Goal: Contribute content: Contribute content

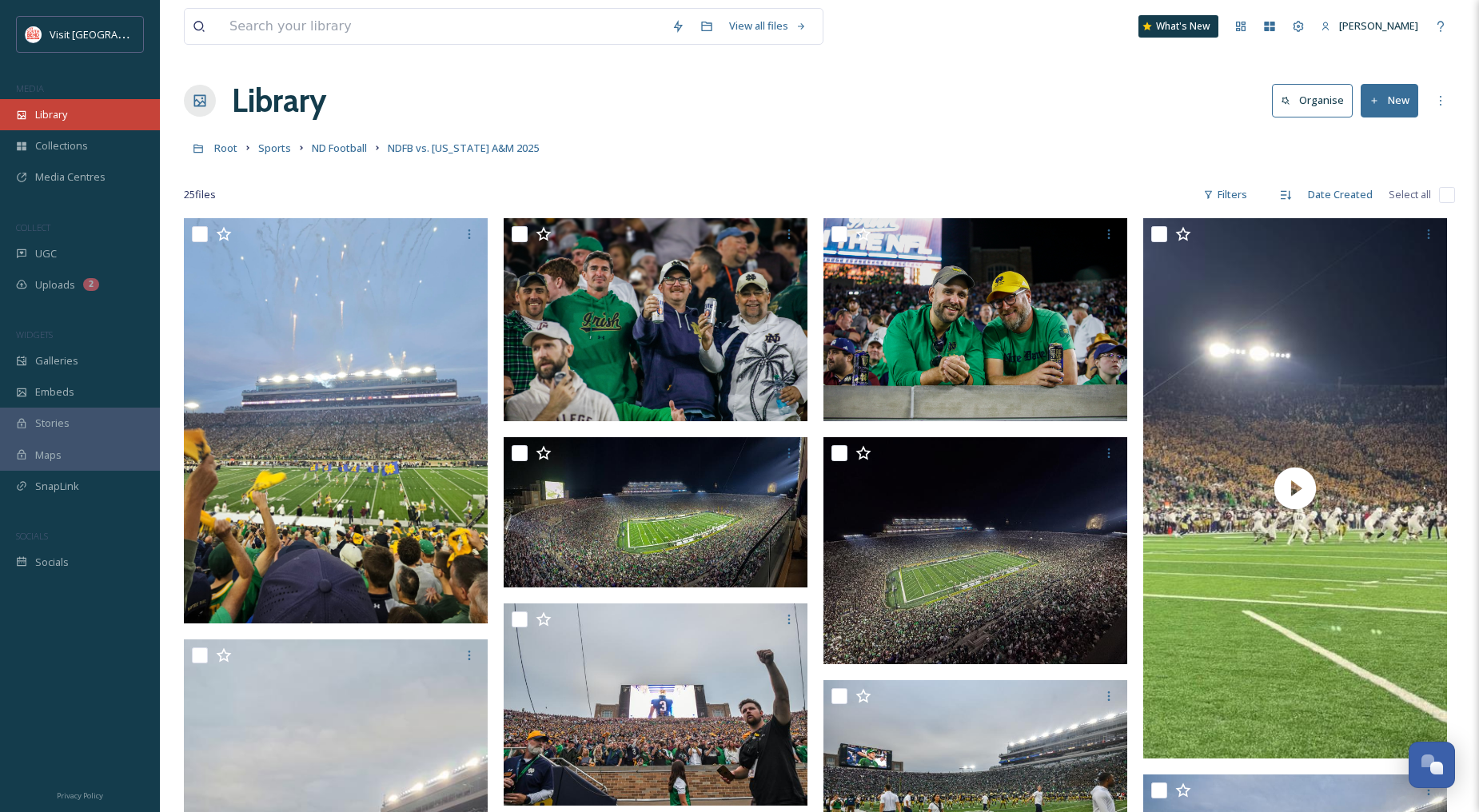
click at [72, 99] on div "Library" at bounding box center [80, 114] width 160 height 31
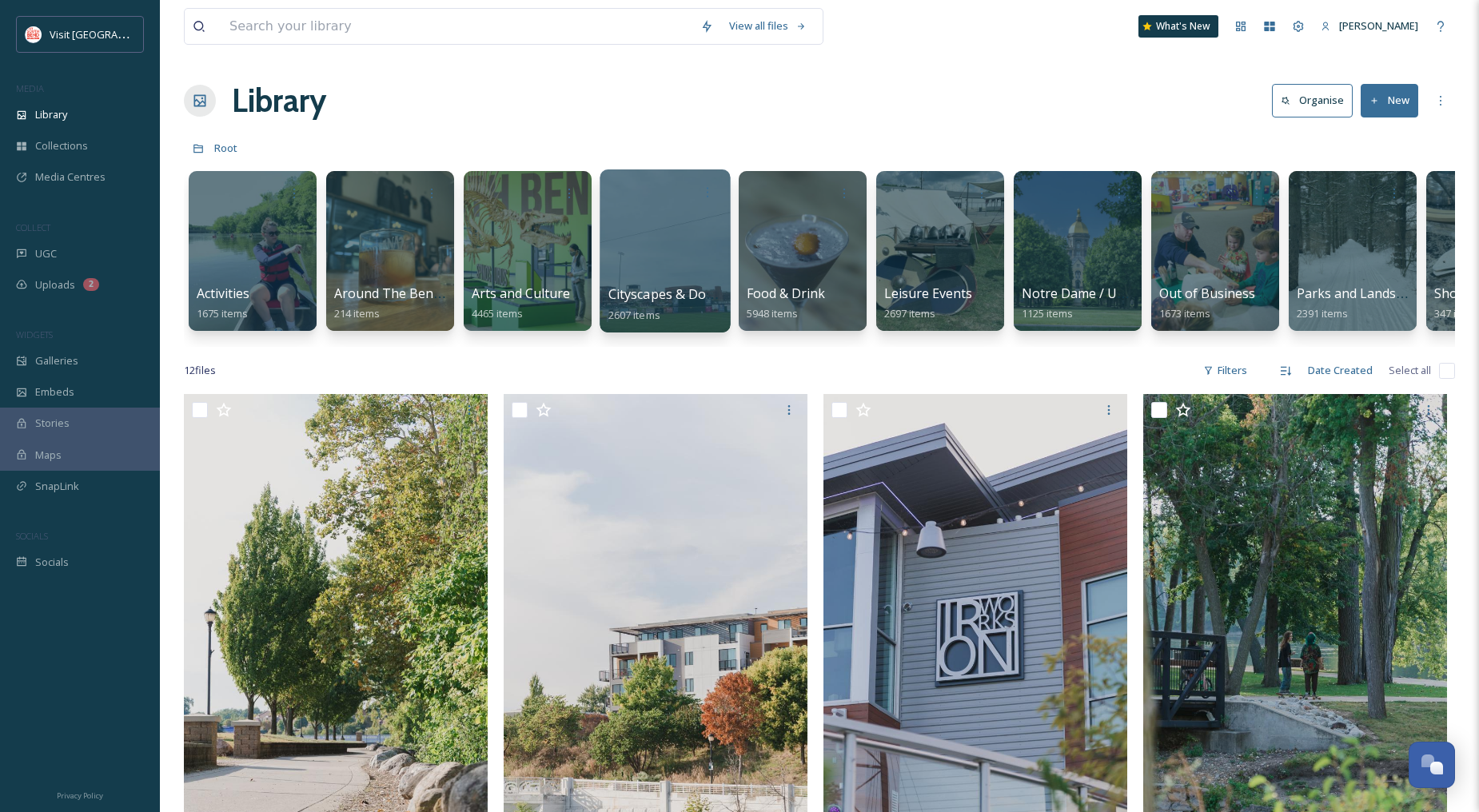
click at [665, 278] on div at bounding box center [665, 251] width 131 height 163
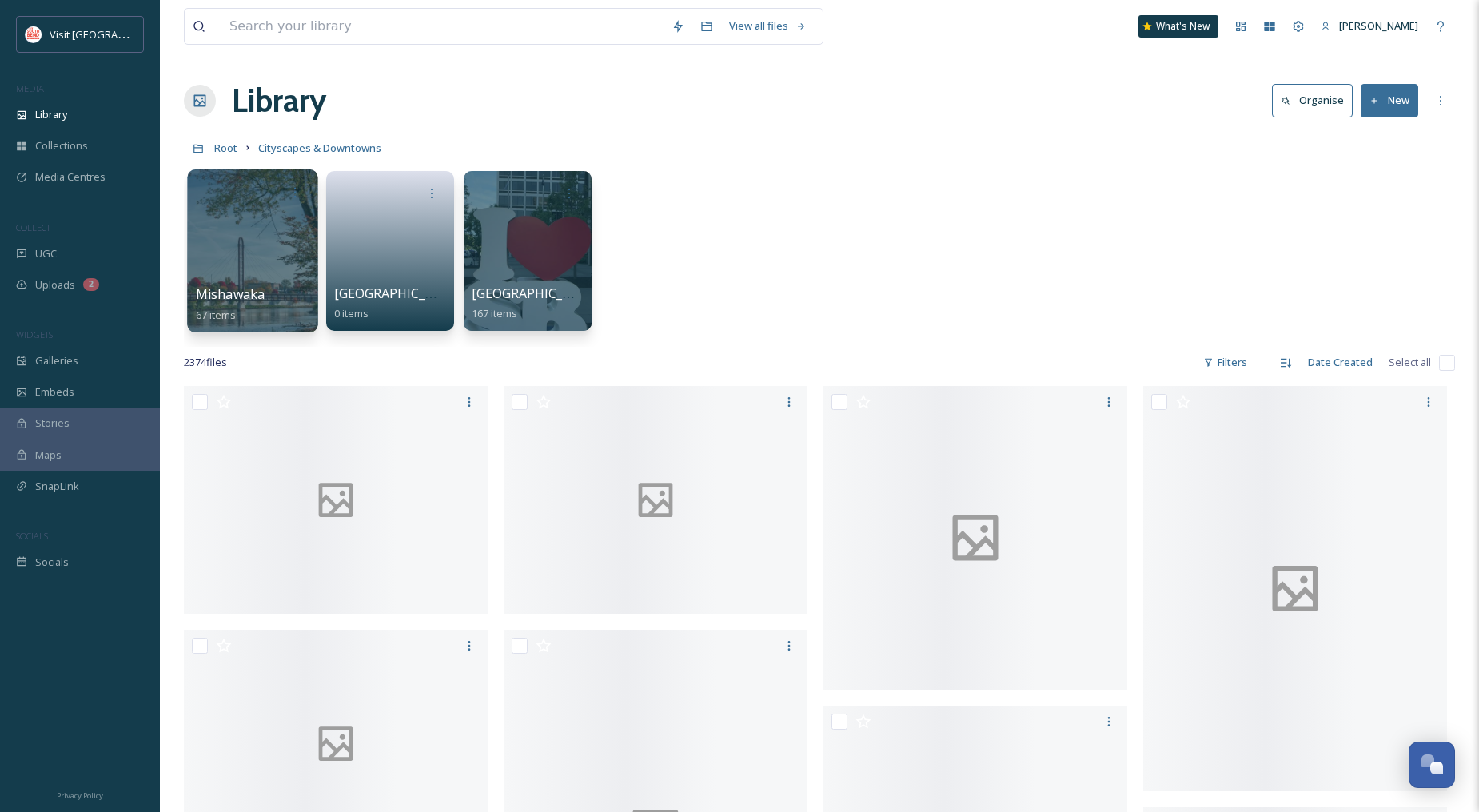
click at [259, 261] on div at bounding box center [253, 251] width 131 height 163
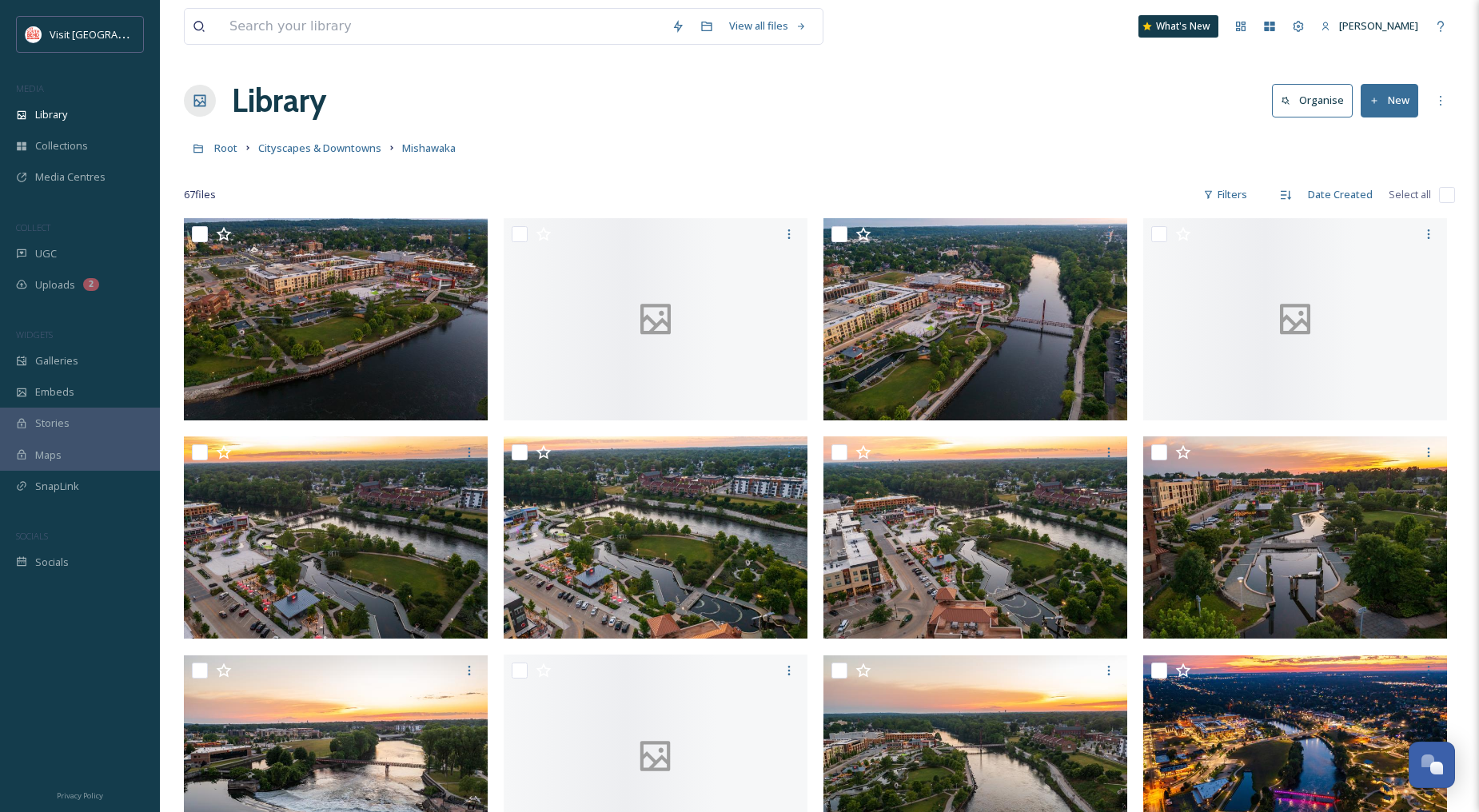
click at [1409, 98] on button "New" at bounding box center [1389, 101] width 58 height 33
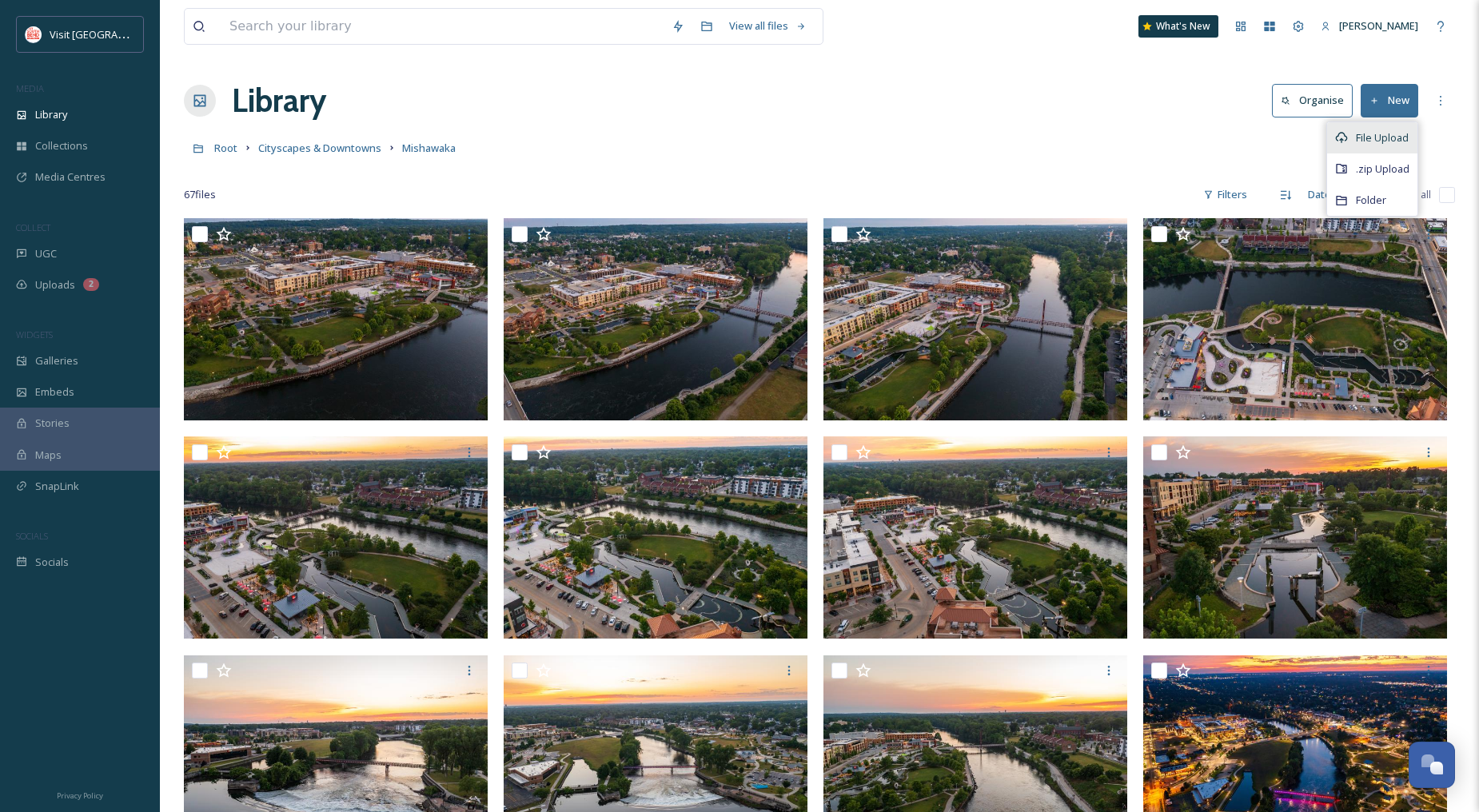
click at [1388, 134] on span "File Upload" at bounding box center [1382, 138] width 52 height 15
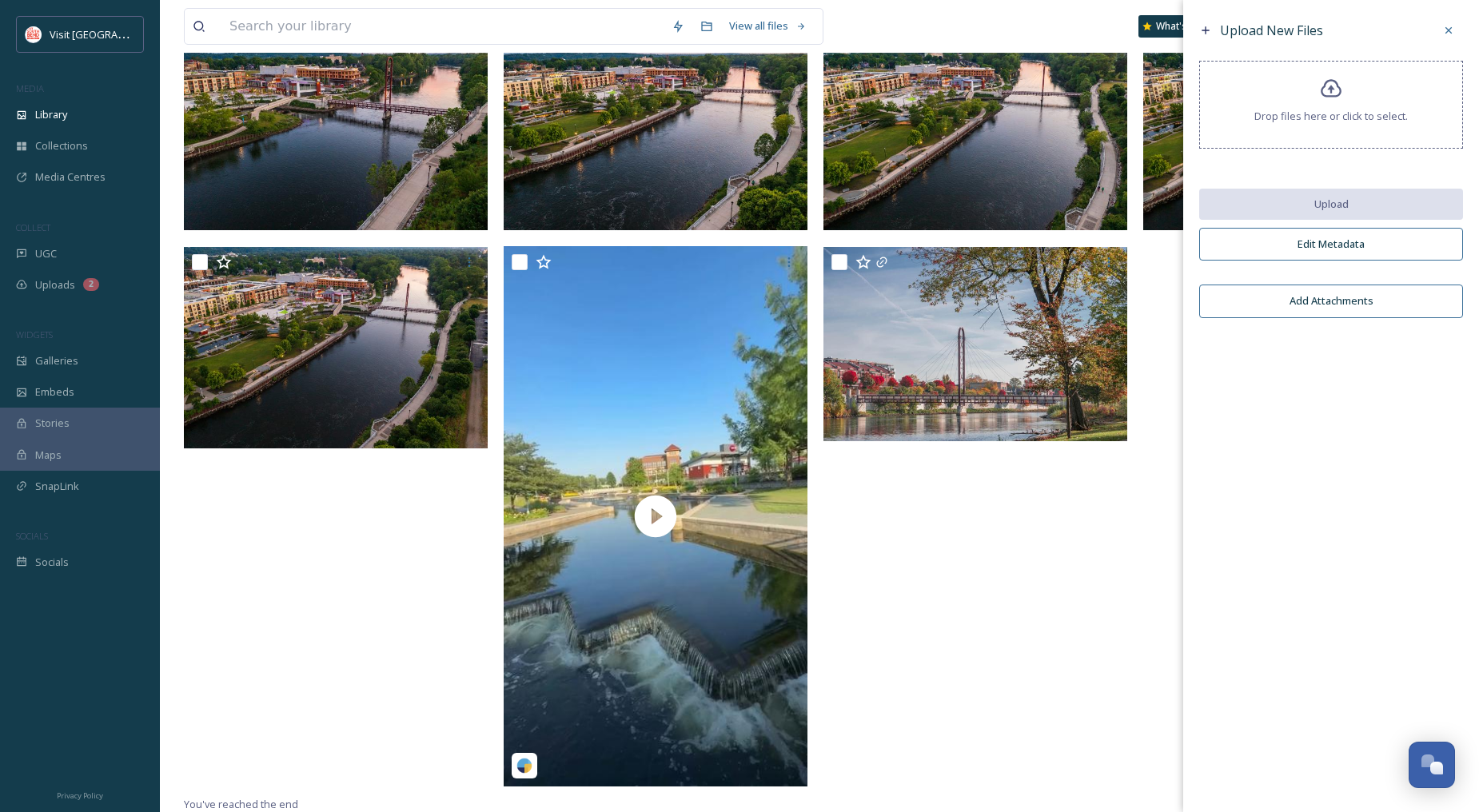
scroll to position [3466, 0]
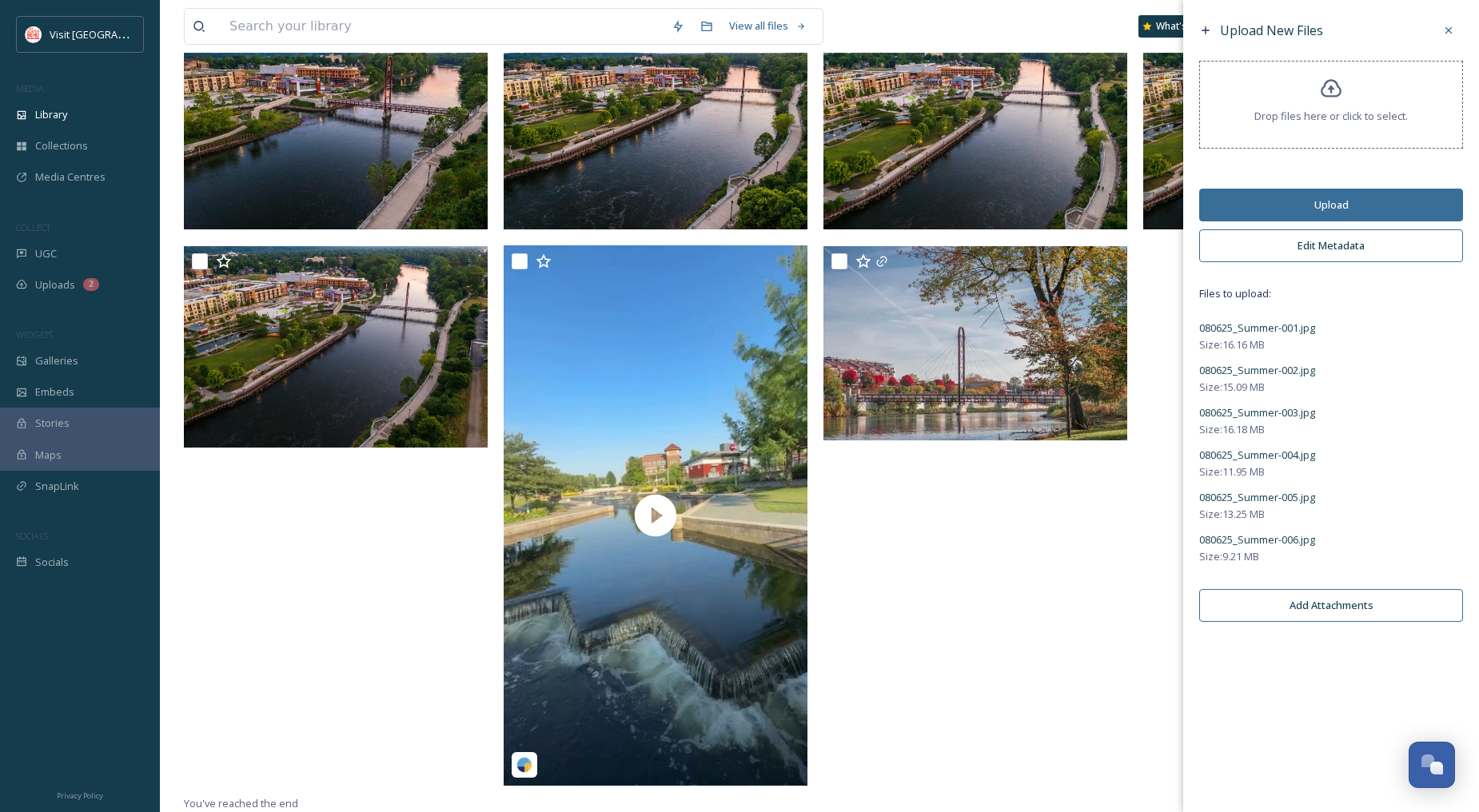
click at [1359, 249] on button "Edit Metadata" at bounding box center [1330, 246] width 264 height 33
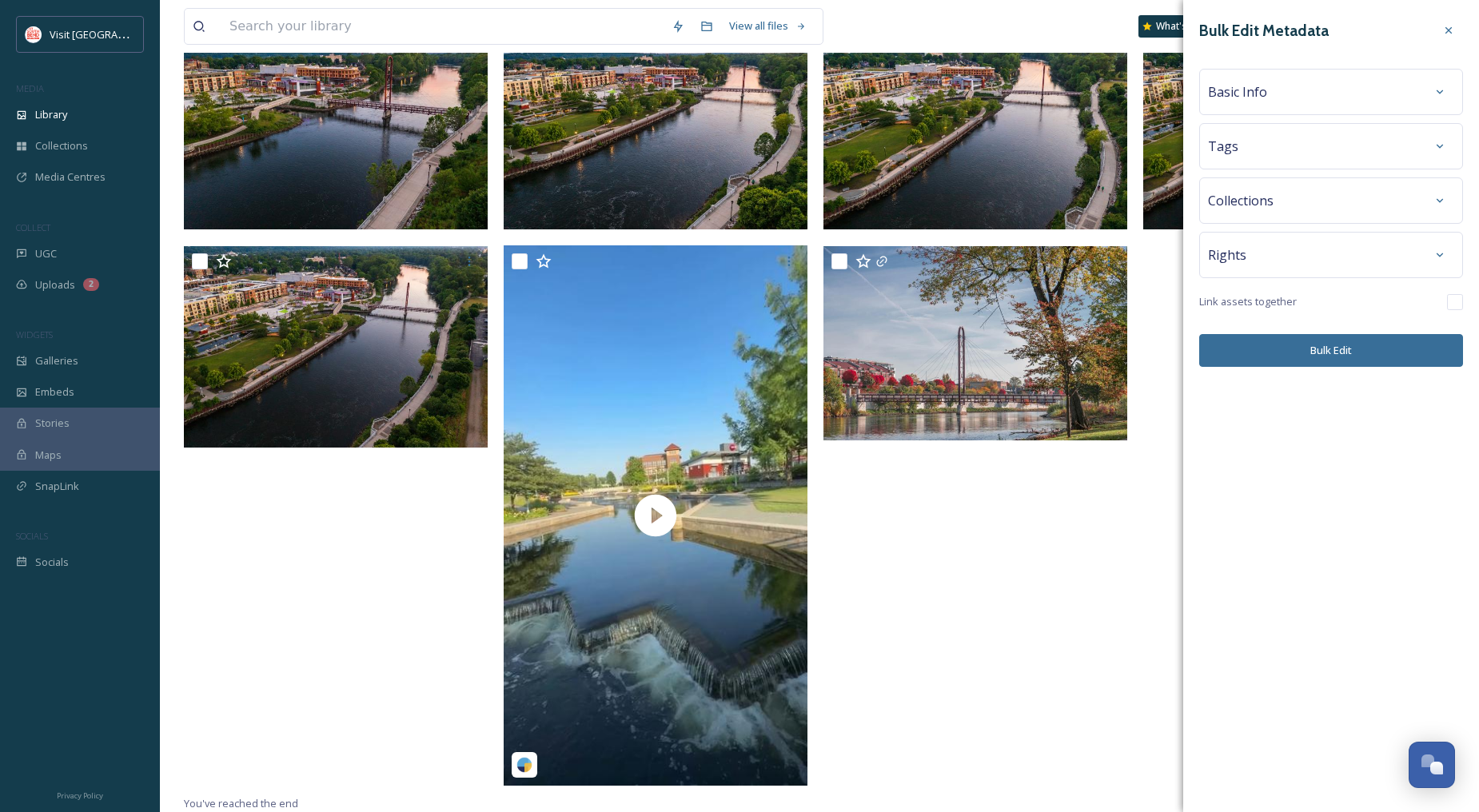
click at [1334, 102] on div "Basic Info" at bounding box center [1331, 91] width 247 height 28
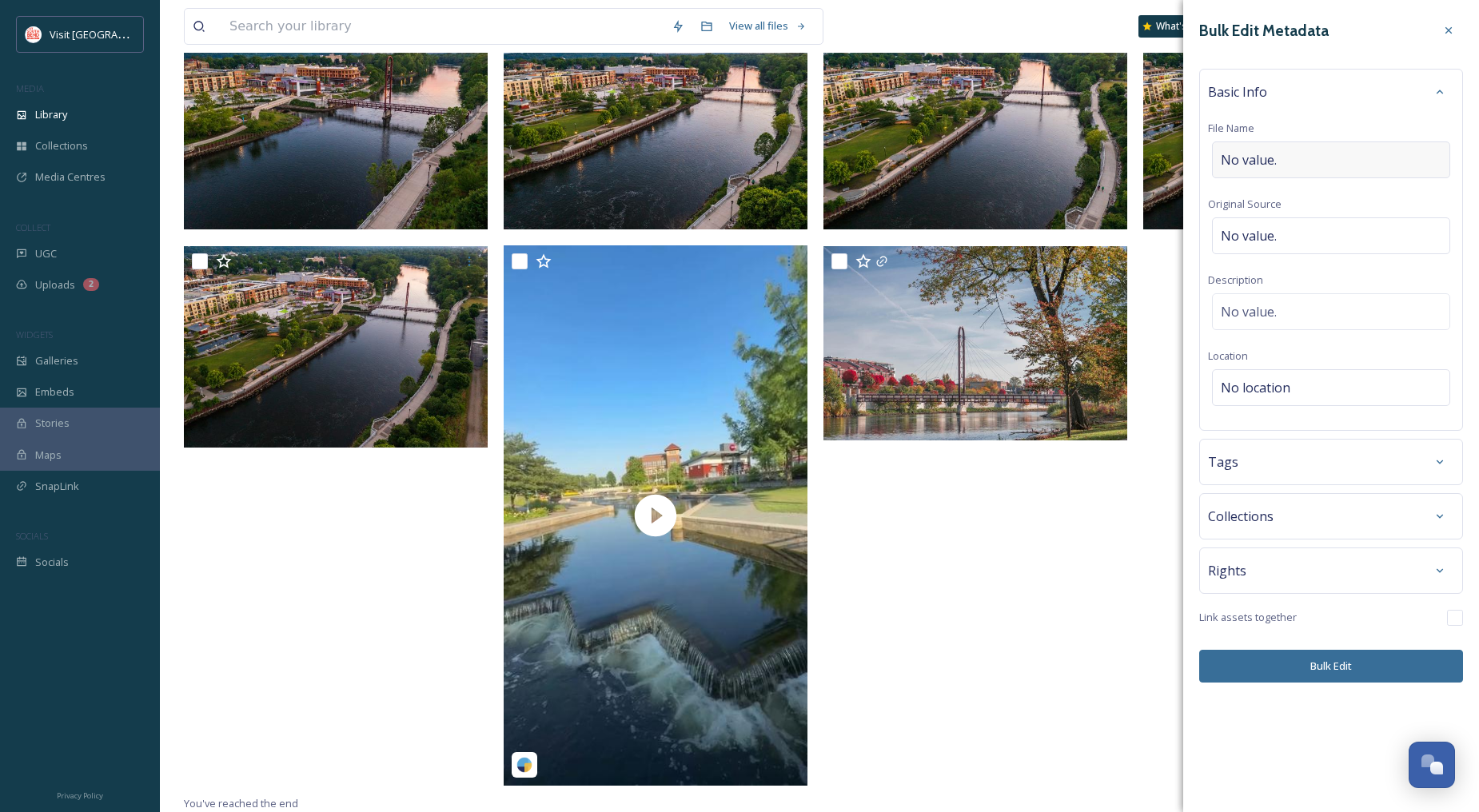
click at [1322, 161] on div "No value." at bounding box center [1330, 160] width 238 height 37
click at [1289, 222] on div "No value." at bounding box center [1330, 231] width 238 height 37
type input "[PERSON_NAME]"
click at [1319, 306] on div "No value." at bounding box center [1330, 308] width 238 height 37
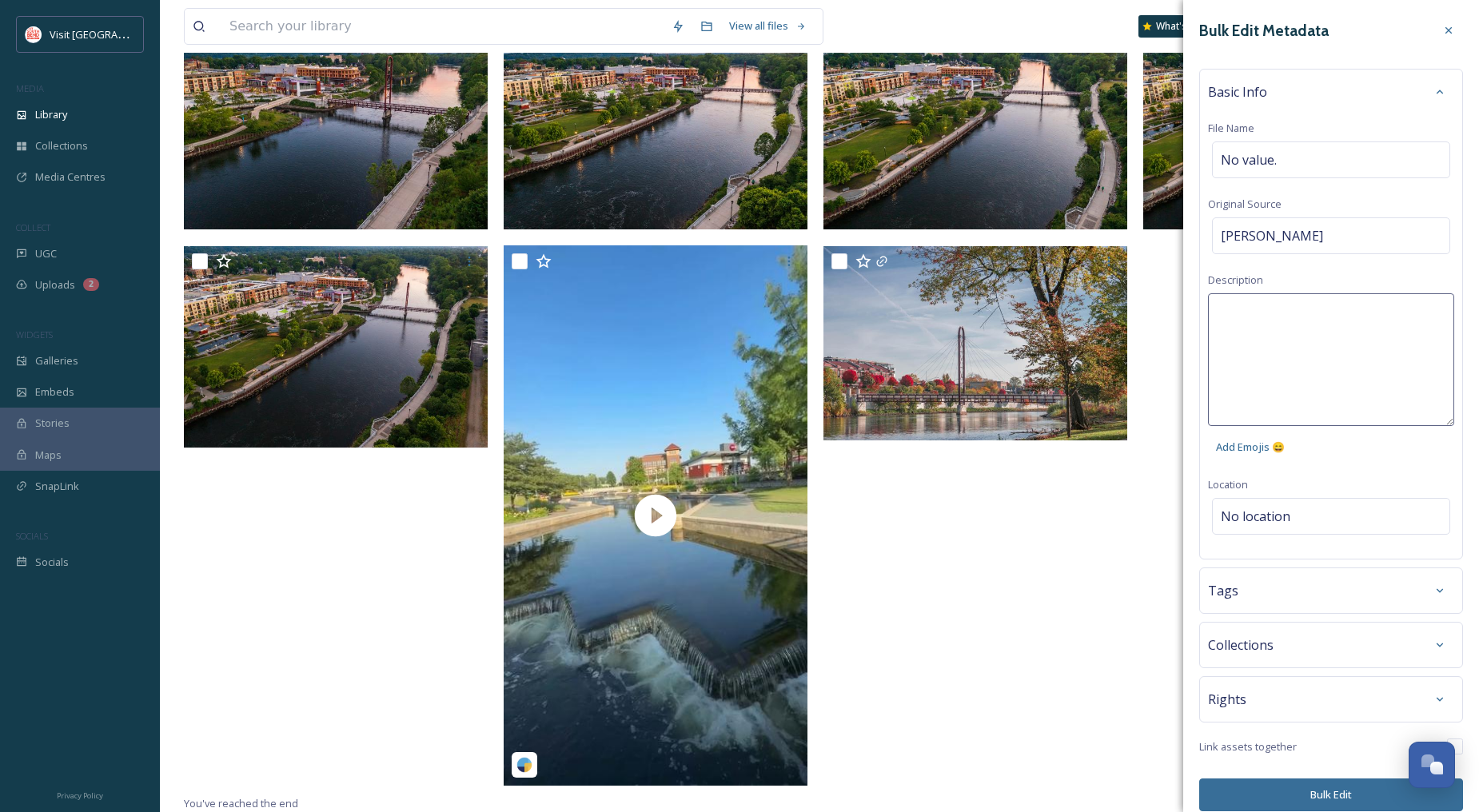
click at [1312, 329] on textarea at bounding box center [1331, 359] width 247 height 132
type textarea "Summer 2025 [GEOGRAPHIC_DATA] Parks"
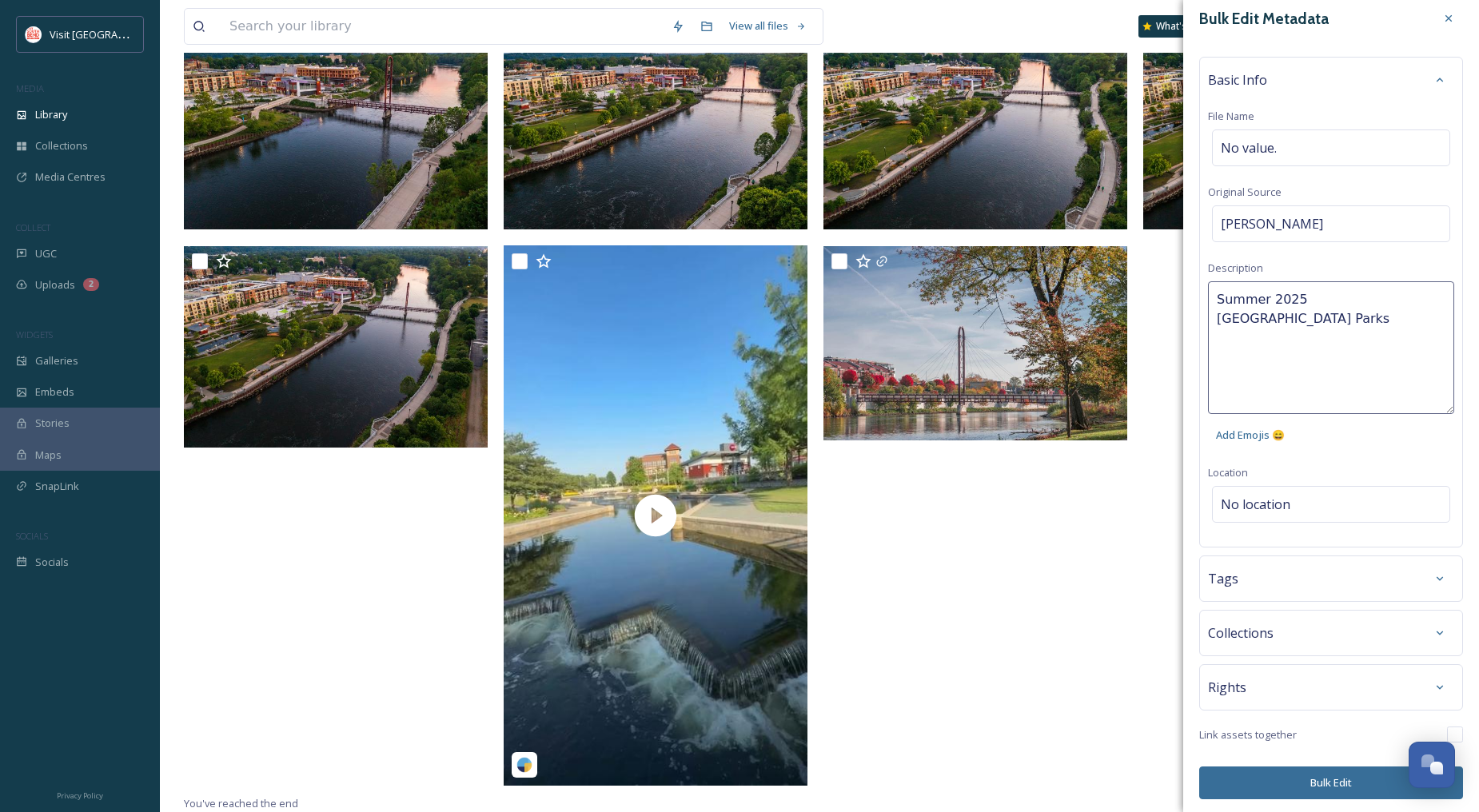
scroll to position [16, 0]
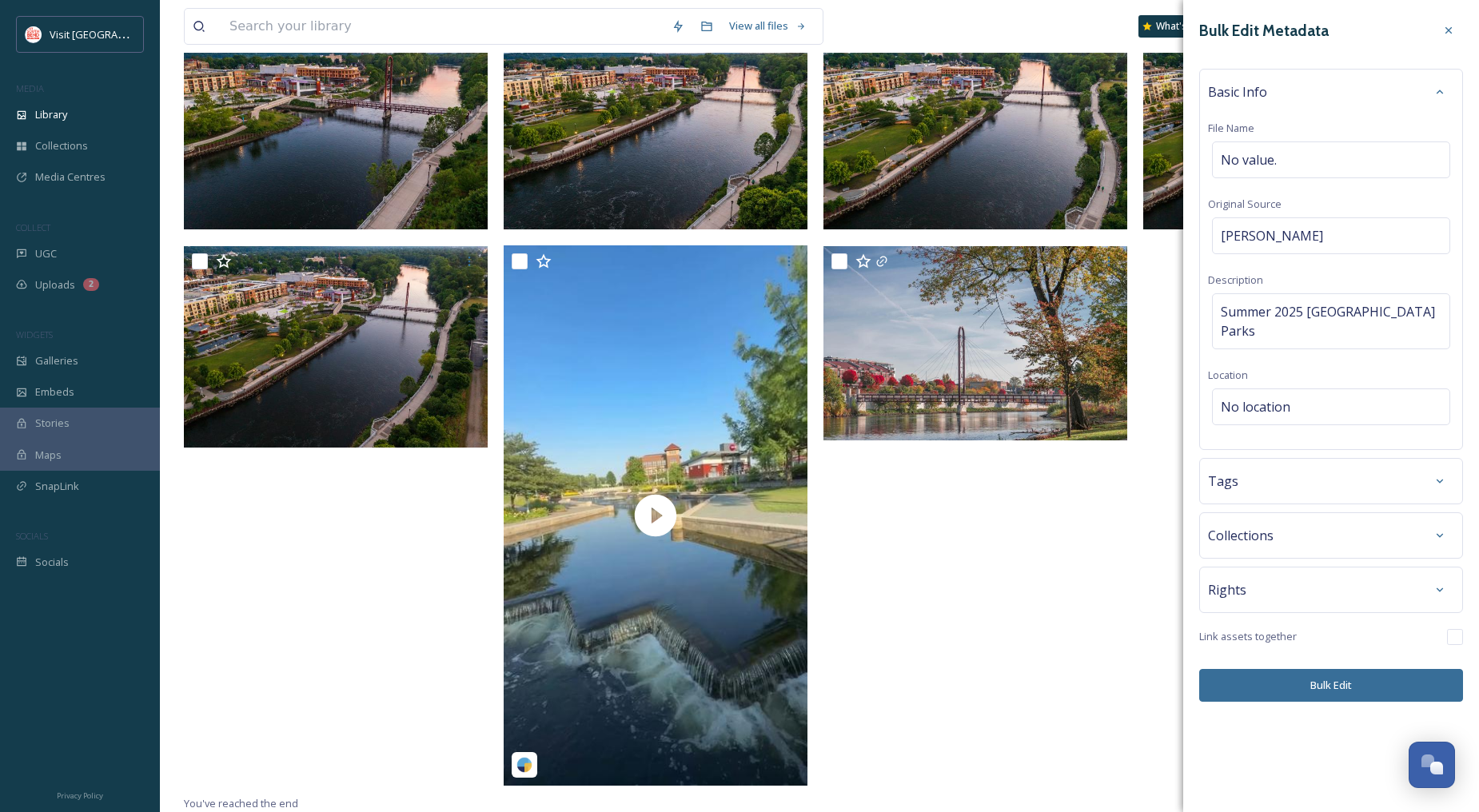
click at [1317, 781] on div "Bulk Edit Metadata Basic Info File Name No value. Original Source [PERSON_NAME]…" at bounding box center [1331, 406] width 296 height 812
click at [1335, 677] on button "Bulk Edit" at bounding box center [1330, 686] width 264 height 33
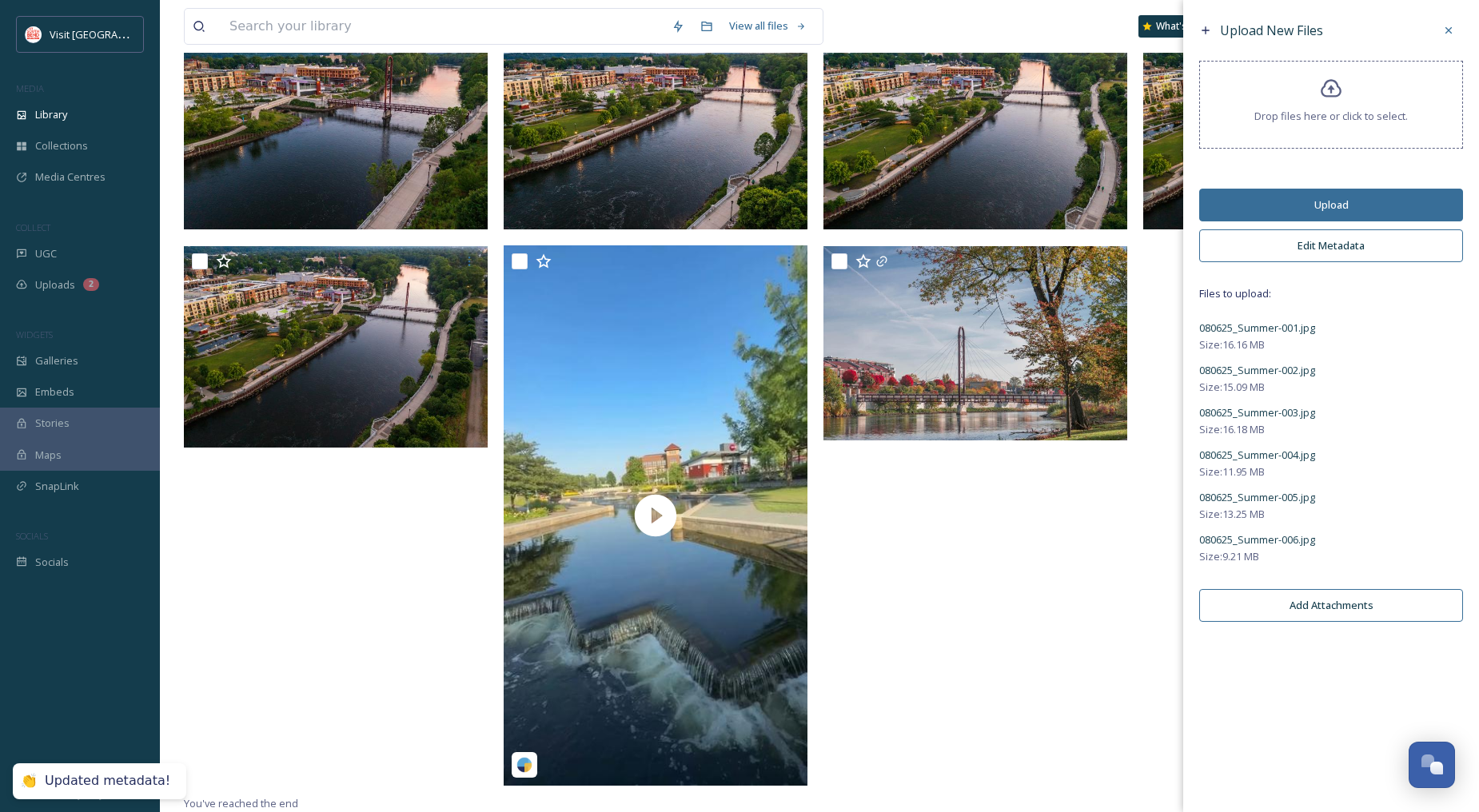
click at [1333, 198] on button "Upload" at bounding box center [1330, 205] width 264 height 33
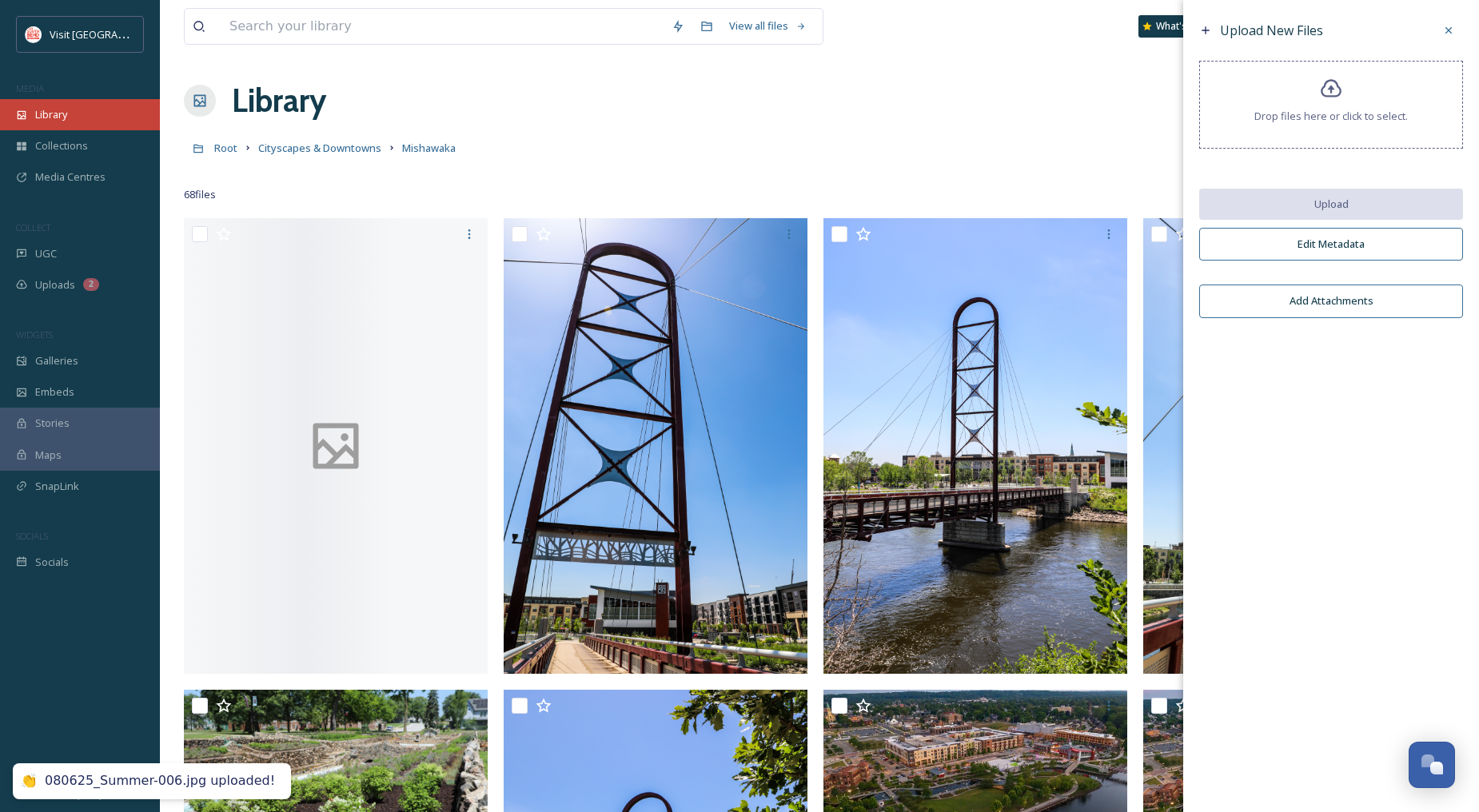
click at [74, 113] on div "Library" at bounding box center [80, 114] width 160 height 31
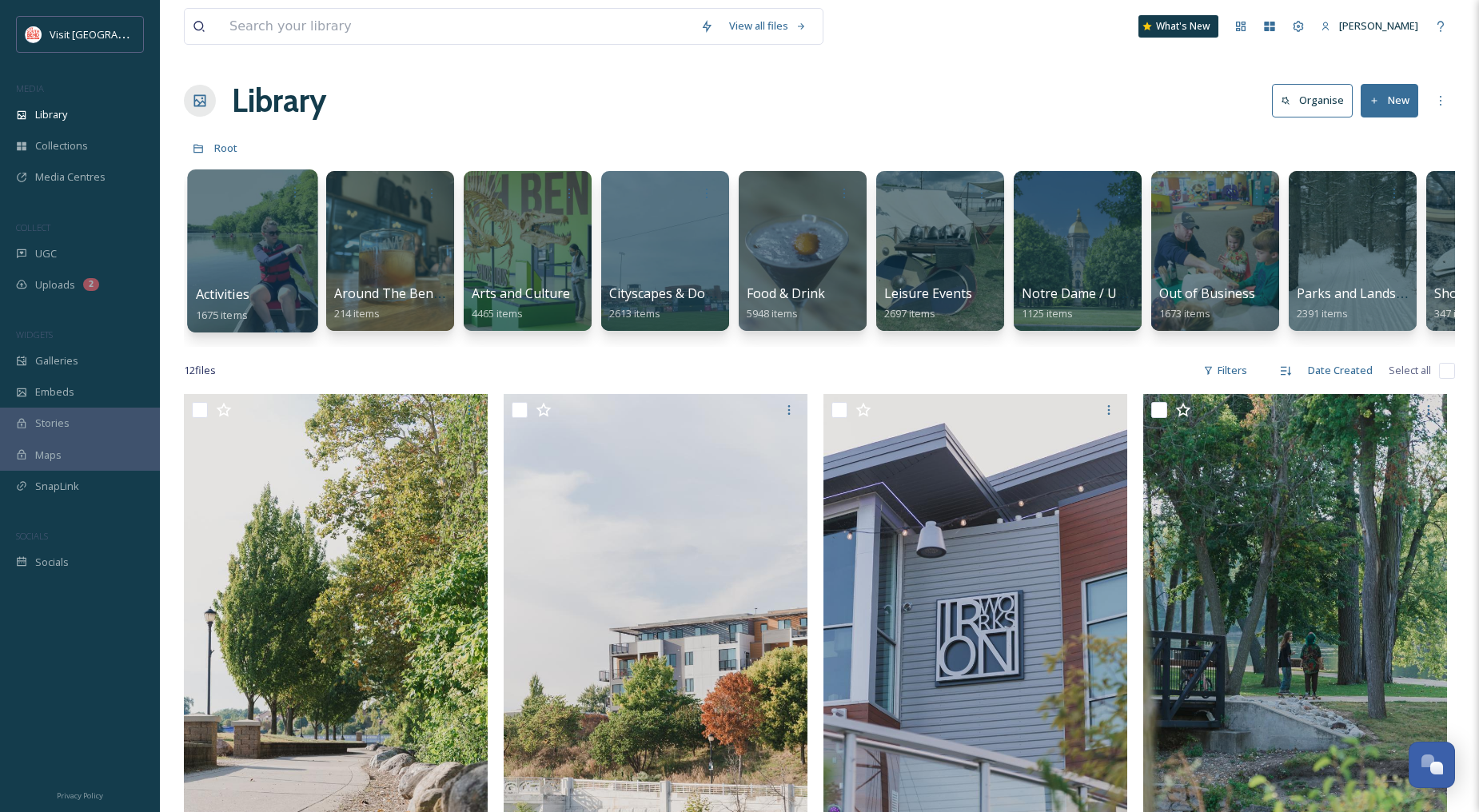
click at [235, 249] on div at bounding box center [253, 251] width 131 height 163
click at [515, 235] on div at bounding box center [528, 251] width 131 height 163
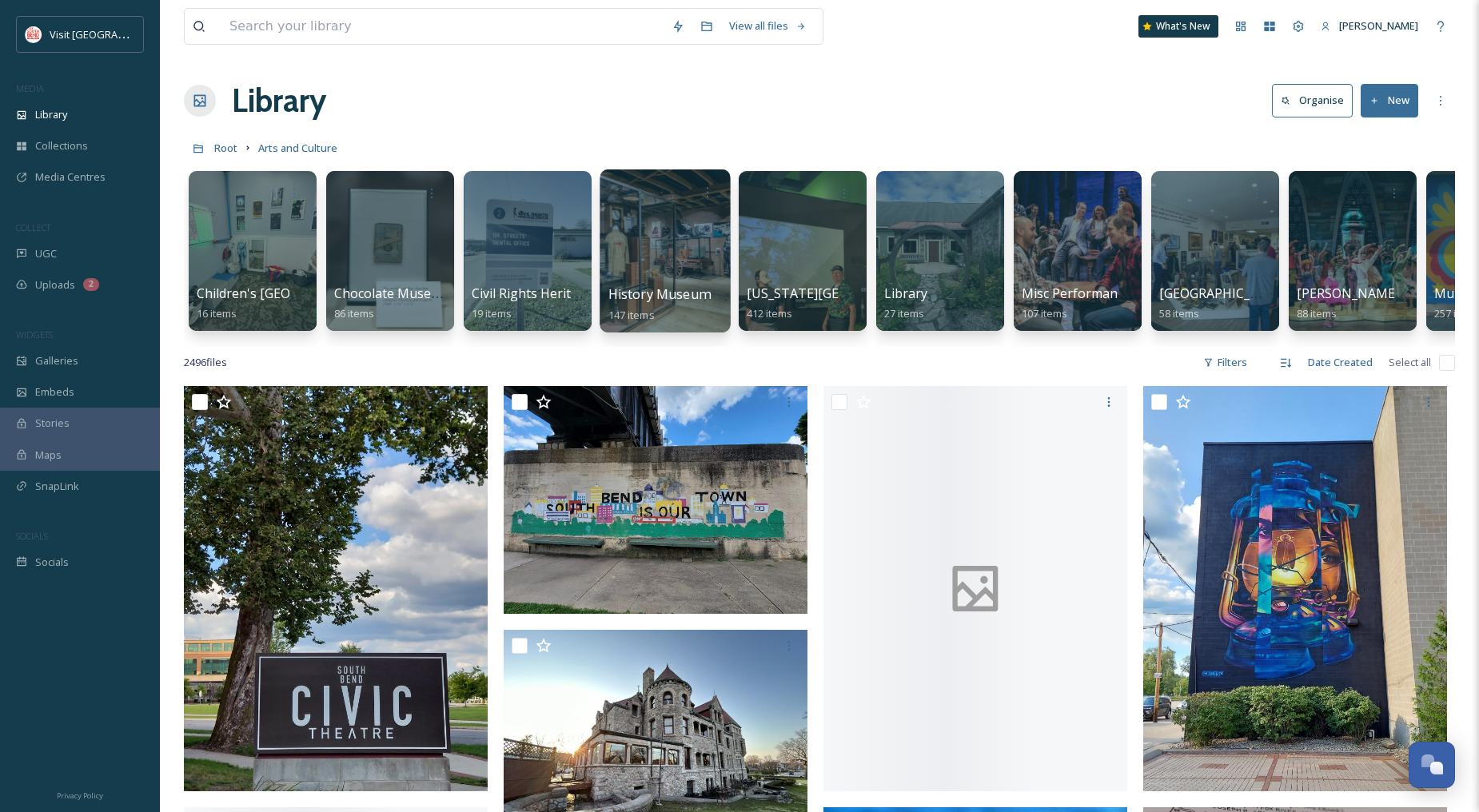
click at [695, 281] on div at bounding box center [665, 251] width 131 height 163
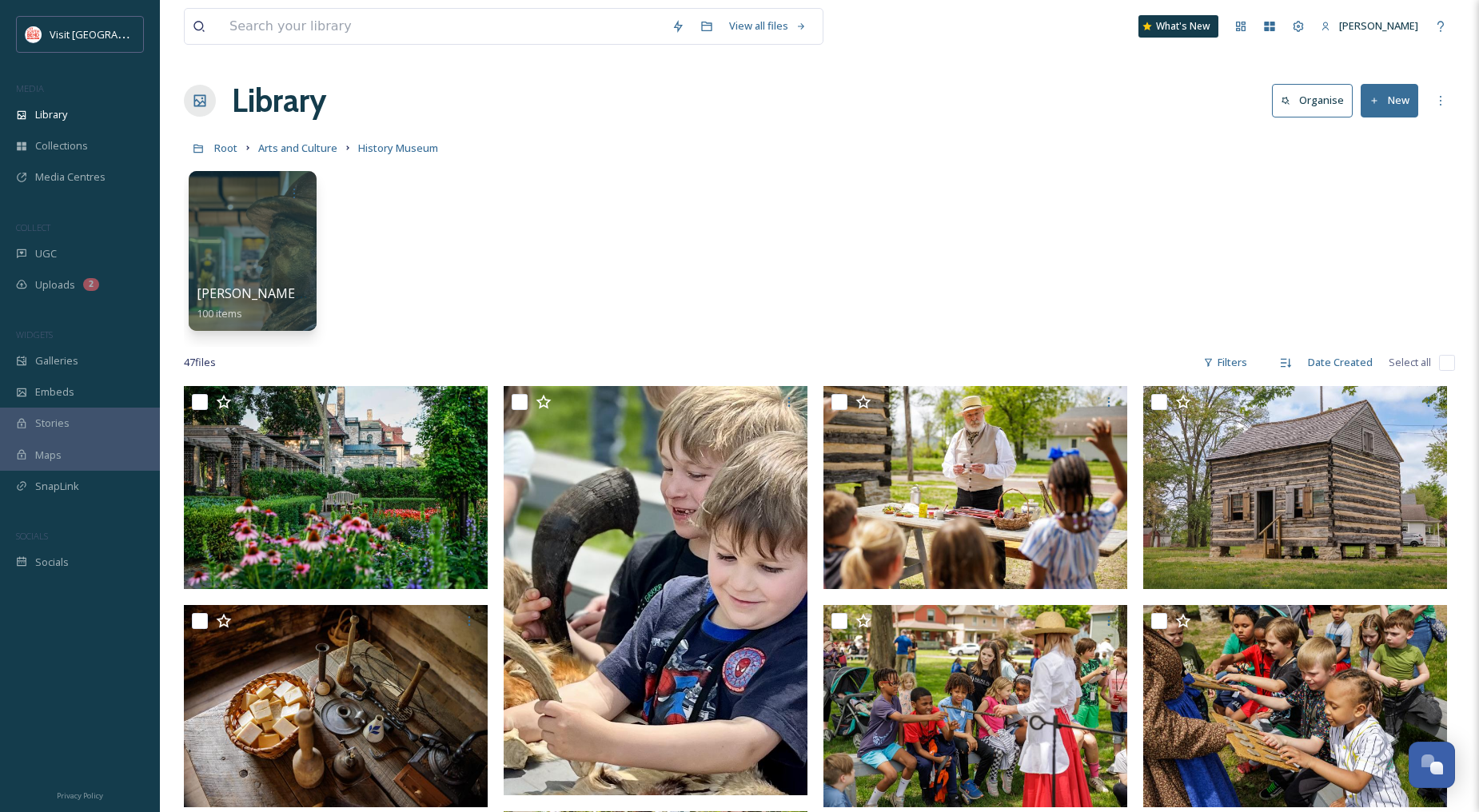
click at [1384, 99] on button "New" at bounding box center [1389, 101] width 58 height 33
click at [1396, 140] on span "File Upload" at bounding box center [1382, 138] width 52 height 15
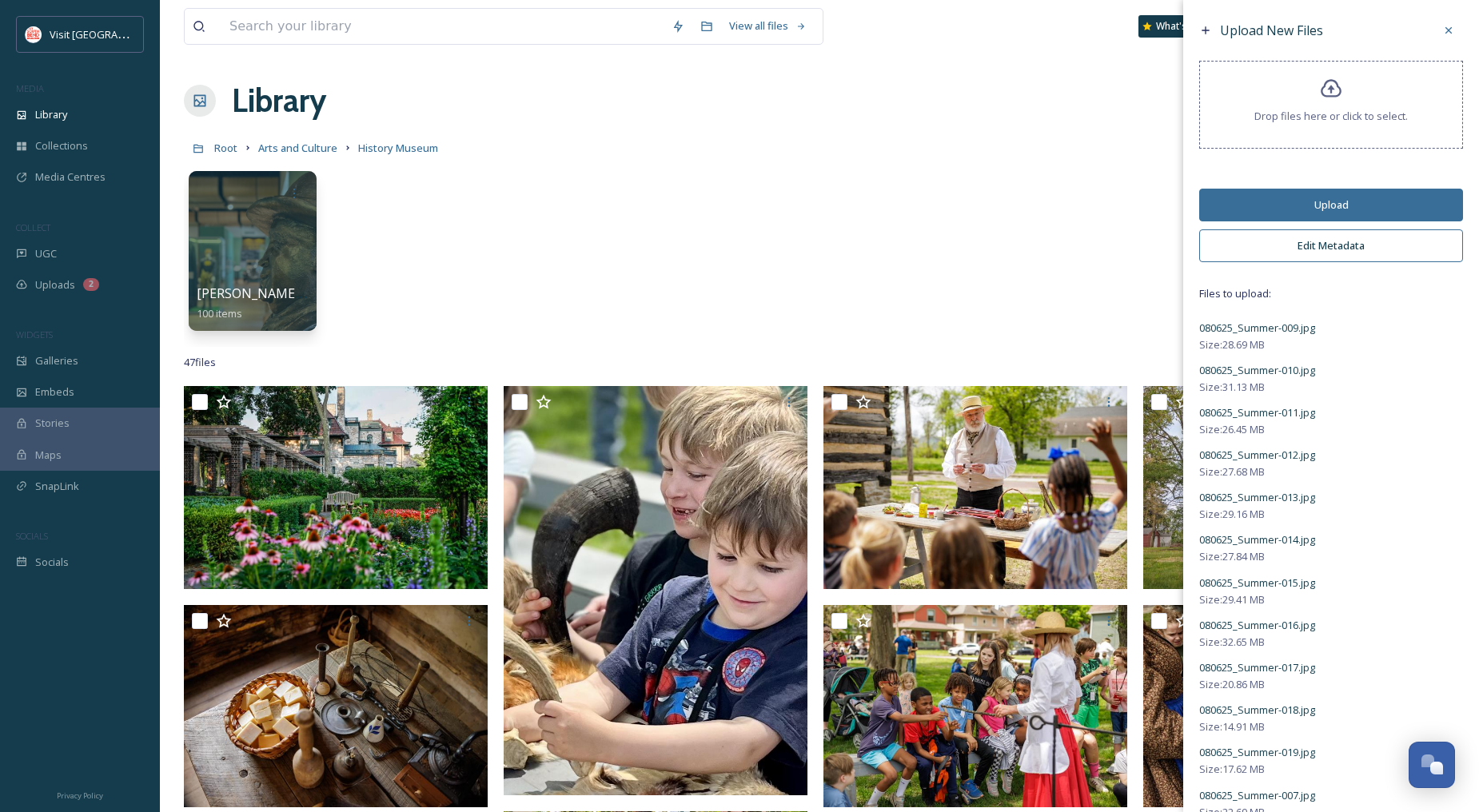
click at [1363, 246] on button "Edit Metadata" at bounding box center [1330, 246] width 264 height 33
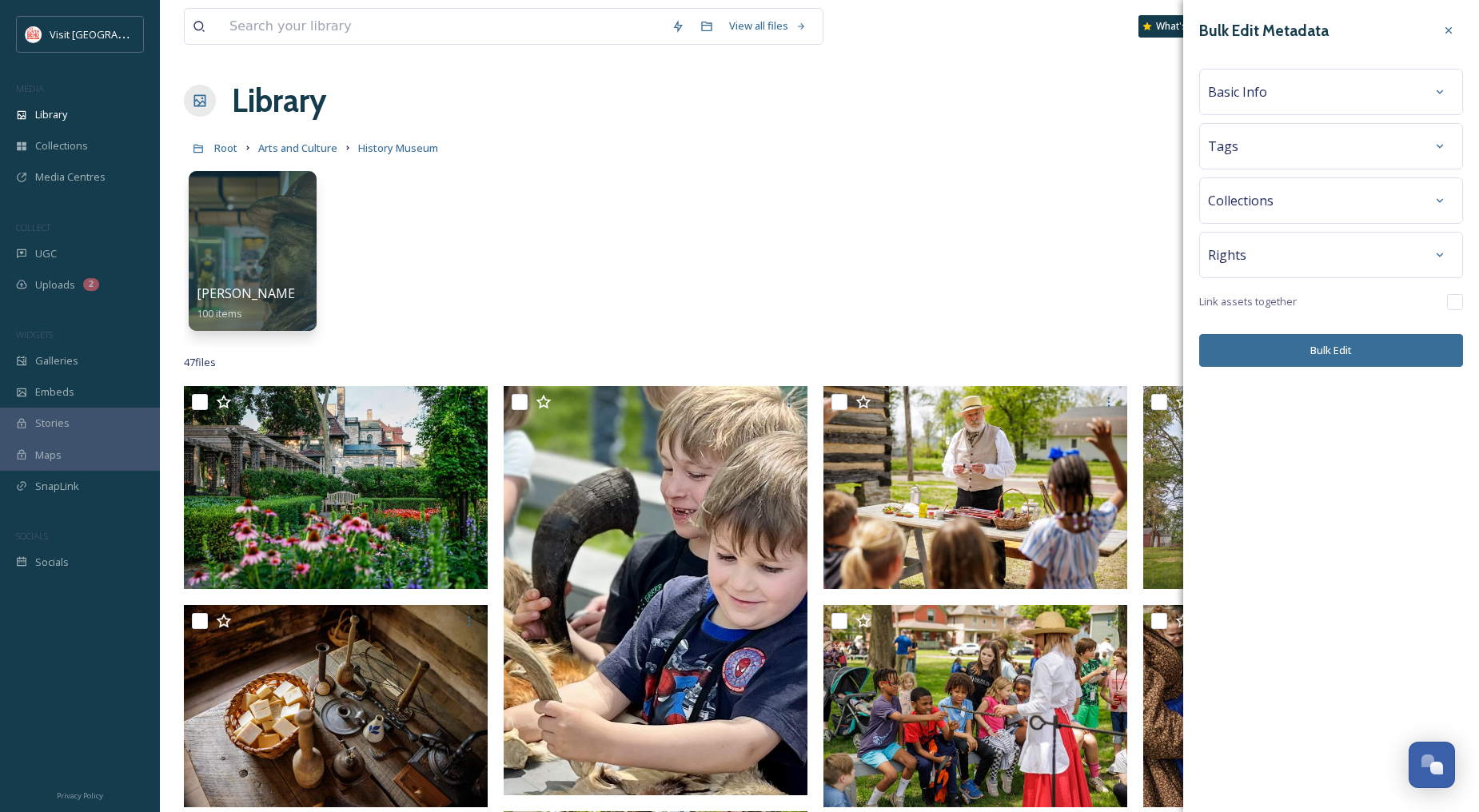
click at [1280, 108] on div "Basic Info" at bounding box center [1330, 92] width 264 height 46
click at [1290, 94] on div "Basic Info" at bounding box center [1331, 91] width 247 height 28
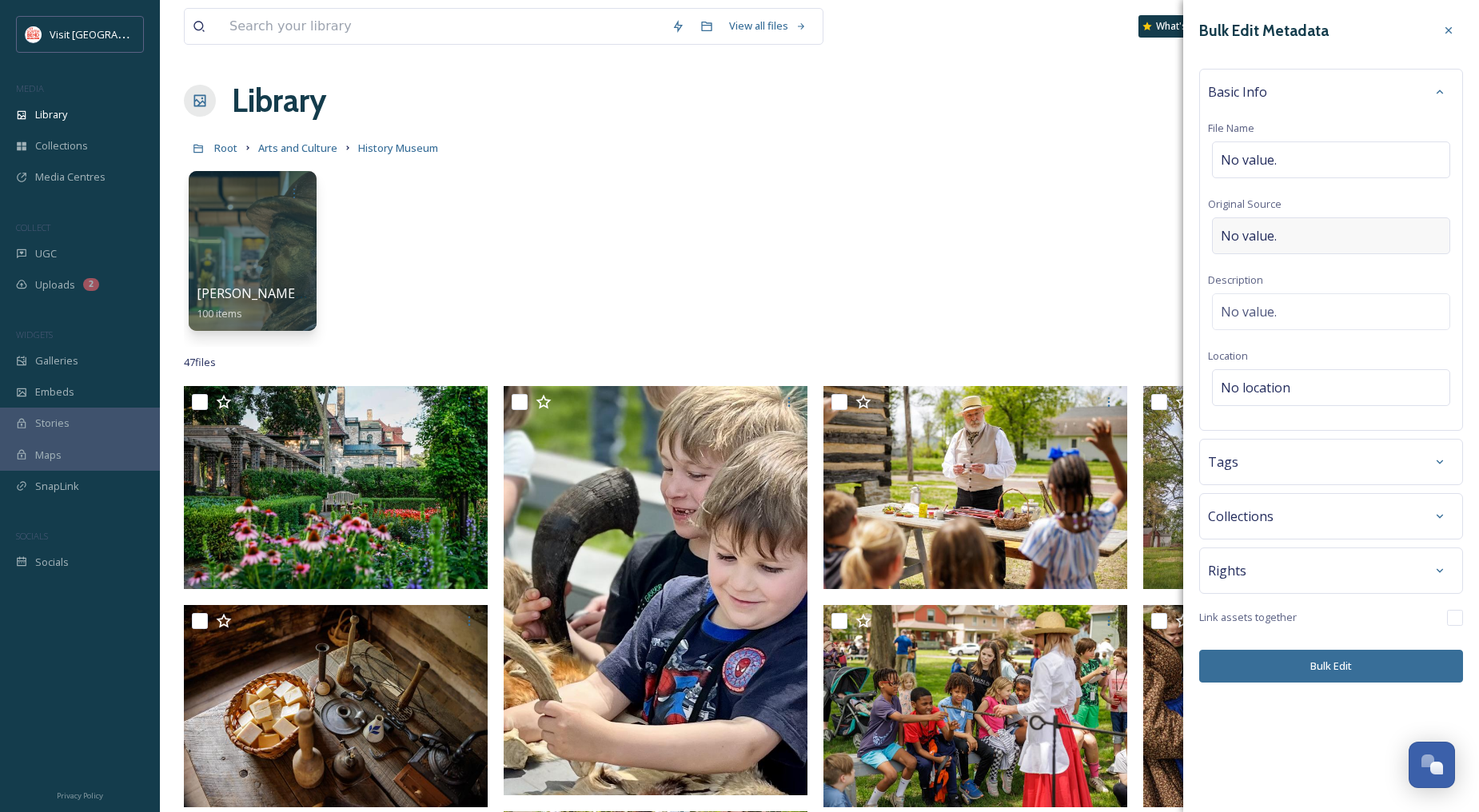
click at [1296, 236] on div "No value." at bounding box center [1330, 235] width 238 height 37
type input "[PERSON_NAME]"
click at [1317, 306] on div "No value." at bounding box center [1330, 311] width 238 height 37
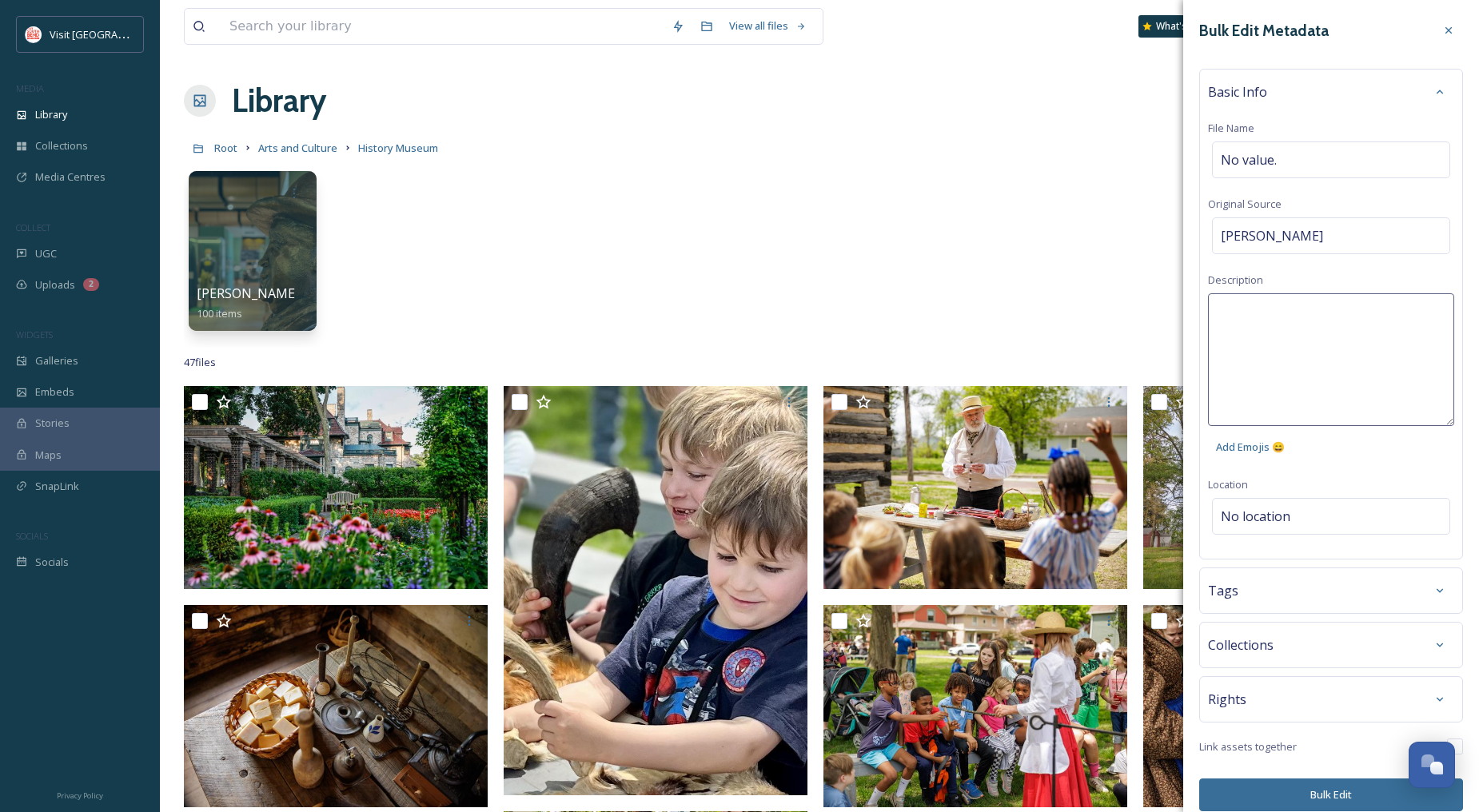
click at [1330, 318] on textarea at bounding box center [1331, 359] width 247 height 132
type textarea "The [GEOGRAPHIC_DATA][PERSON_NAME] Summer 2025"
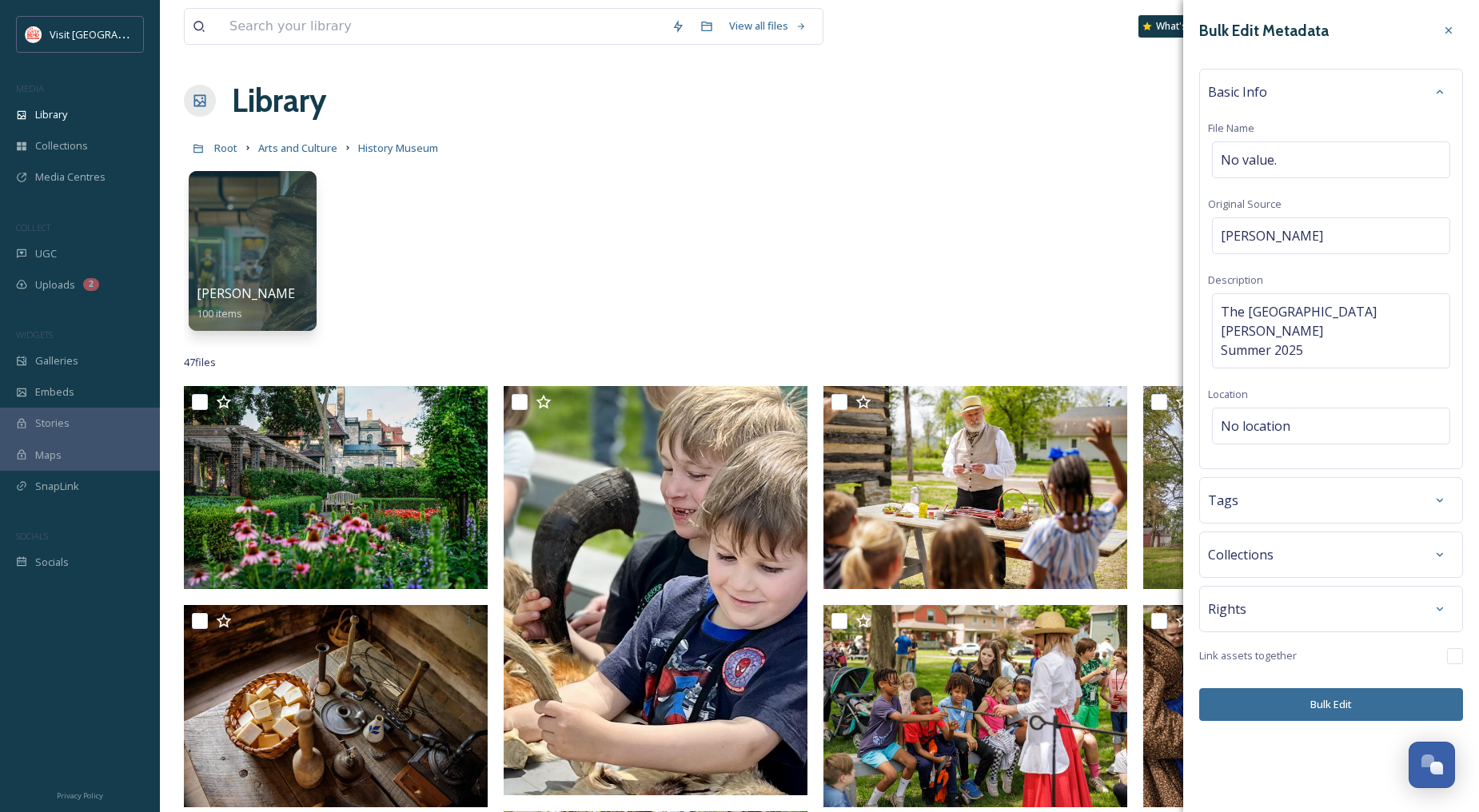
click at [1340, 790] on div "Bulk Edit Metadata Basic Info File Name No value. Original Source [PERSON_NAME]…" at bounding box center [1331, 406] width 296 height 812
click at [1335, 324] on span "The [GEOGRAPHIC_DATA][PERSON_NAME] Summer 2025" at bounding box center [1330, 331] width 221 height 58
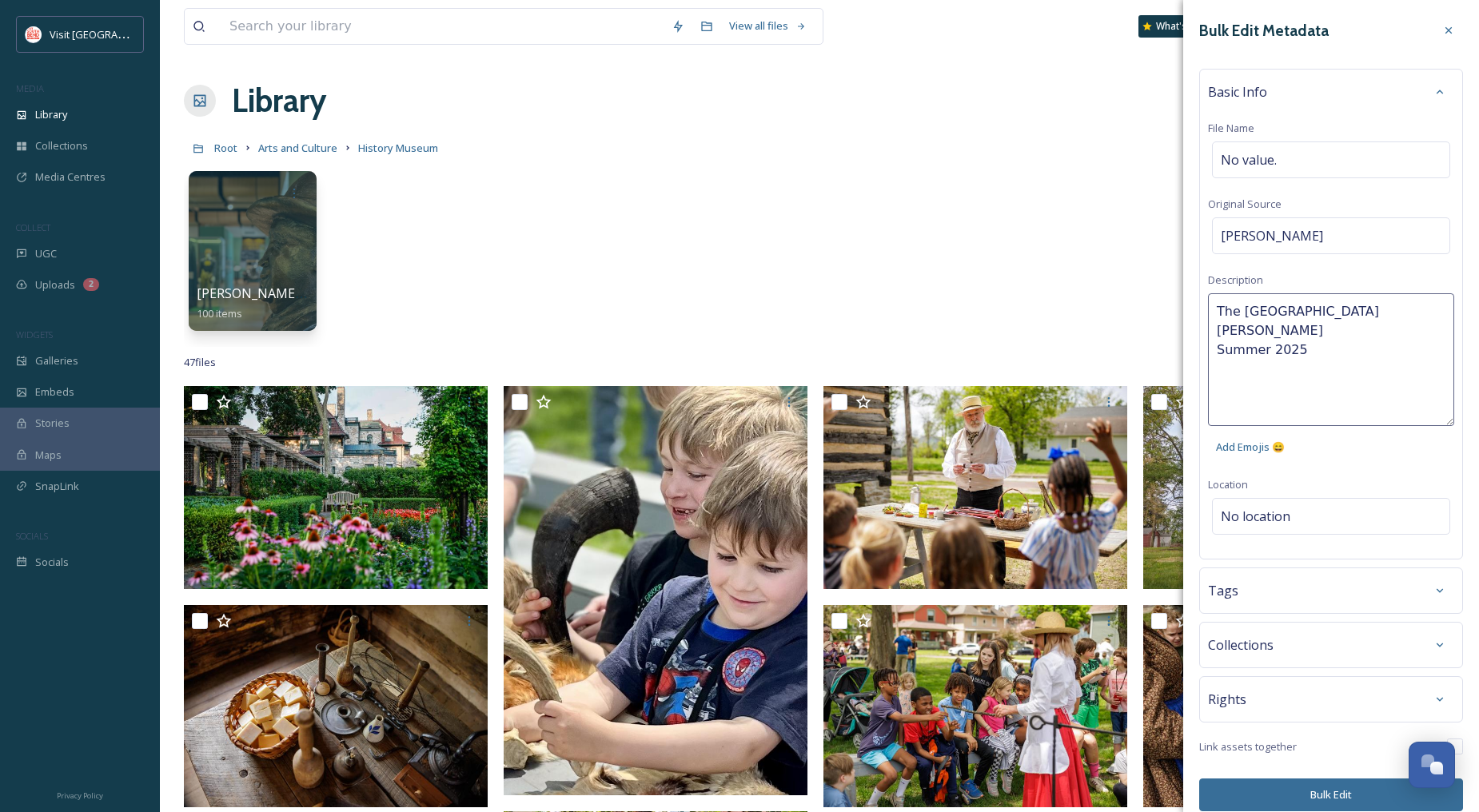
click at [1331, 332] on textarea "The [GEOGRAPHIC_DATA][PERSON_NAME] Summer 2025" at bounding box center [1331, 359] width 247 height 132
type textarea "The [GEOGRAPHIC_DATA][PERSON_NAME] Summer 2025 The History Museum"
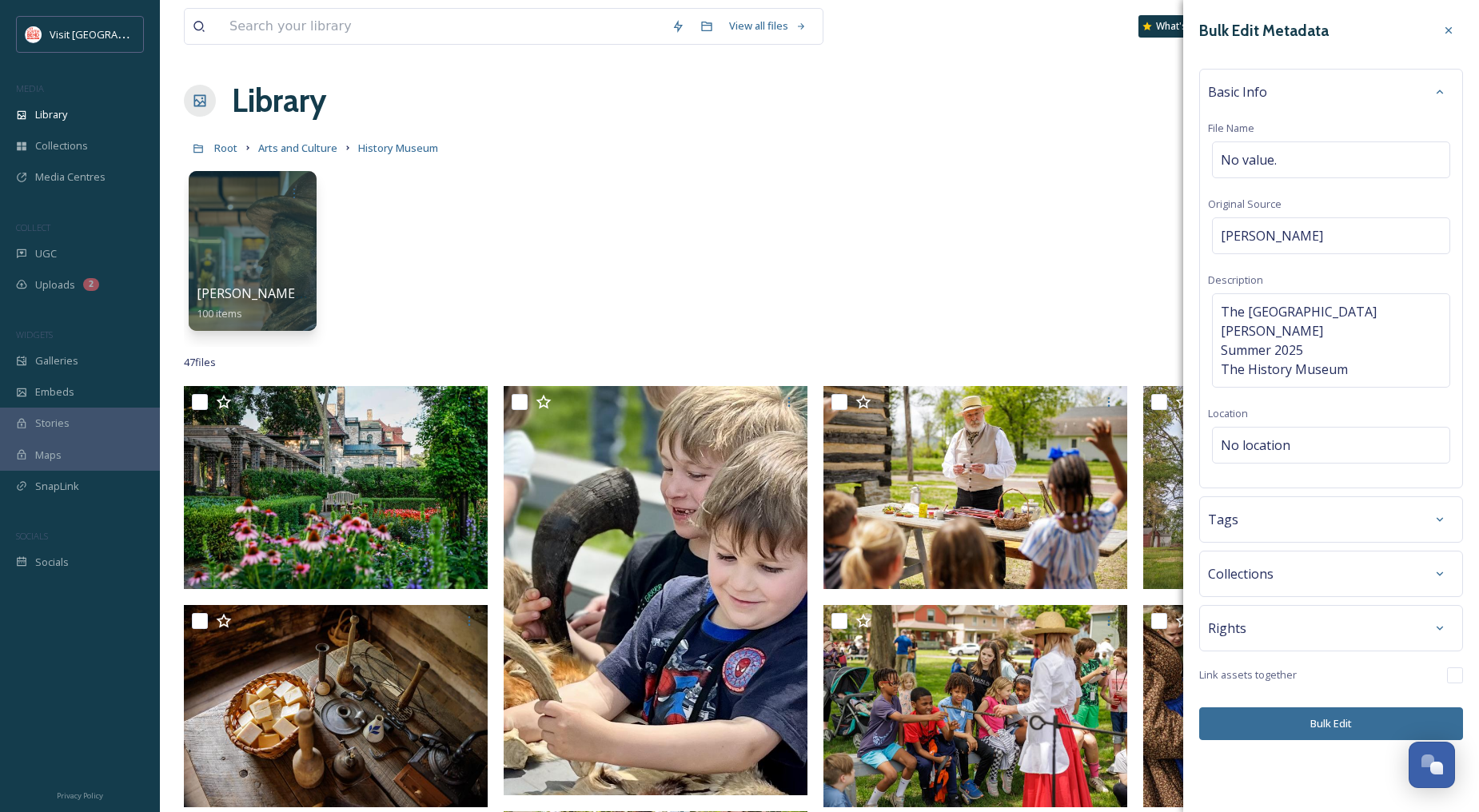
click at [1315, 795] on div "Bulk Edit Metadata Basic Info File Name No value. Original Source [PERSON_NAME]…" at bounding box center [1331, 406] width 296 height 812
click at [1335, 707] on button "Bulk Edit" at bounding box center [1330, 723] width 264 height 33
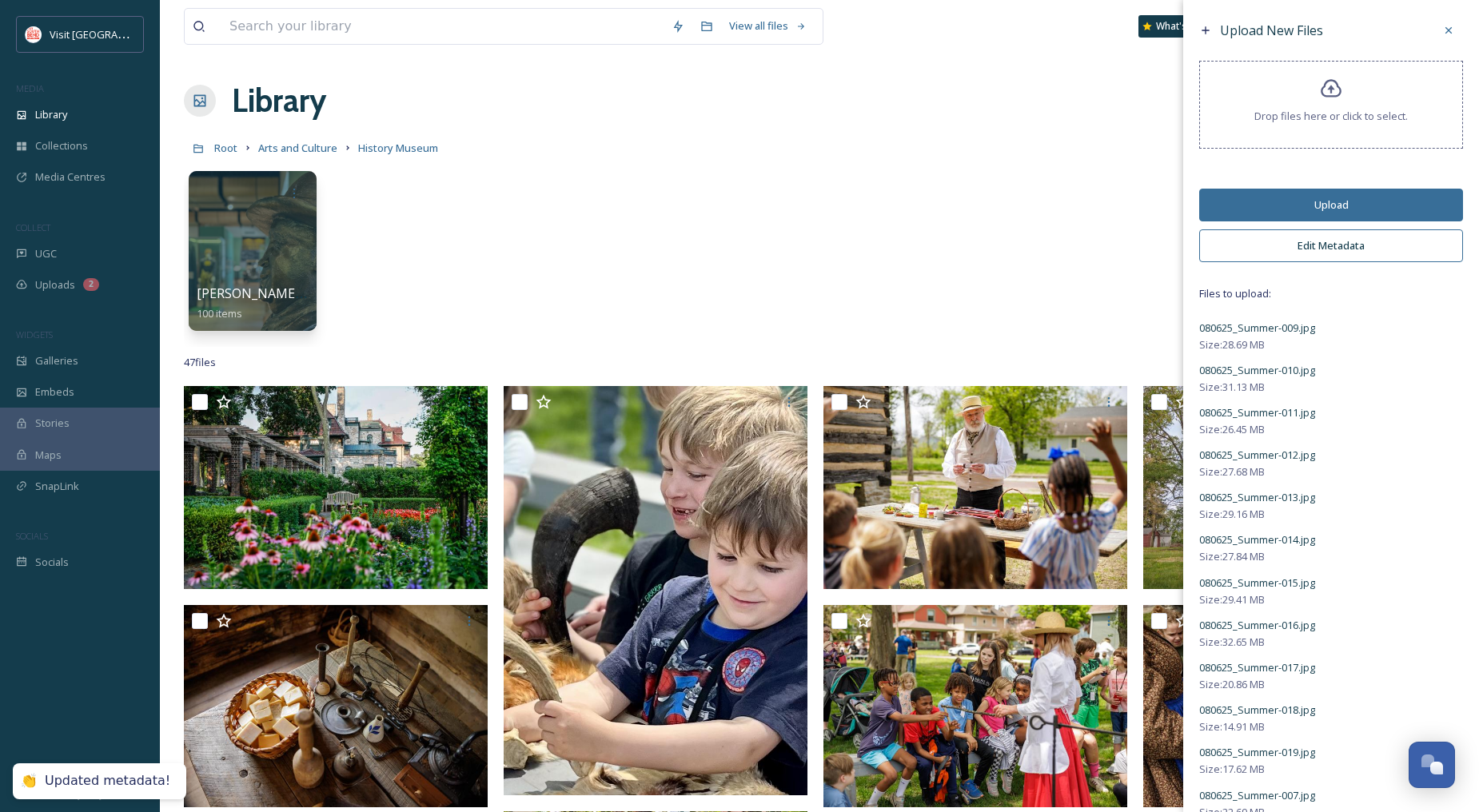
click at [1329, 204] on button "Upload" at bounding box center [1330, 205] width 264 height 33
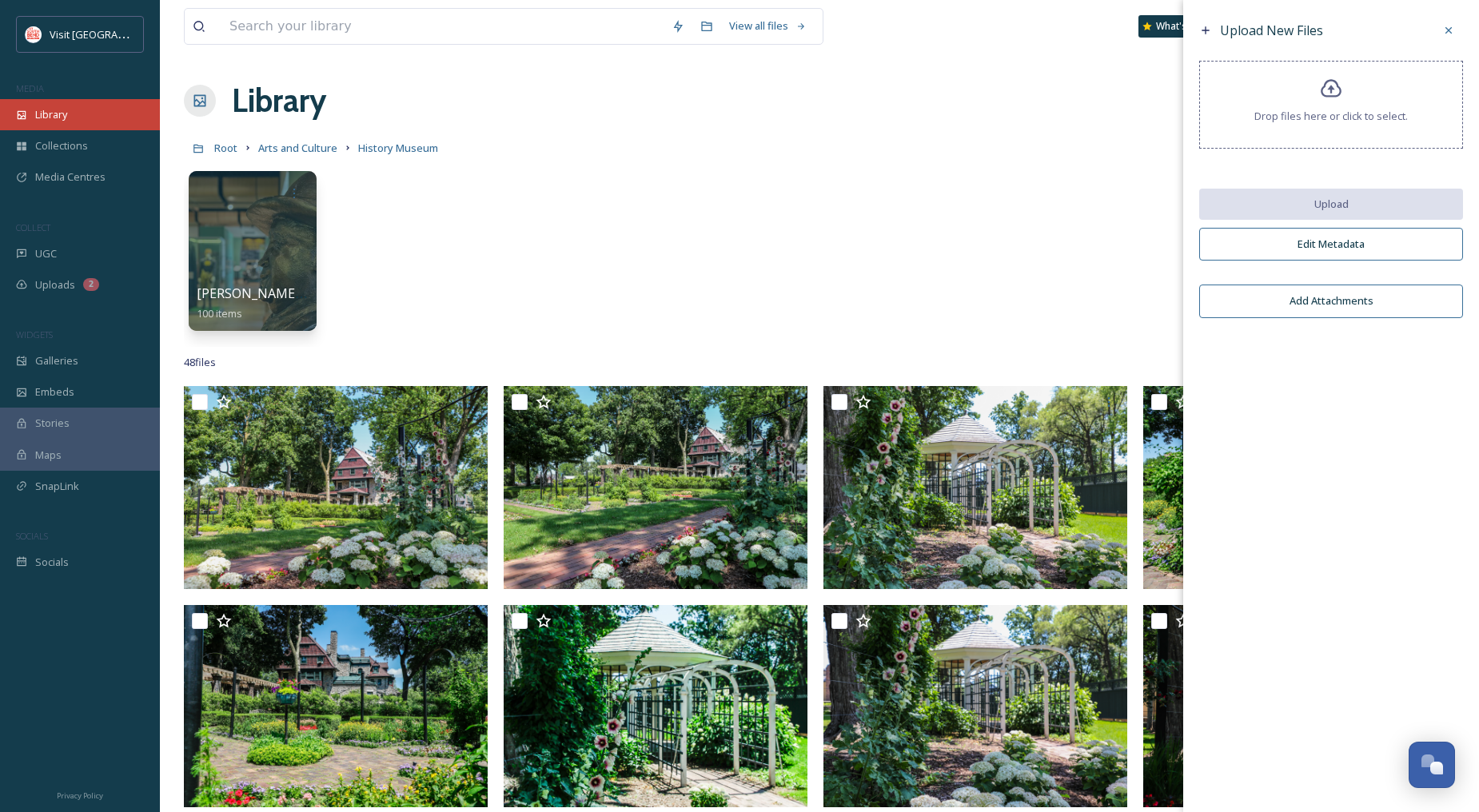
click at [93, 113] on div "Library" at bounding box center [80, 114] width 160 height 31
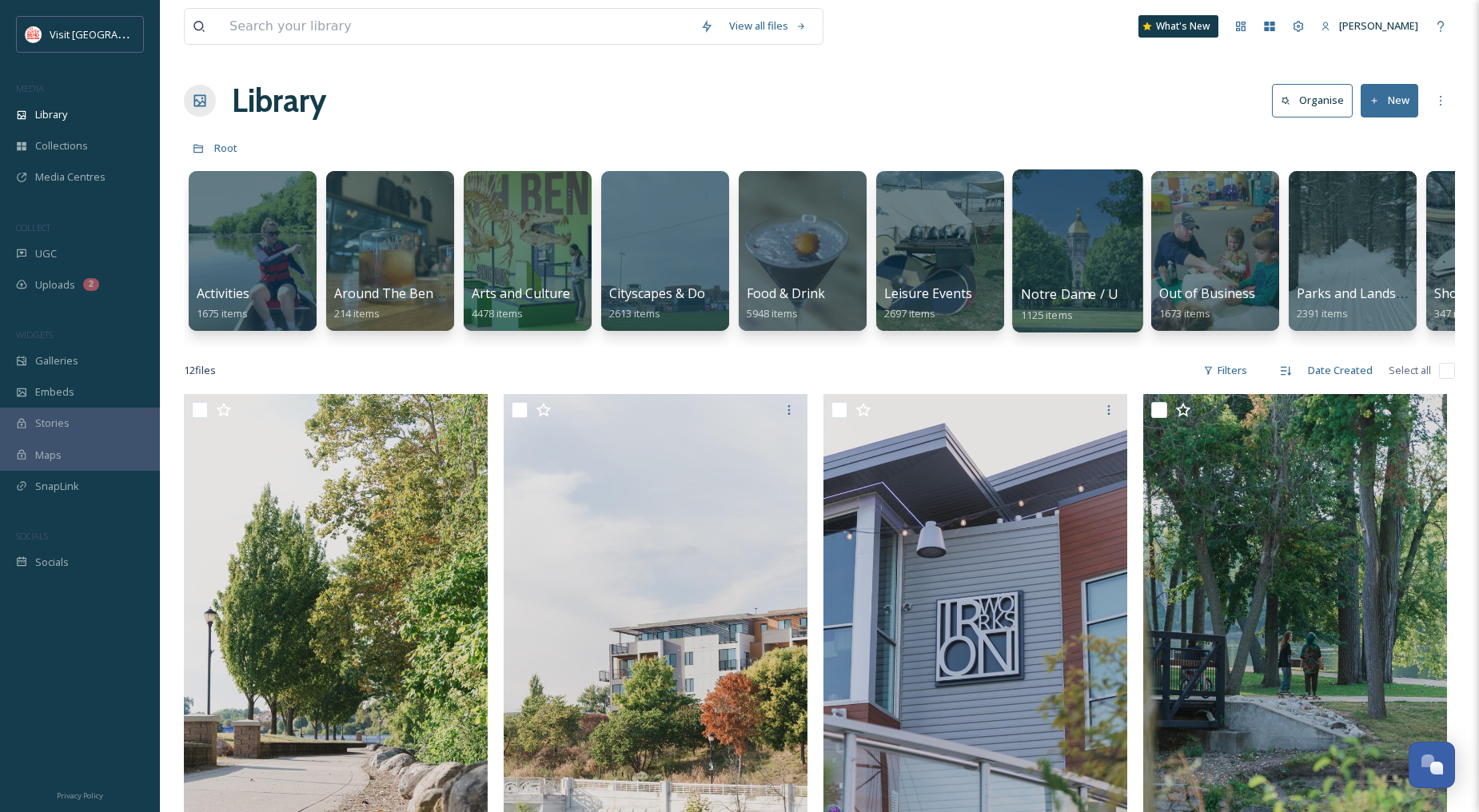
click at [1072, 232] on div at bounding box center [1078, 251] width 131 height 163
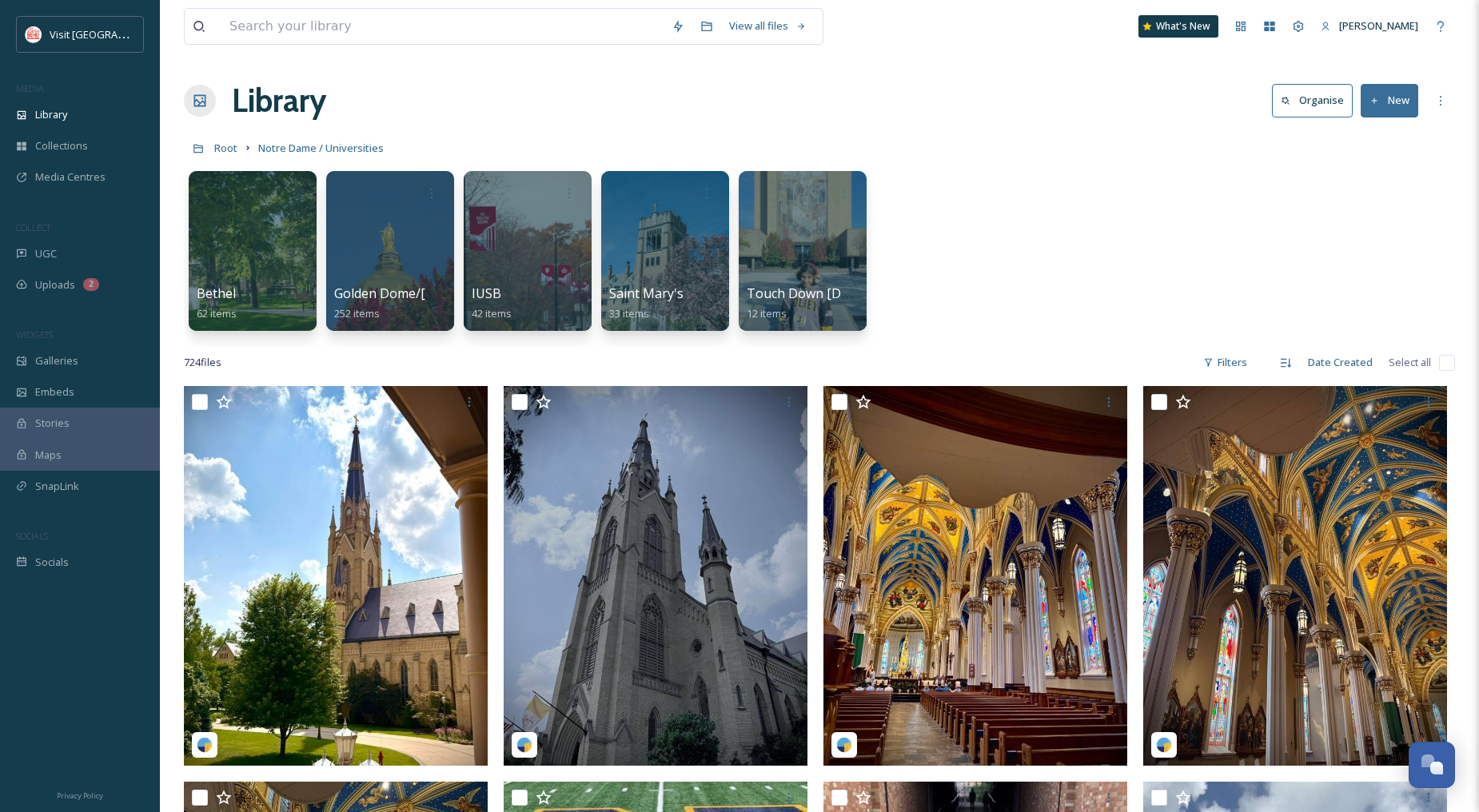
click at [1384, 96] on button "New" at bounding box center [1389, 101] width 58 height 33
click at [1369, 134] on span "File Upload" at bounding box center [1382, 138] width 52 height 15
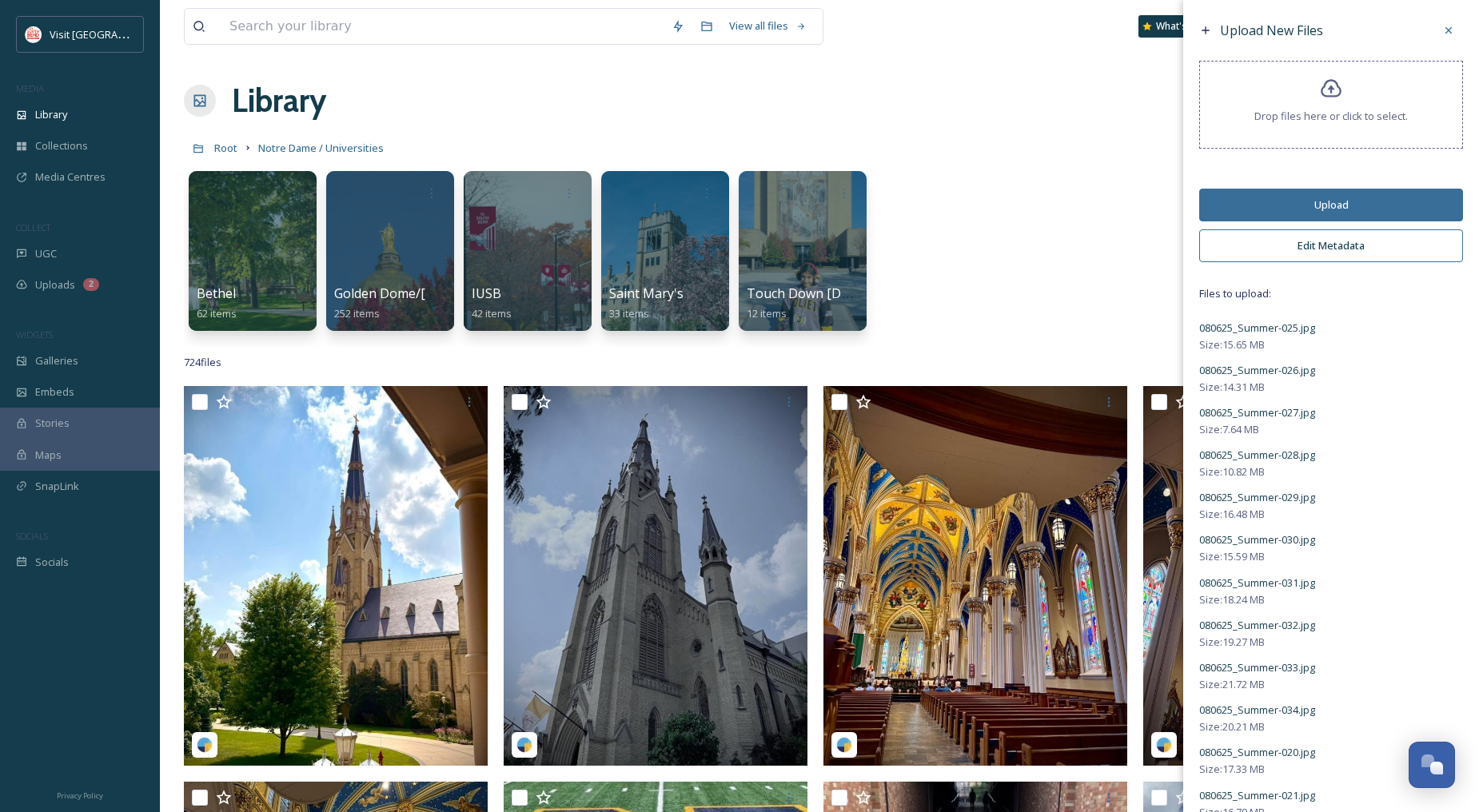
click at [1335, 248] on button "Edit Metadata" at bounding box center [1330, 246] width 264 height 33
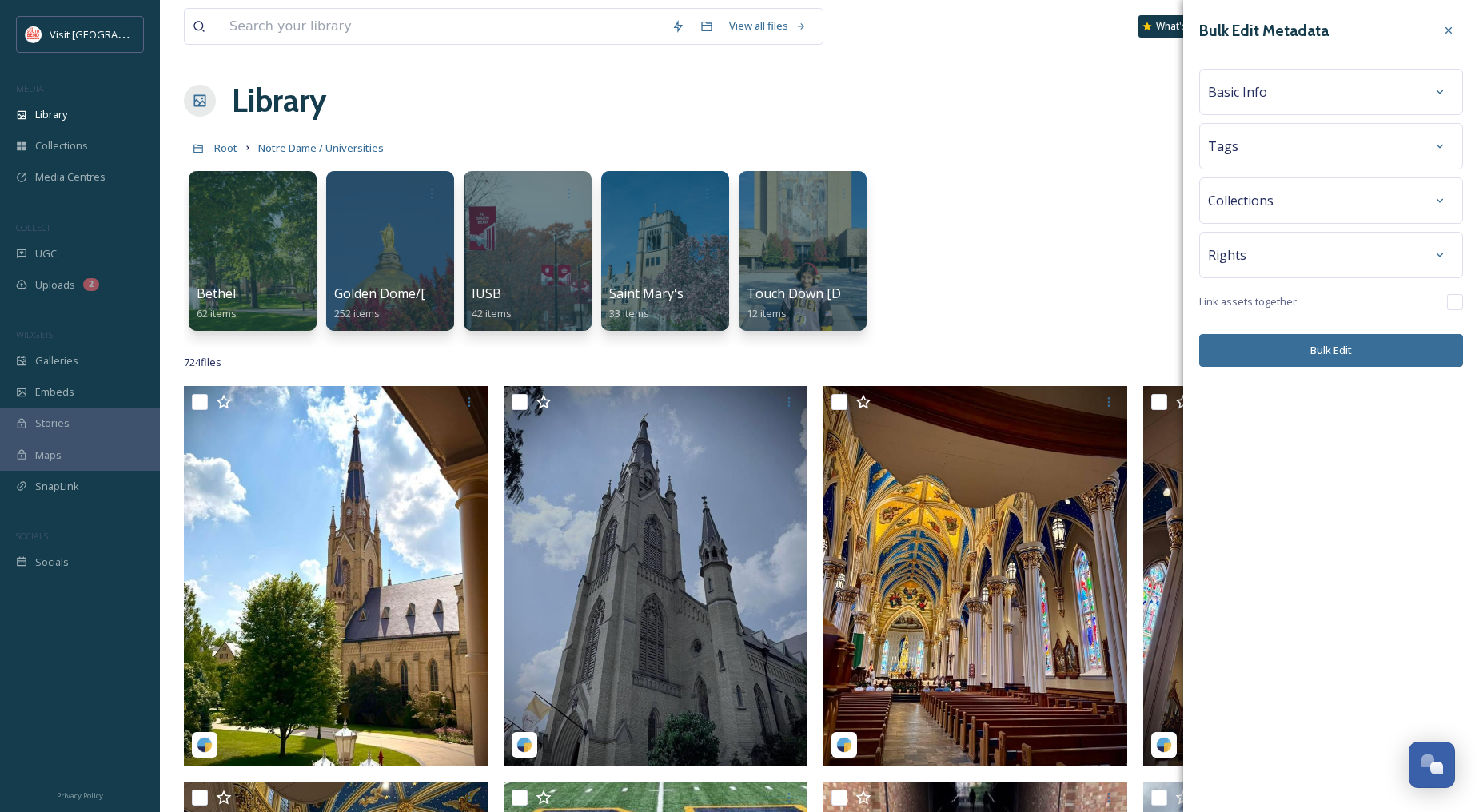
click at [1343, 97] on div "Basic Info" at bounding box center [1331, 91] width 247 height 28
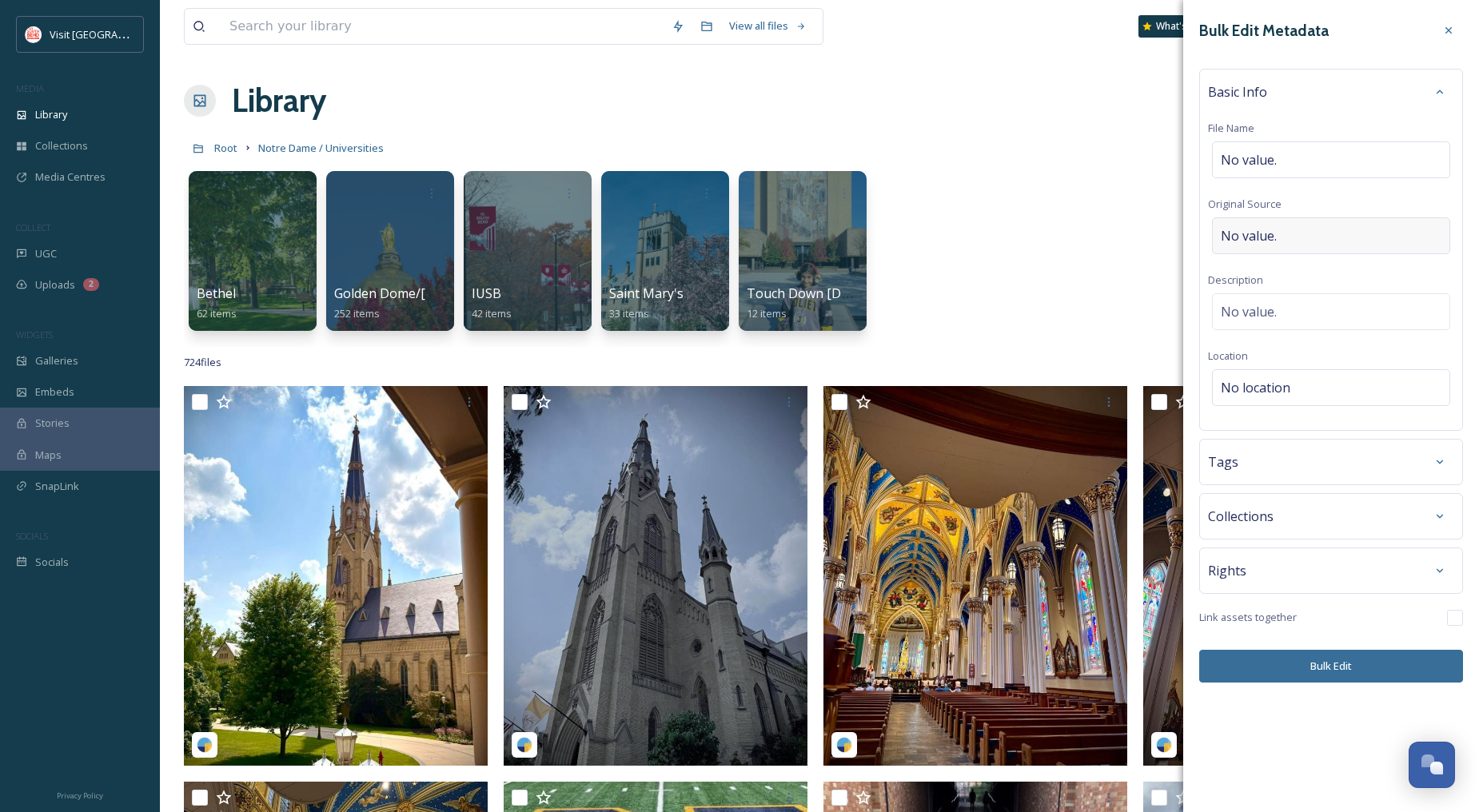
click at [1297, 234] on div "No value." at bounding box center [1330, 235] width 238 height 37
type input "[PERSON_NAME]"
click at [1293, 308] on div "No value." at bounding box center [1330, 308] width 238 height 37
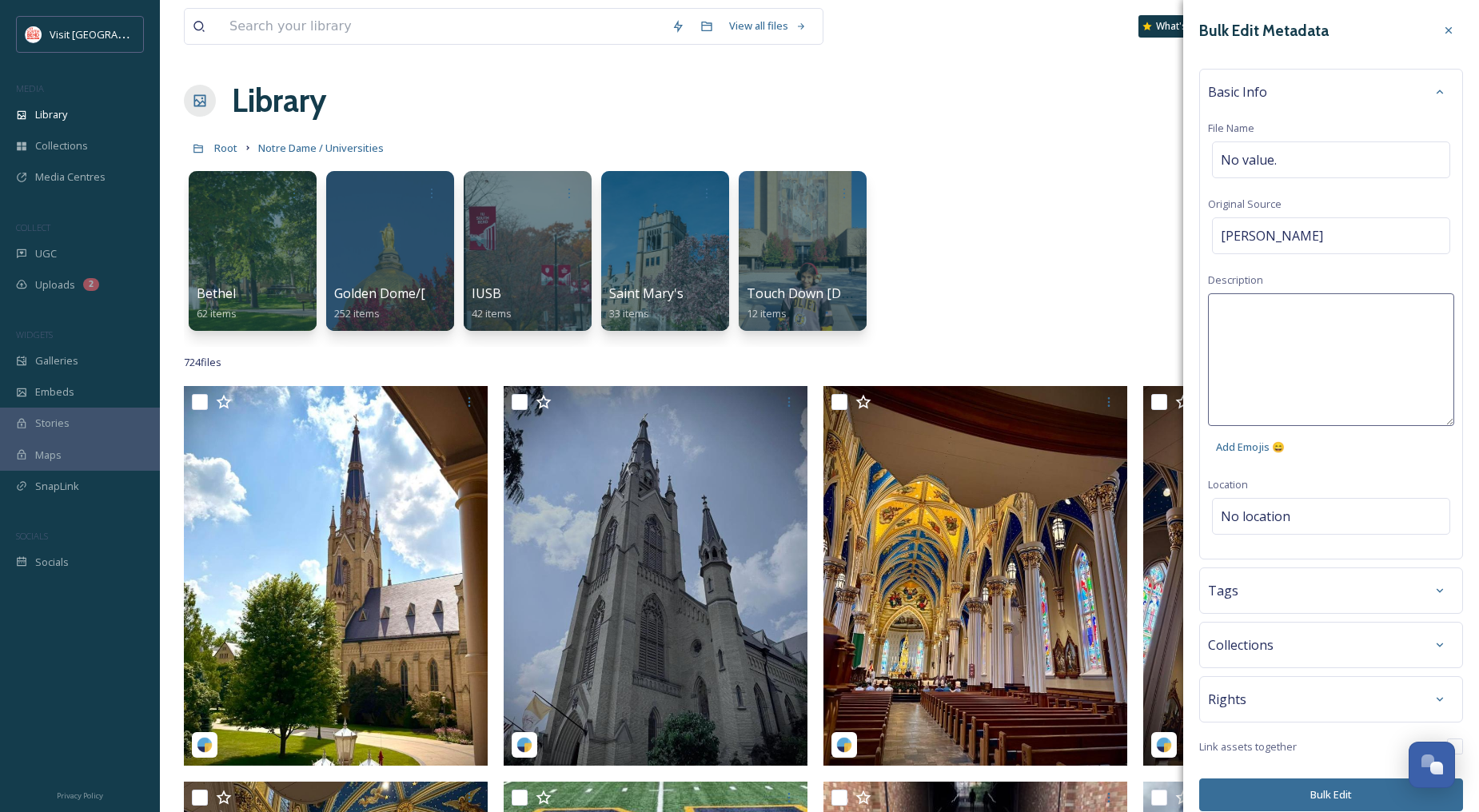
click at [1303, 314] on textarea at bounding box center [1331, 359] width 247 height 132
type textarea "[GEOGRAPHIC_DATA] Summer 2025"
click at [1315, 510] on div "Bulk Edit Metadata Basic Info File Name No value. Original Source [PERSON_NAME]…" at bounding box center [1331, 413] width 296 height 827
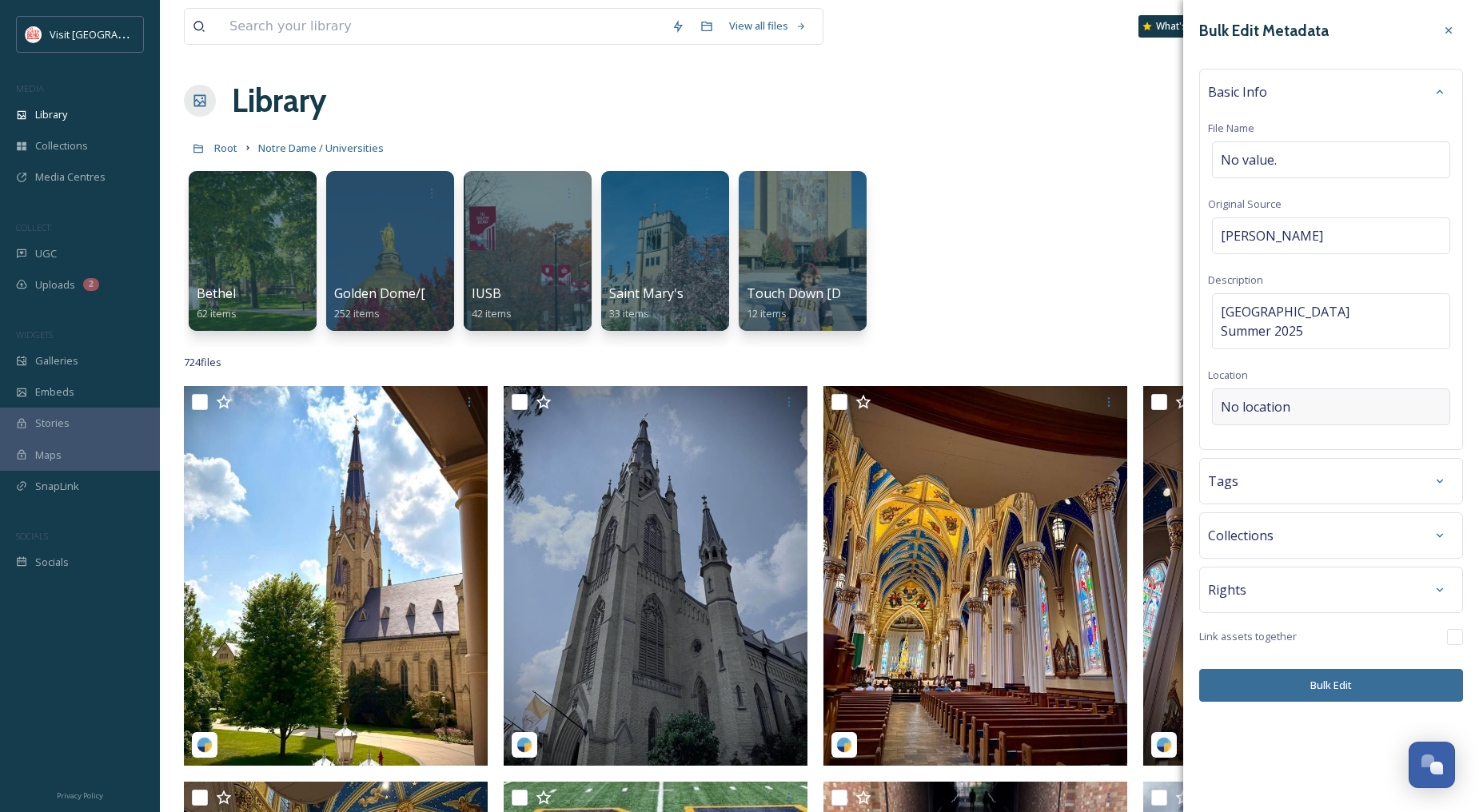
click at [1268, 417] on span "No location" at bounding box center [1255, 406] width 70 height 19
click at [1288, 424] on input at bounding box center [1330, 406] width 236 height 35
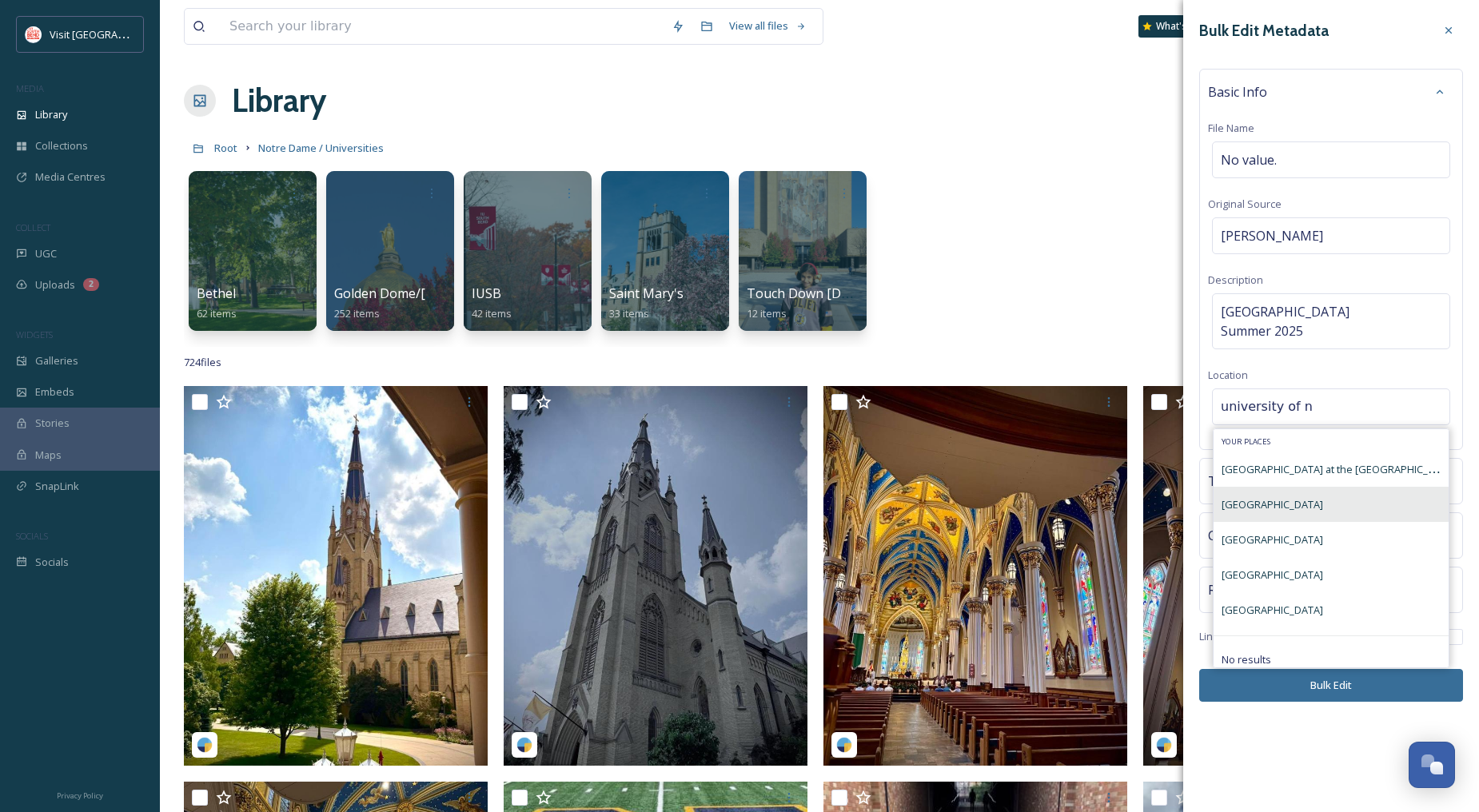
type input "university of n"
click at [1281, 511] on span "[GEOGRAPHIC_DATA]" at bounding box center [1272, 504] width 101 height 15
click at [1293, 549] on div "[GEOGRAPHIC_DATA]" at bounding box center [1272, 540] width 101 height 19
click at [1301, 581] on div "[GEOGRAPHIC_DATA]" at bounding box center [1330, 574] width 235 height 35
click at [1308, 617] on div "[GEOGRAPHIC_DATA]" at bounding box center [1330, 609] width 235 height 35
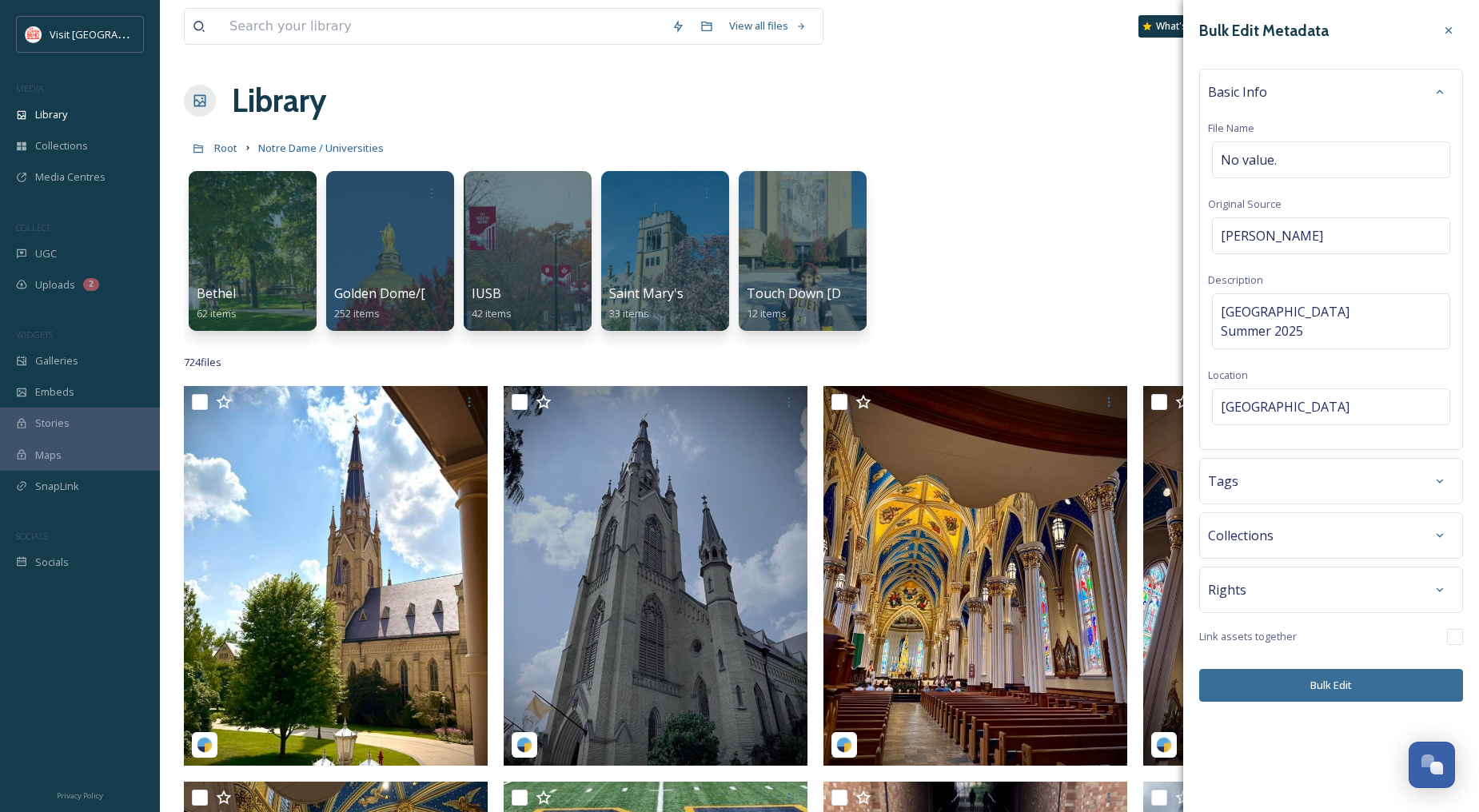
click at [1328, 702] on button "Bulk Edit" at bounding box center [1330, 686] width 264 height 33
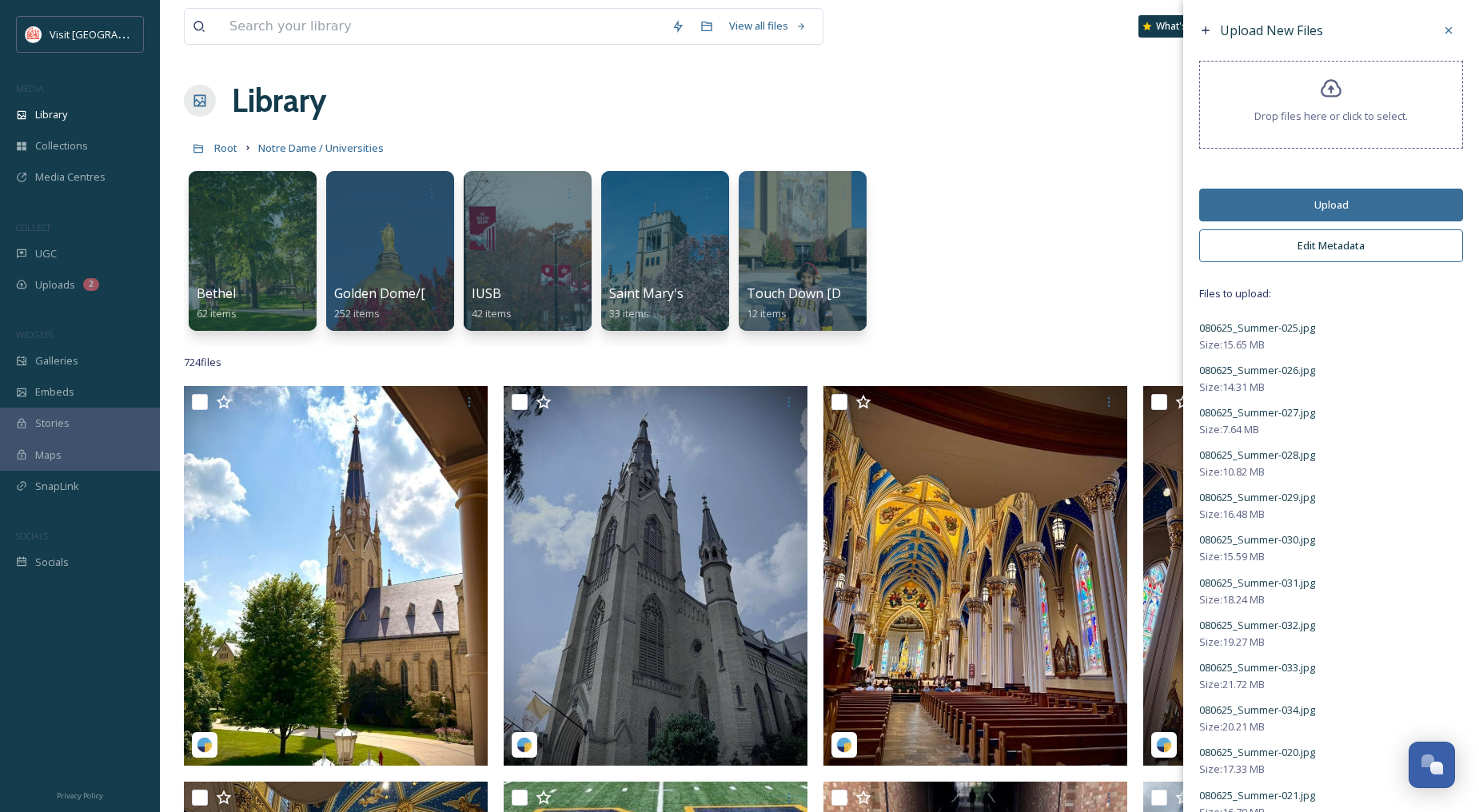
click at [1320, 198] on button "Upload" at bounding box center [1330, 205] width 264 height 33
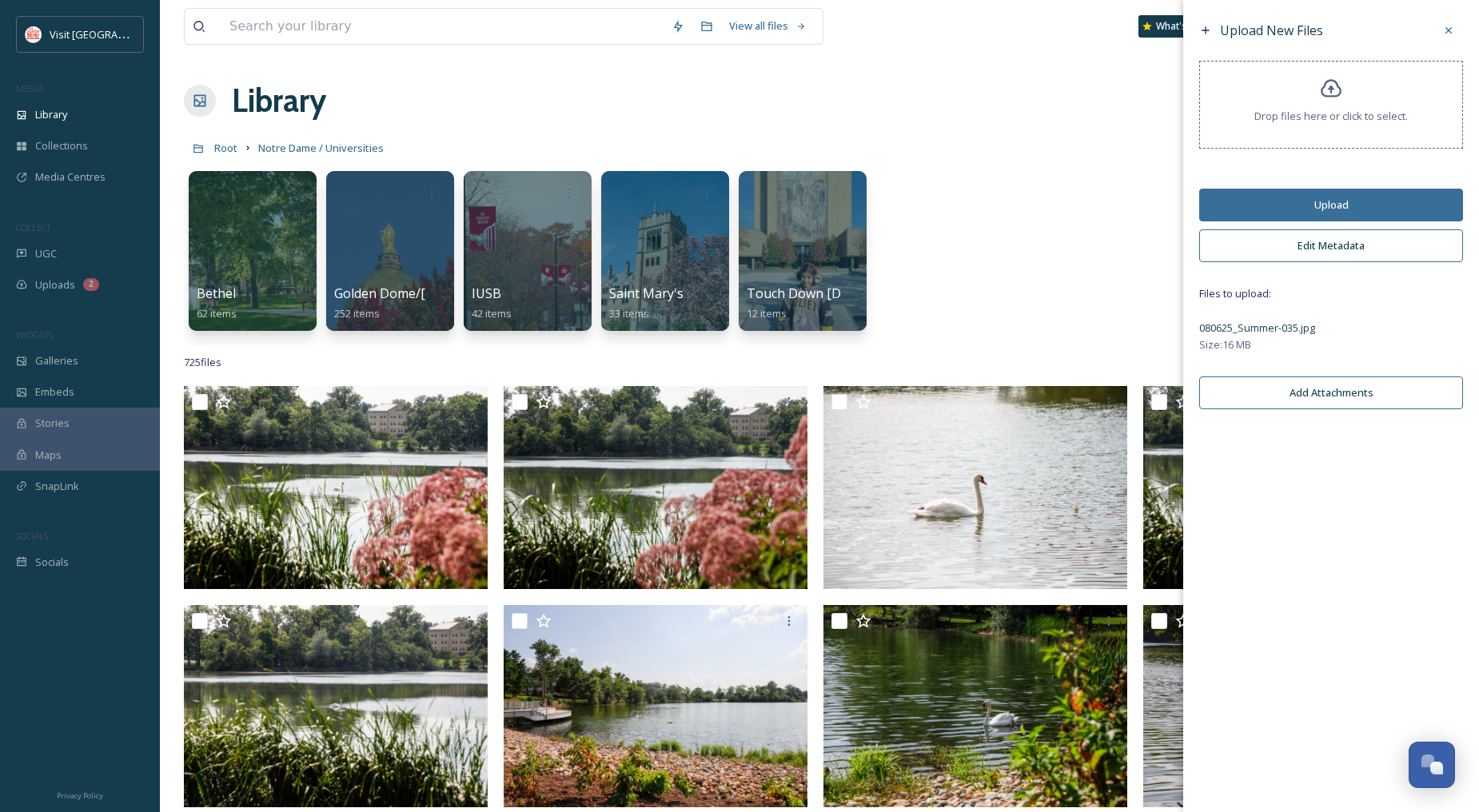
click at [1331, 244] on button "Edit Metadata" at bounding box center [1330, 246] width 264 height 33
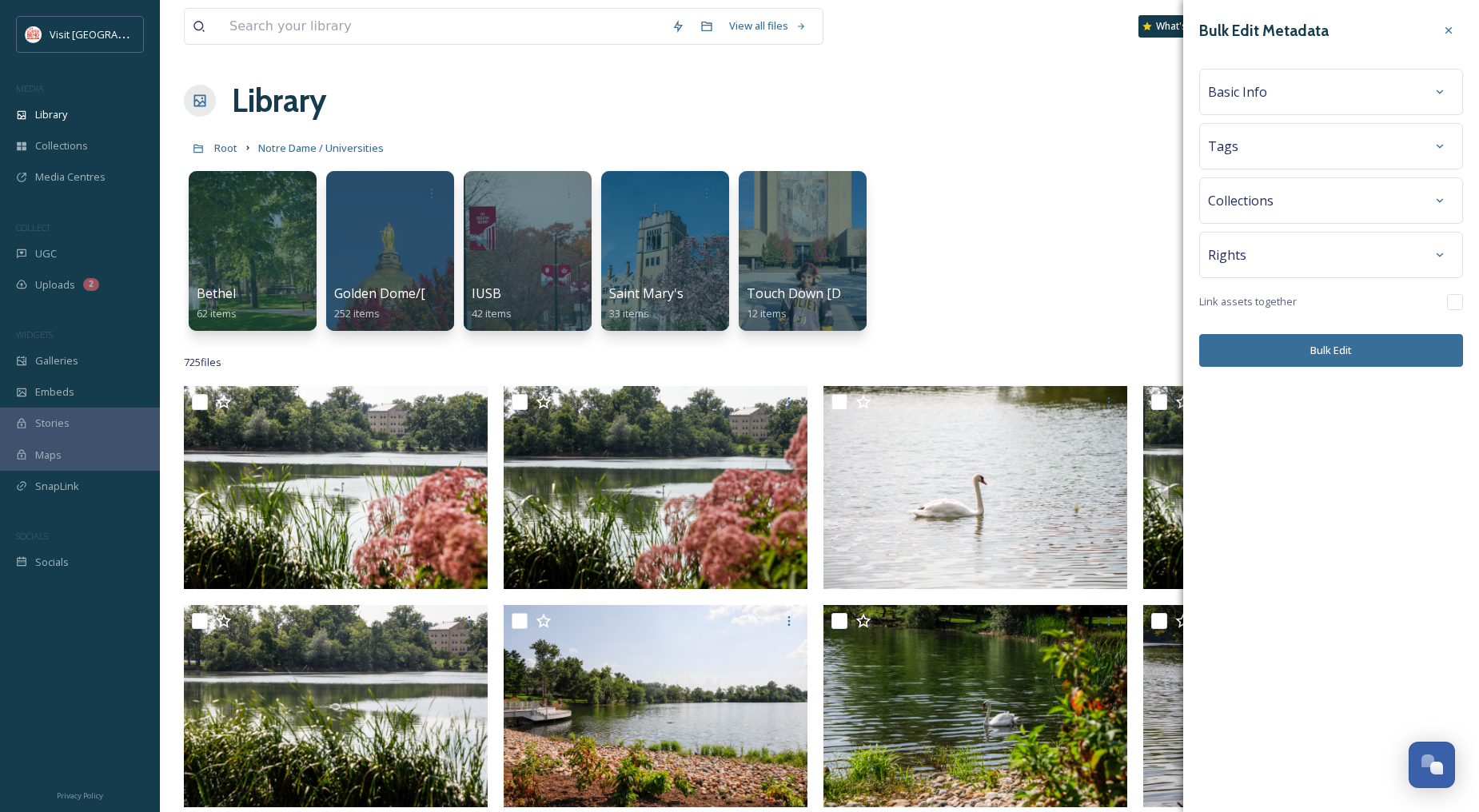
click at [1296, 96] on div "Basic Info" at bounding box center [1331, 91] width 247 height 28
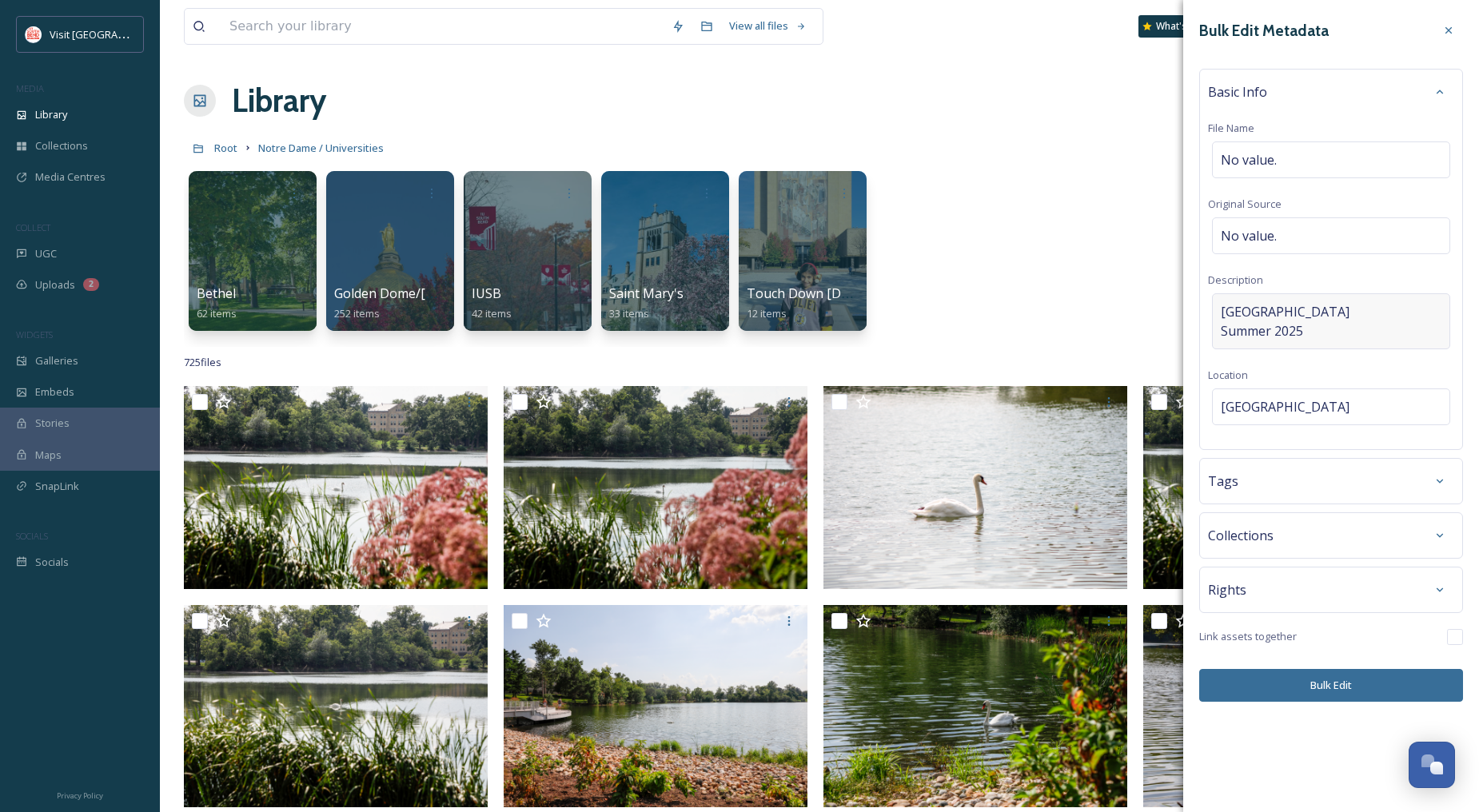
click at [1315, 340] on span "[GEOGRAPHIC_DATA] Summer 2025" at bounding box center [1285, 321] width 129 height 39
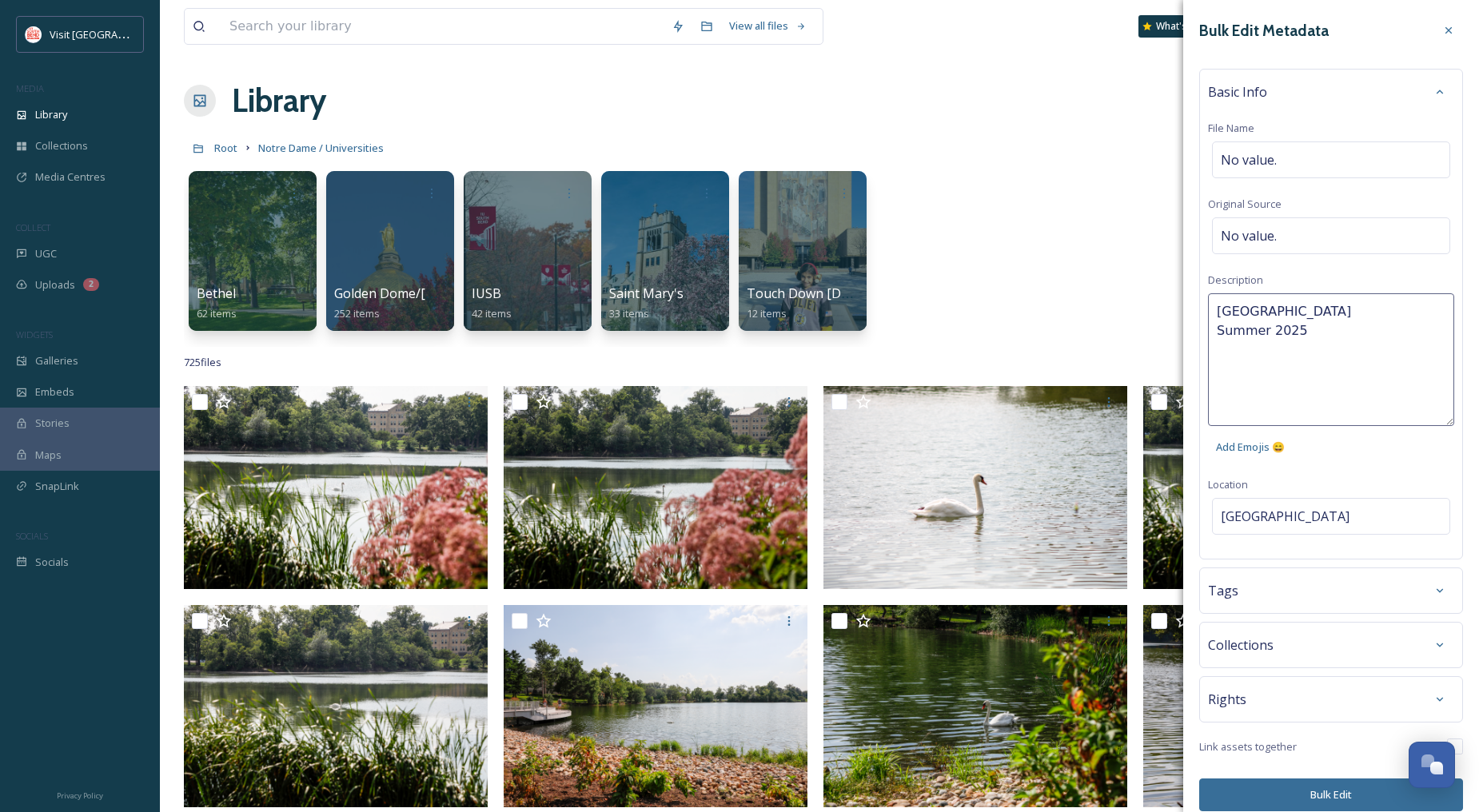
drag, startPoint x: 1320, startPoint y: 310, endPoint x: 1197, endPoint y: 286, distance: 125.3
click at [1197, 286] on div "Bulk Edit Metadata Basic Info File Name No value. Original Source No value. Des…" at bounding box center [1331, 413] width 296 height 827
drag, startPoint x: 1324, startPoint y: 317, endPoint x: 1161, endPoint y: 302, distance: 163.7
drag, startPoint x: 1327, startPoint y: 372, endPoint x: 1137, endPoint y: 259, distance: 221.1
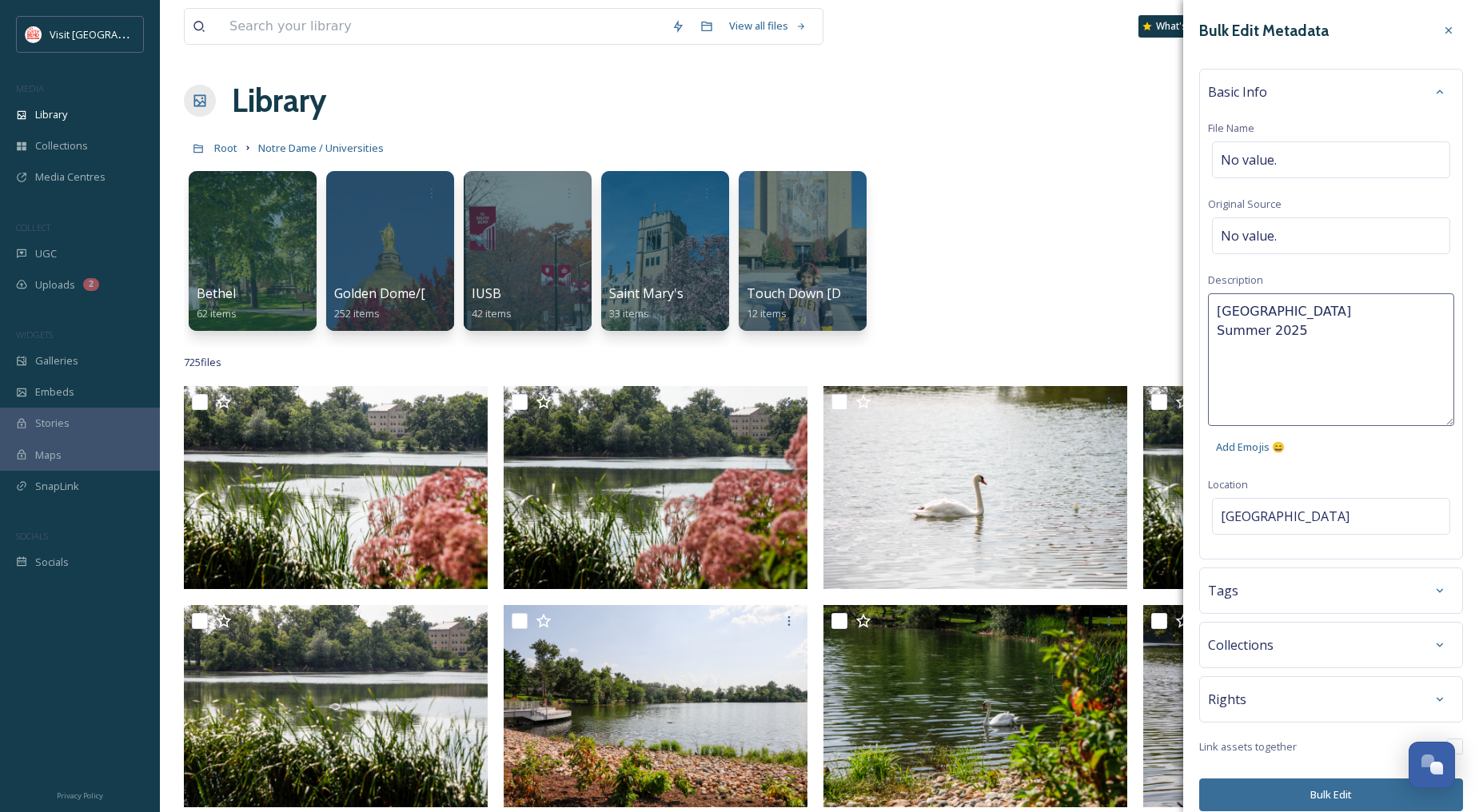
type textarea "[GEOGRAPHIC_DATA] Summer 2025"
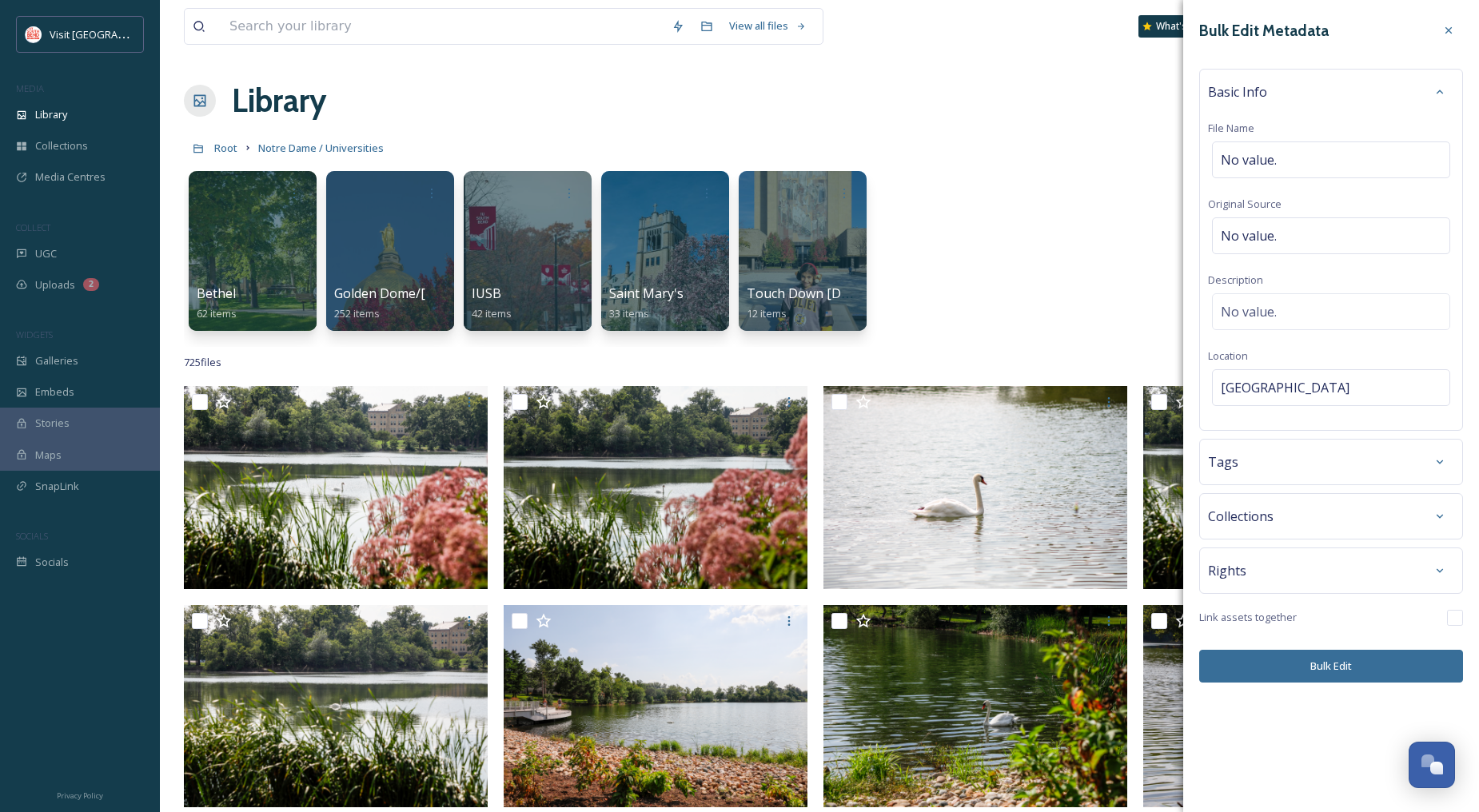
click at [1379, 465] on div "Bulk Edit Metadata Basic Info File Name No value. Original Source No value. Des…" at bounding box center [1331, 349] width 296 height 699
click at [1259, 314] on span "No value." at bounding box center [1248, 312] width 56 height 19
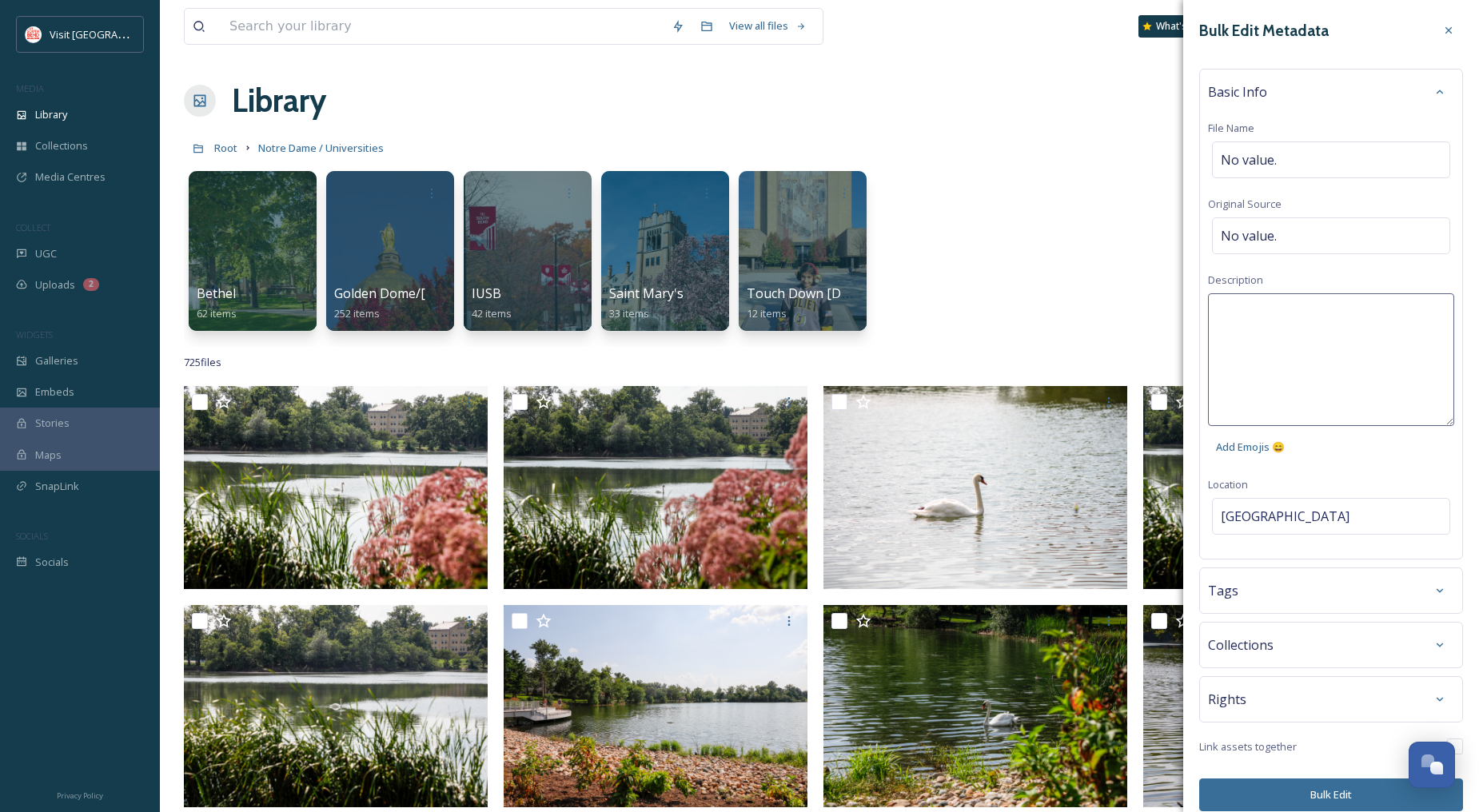
click at [1278, 310] on textarea at bounding box center [1331, 359] width 247 height 132
type textarea "b"
type textarea "S"
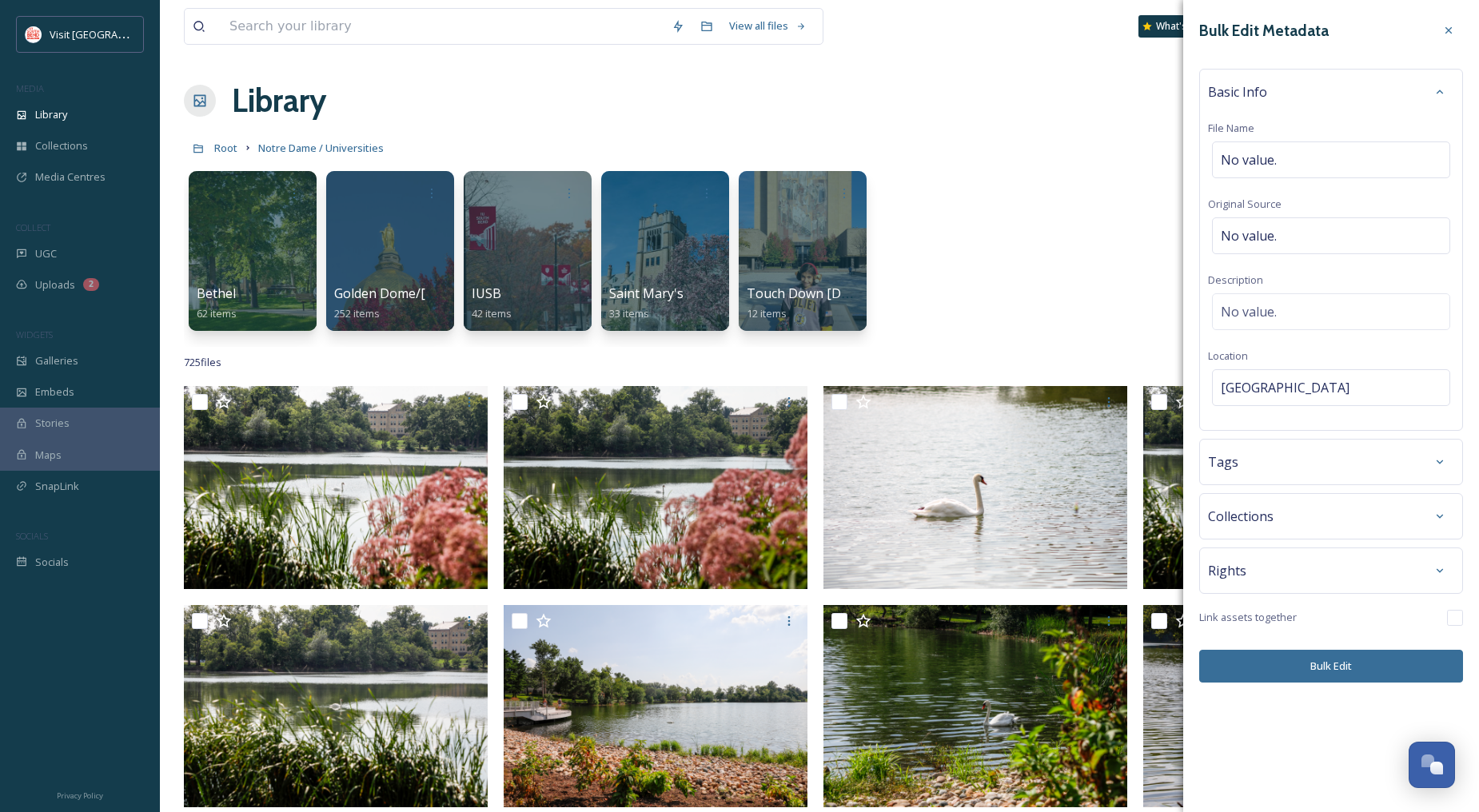
click at [1316, 272] on div "Basic Info File Name No value. Original Source No value. Description No value. …" at bounding box center [1330, 249] width 264 height 362
click at [1261, 234] on span "No value." at bounding box center [1248, 235] width 56 height 19
type input "[PERSON_NAME]"
click at [1309, 659] on button "Bulk Edit" at bounding box center [1330, 666] width 264 height 33
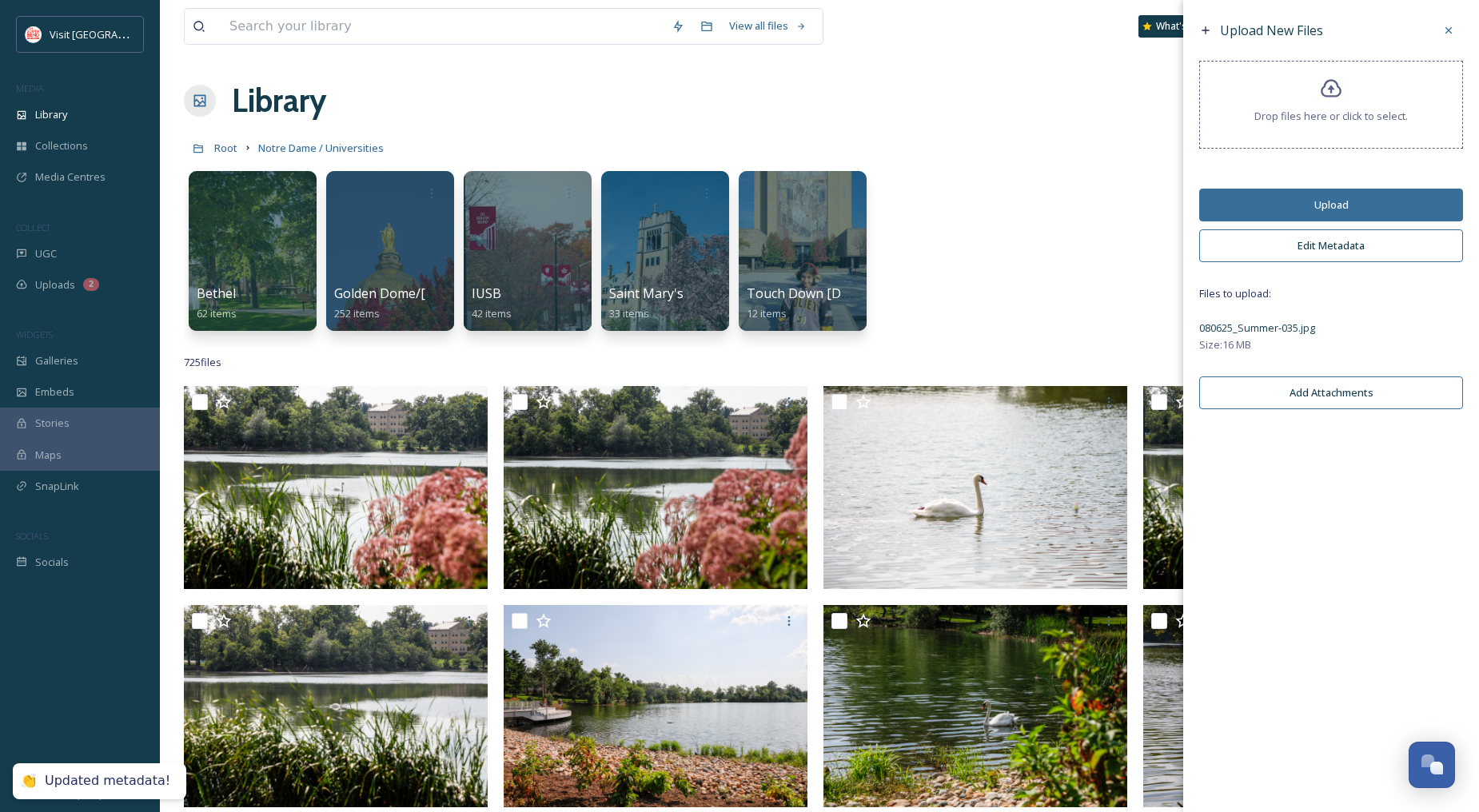
click at [1360, 200] on button "Upload" at bounding box center [1330, 205] width 264 height 33
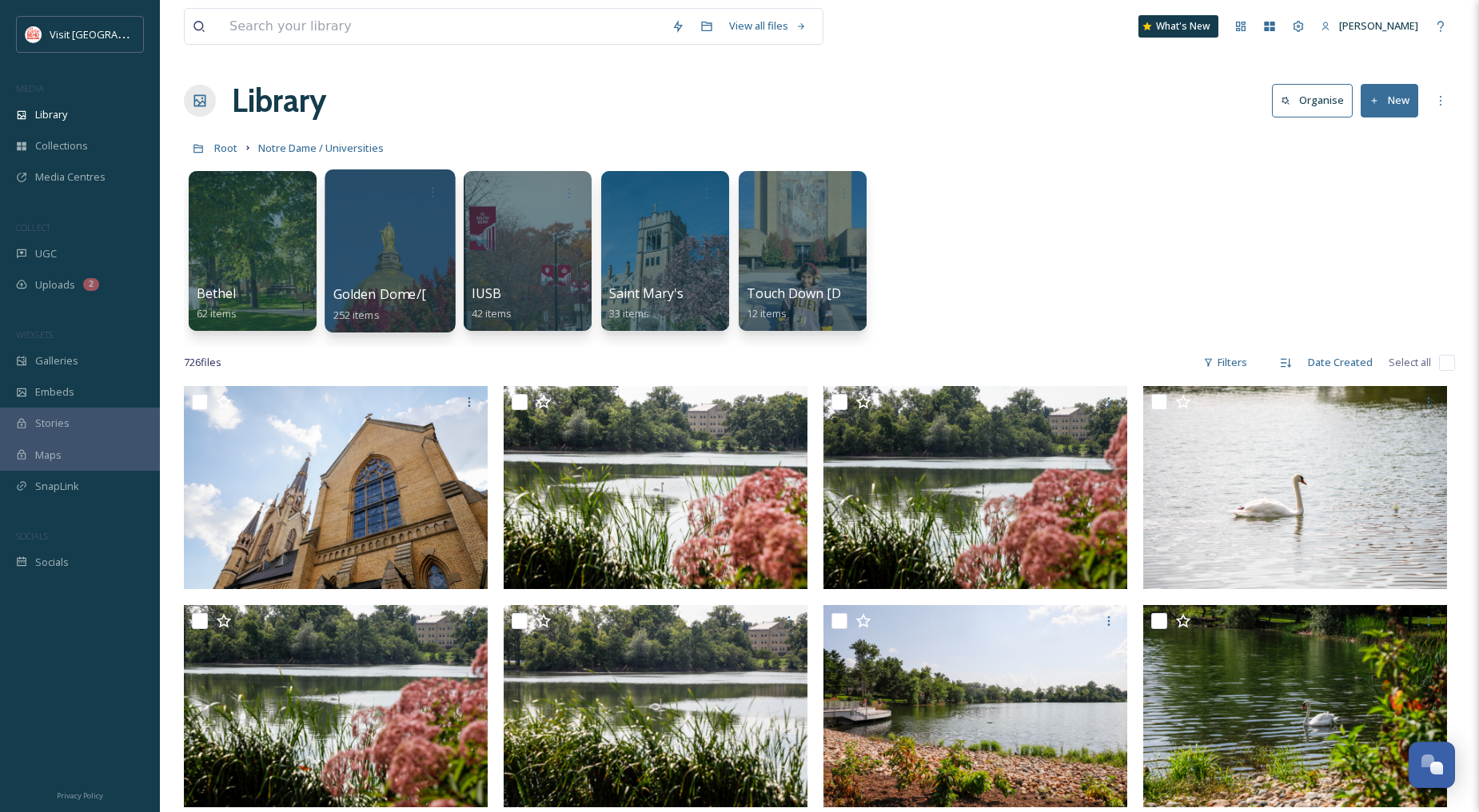
click at [401, 252] on div at bounding box center [390, 251] width 131 height 163
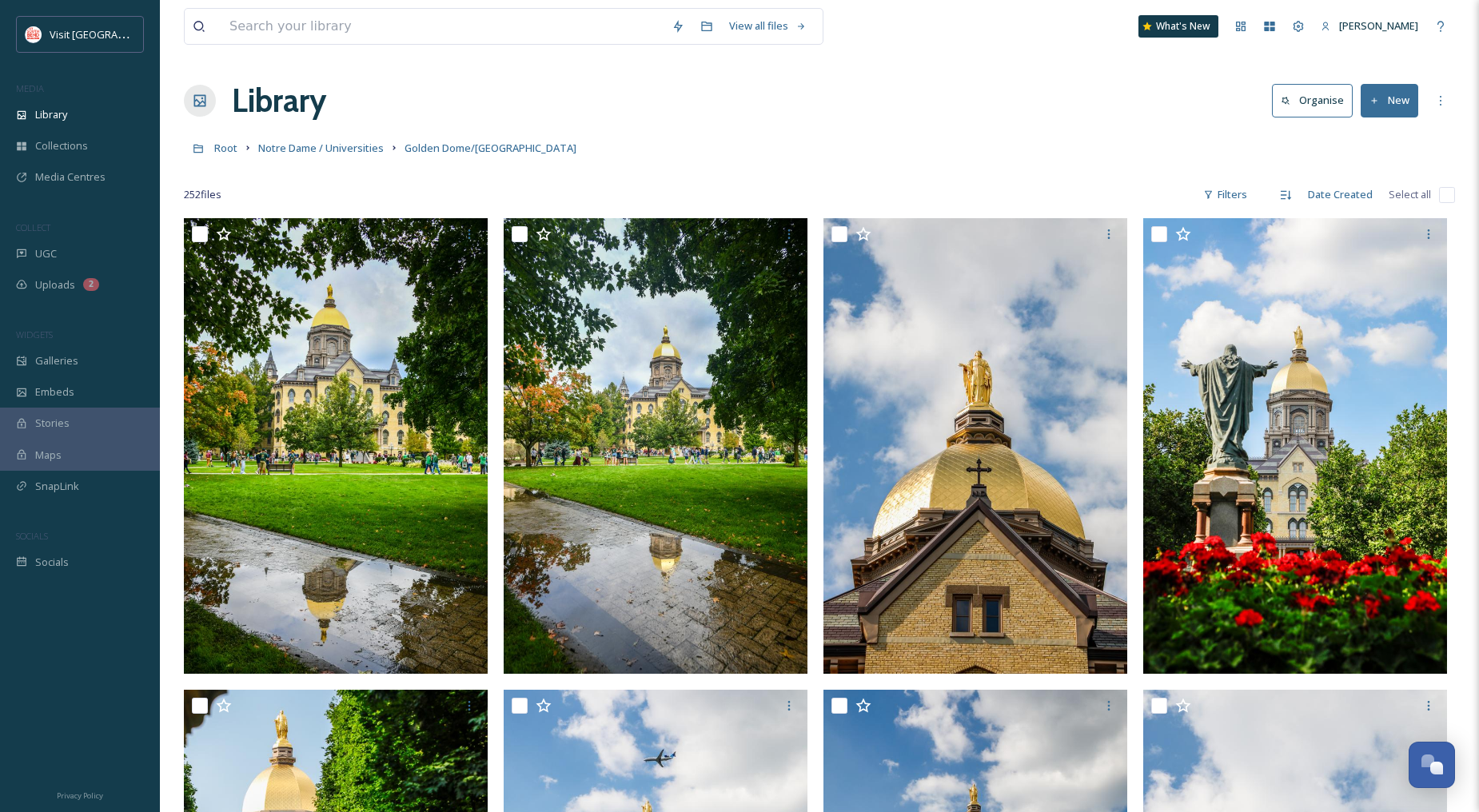
click at [1397, 104] on button "New" at bounding box center [1389, 101] width 58 height 33
click at [1396, 131] on span "File Upload" at bounding box center [1382, 138] width 52 height 15
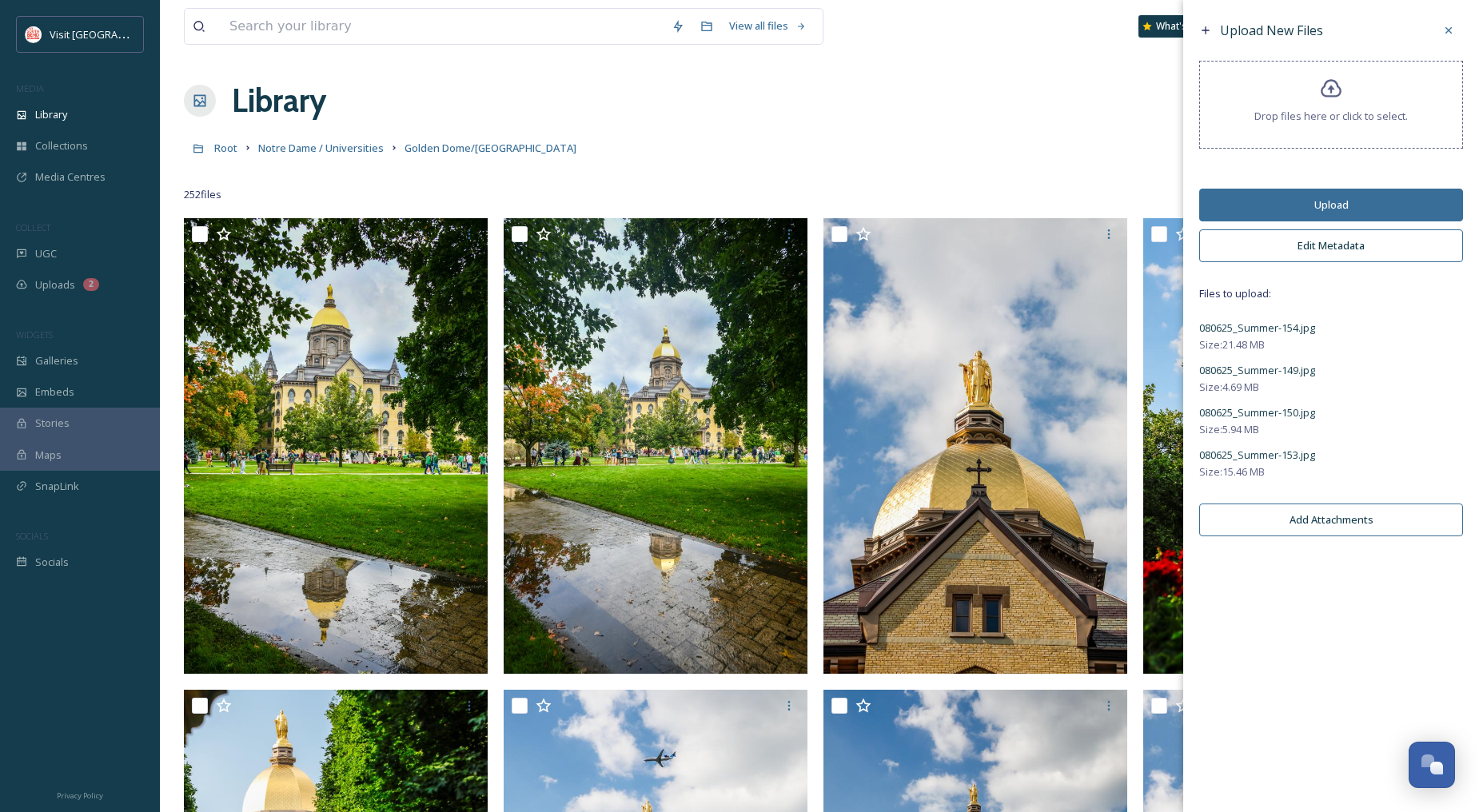
click at [1344, 238] on button "Edit Metadata" at bounding box center [1330, 246] width 264 height 33
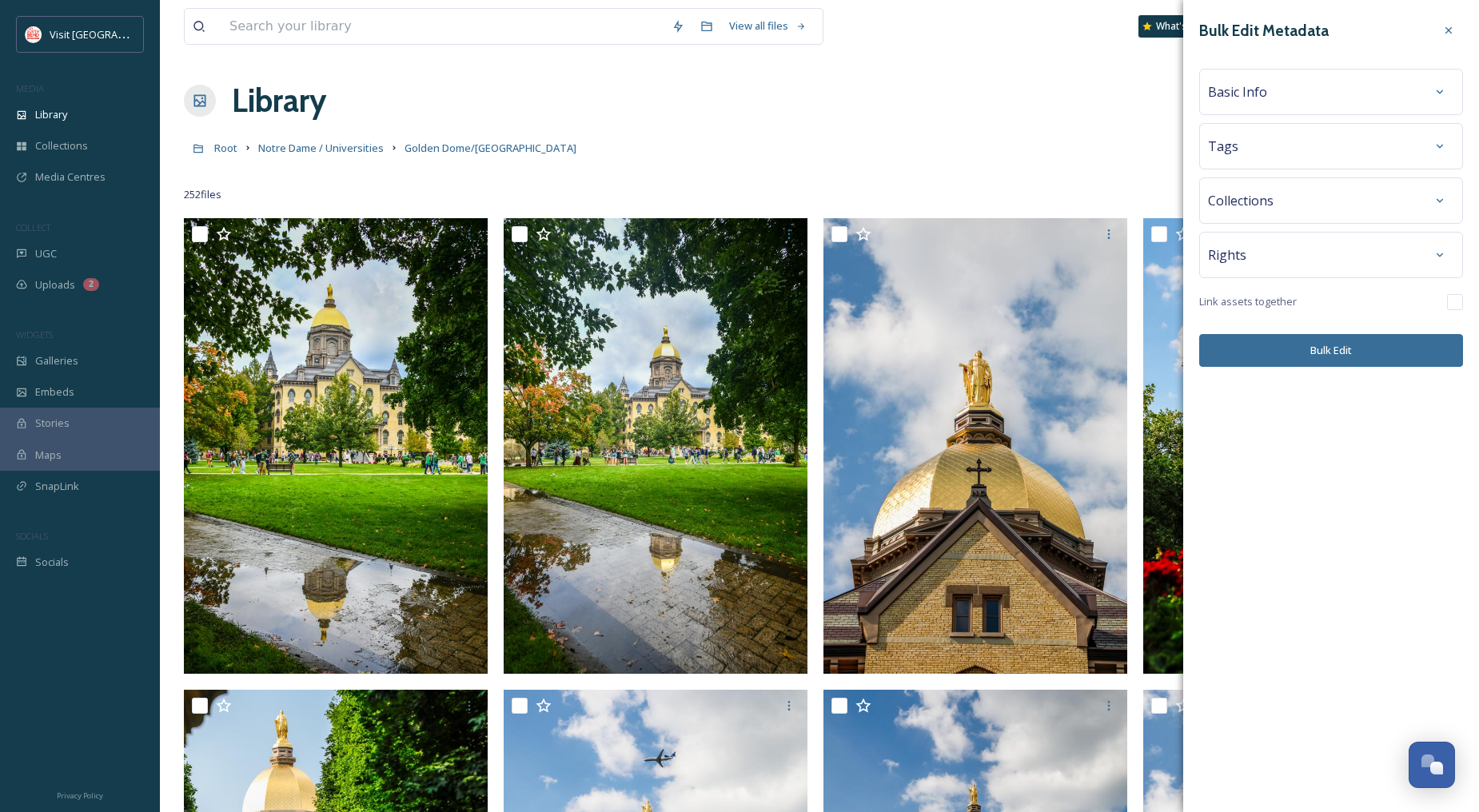
click at [1292, 100] on div "Basic Info" at bounding box center [1331, 91] width 247 height 28
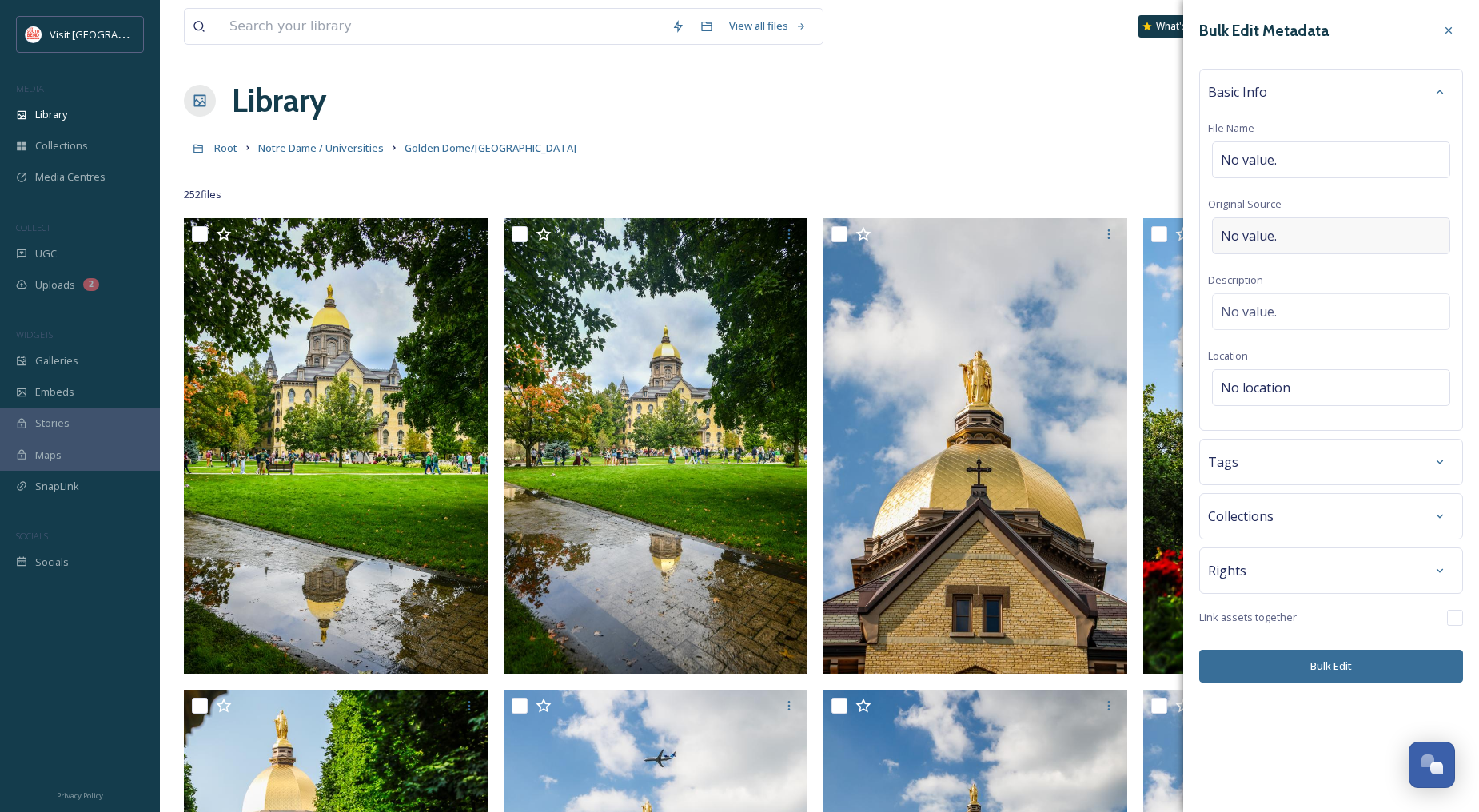
click at [1269, 226] on div "No value." at bounding box center [1330, 235] width 238 height 37
type input "[PERSON_NAME]"
click at [1275, 312] on span "No value." at bounding box center [1248, 308] width 56 height 19
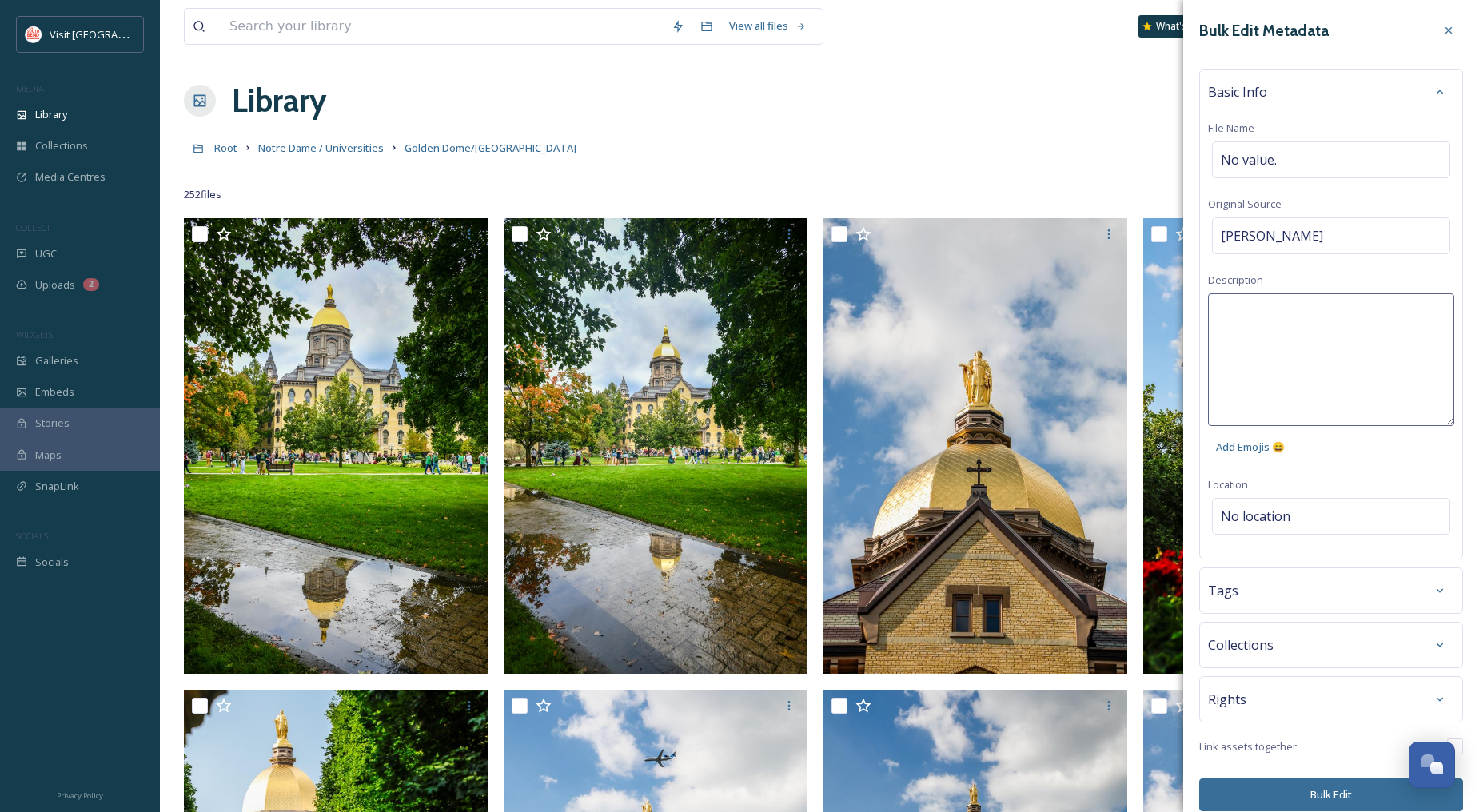
click at [1301, 329] on textarea at bounding box center [1331, 359] width 247 height 132
type textarea "Golden Dome"
click at [1303, 800] on div "Bulk Edit Metadata Basic Info File Name No value. Original Source [PERSON_NAME]…" at bounding box center [1331, 406] width 296 height 812
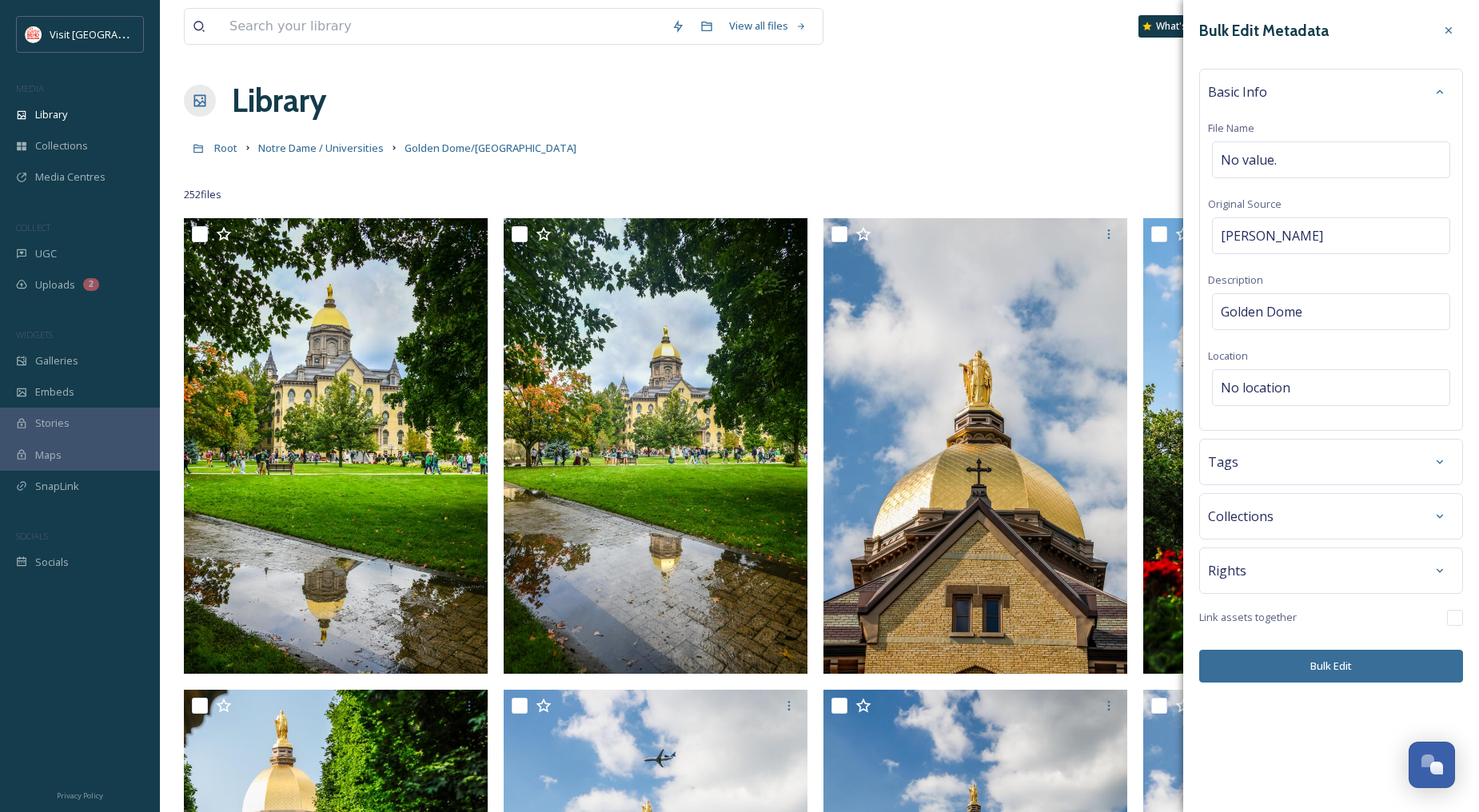
click at [1297, 677] on button "Bulk Edit" at bounding box center [1330, 666] width 264 height 33
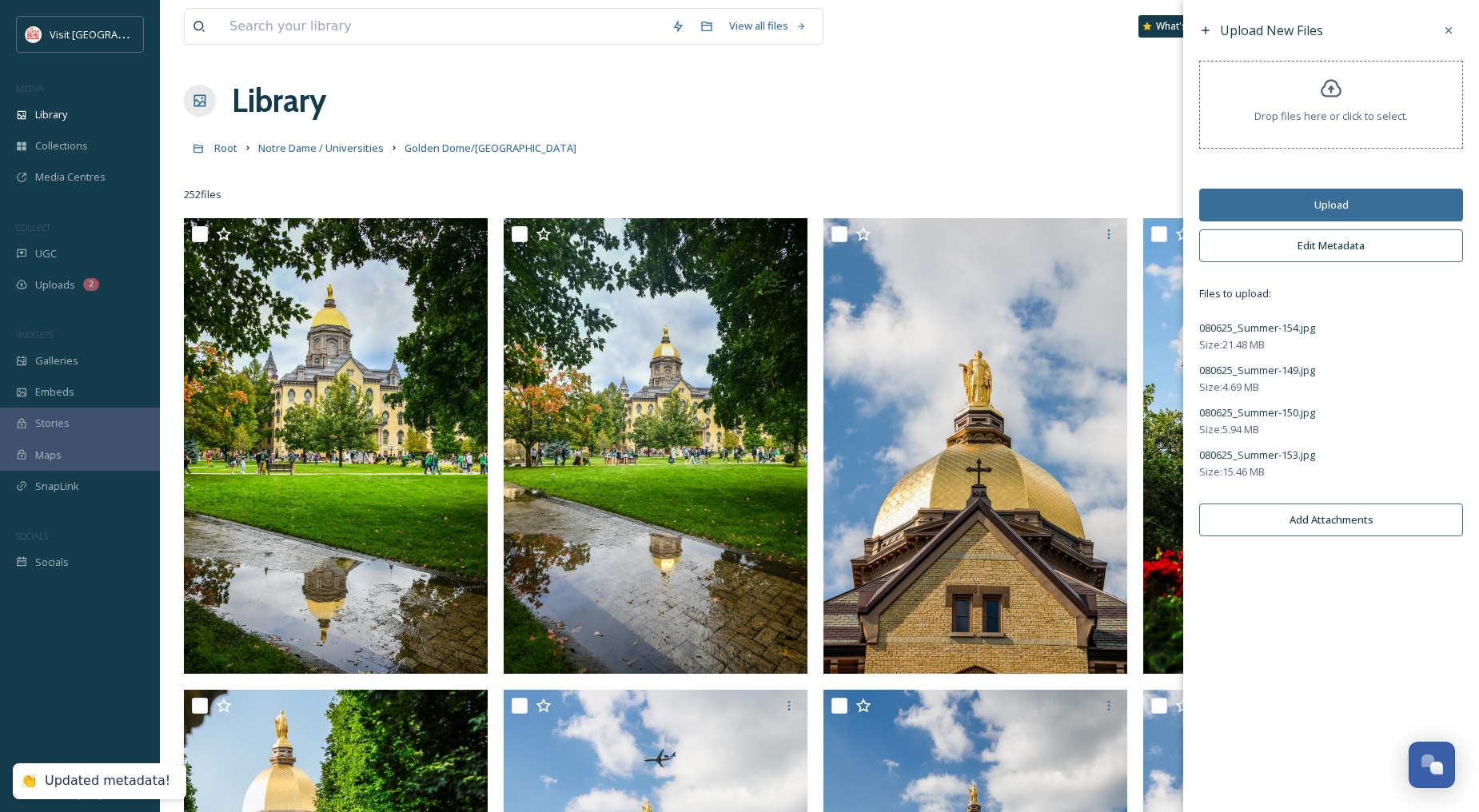
click at [1335, 205] on button "Upload" at bounding box center [1330, 205] width 264 height 33
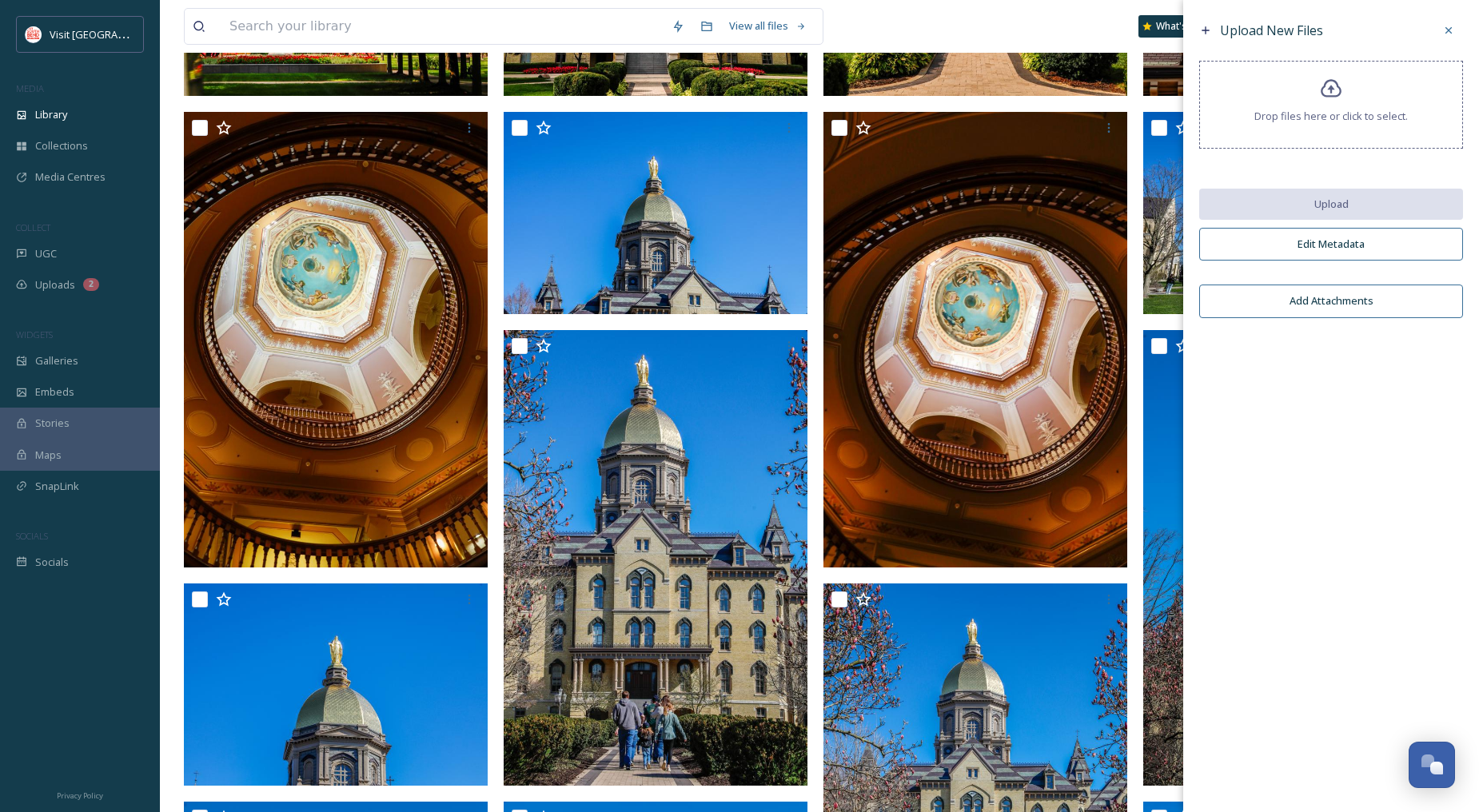
scroll to position [1154, 0]
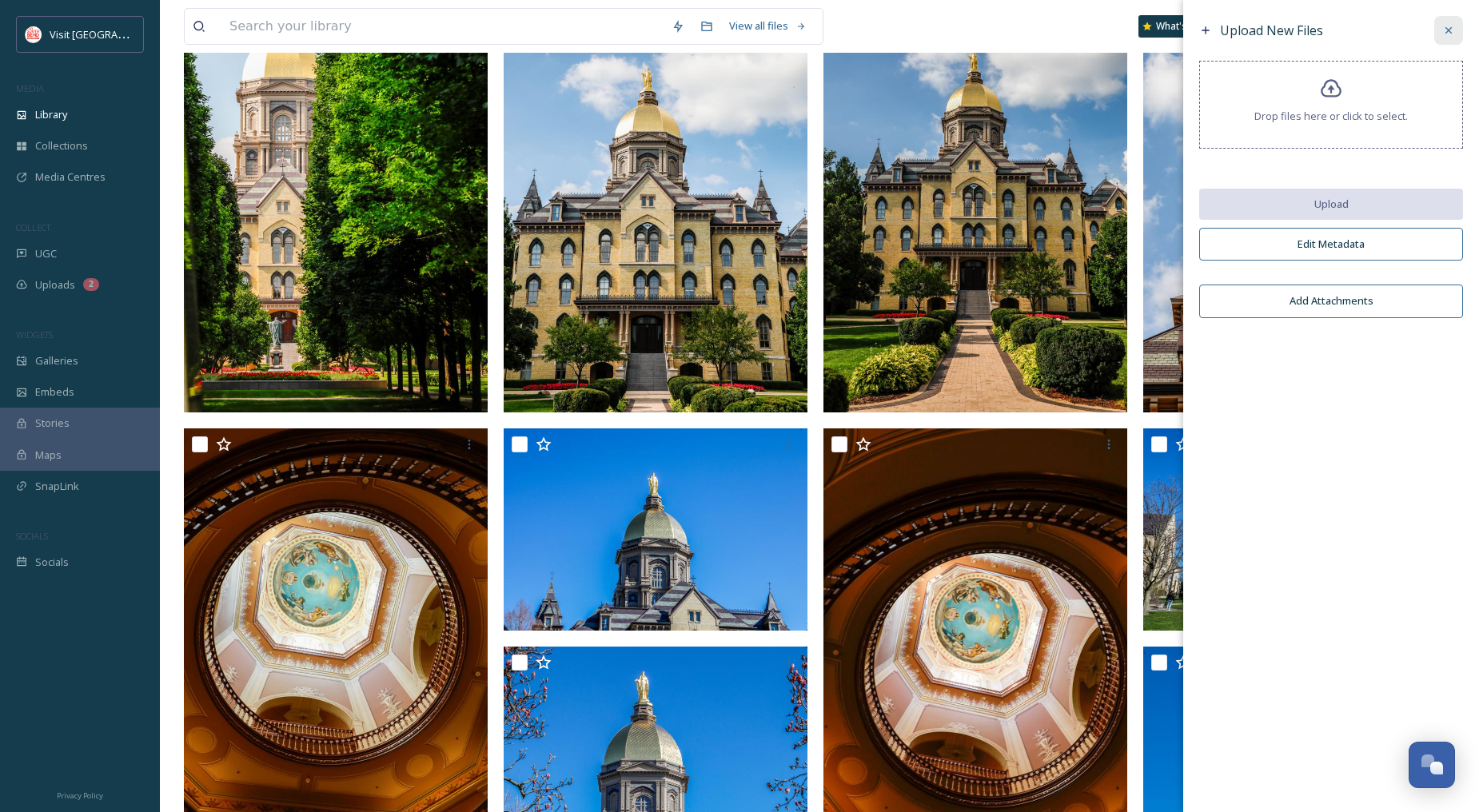
click at [1443, 33] on icon at bounding box center [1448, 30] width 13 height 13
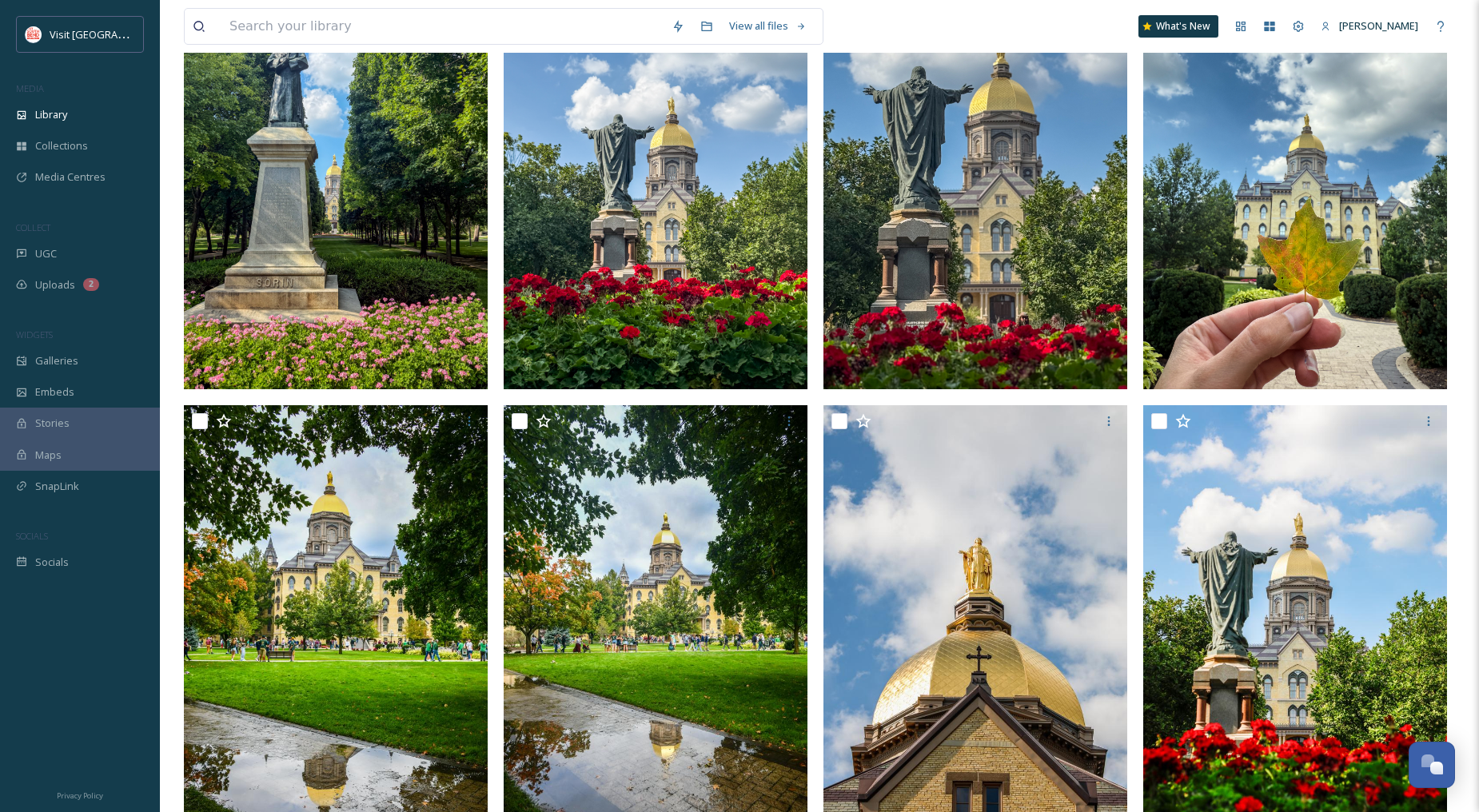
scroll to position [0, 0]
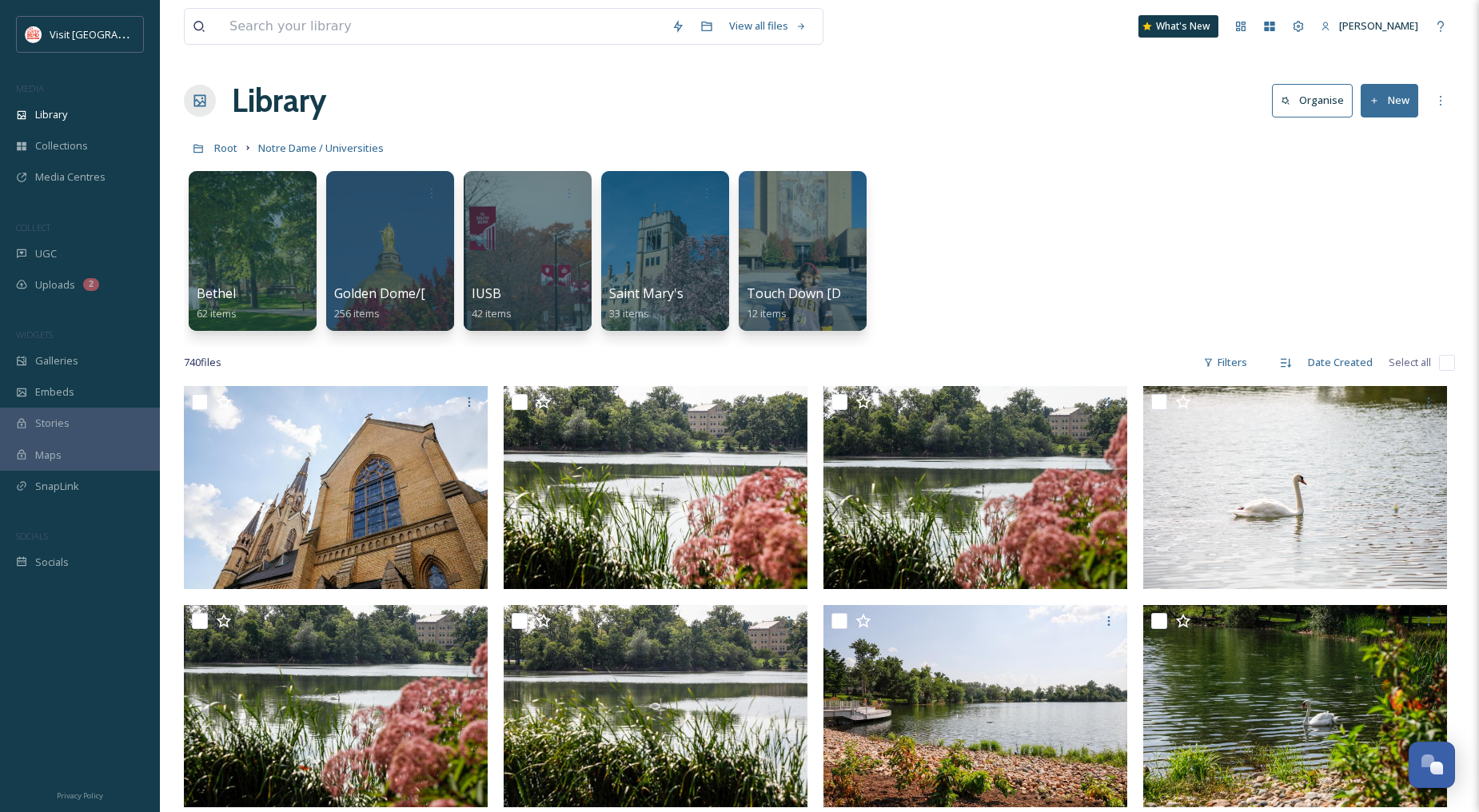
click at [1378, 113] on button "New" at bounding box center [1389, 101] width 58 height 33
click at [1373, 131] on span "File Upload" at bounding box center [1382, 138] width 52 height 15
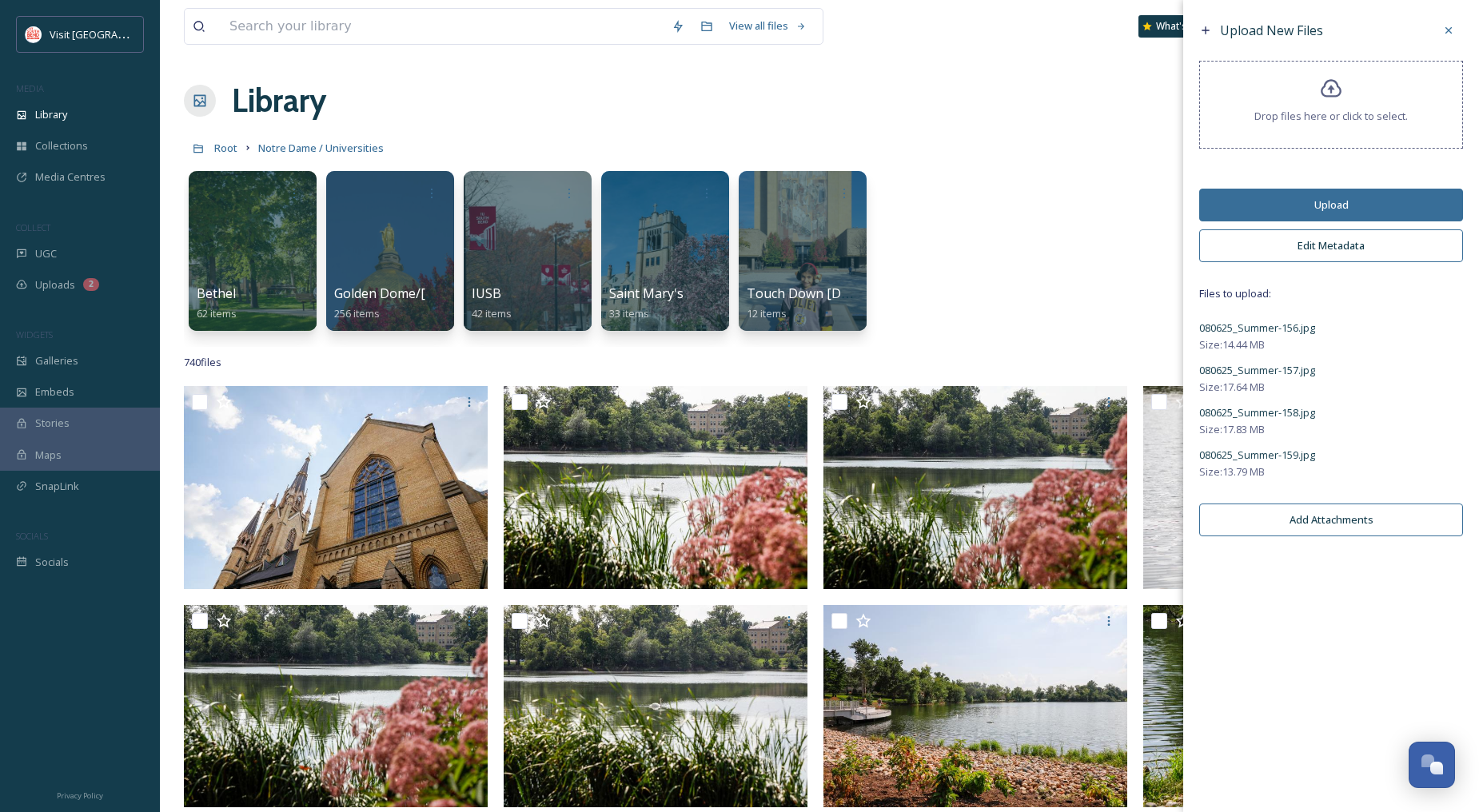
click at [1293, 233] on button "Edit Metadata" at bounding box center [1330, 246] width 264 height 33
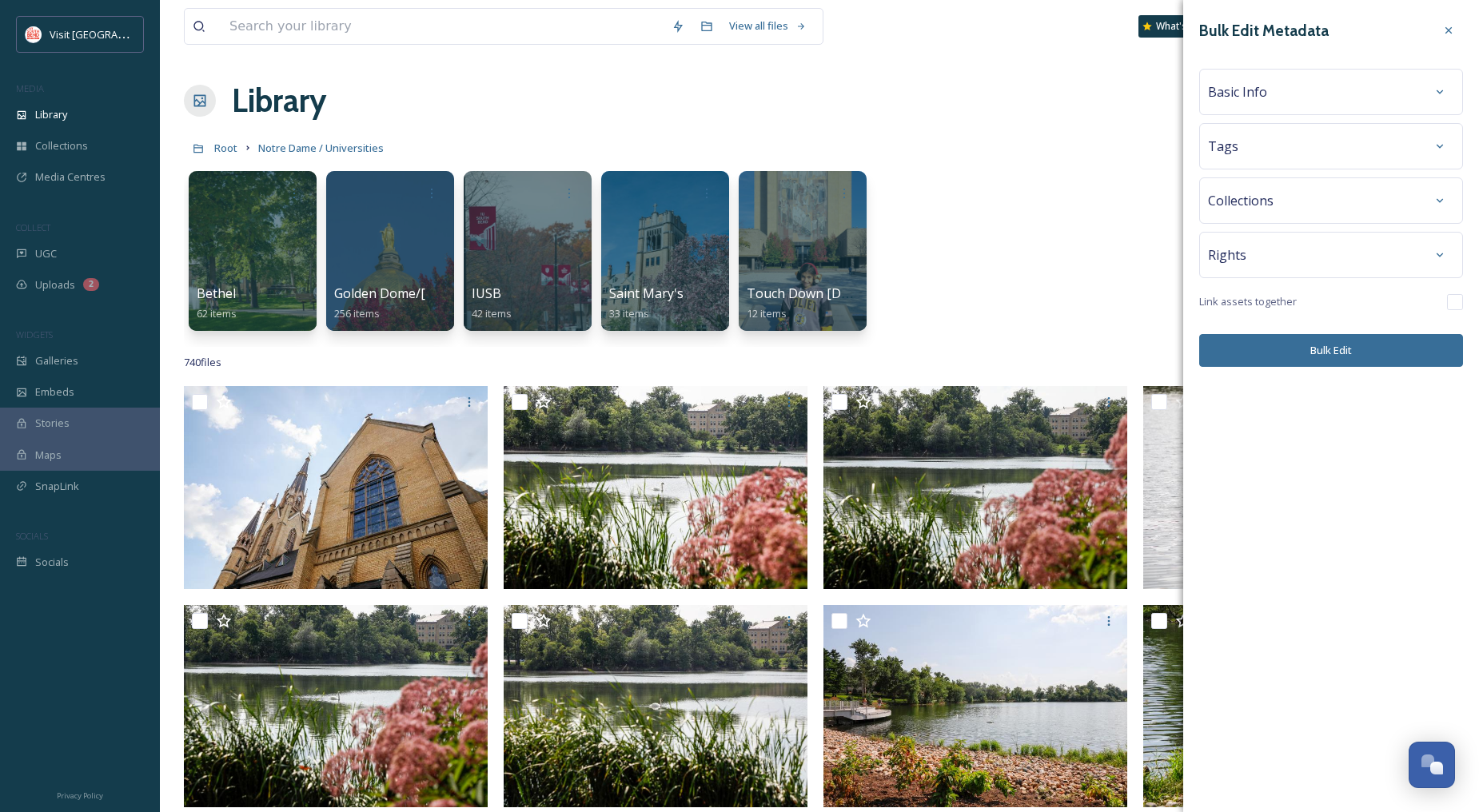
click at [1306, 90] on div "Basic Info" at bounding box center [1331, 91] width 247 height 28
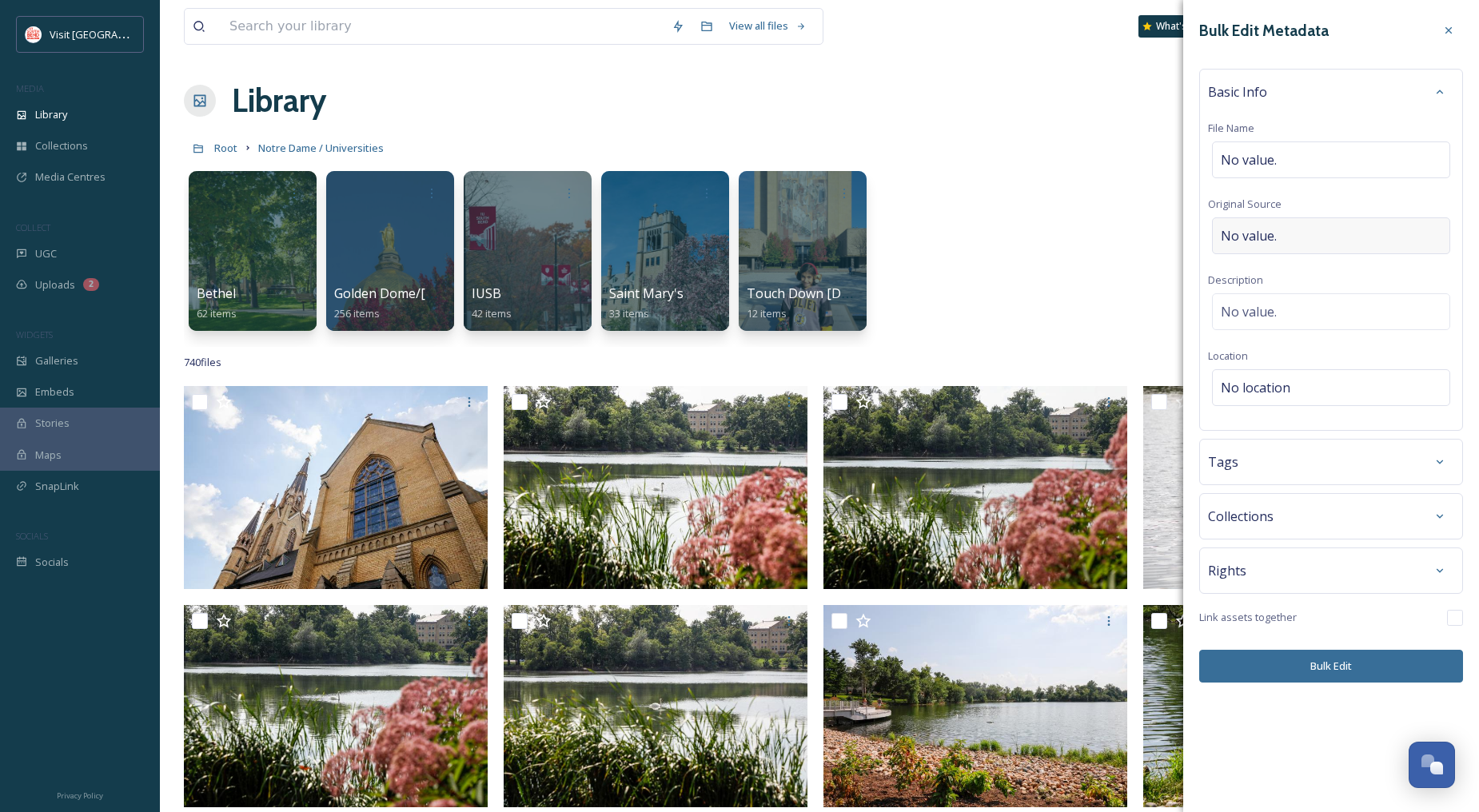
click at [1278, 224] on div "No value." at bounding box center [1330, 235] width 238 height 37
type input "[PERSON_NAME]"
click at [1261, 318] on div "No value." at bounding box center [1330, 308] width 238 height 37
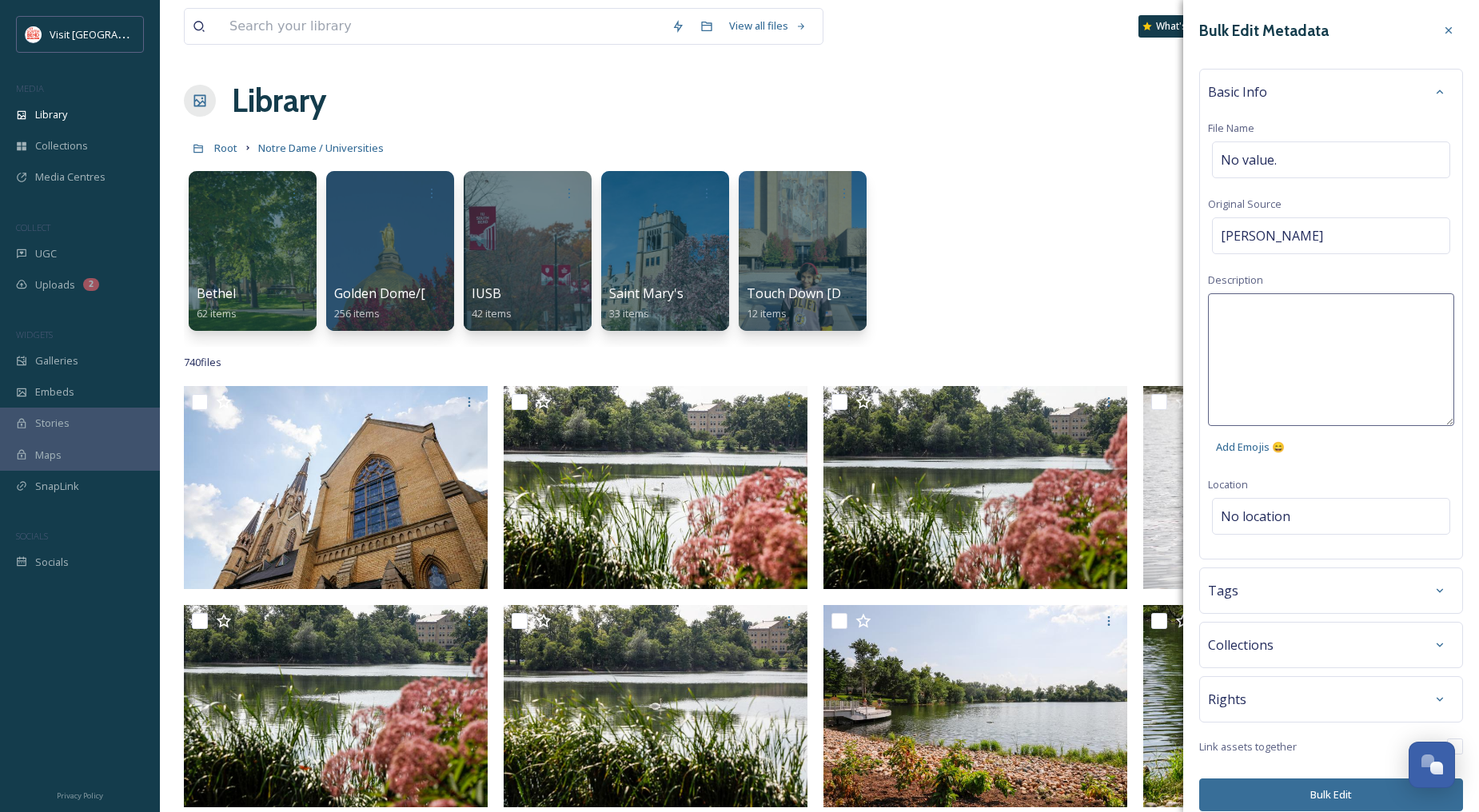
click at [1288, 315] on textarea at bounding box center [1331, 359] width 247 height 132
type textarea "[GEOGRAPHIC_DATA]"
click at [1259, 520] on div "Bulk Edit Metadata Basic Info File Name No value. Original Source [PERSON_NAME]…" at bounding box center [1331, 413] width 296 height 827
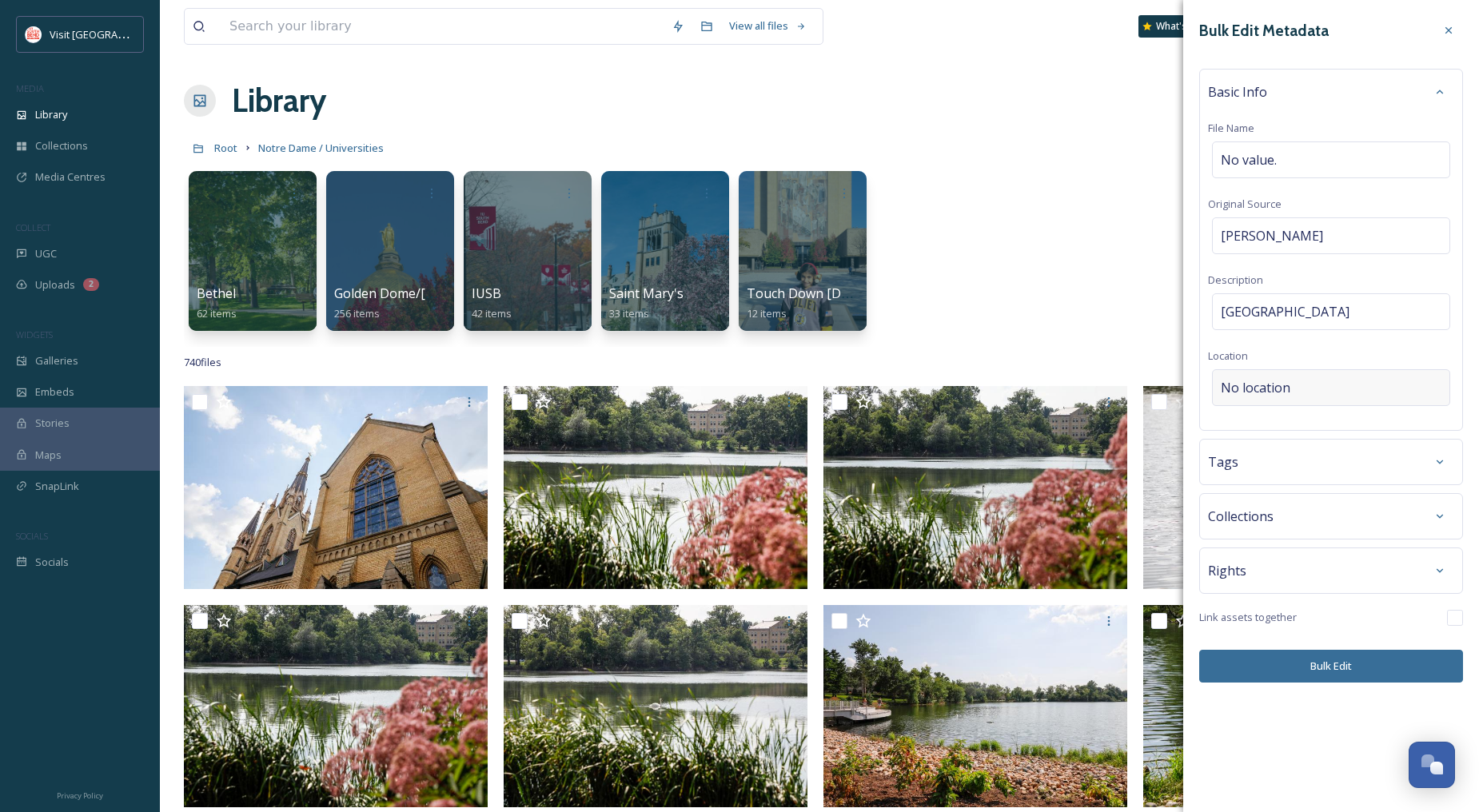
click at [1301, 396] on div "No location" at bounding box center [1330, 388] width 238 height 37
click at [1301, 396] on input at bounding box center [1330, 388] width 236 height 35
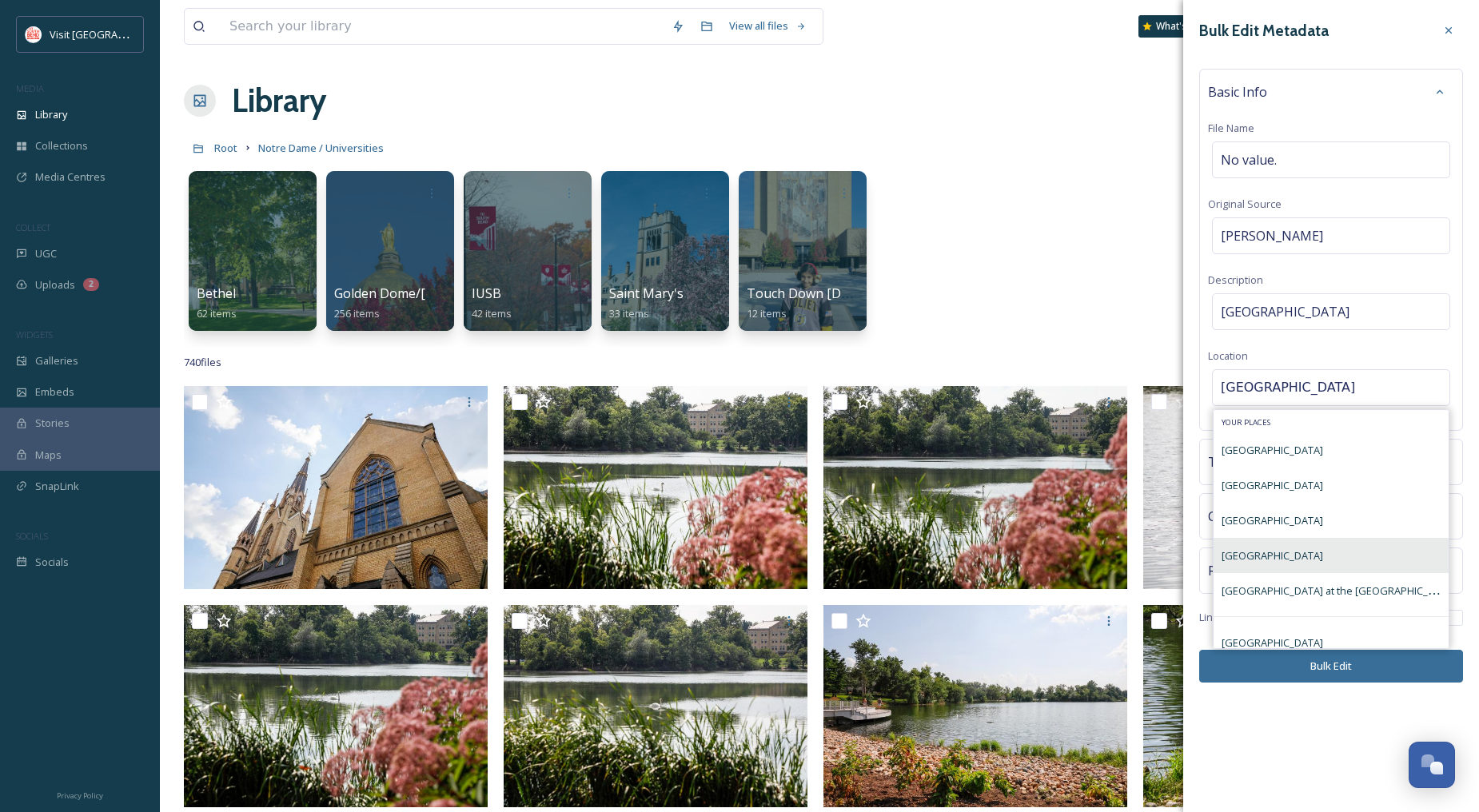
type input "[GEOGRAPHIC_DATA]"
click at [1356, 569] on div "[GEOGRAPHIC_DATA]" at bounding box center [1330, 555] width 235 height 35
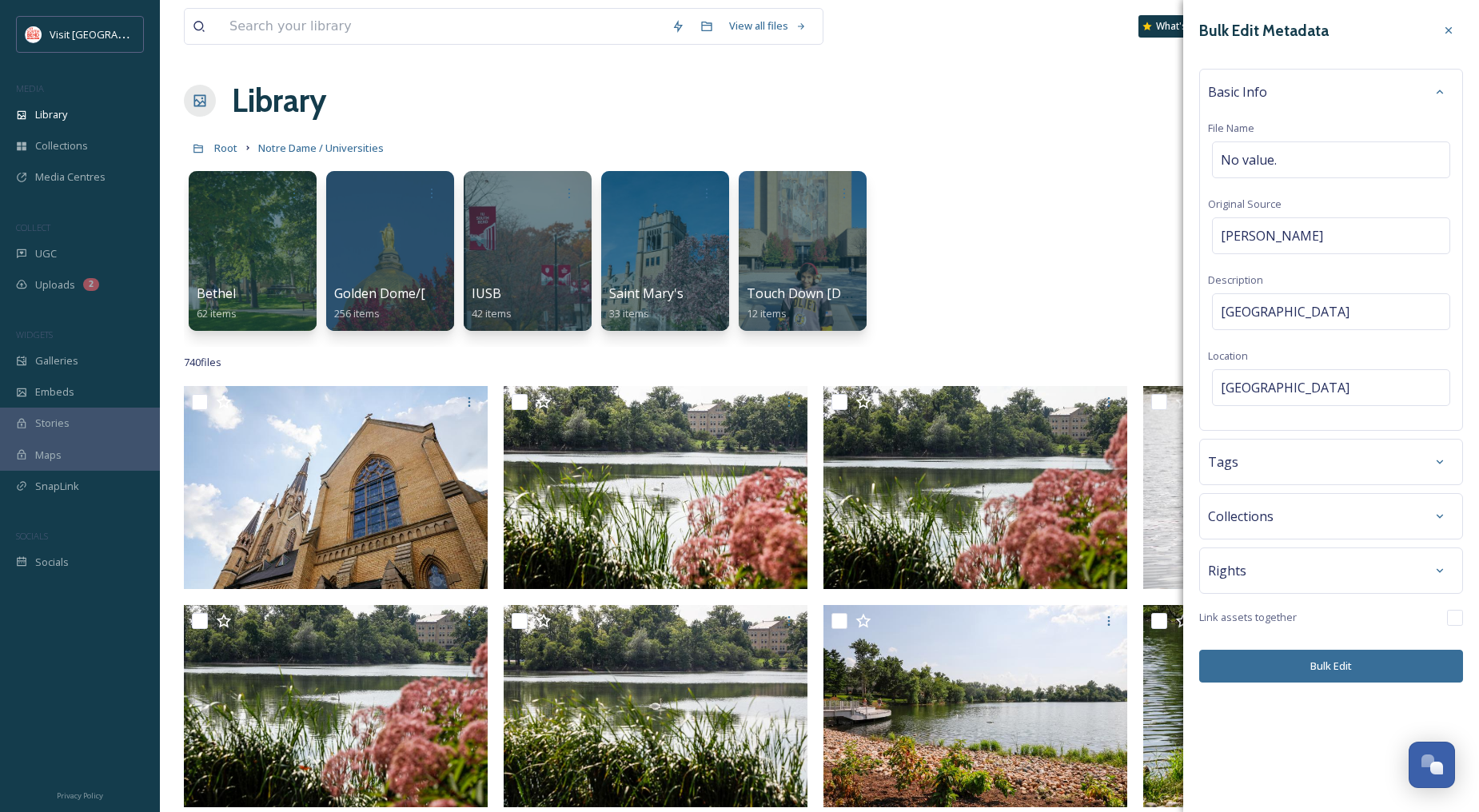
click at [1336, 661] on button "Bulk Edit" at bounding box center [1330, 666] width 264 height 33
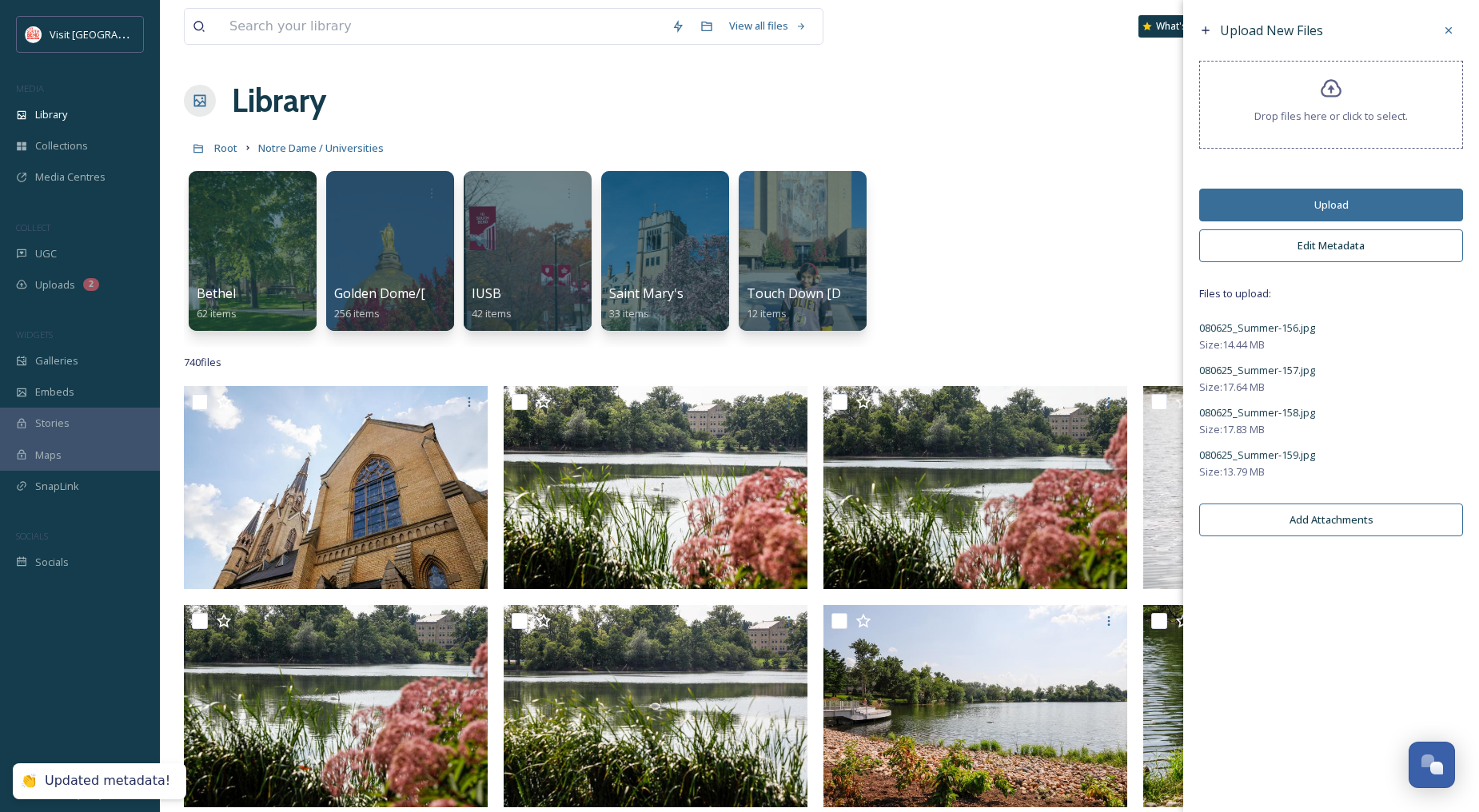
click at [1335, 208] on button "Upload" at bounding box center [1330, 205] width 264 height 33
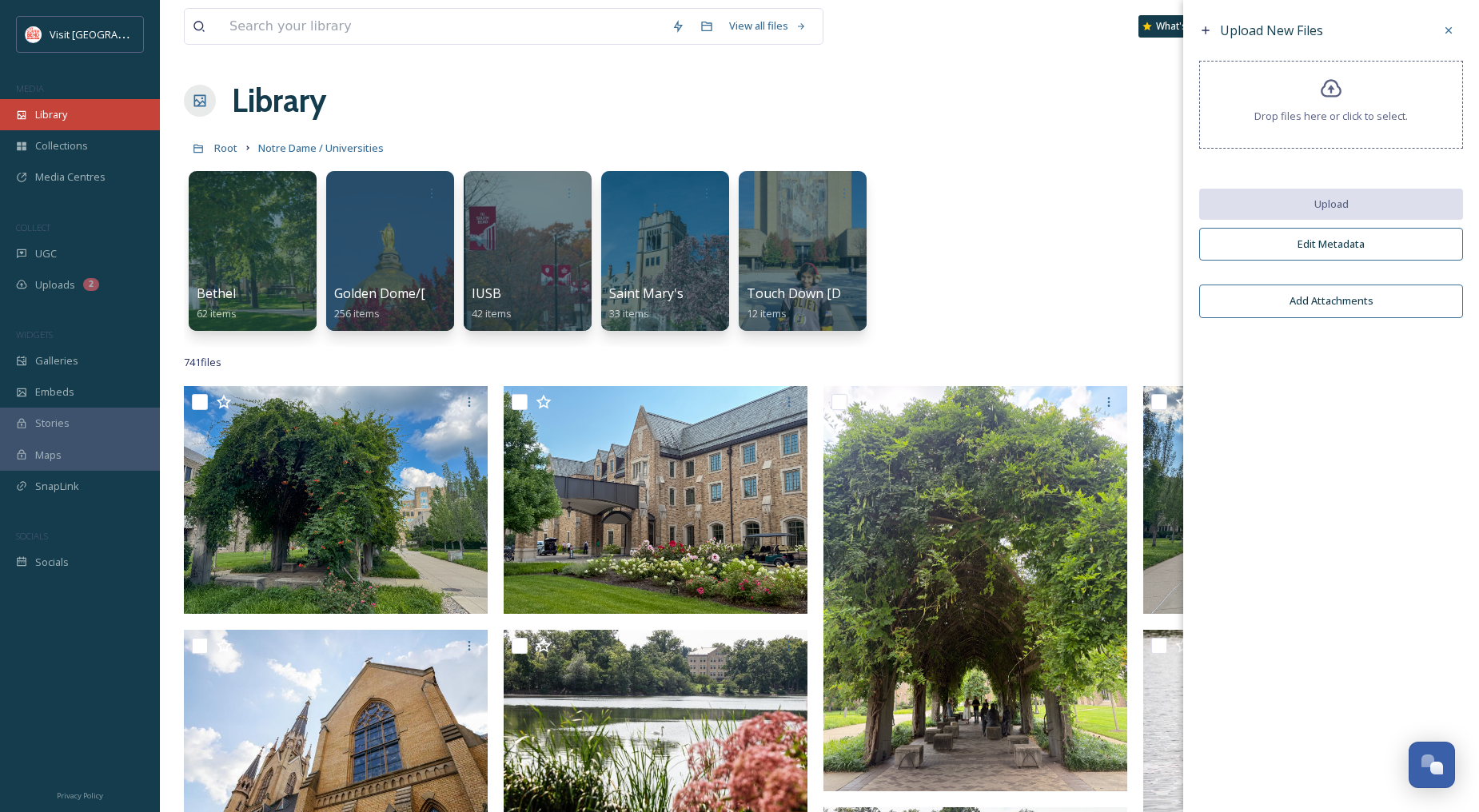
click at [70, 119] on div "Library" at bounding box center [80, 114] width 160 height 31
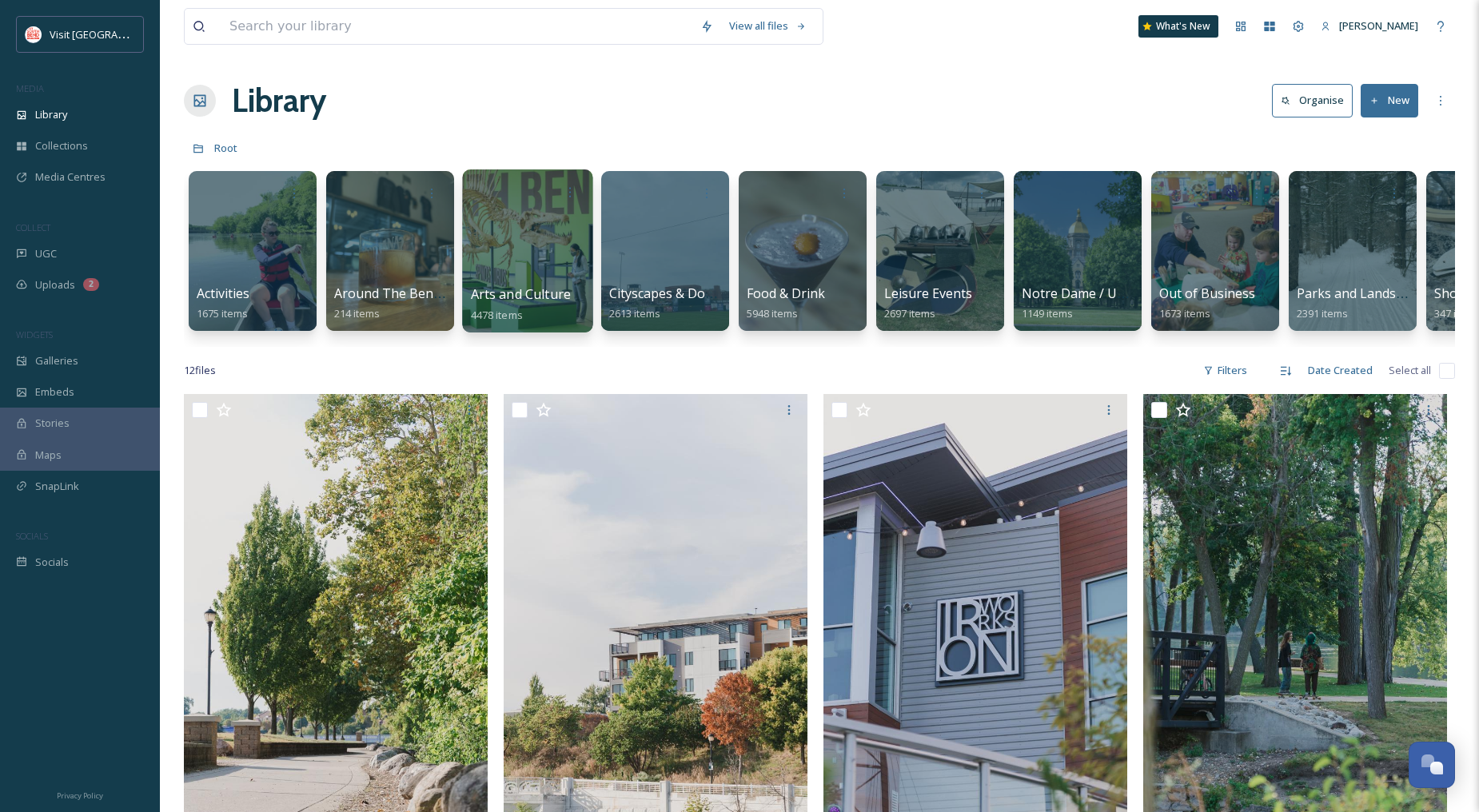
click at [498, 236] on div at bounding box center [528, 251] width 131 height 163
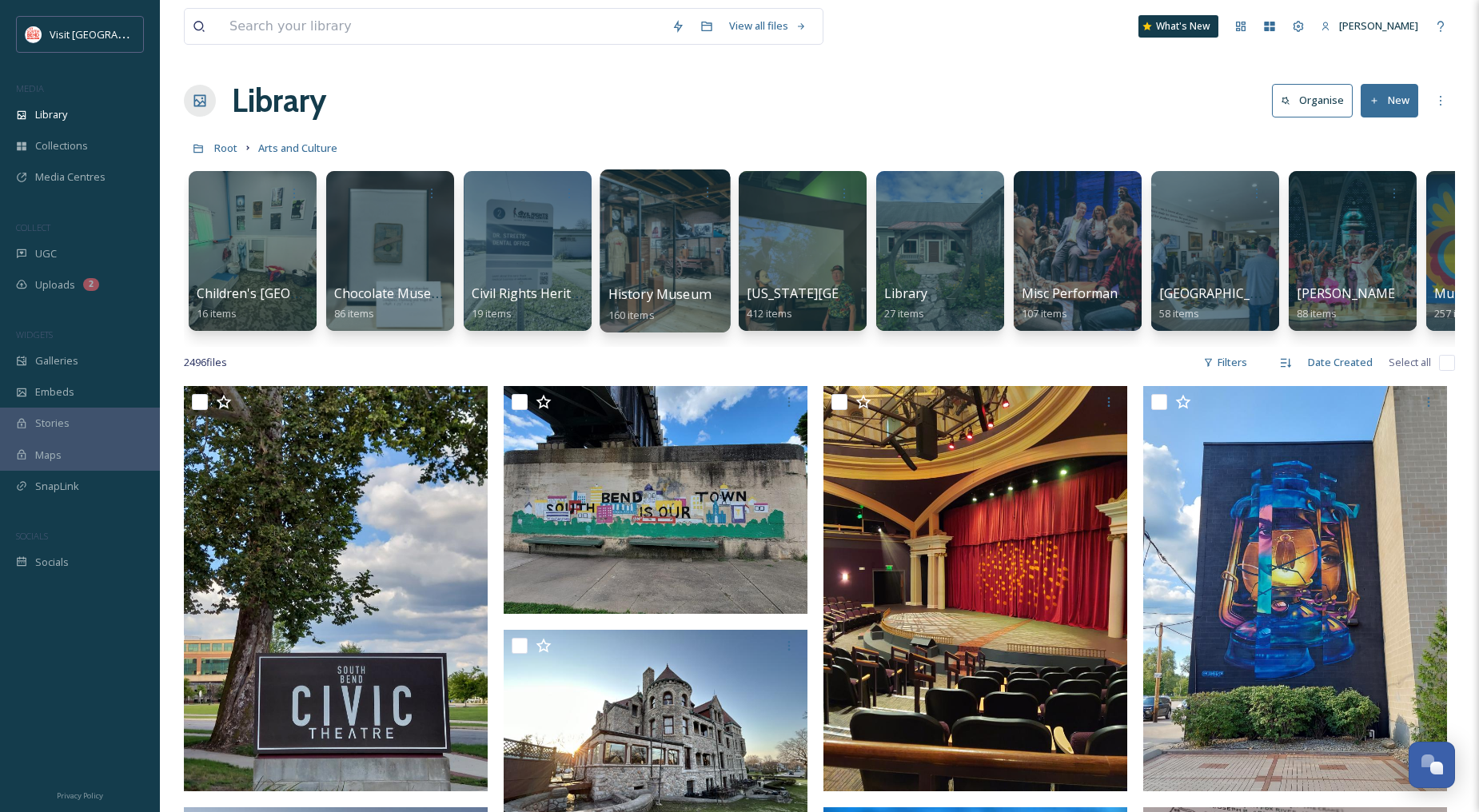
click at [704, 265] on div at bounding box center [665, 251] width 131 height 163
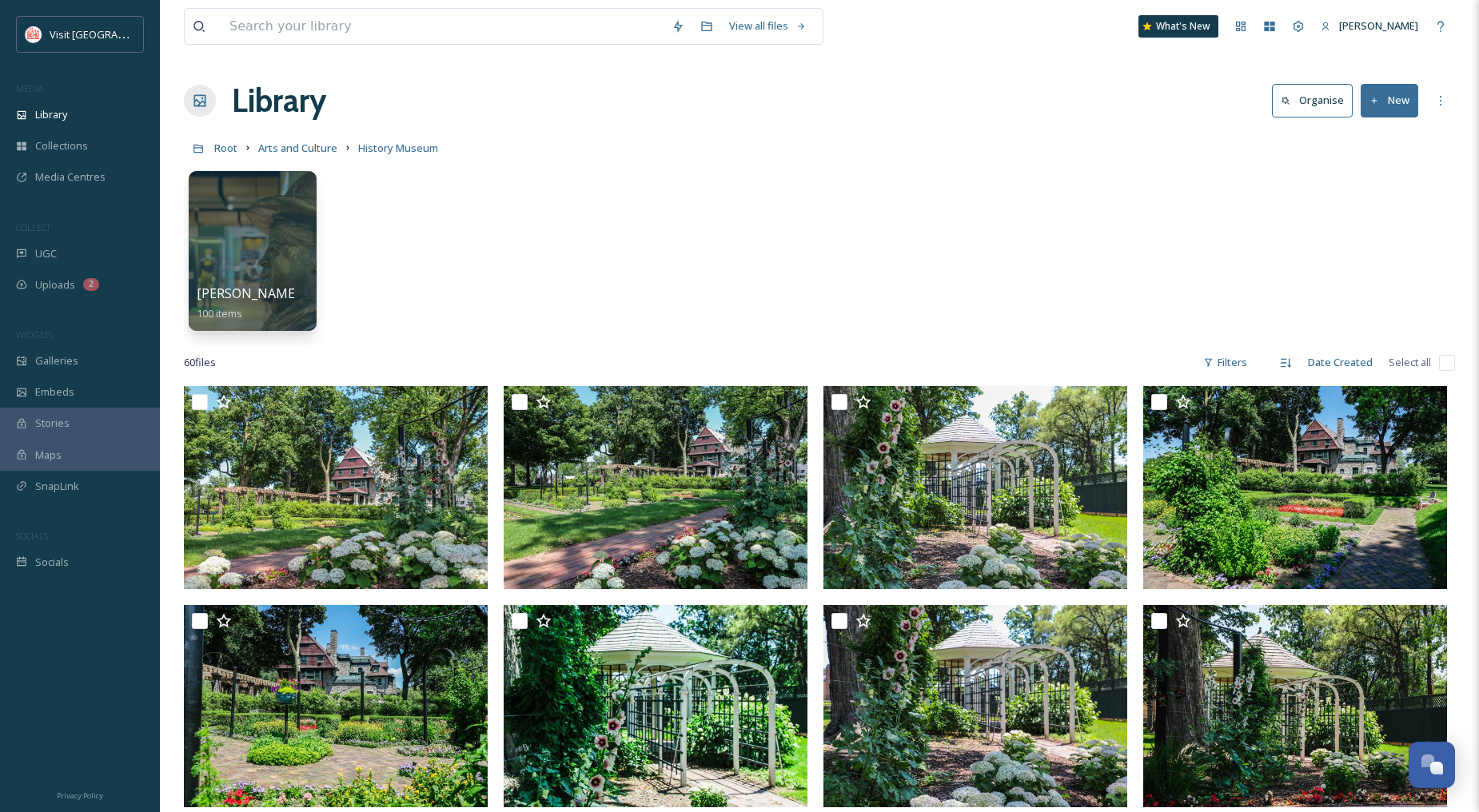
click at [1381, 91] on button "New" at bounding box center [1389, 101] width 58 height 33
click at [1373, 131] on span "File Upload" at bounding box center [1382, 138] width 52 height 15
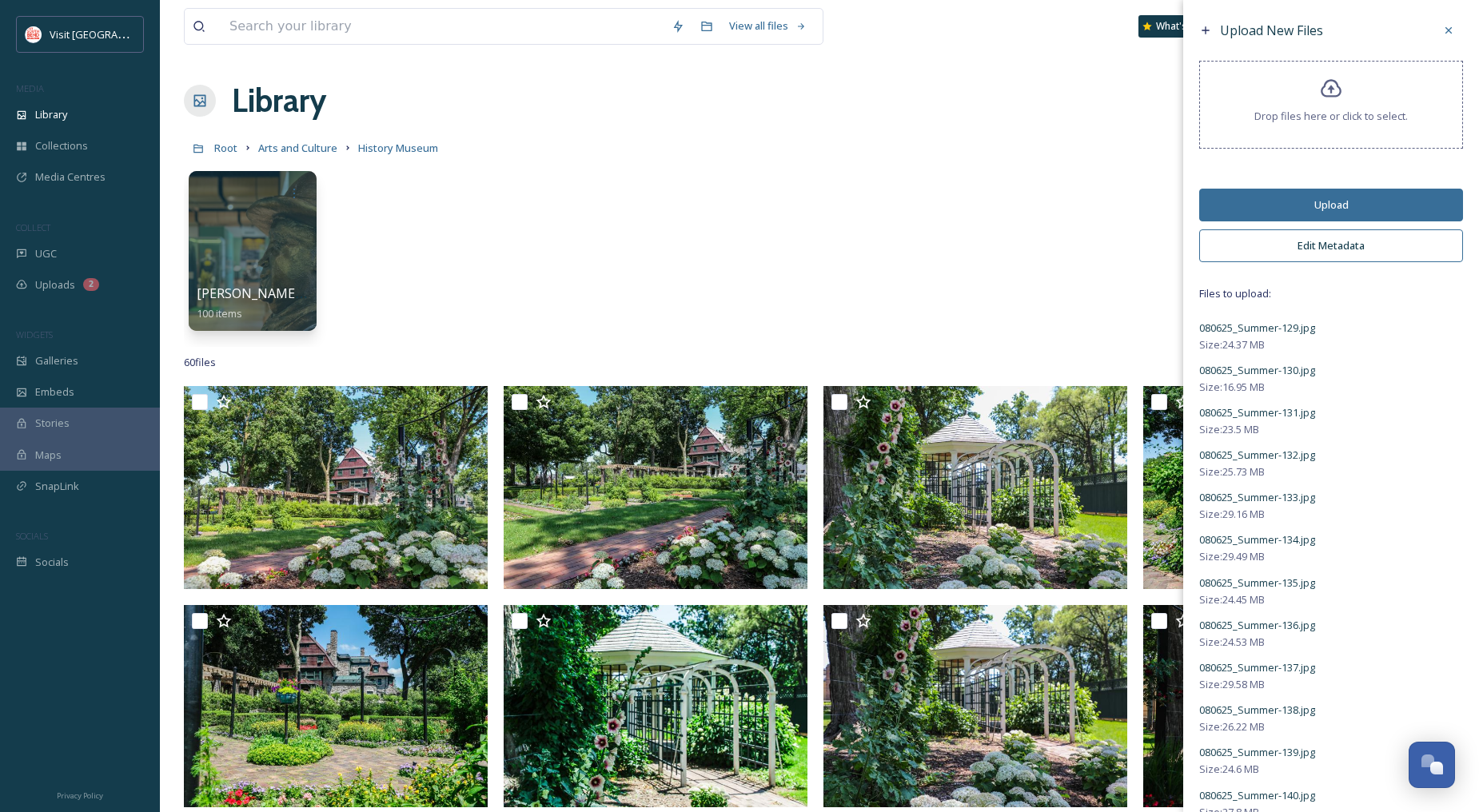
click at [1333, 259] on button "Edit Metadata" at bounding box center [1330, 246] width 264 height 33
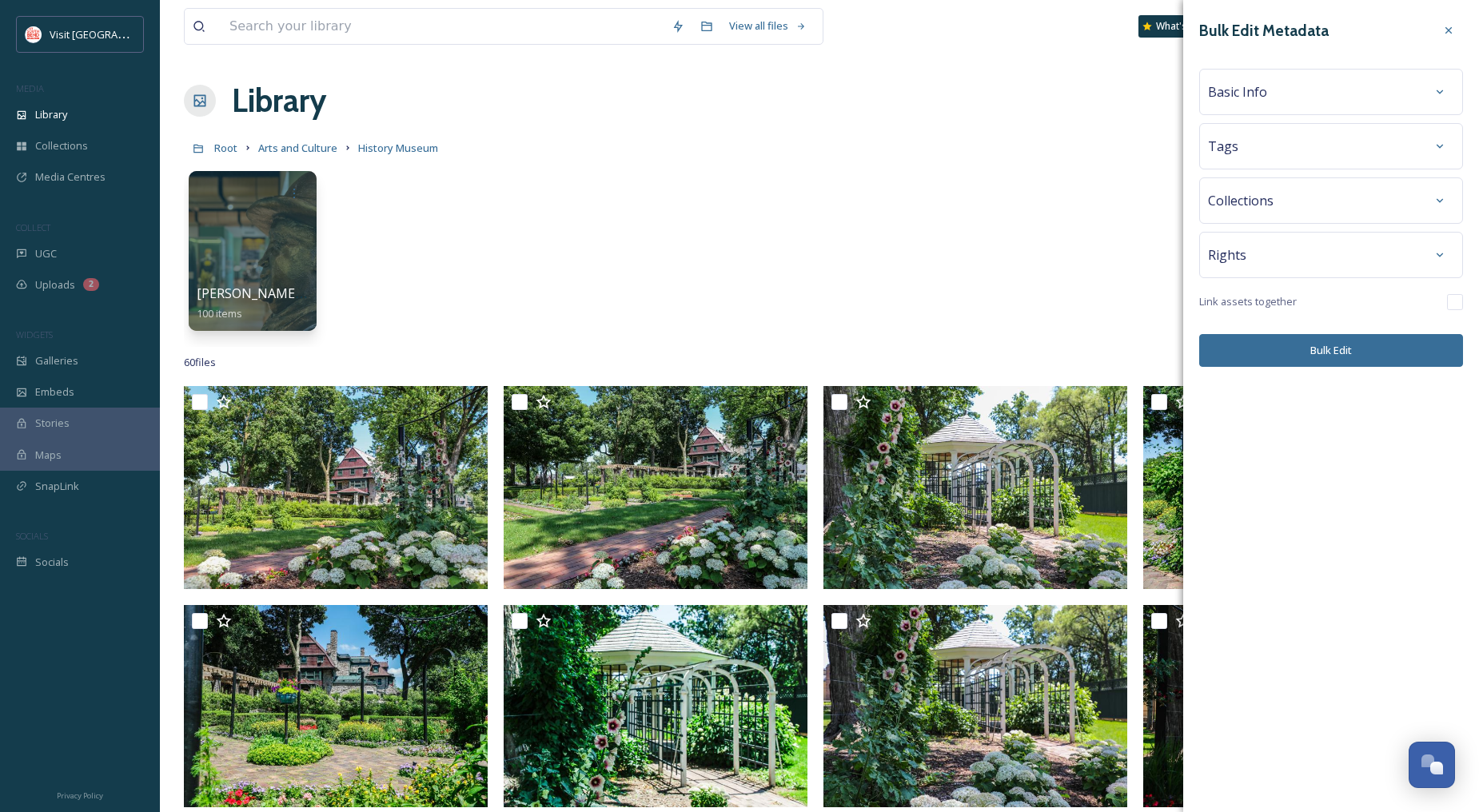
click at [1284, 82] on div "Basic Info" at bounding box center [1331, 91] width 247 height 28
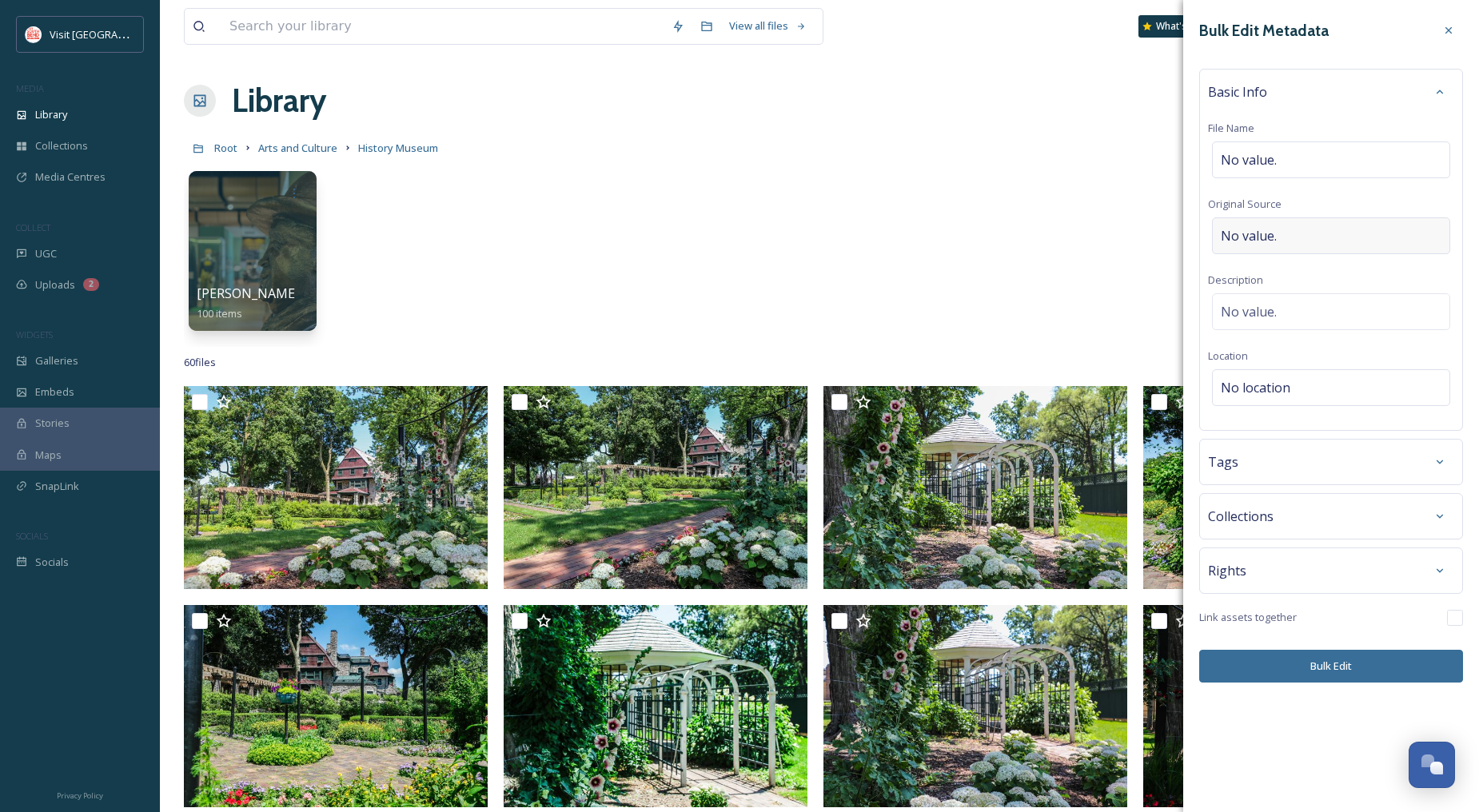
click at [1281, 229] on div "No value." at bounding box center [1330, 235] width 238 height 37
click at [1297, 237] on input at bounding box center [1331, 235] width 247 height 37
type input "[PERSON_NAME]"
click at [1297, 315] on div "No value." at bounding box center [1330, 308] width 238 height 37
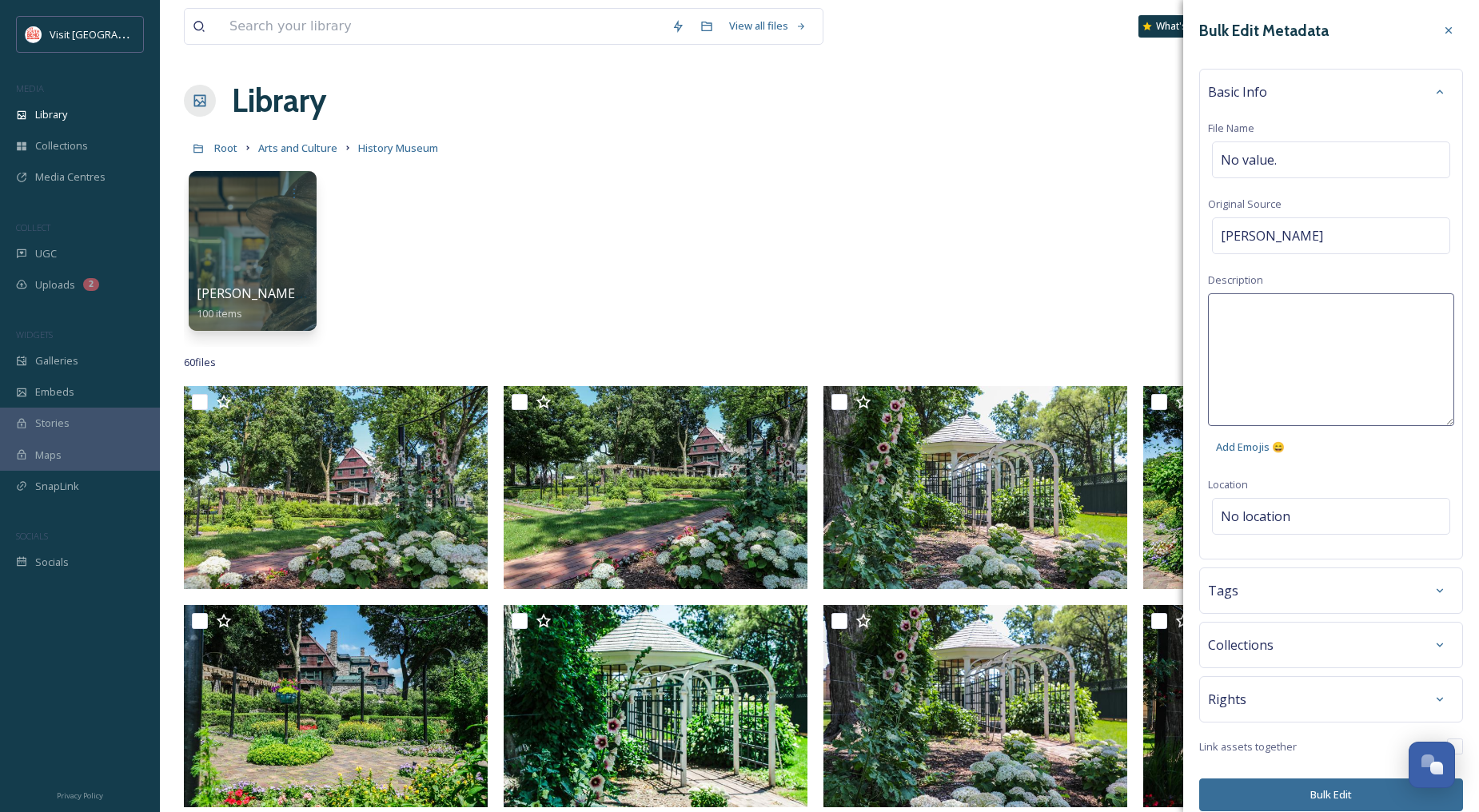
click at [1297, 315] on textarea at bounding box center [1331, 359] width 247 height 132
type textarea "Historic [PERSON_NAME][GEOGRAPHIC_DATA]"
click at [1356, 788] on div "Bulk Edit Metadata Basic Info File Name No value. Original Source [PERSON_NAME]…" at bounding box center [1331, 406] width 296 height 812
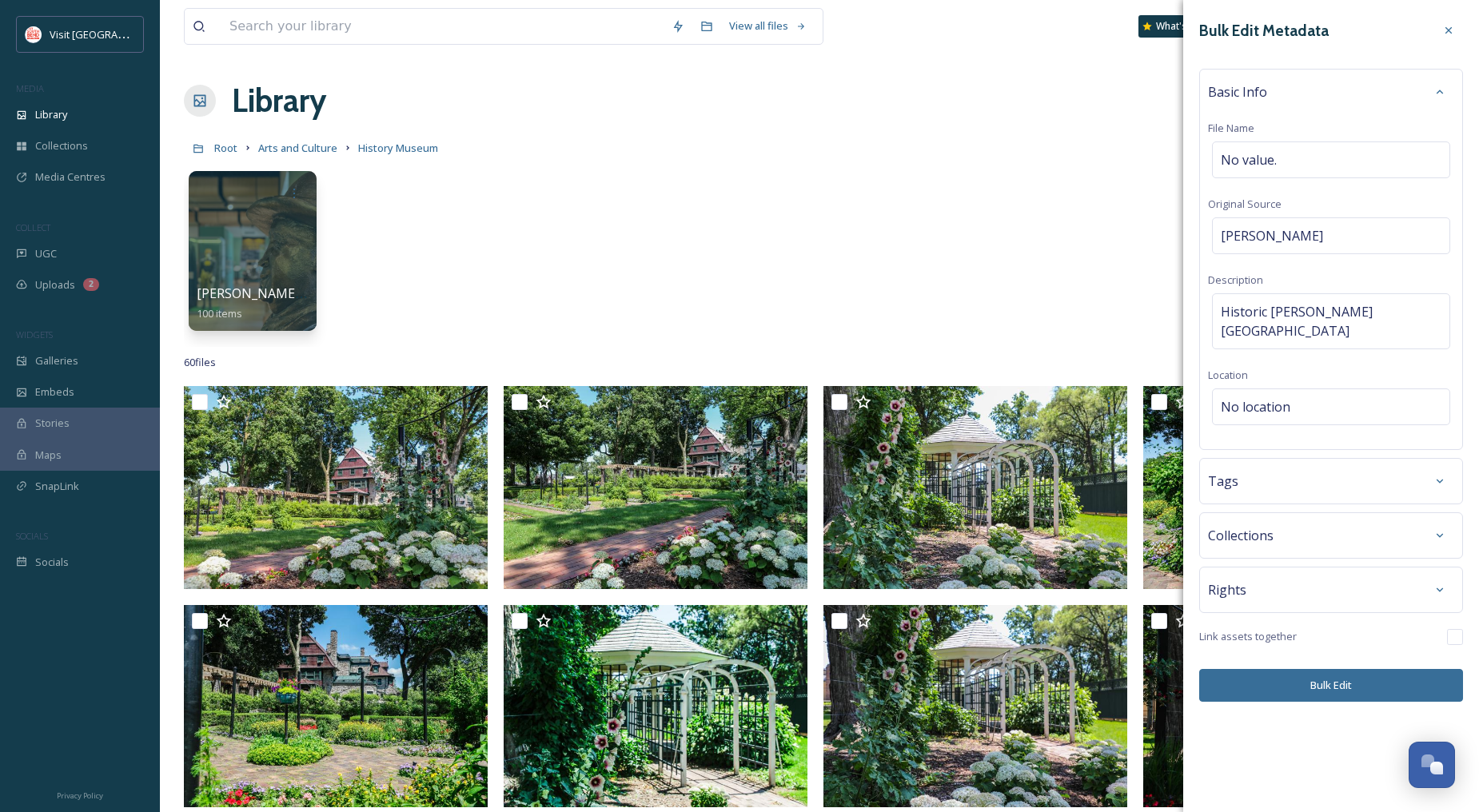
click at [1335, 706] on div "Bulk Edit Metadata Basic Info File Name No value. Original Source [PERSON_NAME]…" at bounding box center [1331, 358] width 296 height 717
click at [1324, 684] on button "Bulk Edit" at bounding box center [1330, 686] width 264 height 33
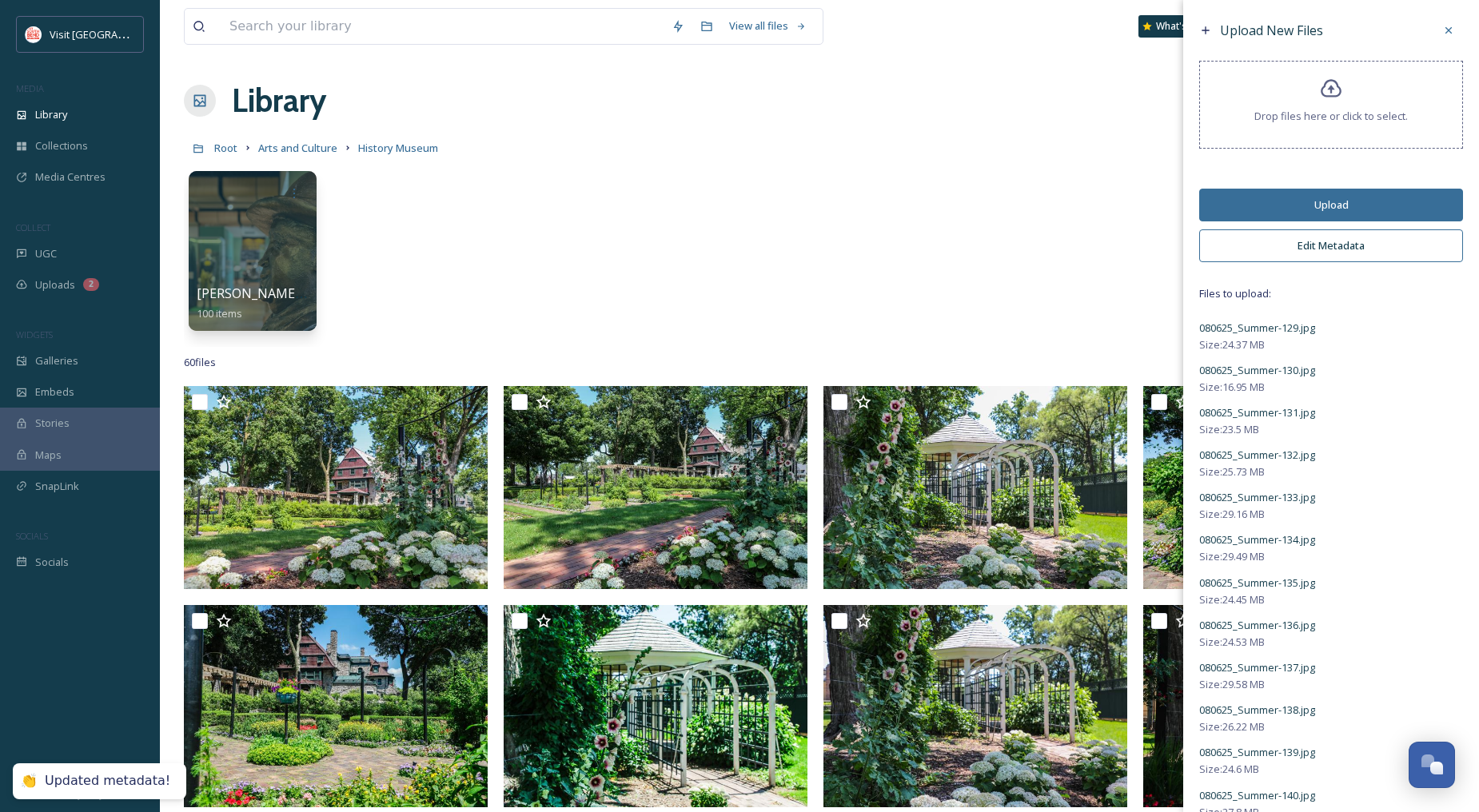
click at [1347, 202] on button "Upload" at bounding box center [1330, 205] width 264 height 33
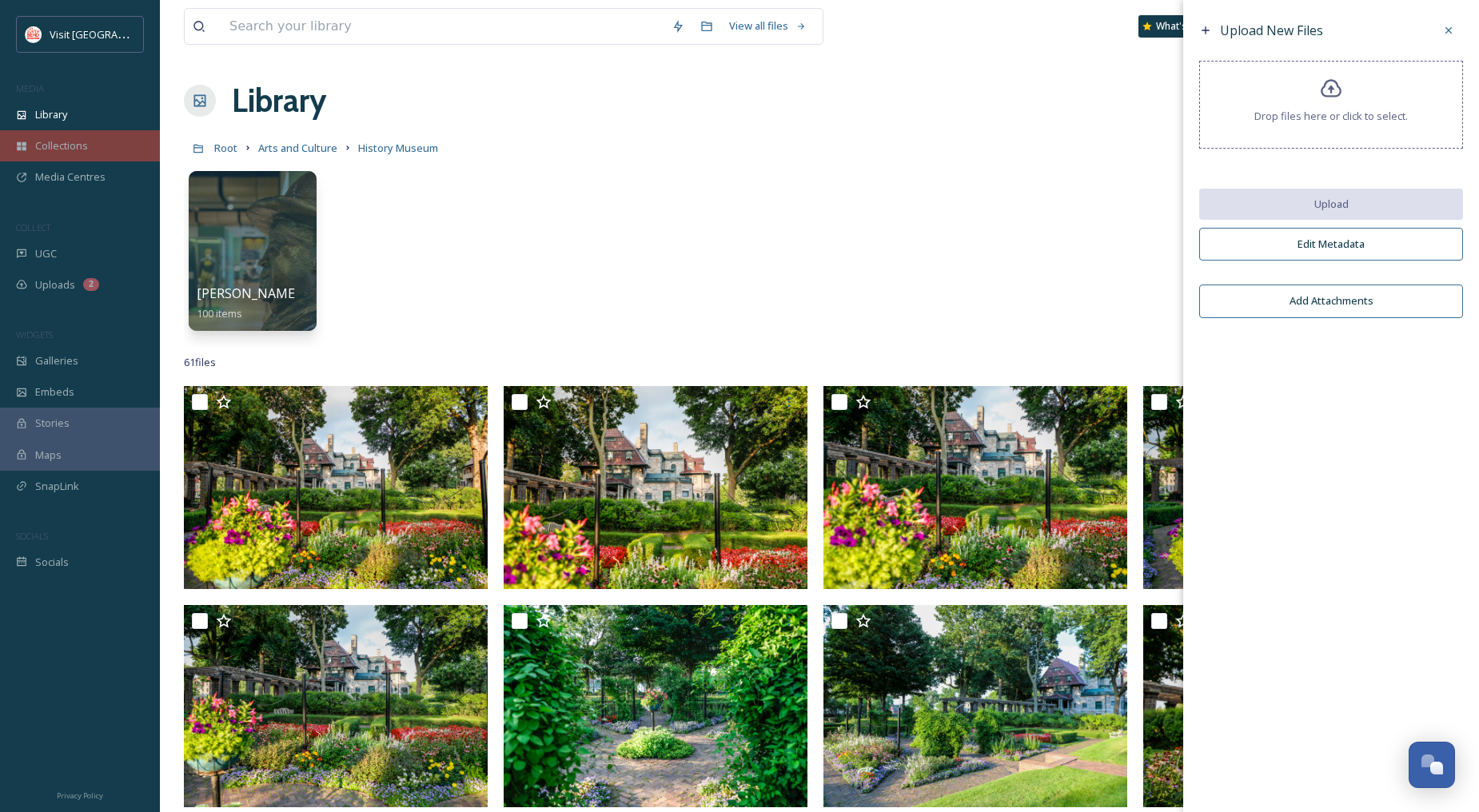
click at [92, 132] on div "Collections" at bounding box center [80, 146] width 160 height 31
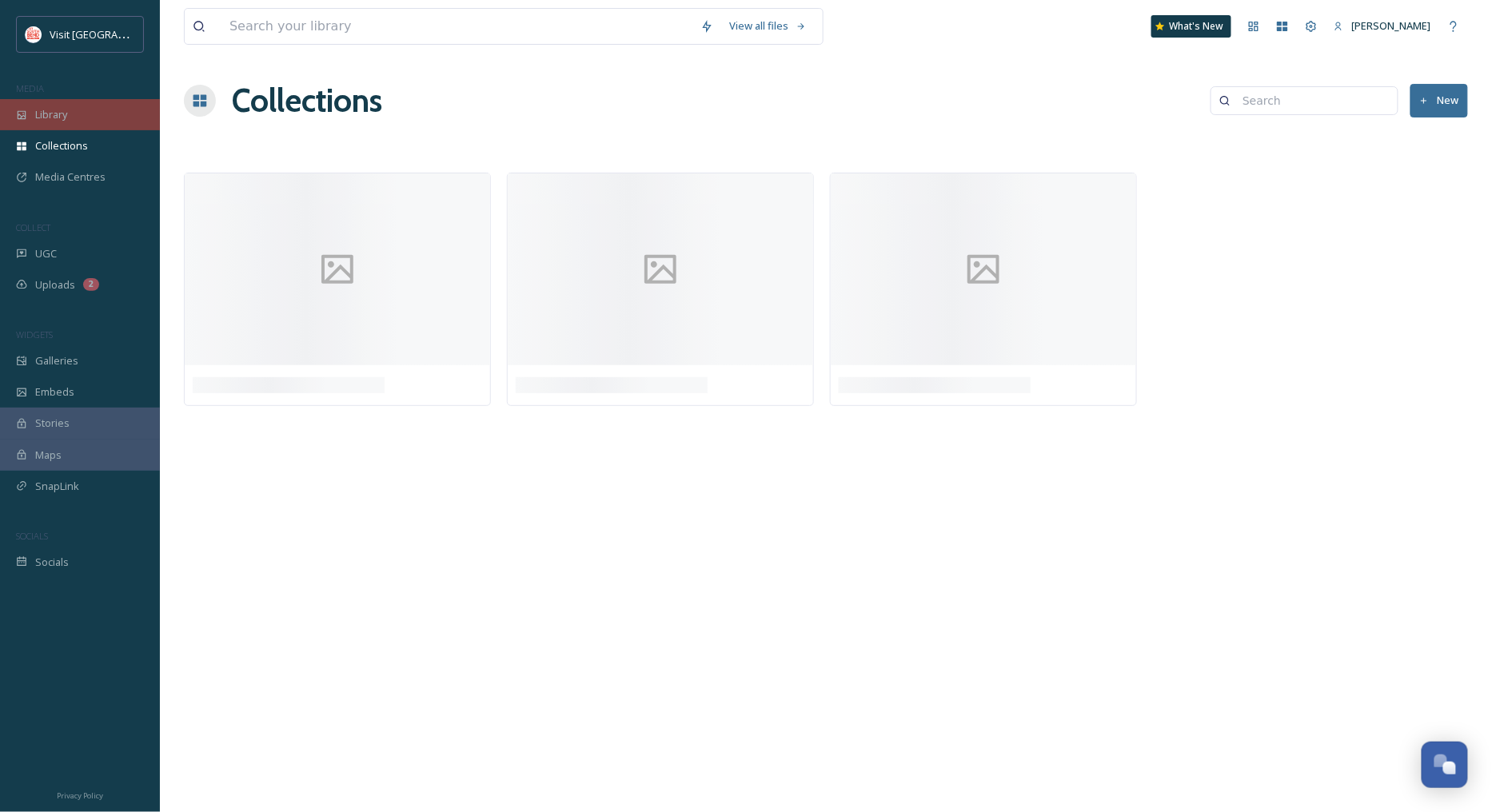
click at [85, 119] on div "Library" at bounding box center [80, 114] width 160 height 31
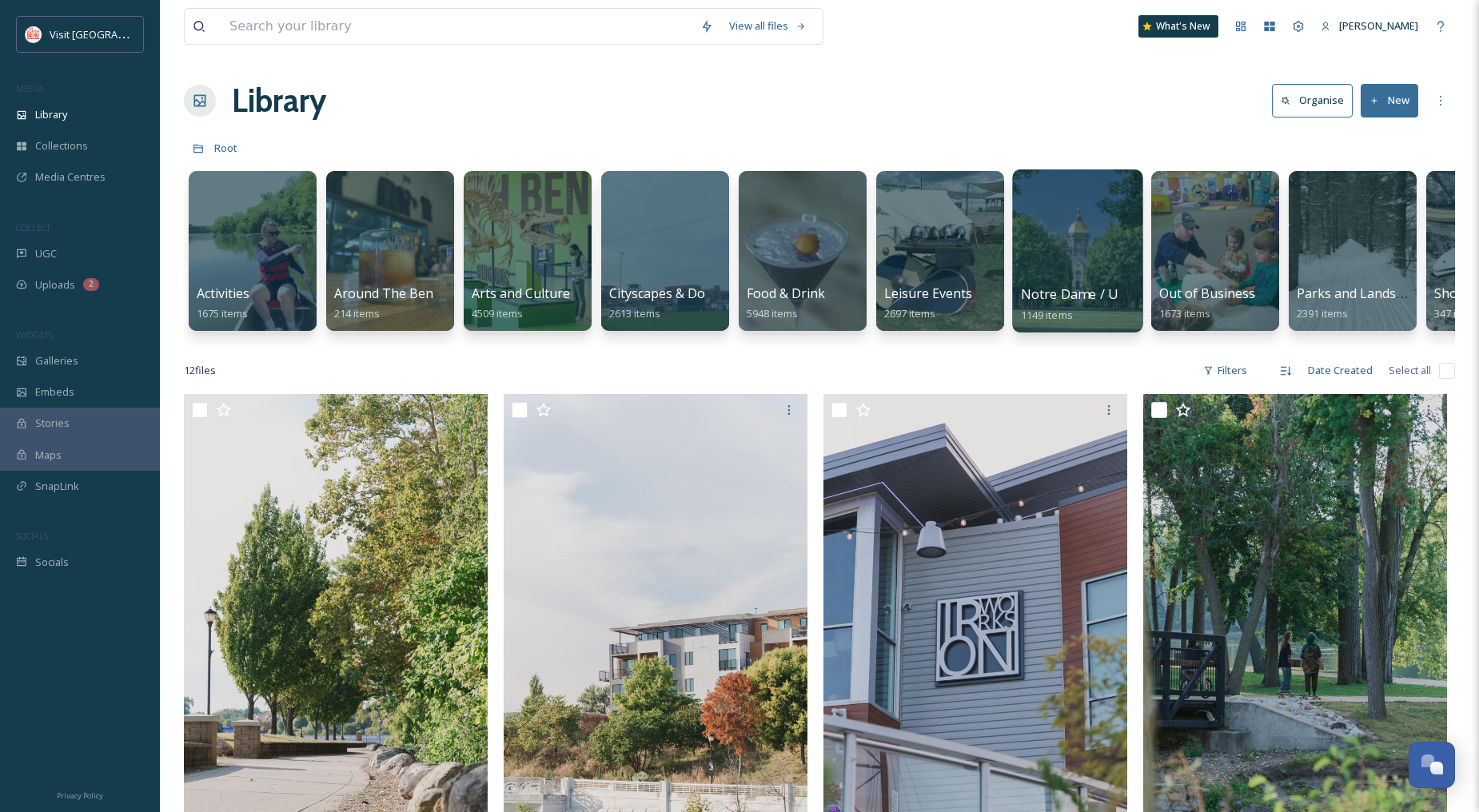
click at [1087, 245] on div at bounding box center [1078, 251] width 131 height 163
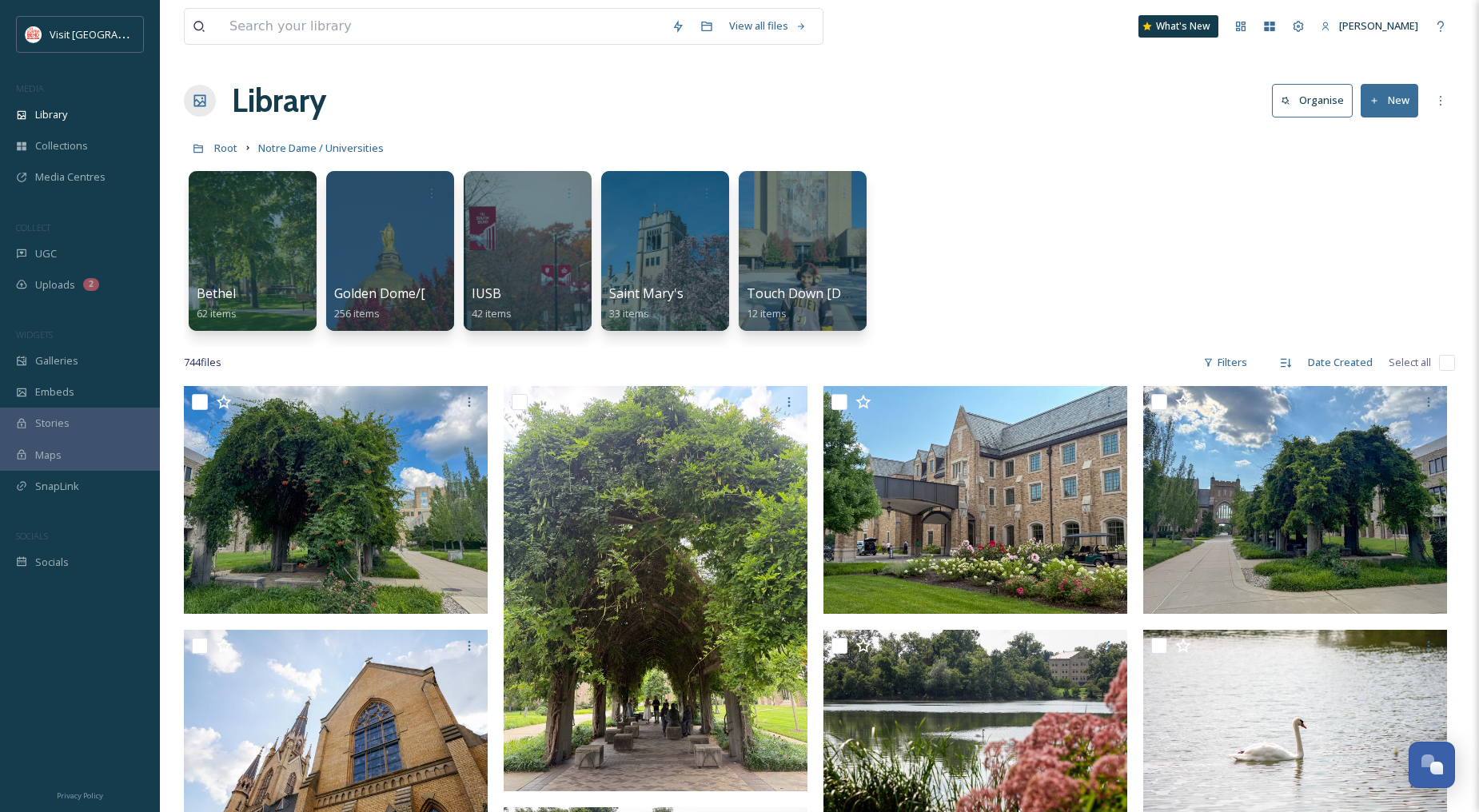
click at [1381, 101] on button "New" at bounding box center [1389, 101] width 58 height 33
click at [1381, 131] on span "File Upload" at bounding box center [1382, 138] width 52 height 15
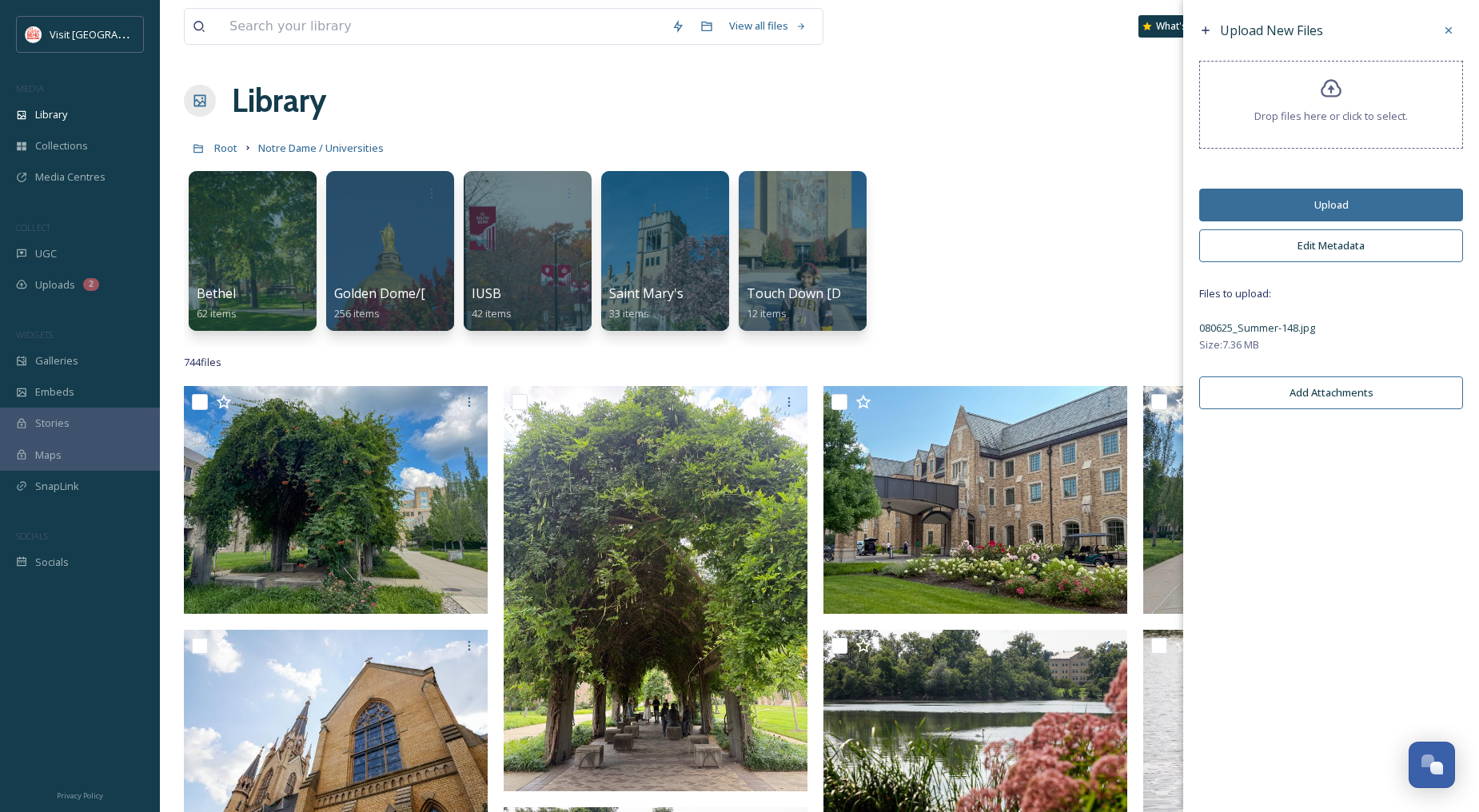
click at [1332, 244] on button "Edit Metadata" at bounding box center [1330, 246] width 264 height 33
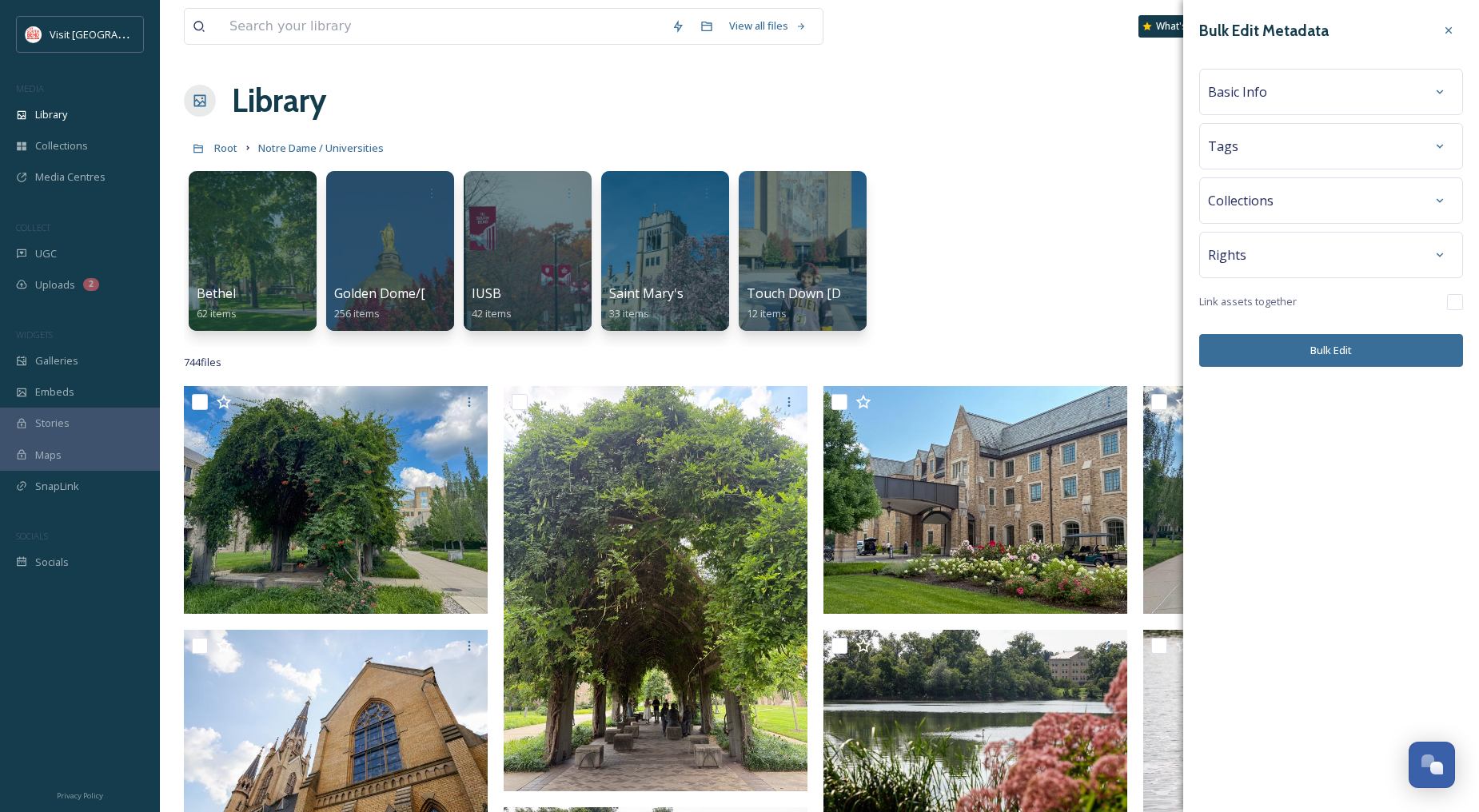
click at [1301, 140] on div "Tags" at bounding box center [1331, 145] width 247 height 28
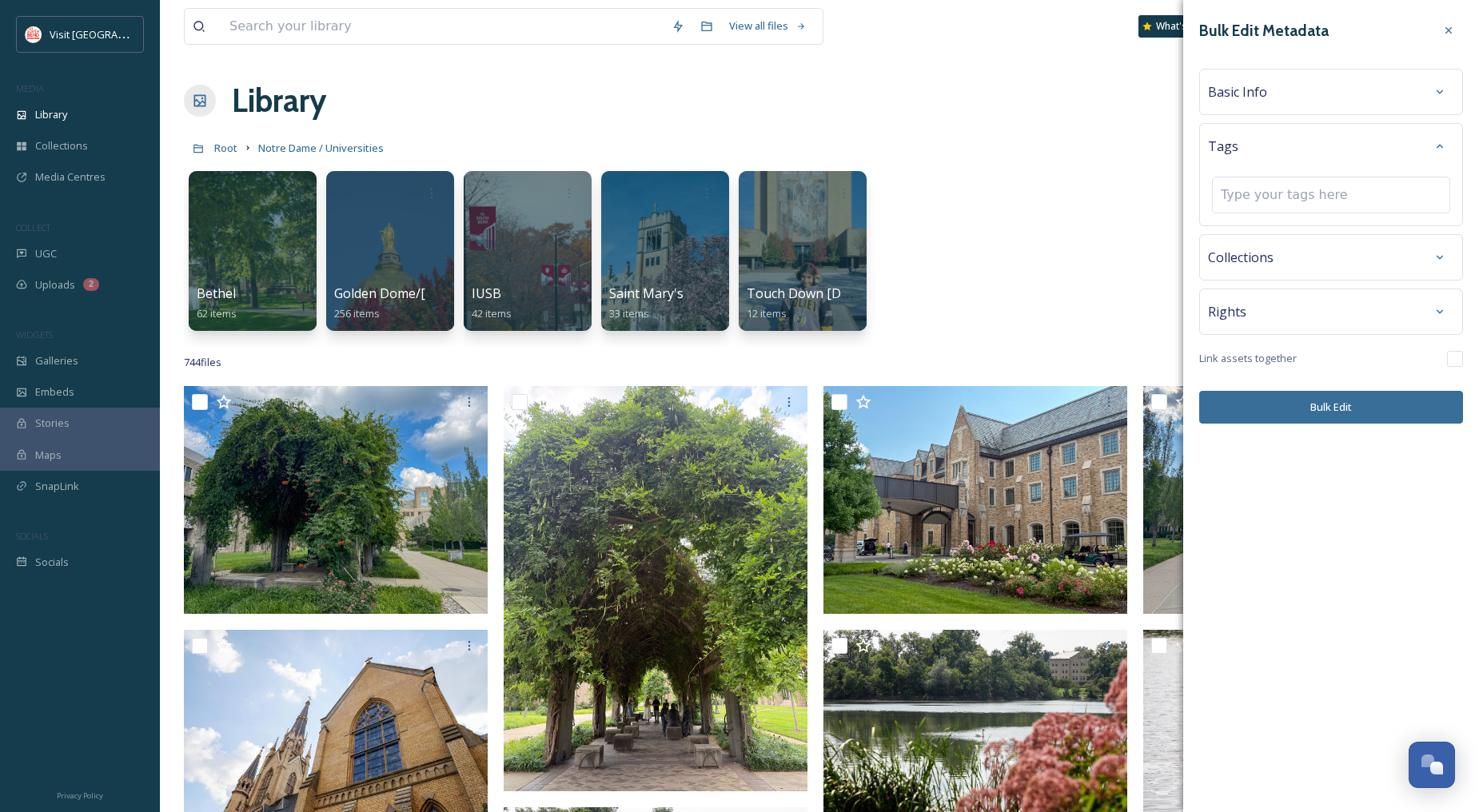
click at [1315, 94] on div "Basic Info" at bounding box center [1331, 91] width 247 height 28
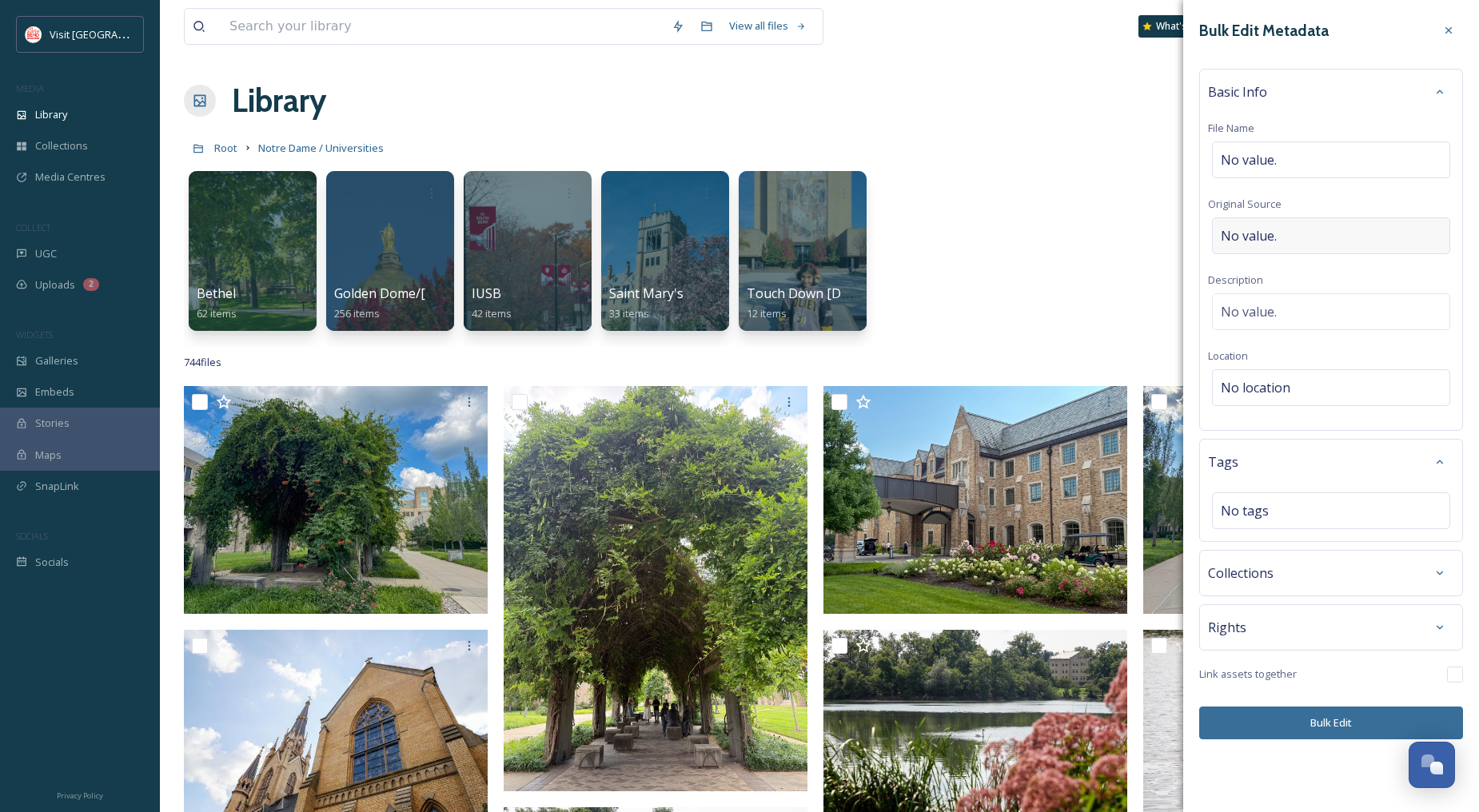
click at [1305, 223] on div "No value." at bounding box center [1330, 235] width 238 height 37
type input "[PERSON_NAME]"
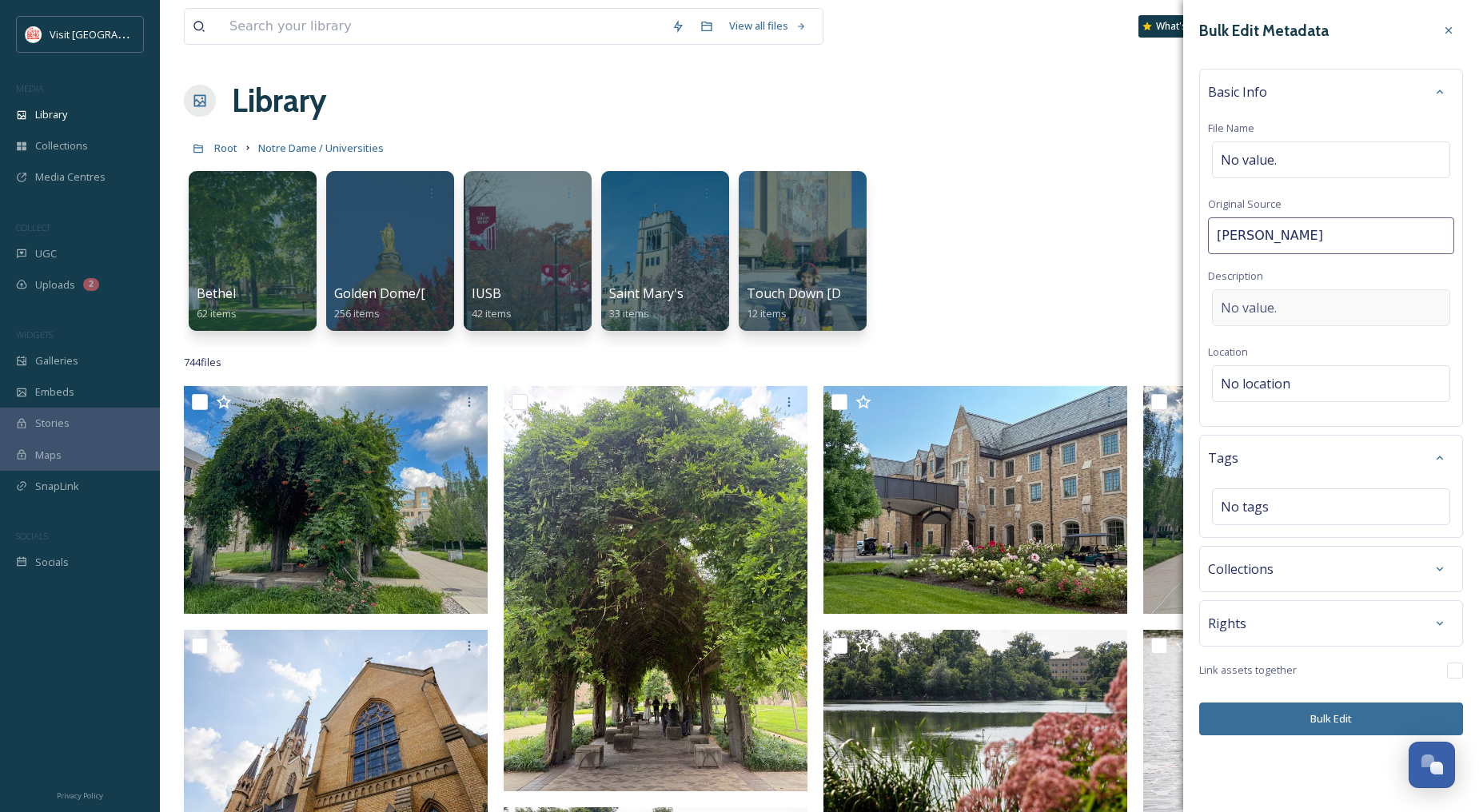
click at [1305, 313] on div "No value." at bounding box center [1330, 308] width 238 height 37
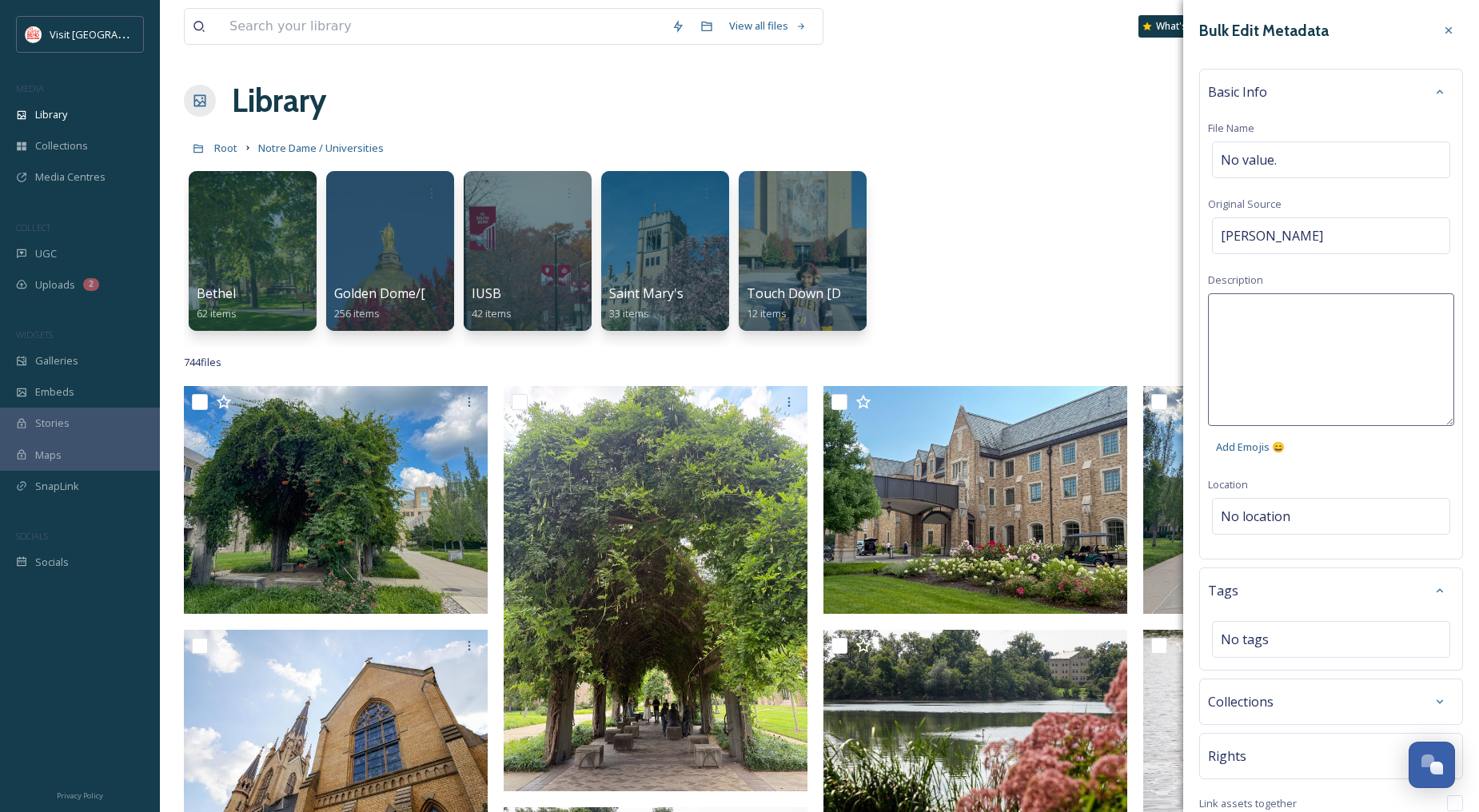
click at [1305, 313] on textarea at bounding box center [1331, 359] width 247 height 132
click at [1284, 508] on div "Bulk Edit Metadata Basic Info File Name No value. Original Source [PERSON_NAME]…" at bounding box center [1331, 442] width 296 height 884
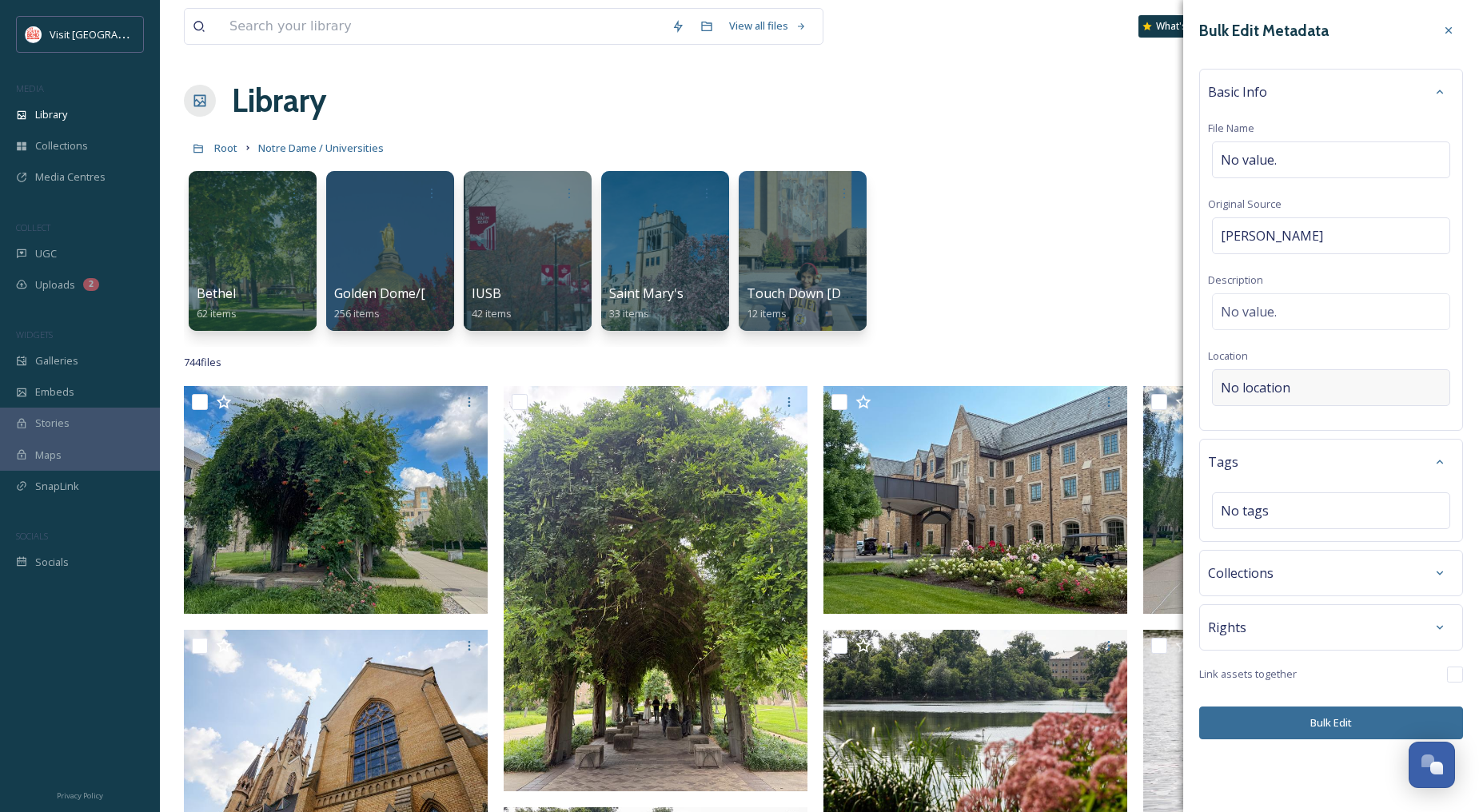
click at [1316, 400] on div "No location" at bounding box center [1330, 388] width 238 height 37
click at [1319, 395] on input at bounding box center [1330, 388] width 236 height 35
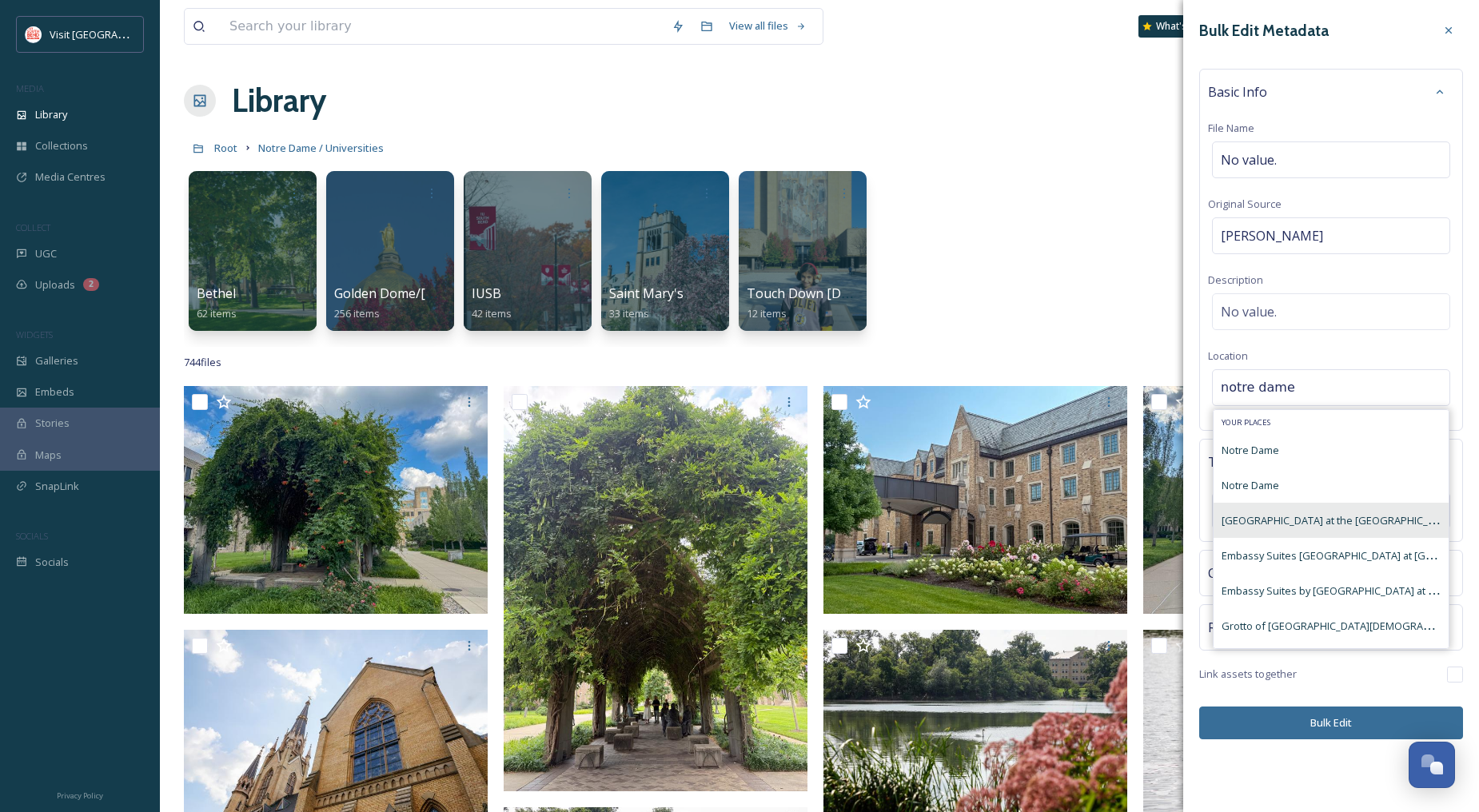
type input "notre dame"
click at [1290, 522] on span "[GEOGRAPHIC_DATA] at the [GEOGRAPHIC_DATA]" at bounding box center [1338, 520] width 235 height 15
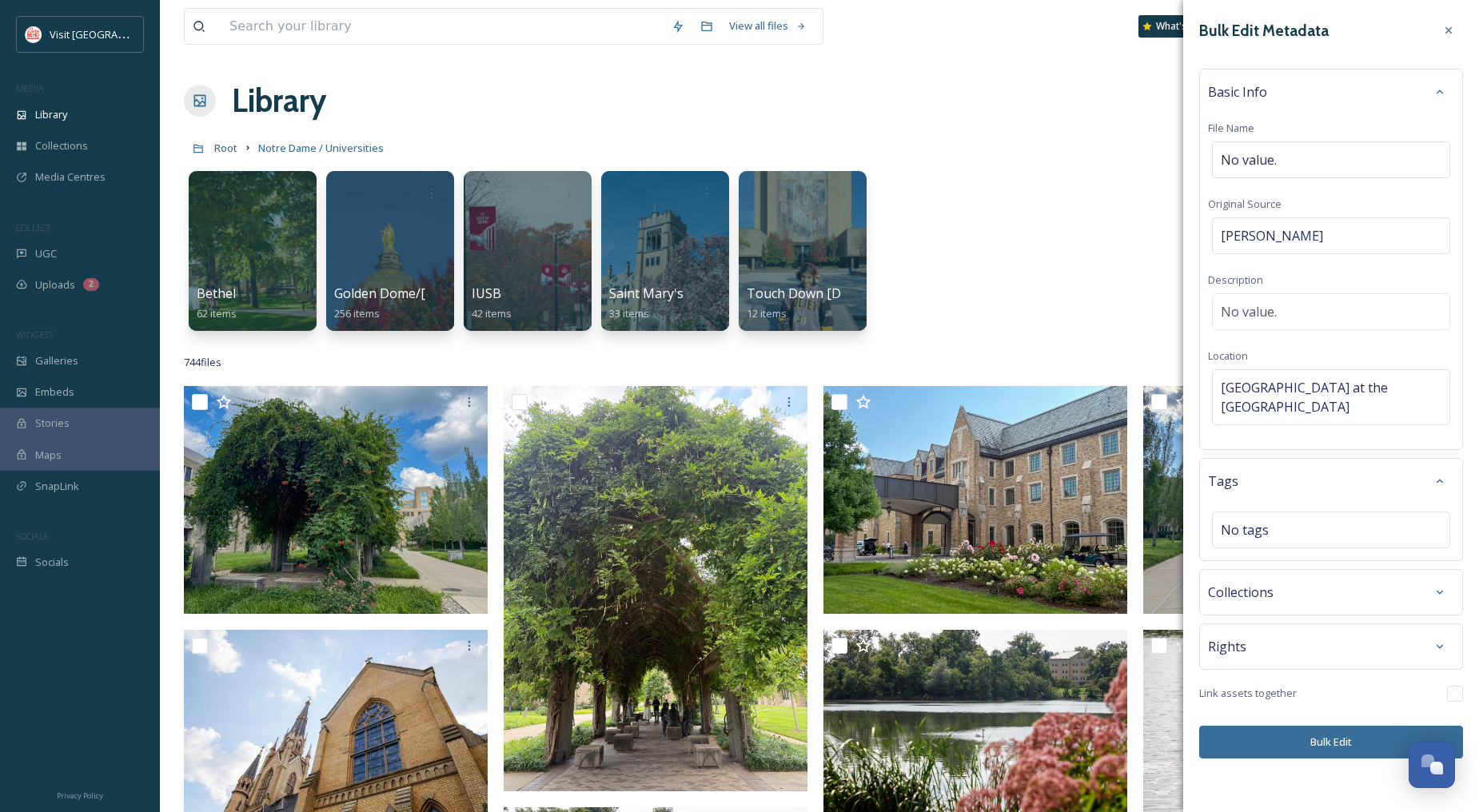
click at [1320, 739] on button "Bulk Edit" at bounding box center [1330, 742] width 264 height 33
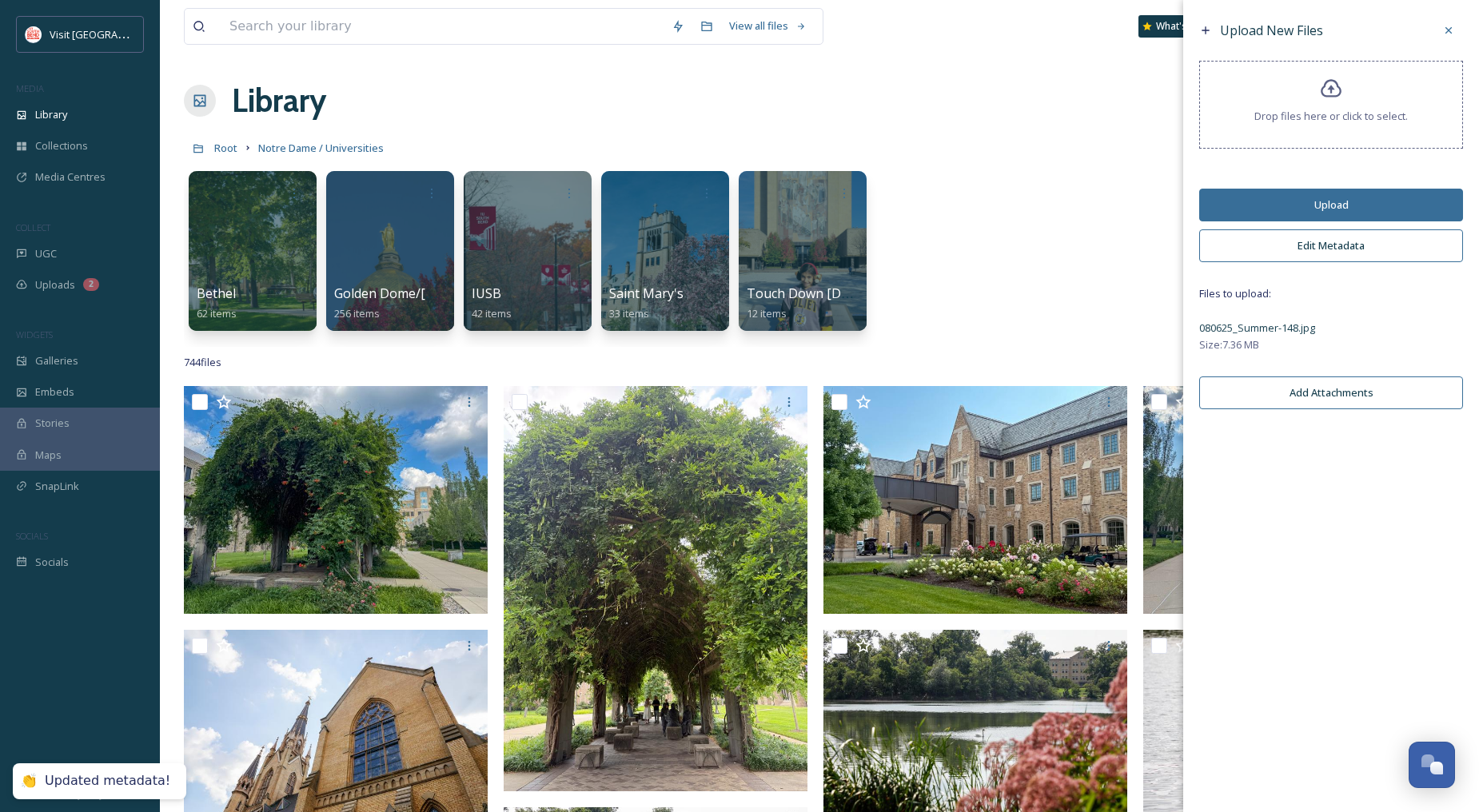
click at [1341, 200] on button "Upload" at bounding box center [1330, 205] width 264 height 33
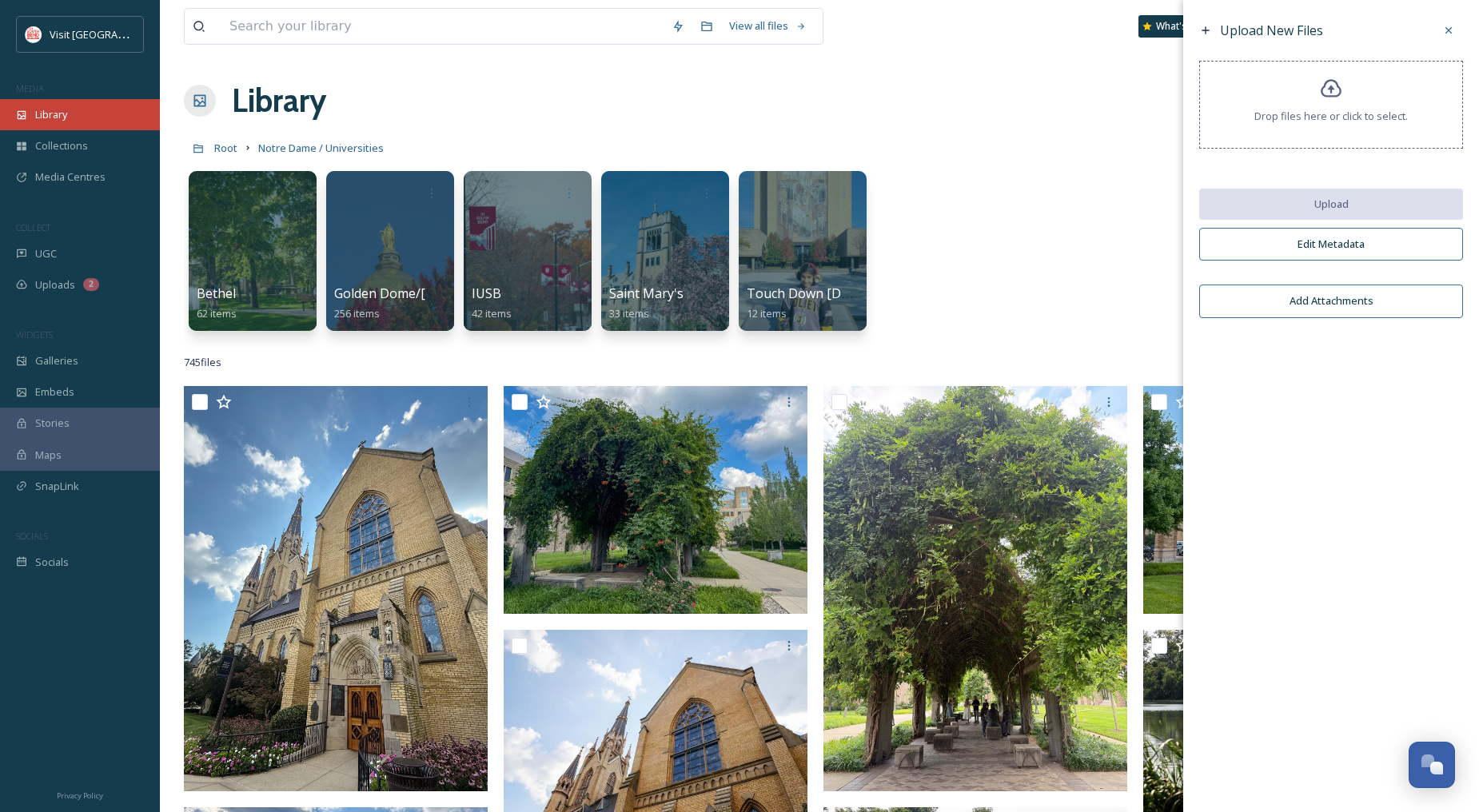
click at [53, 113] on span "Library" at bounding box center [51, 115] width 32 height 15
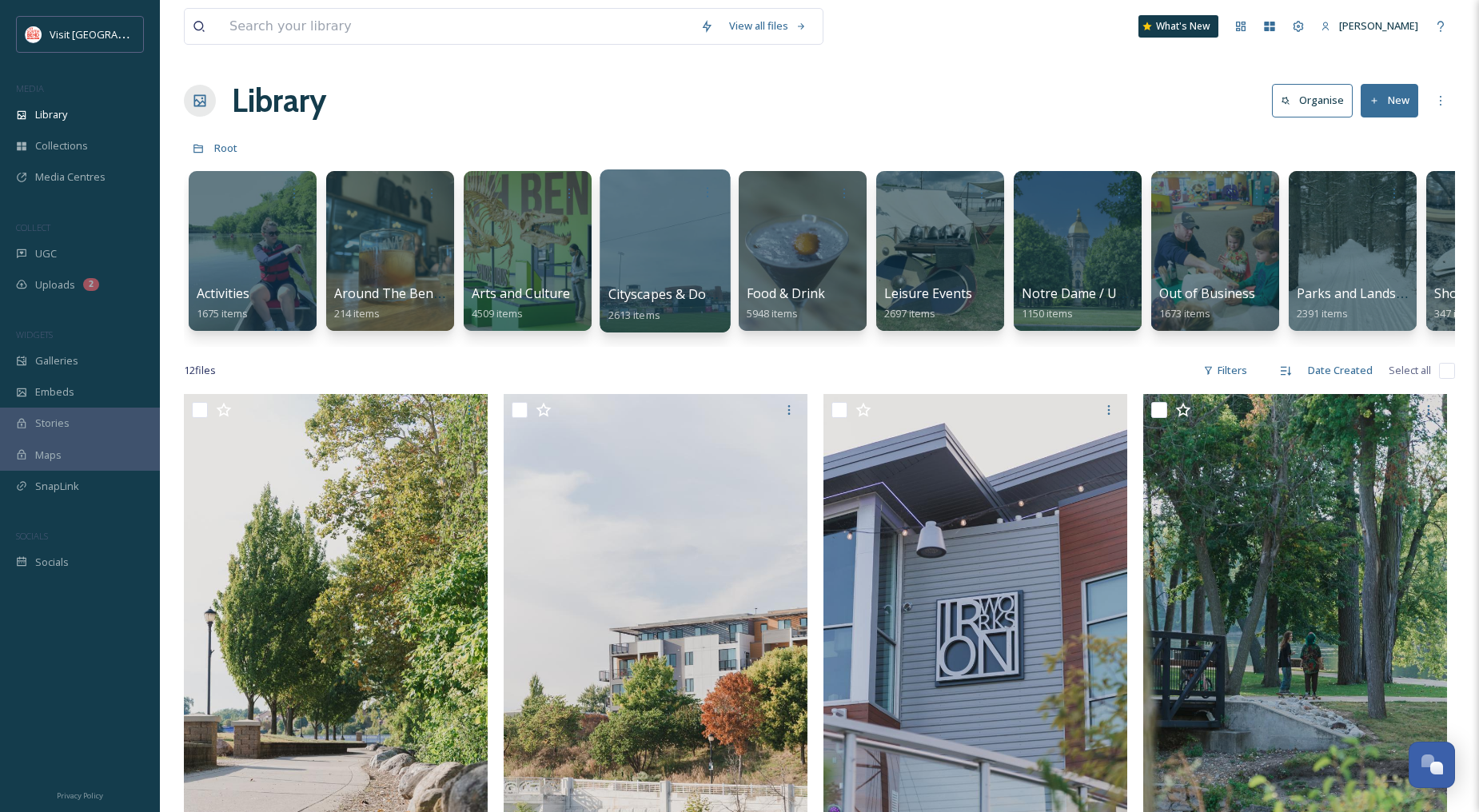
click at [681, 268] on div at bounding box center [665, 251] width 131 height 163
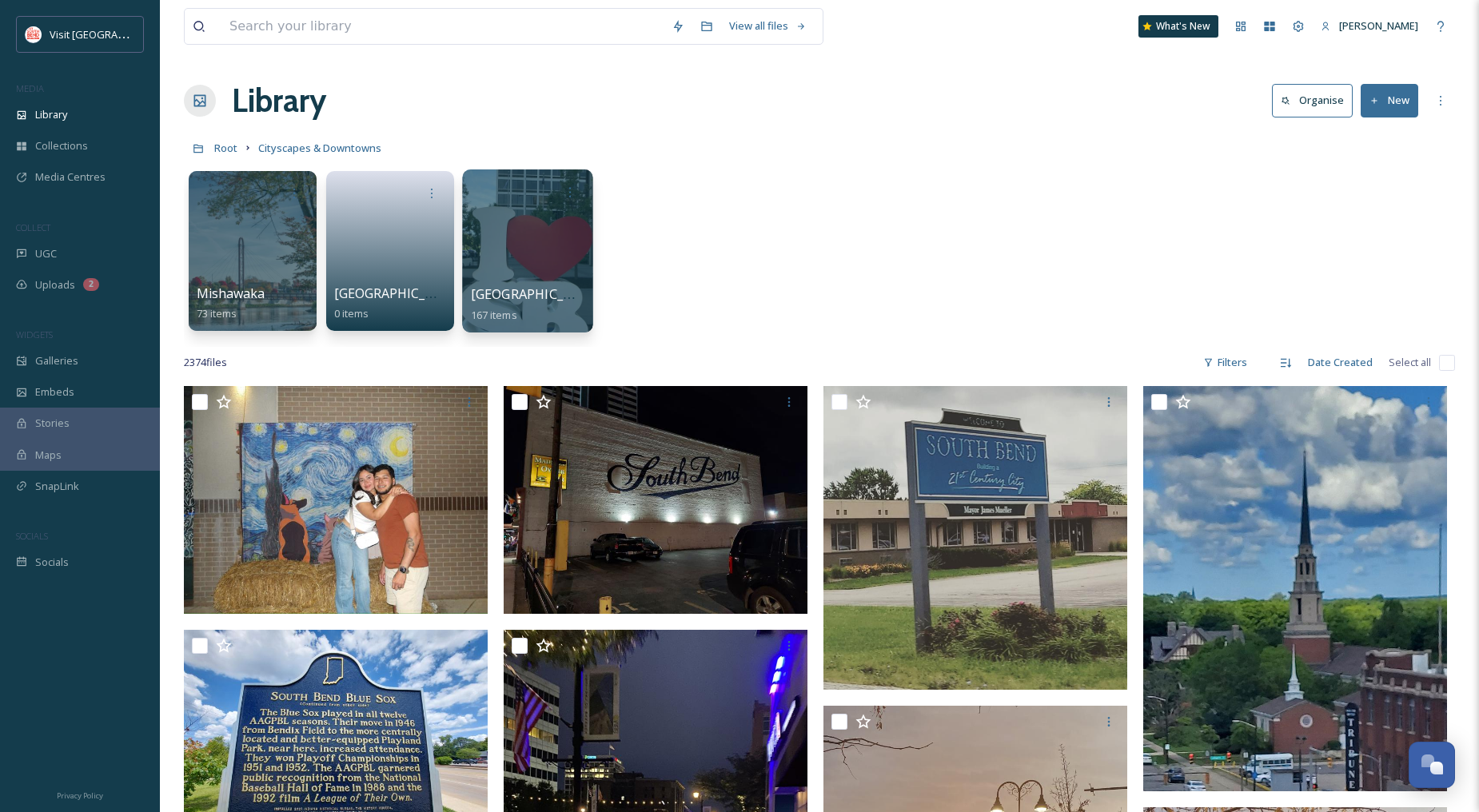
click at [571, 257] on div at bounding box center [528, 251] width 131 height 163
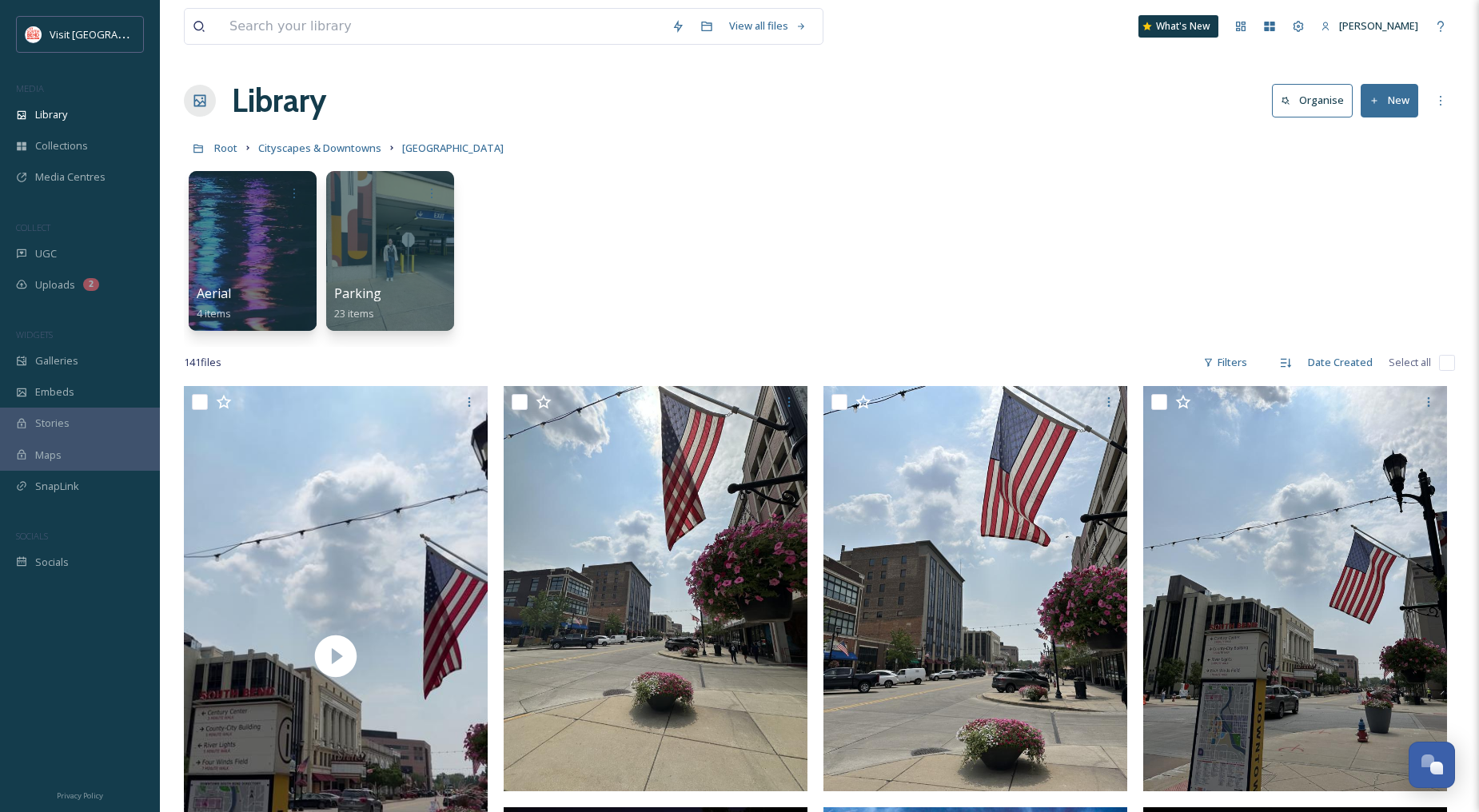
click at [1396, 97] on button "New" at bounding box center [1389, 101] width 58 height 33
click at [1385, 137] on span "File Upload" at bounding box center [1382, 138] width 52 height 15
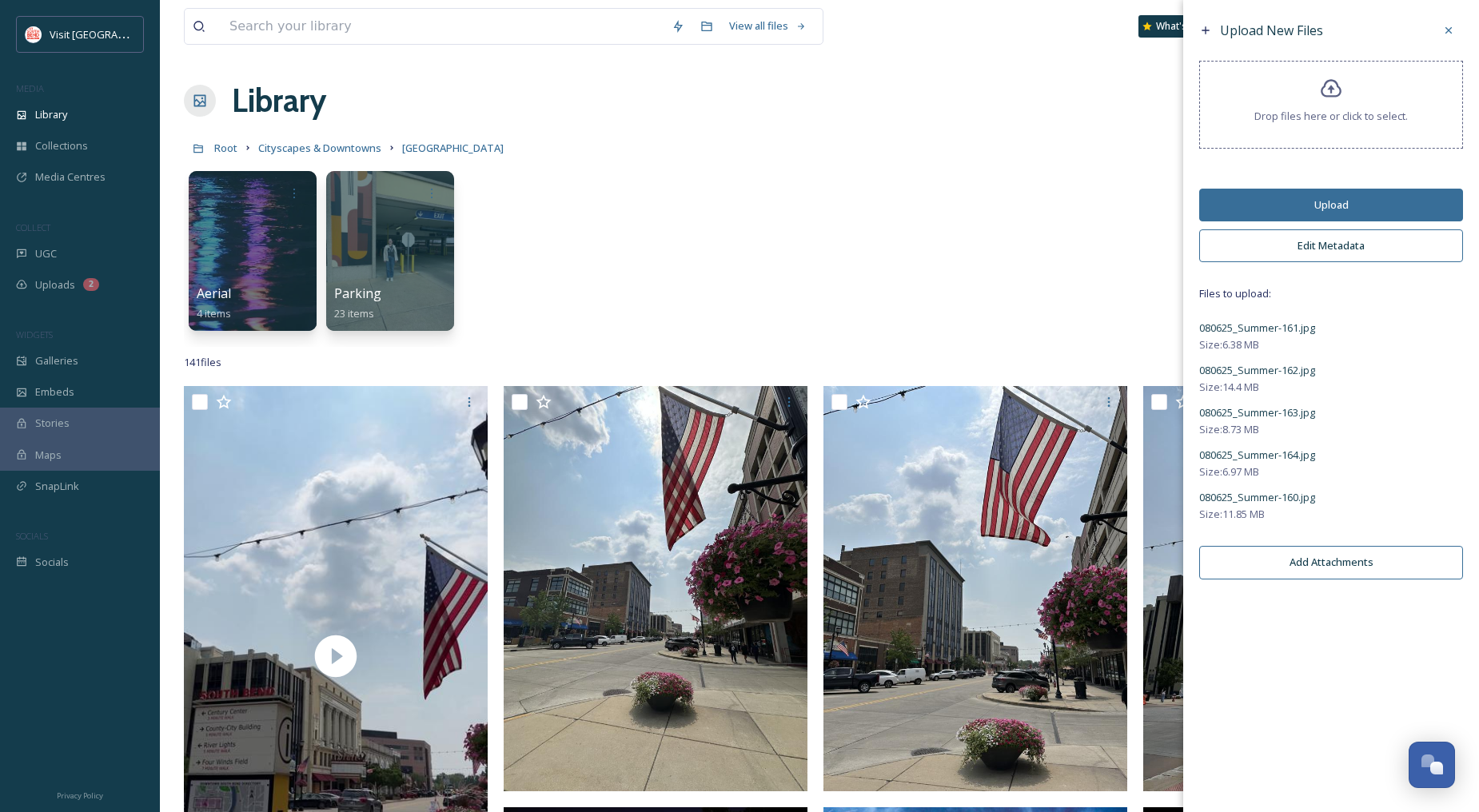
click at [1329, 241] on button "Edit Metadata" at bounding box center [1330, 246] width 264 height 33
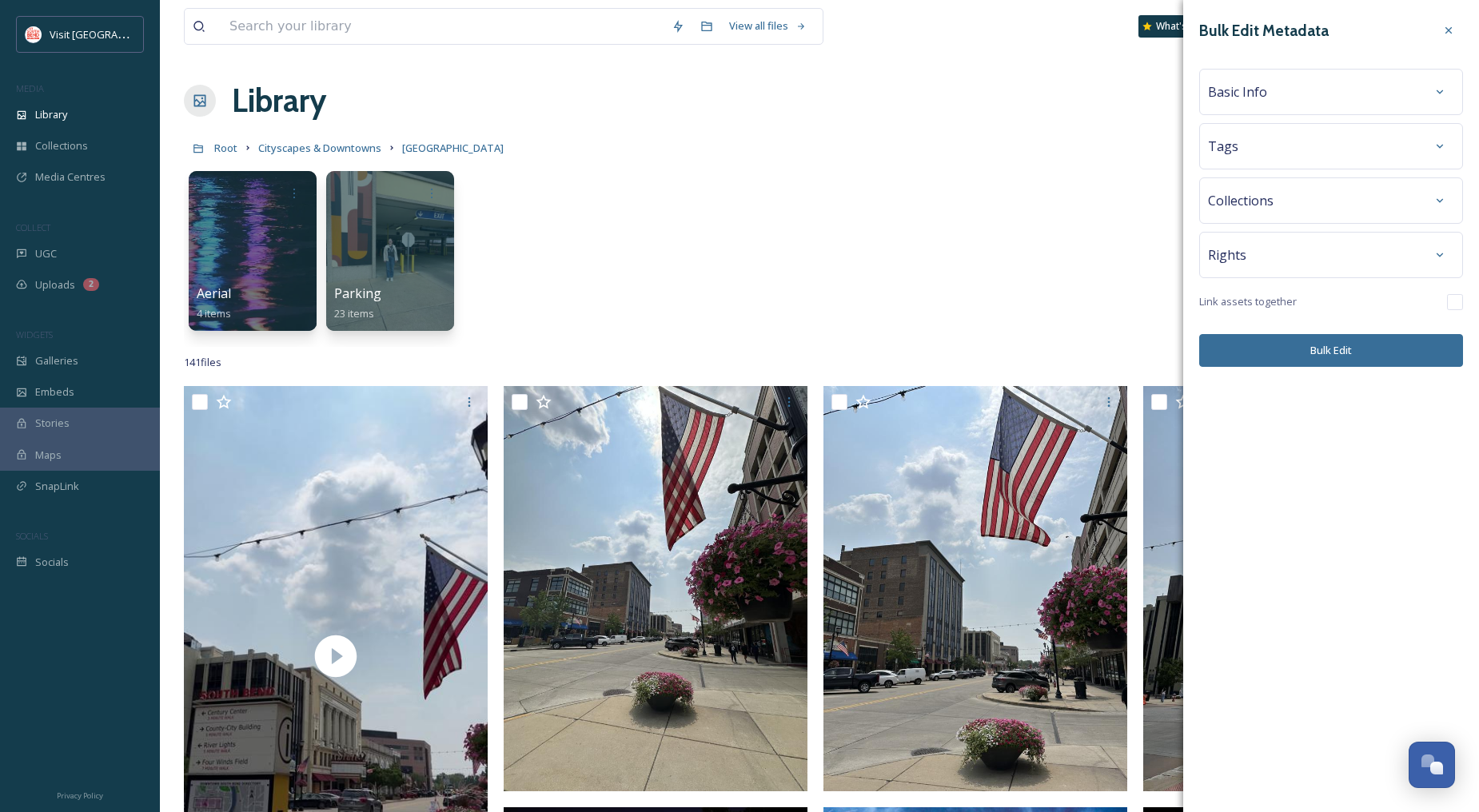
click at [1312, 139] on div "Tags" at bounding box center [1331, 145] width 247 height 28
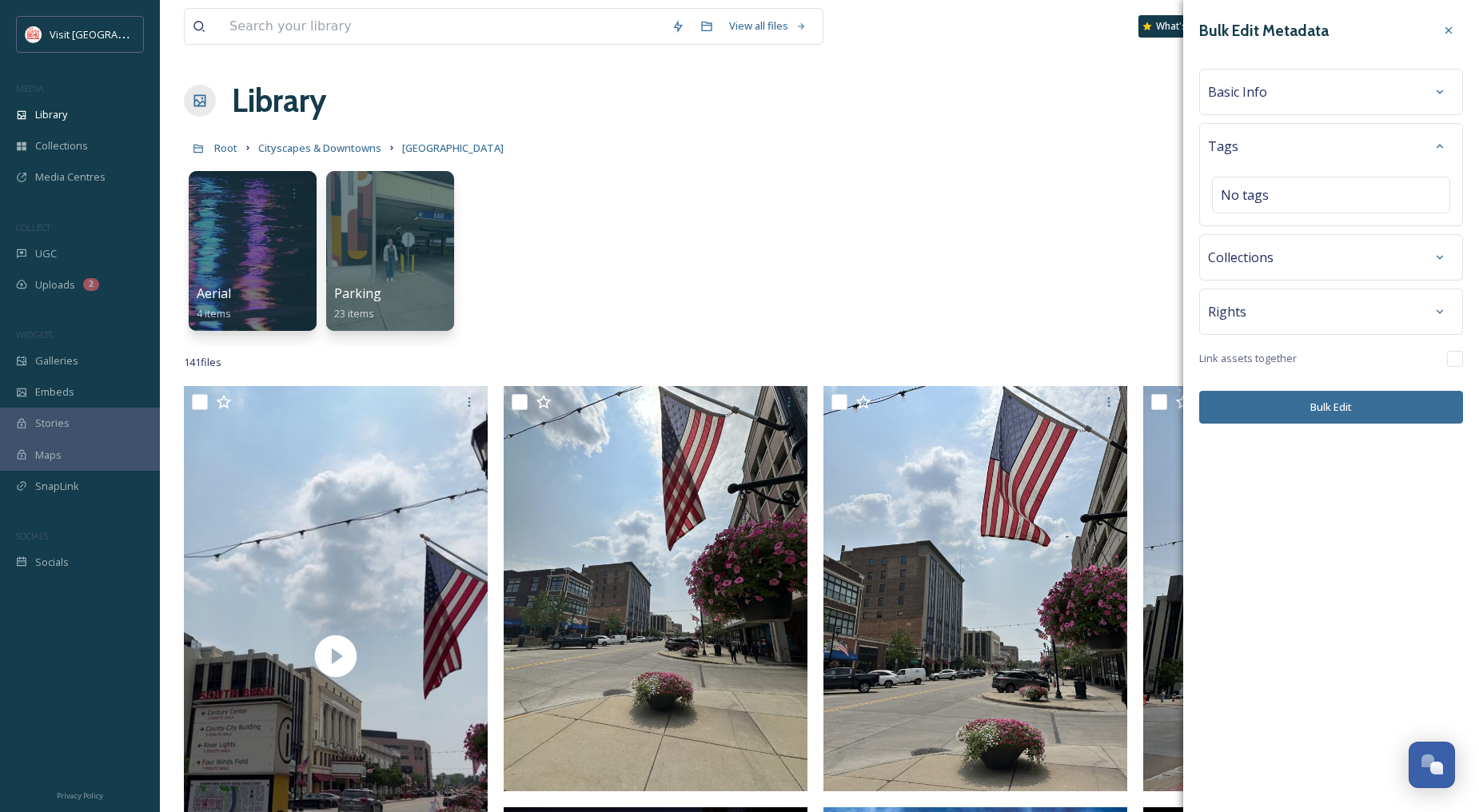
click at [1321, 89] on div "Basic Info" at bounding box center [1331, 91] width 247 height 28
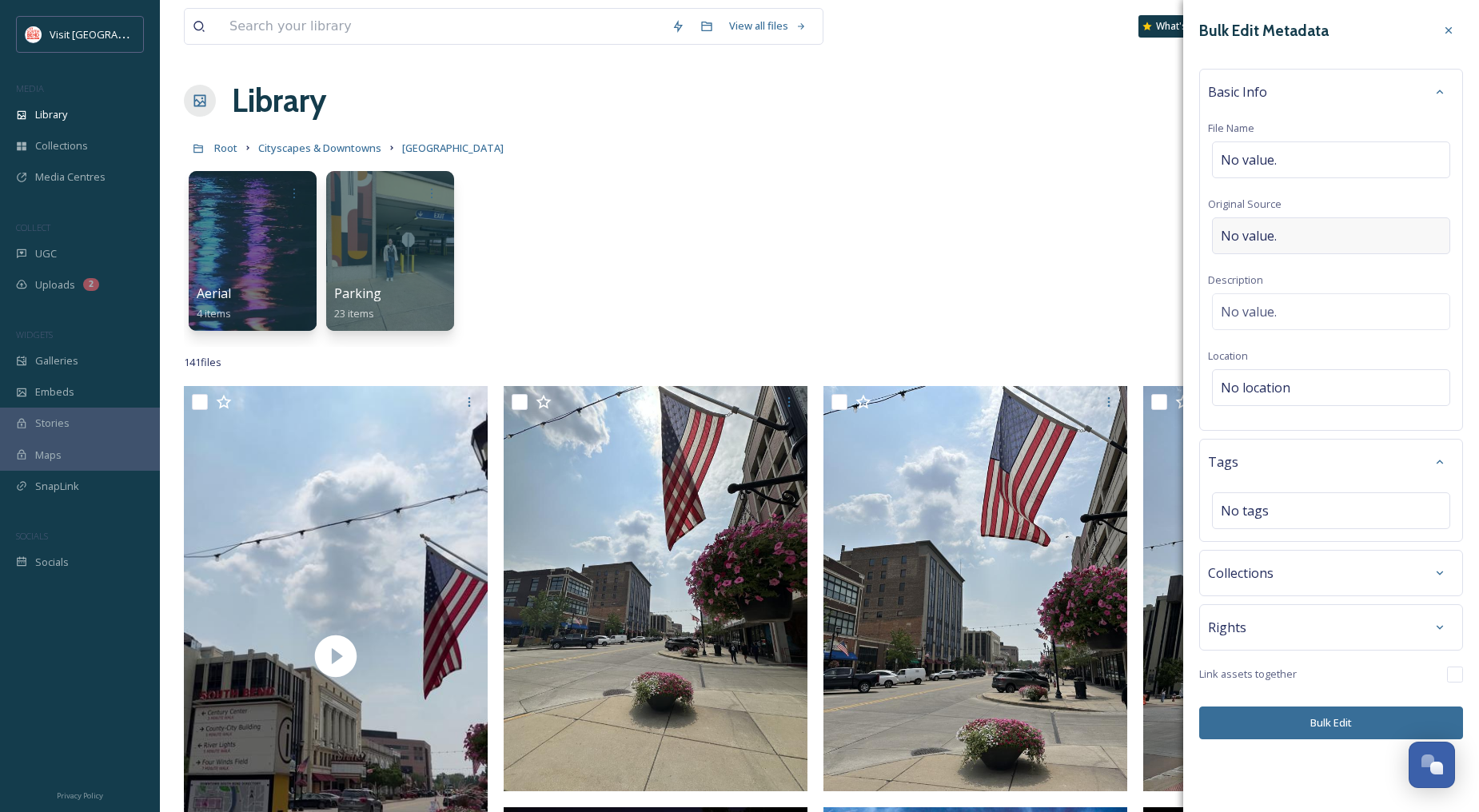
click at [1263, 228] on span "No value." at bounding box center [1248, 235] width 56 height 19
type input "[PERSON_NAME]"
click at [1293, 304] on div "No value." at bounding box center [1330, 311] width 238 height 37
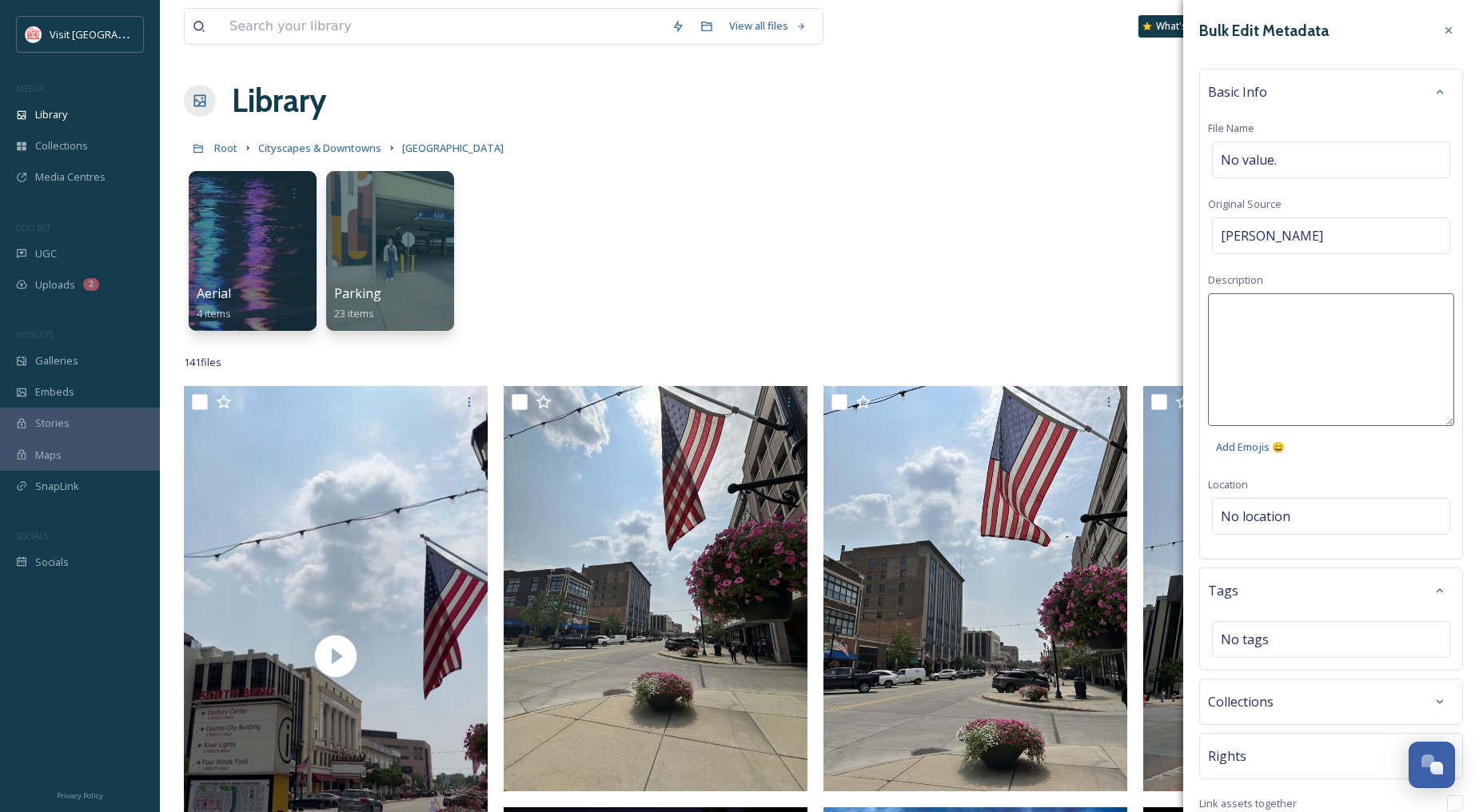
click at [1286, 324] on textarea at bounding box center [1331, 359] width 247 height 132
type textarea "[PERSON_NAME] Park Cascade Outdoor Dining"
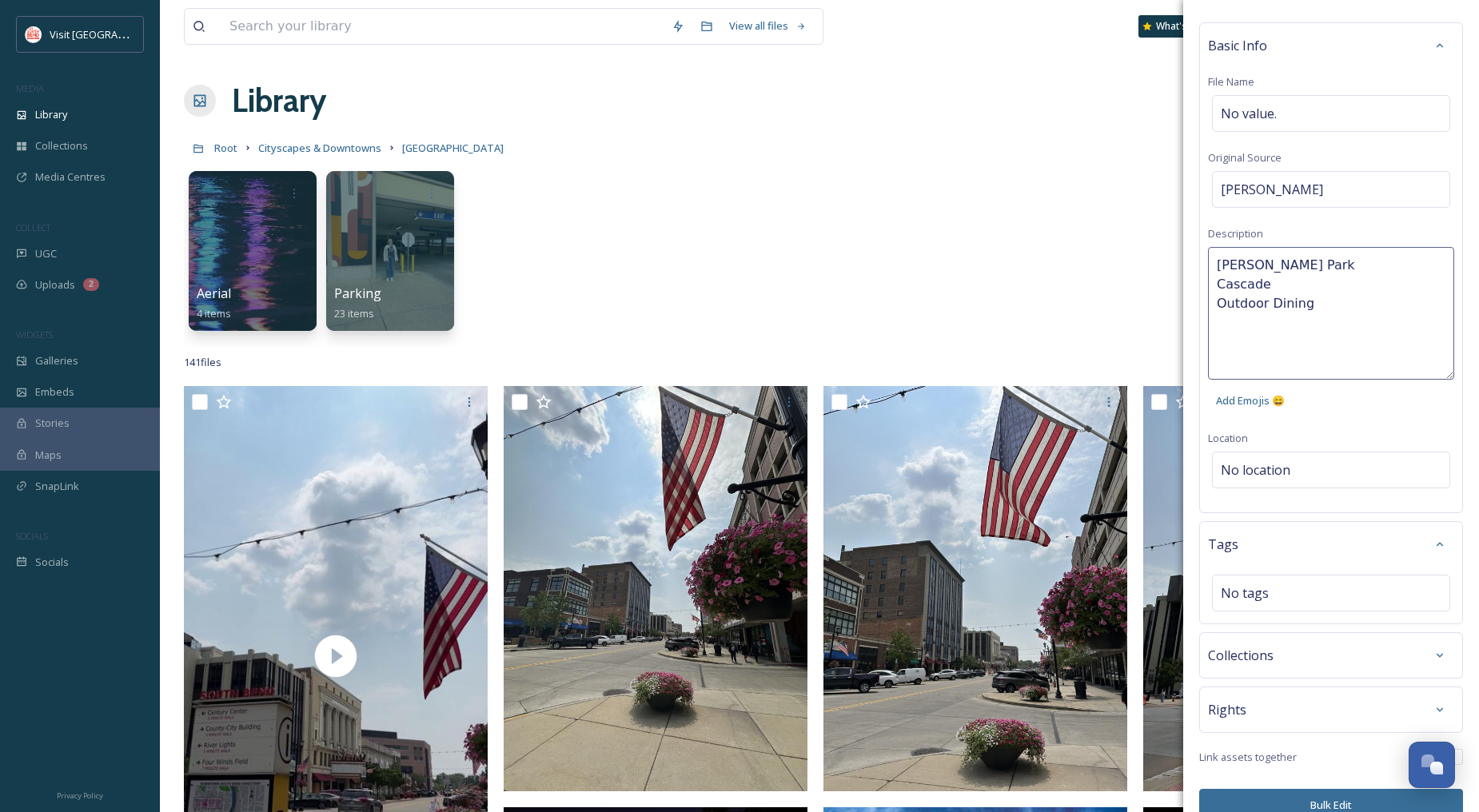
scroll to position [73, 0]
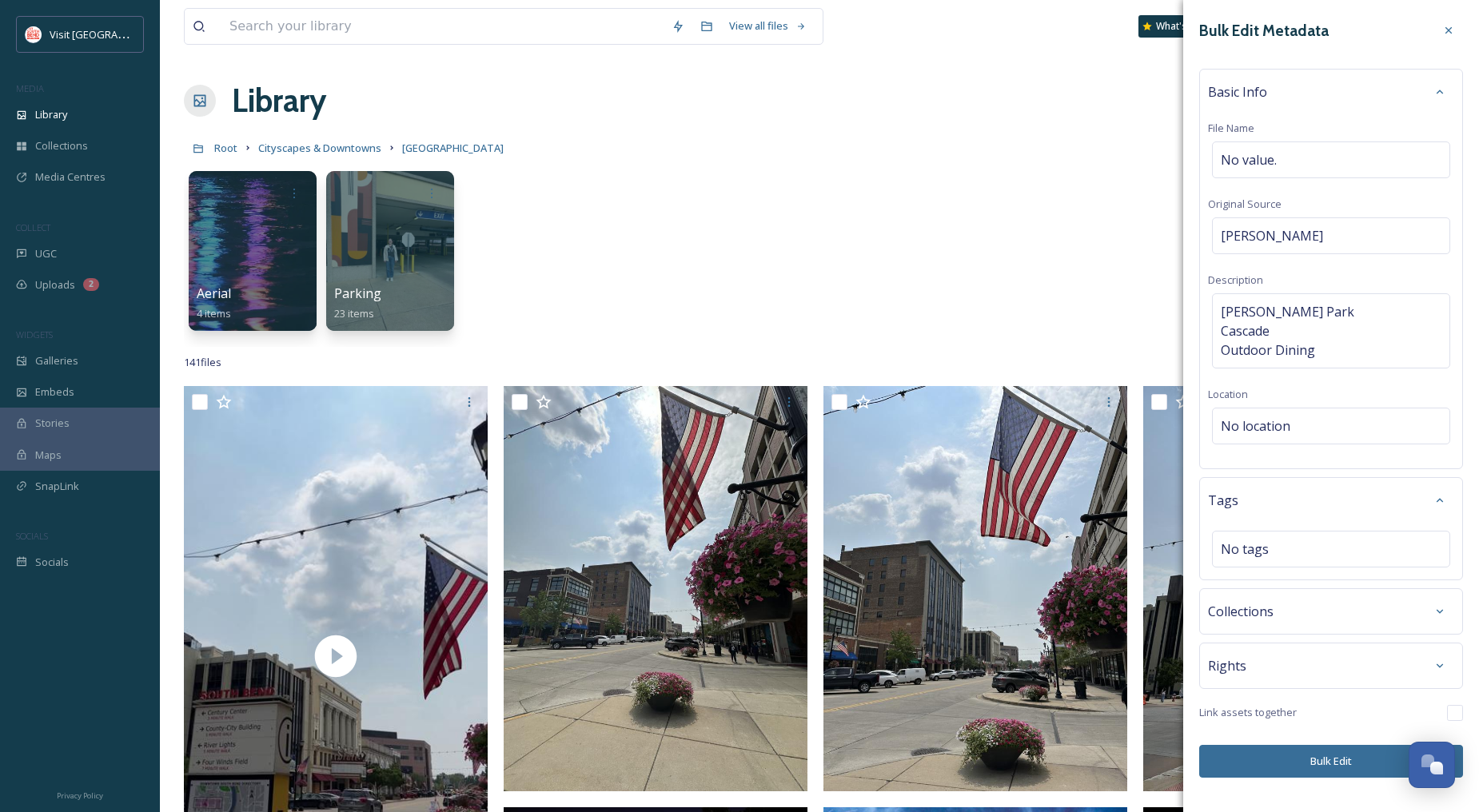
click at [1322, 773] on button "Bulk Edit" at bounding box center [1330, 761] width 264 height 33
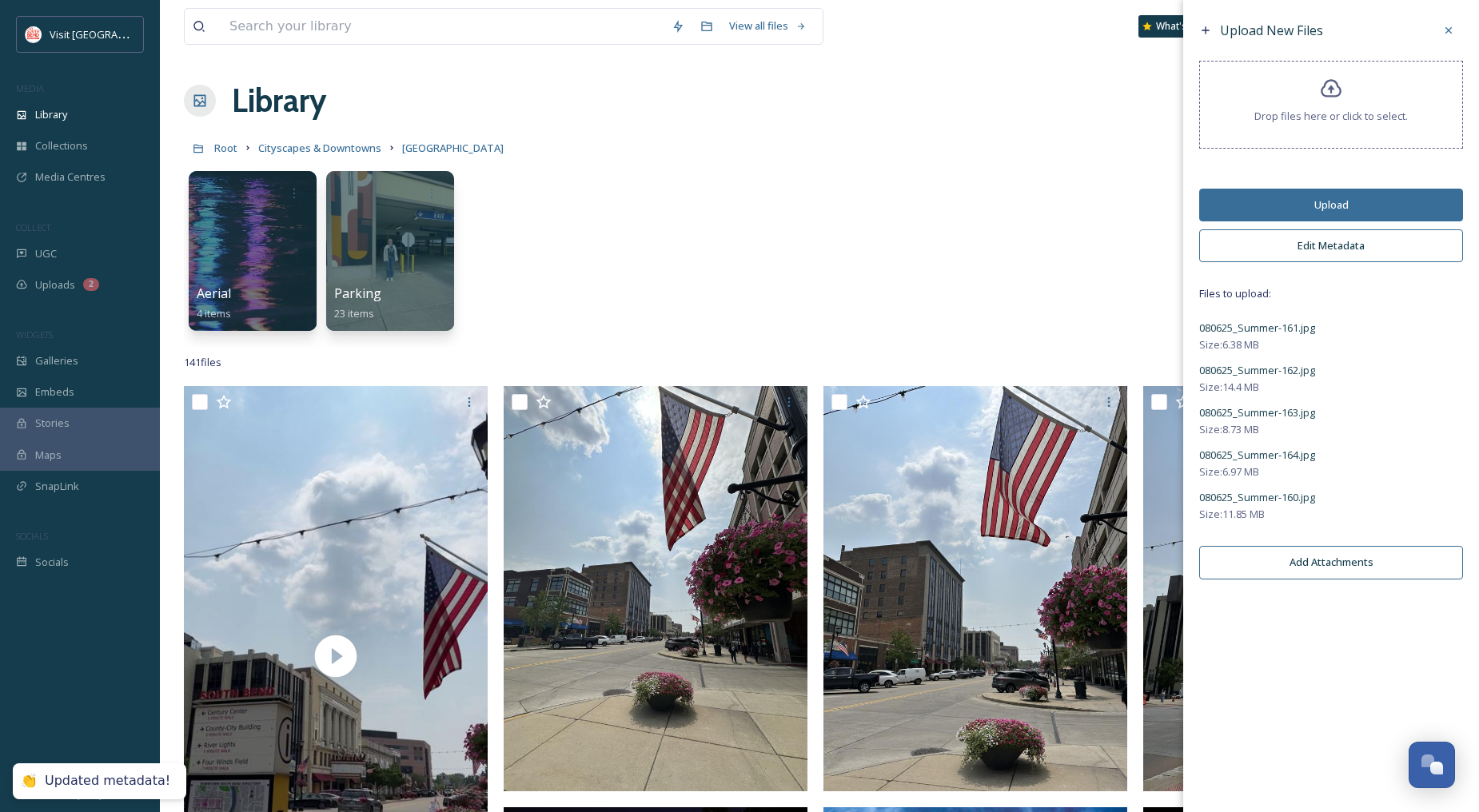
click at [1338, 205] on button "Upload" at bounding box center [1330, 205] width 264 height 33
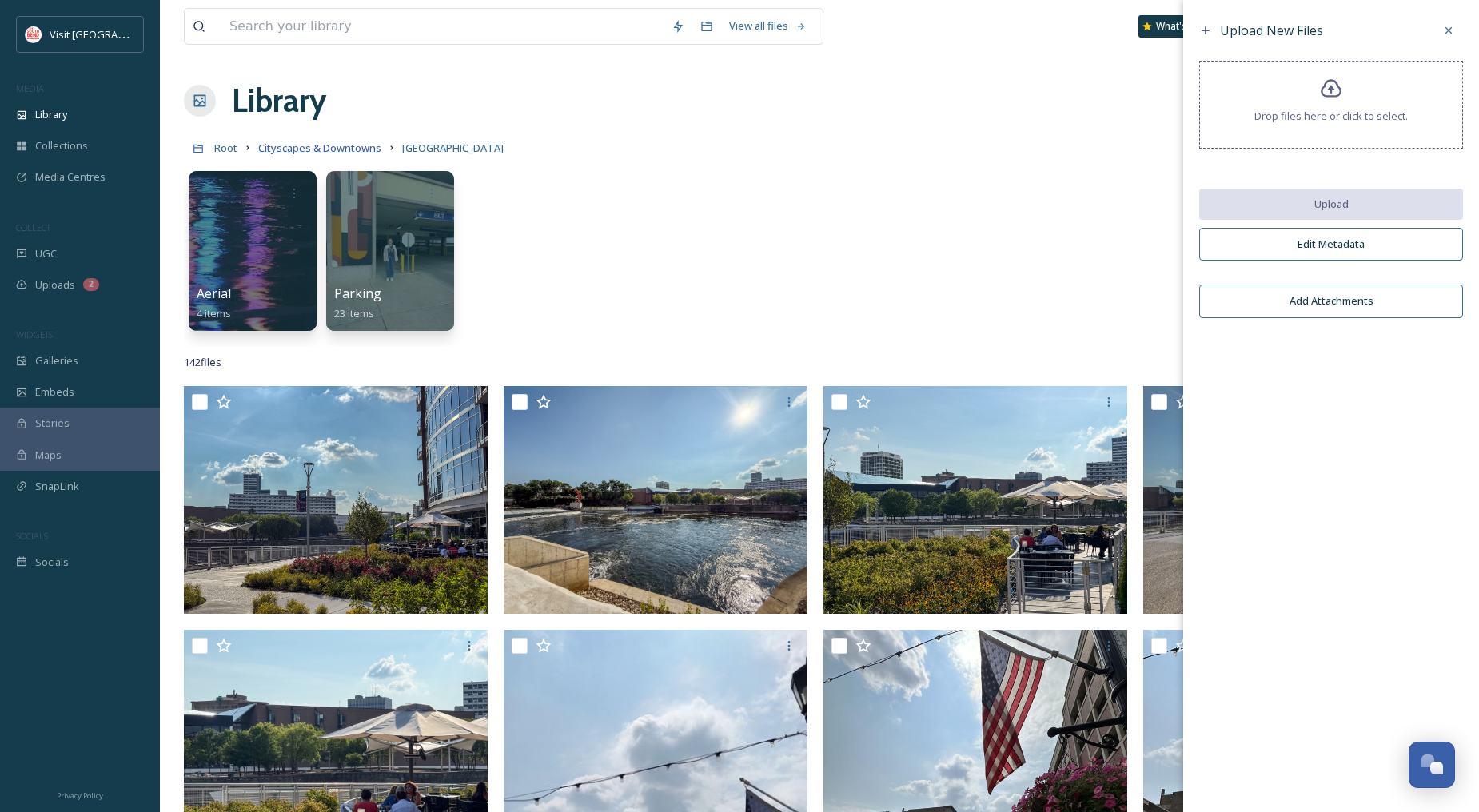
click at [338, 150] on span "Cityscapes & Downtowns" at bounding box center [319, 148] width 123 height 15
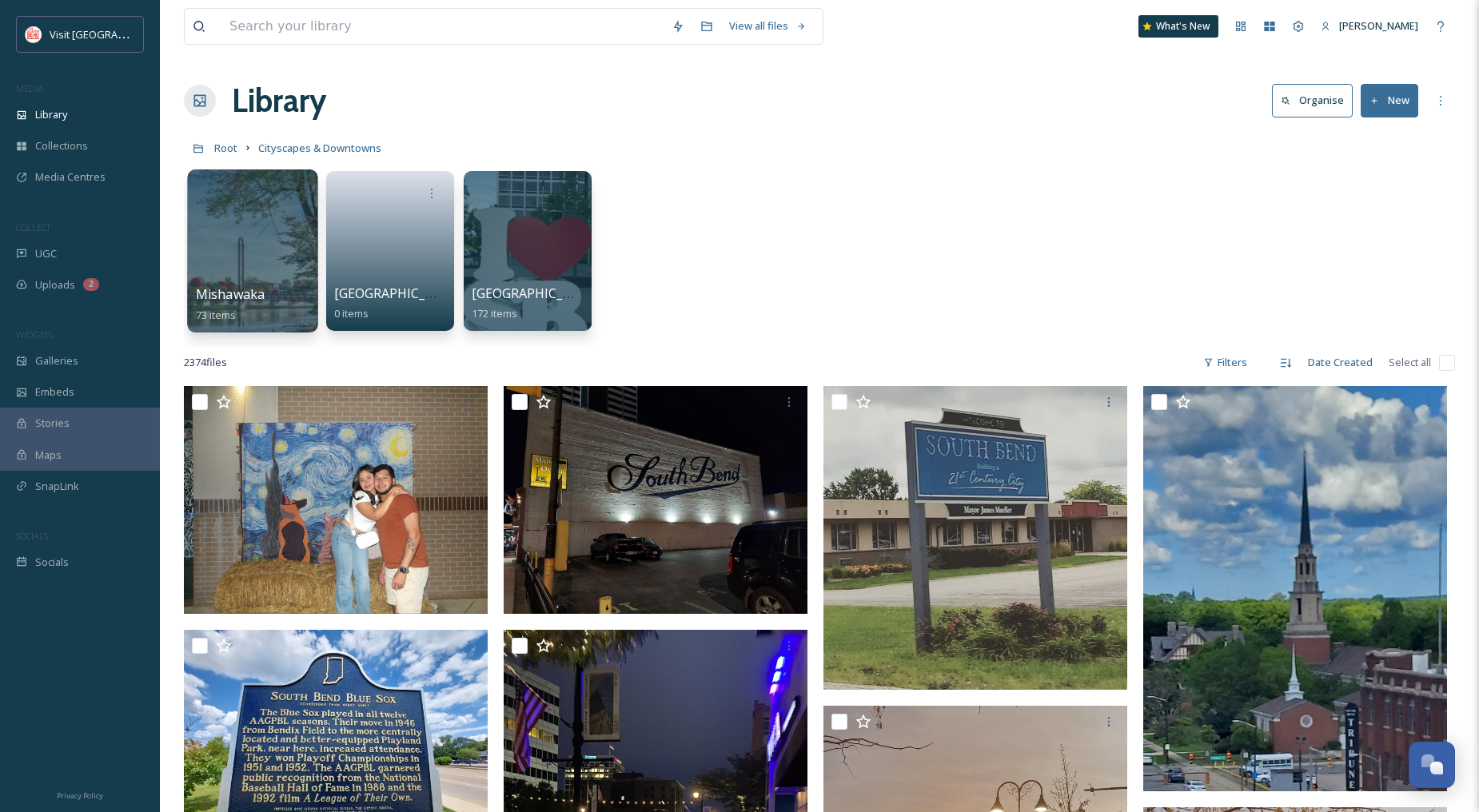
click at [289, 246] on div at bounding box center [253, 251] width 131 height 163
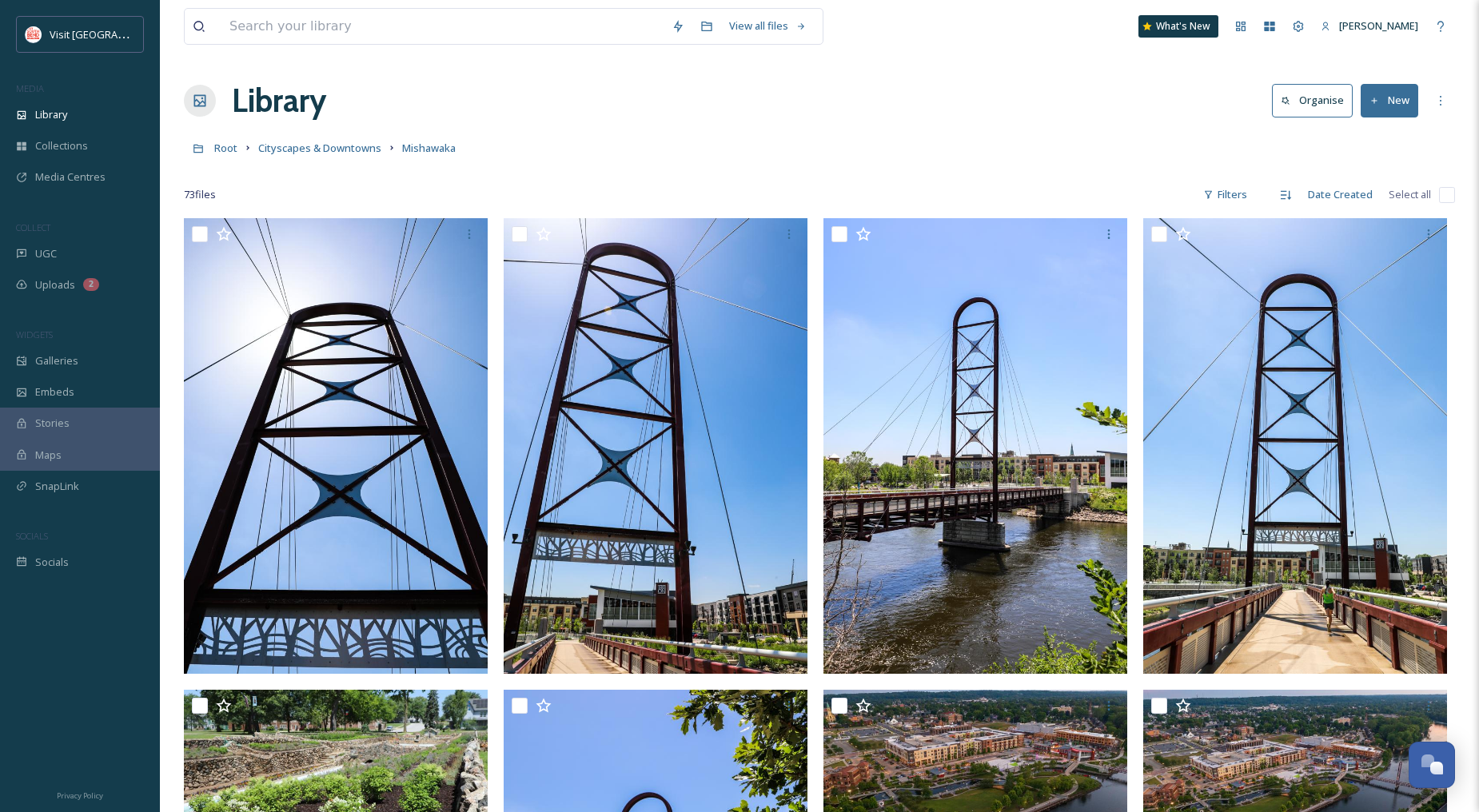
click at [1376, 96] on icon at bounding box center [1375, 101] width 10 height 10
click at [1373, 138] on span "File Upload" at bounding box center [1382, 138] width 52 height 15
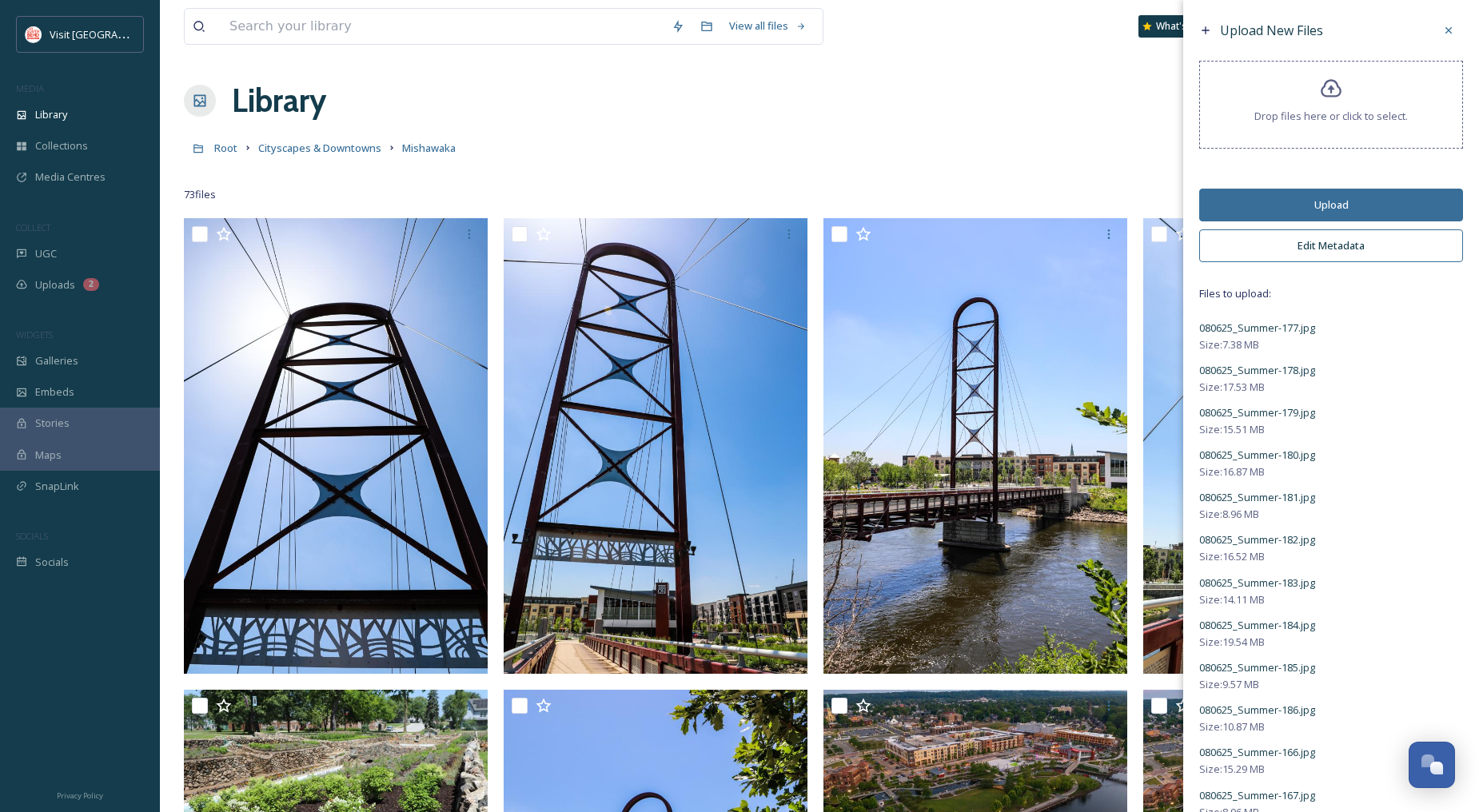
click at [1325, 238] on button "Edit Metadata" at bounding box center [1330, 246] width 264 height 33
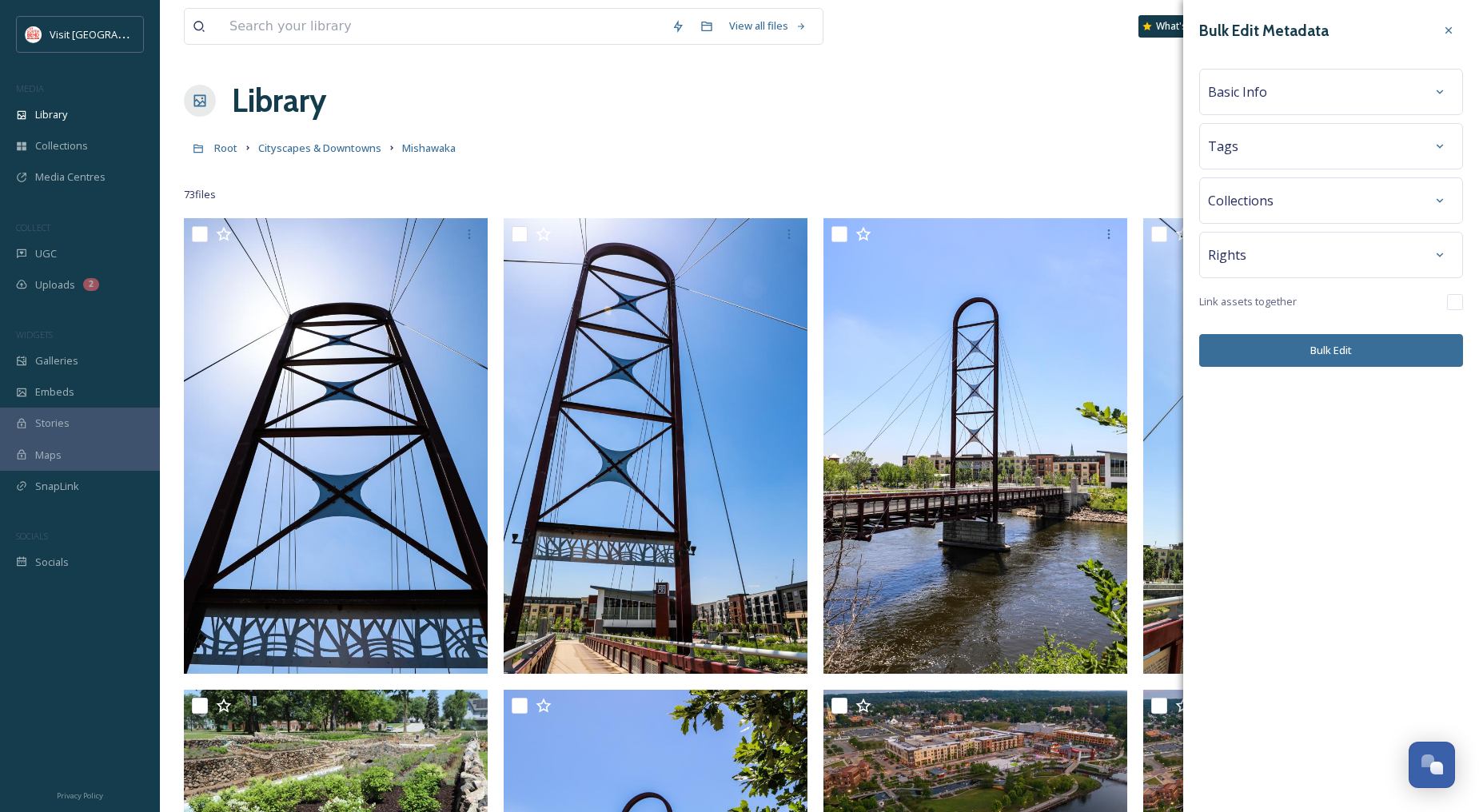
click at [1290, 96] on div "Basic Info" at bounding box center [1331, 91] width 247 height 28
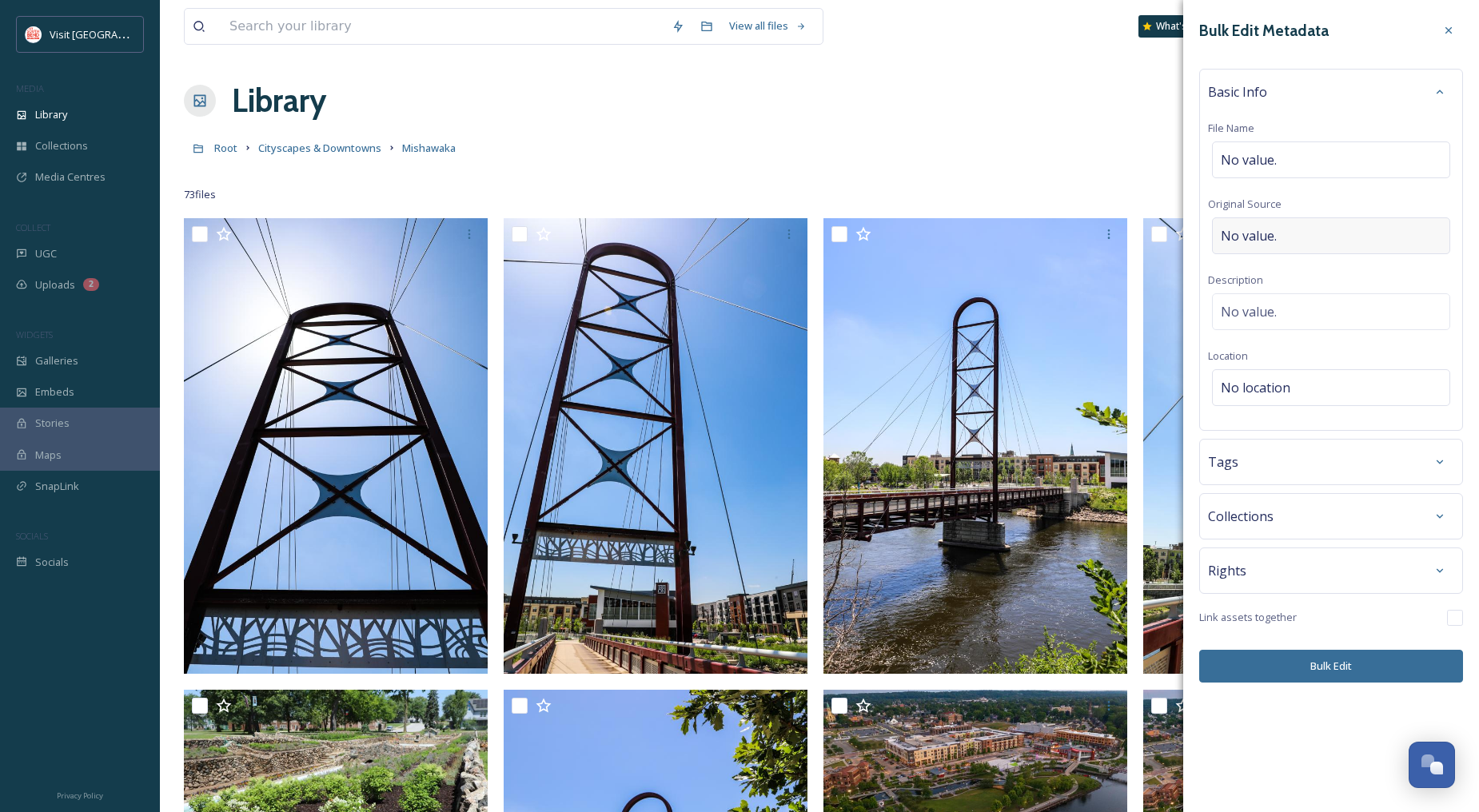
click at [1254, 232] on span "No value." at bounding box center [1248, 235] width 56 height 19
type input "[PERSON_NAME]"
click at [1276, 301] on div "No value." at bounding box center [1330, 311] width 238 height 37
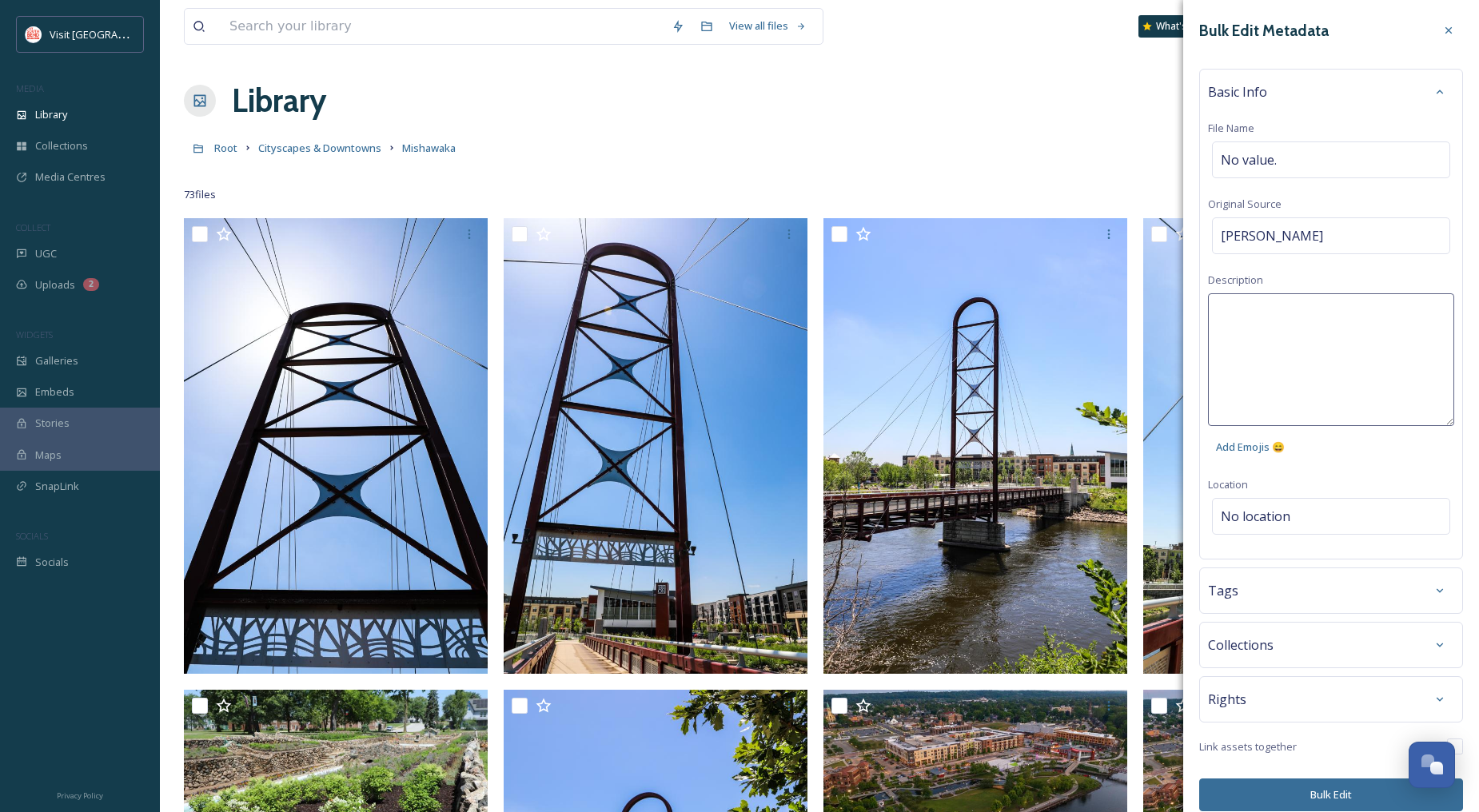
click at [1289, 303] on textarea at bounding box center [1331, 359] width 247 height 132
type textarea "Mishawaka Parks Outdoor Dining"
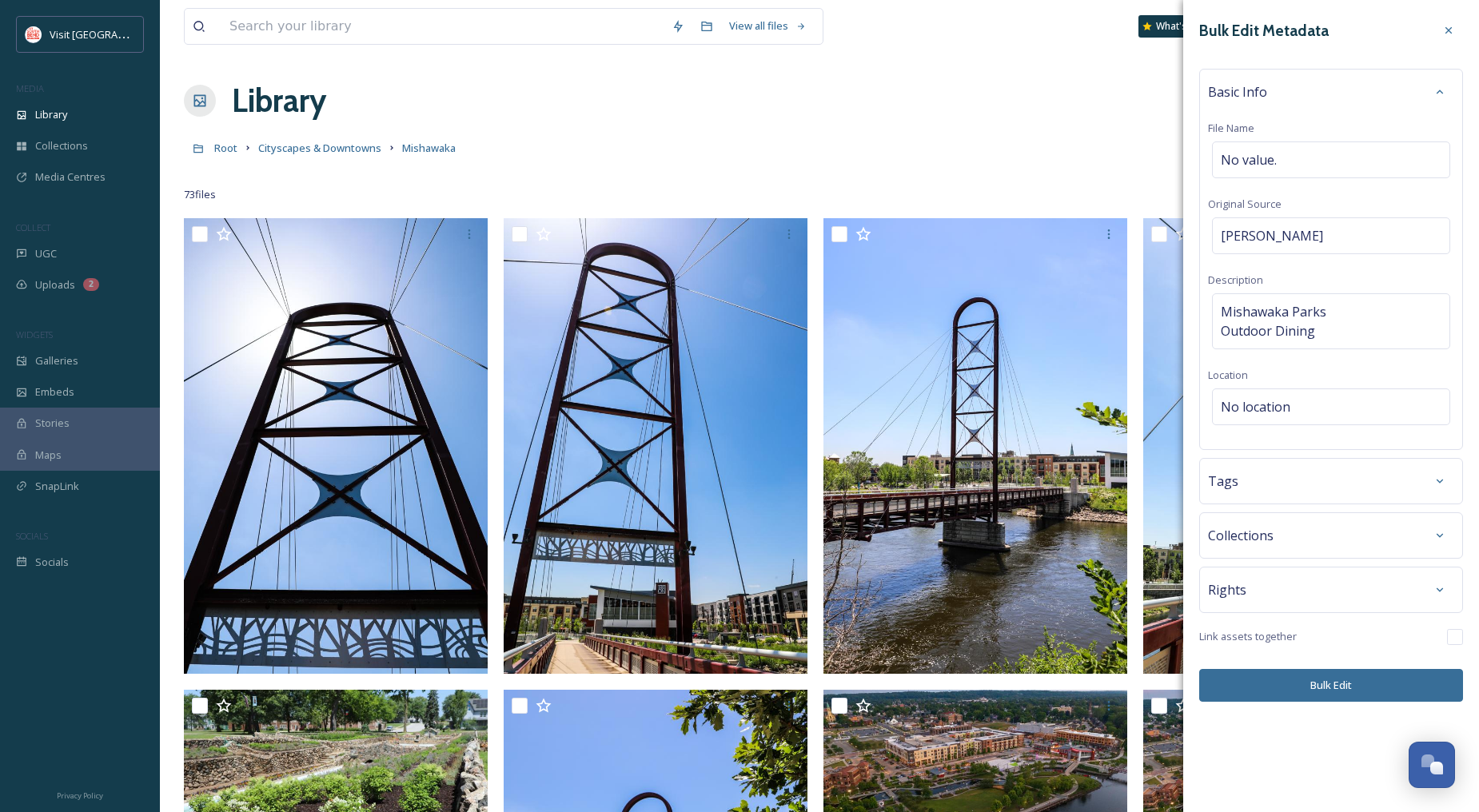
click at [1366, 475] on div "Bulk Edit Metadata Basic Info File Name No value. Original Source [PERSON_NAME]…" at bounding box center [1331, 358] width 296 height 717
click at [1336, 682] on button "Bulk Edit" at bounding box center [1330, 686] width 264 height 33
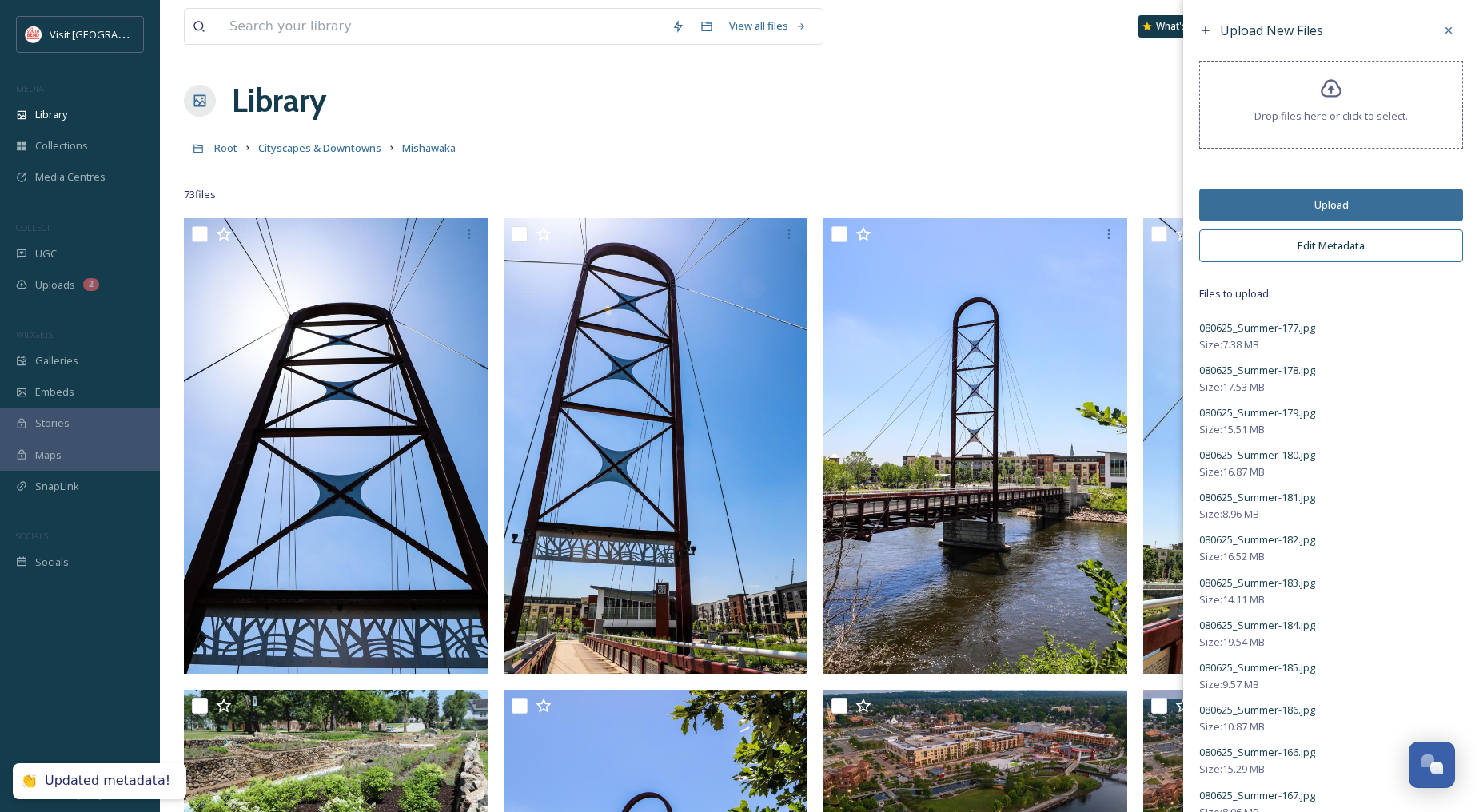
click at [1324, 198] on button "Upload" at bounding box center [1330, 205] width 264 height 33
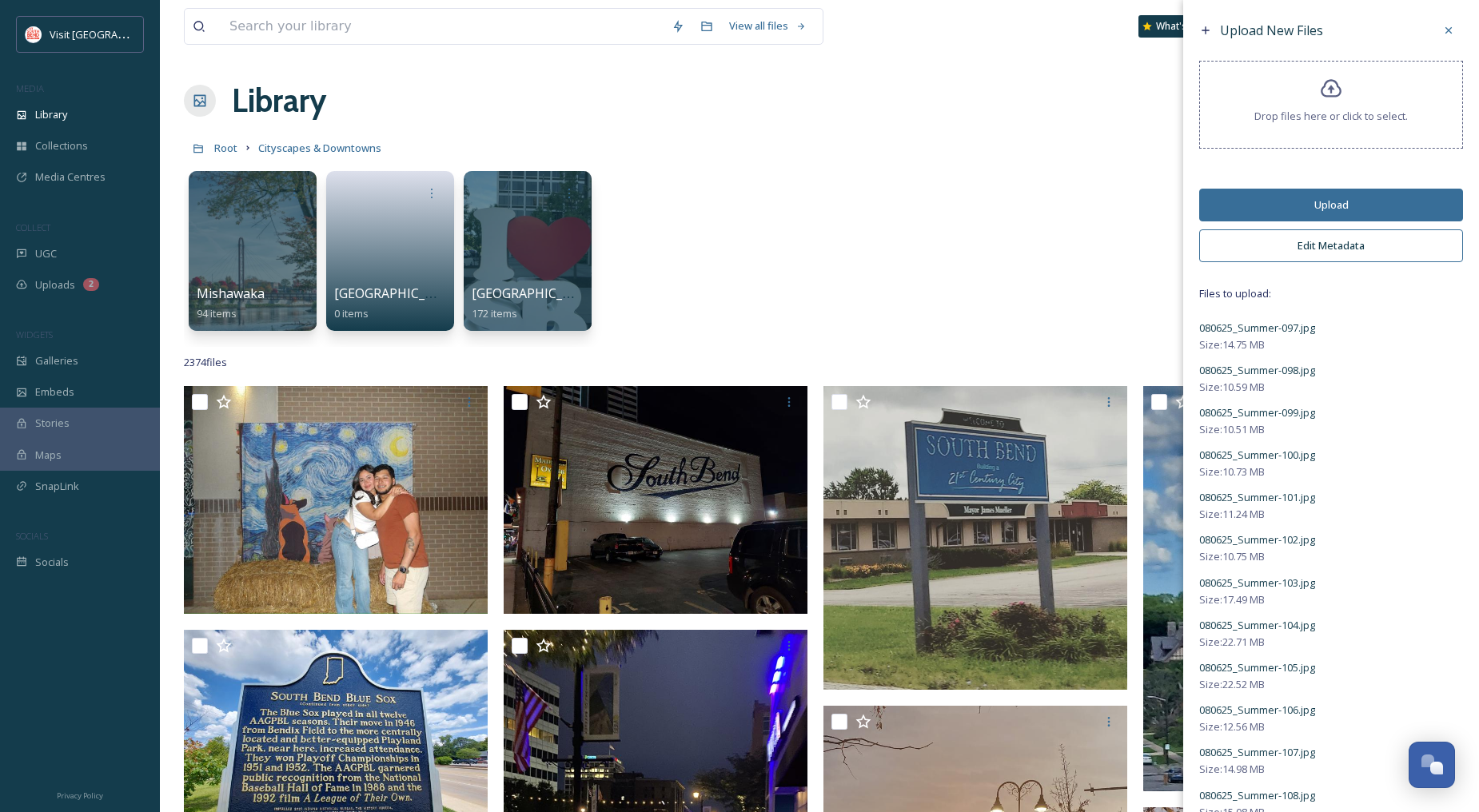
click at [1330, 243] on button "Edit Metadata" at bounding box center [1330, 246] width 264 height 33
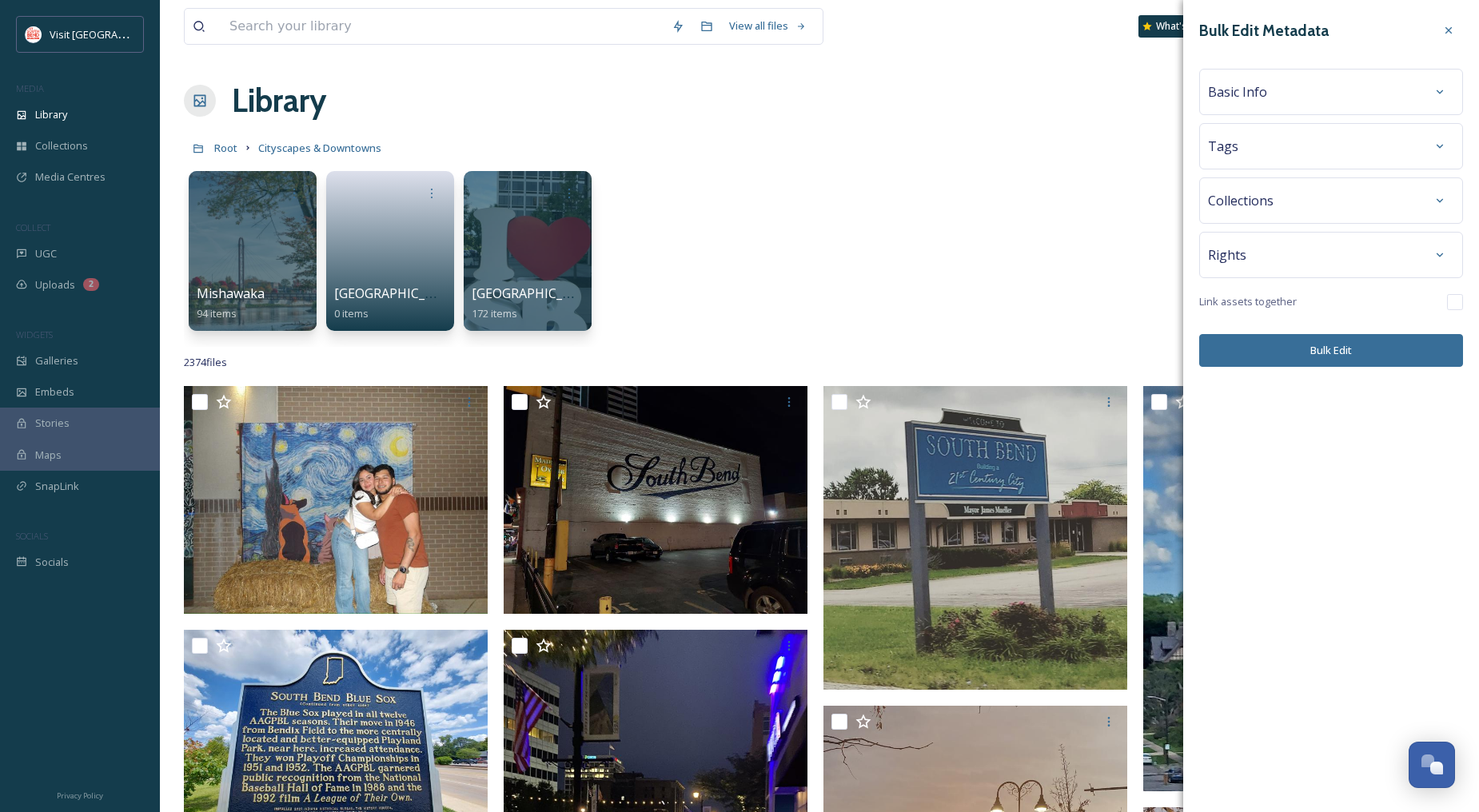
click at [1259, 88] on span "Basic Info" at bounding box center [1238, 92] width 59 height 19
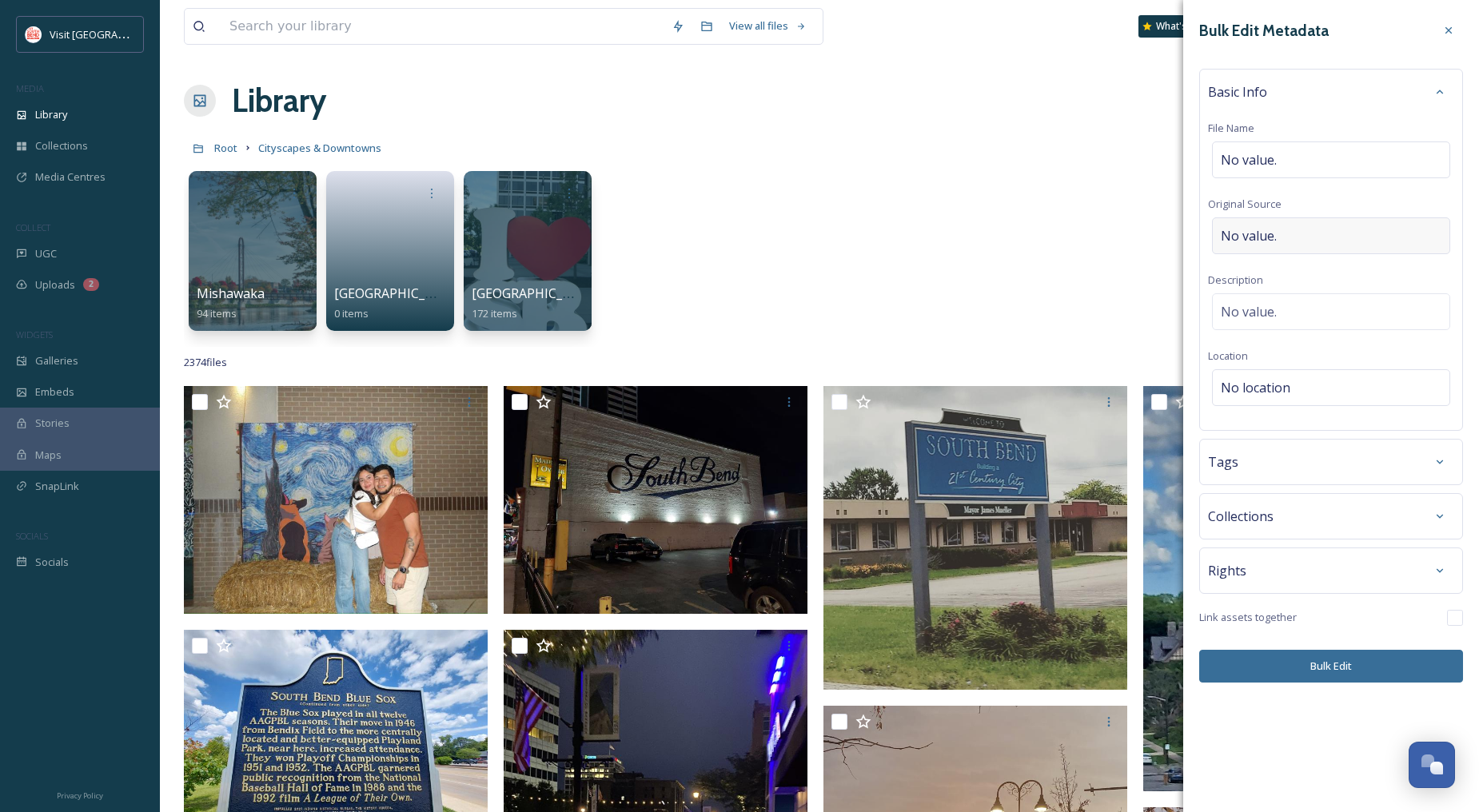
click at [1278, 230] on div "No value." at bounding box center [1330, 235] width 238 height 37
click at [1455, 32] on div at bounding box center [1448, 30] width 28 height 28
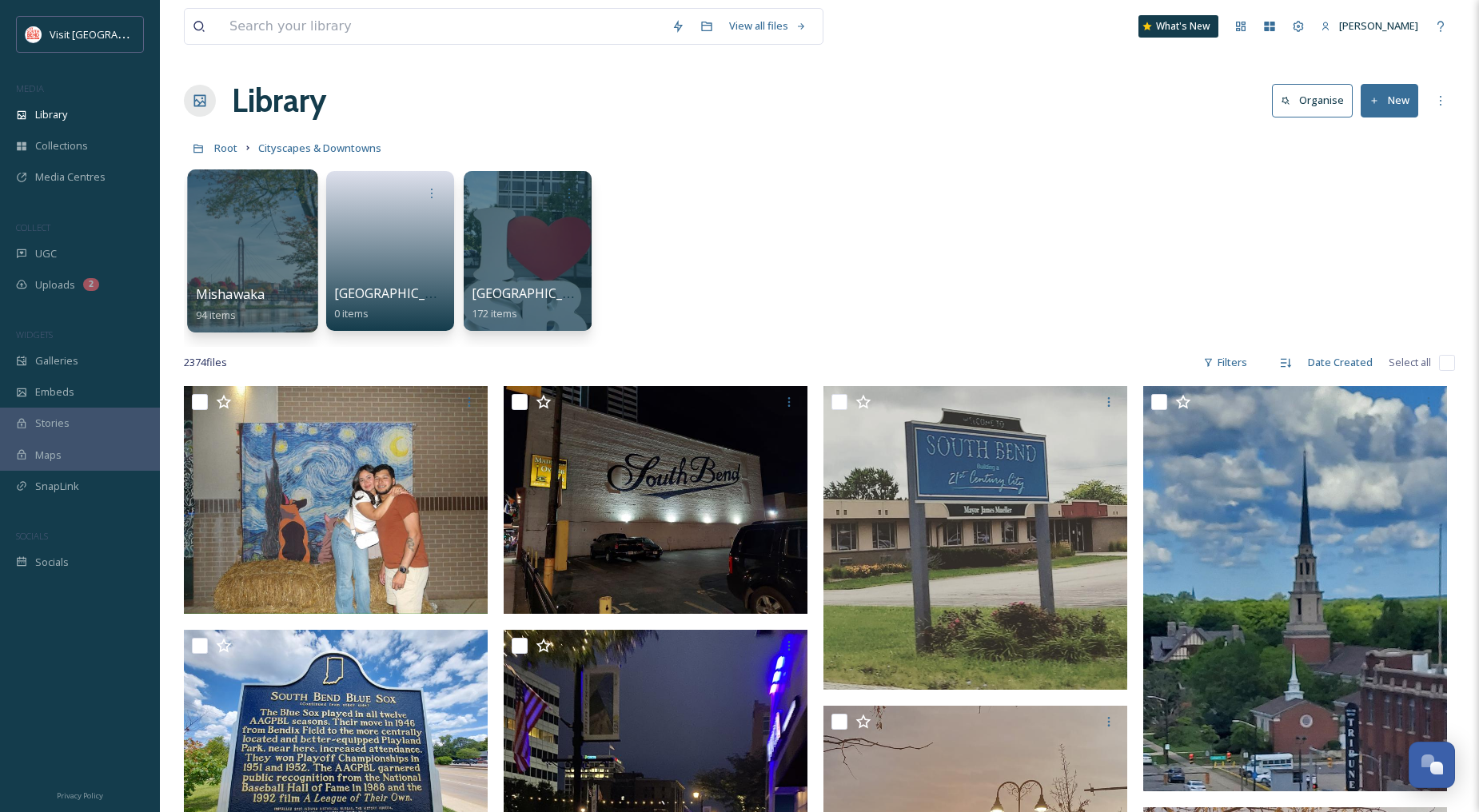
click at [259, 221] on div at bounding box center [253, 251] width 131 height 163
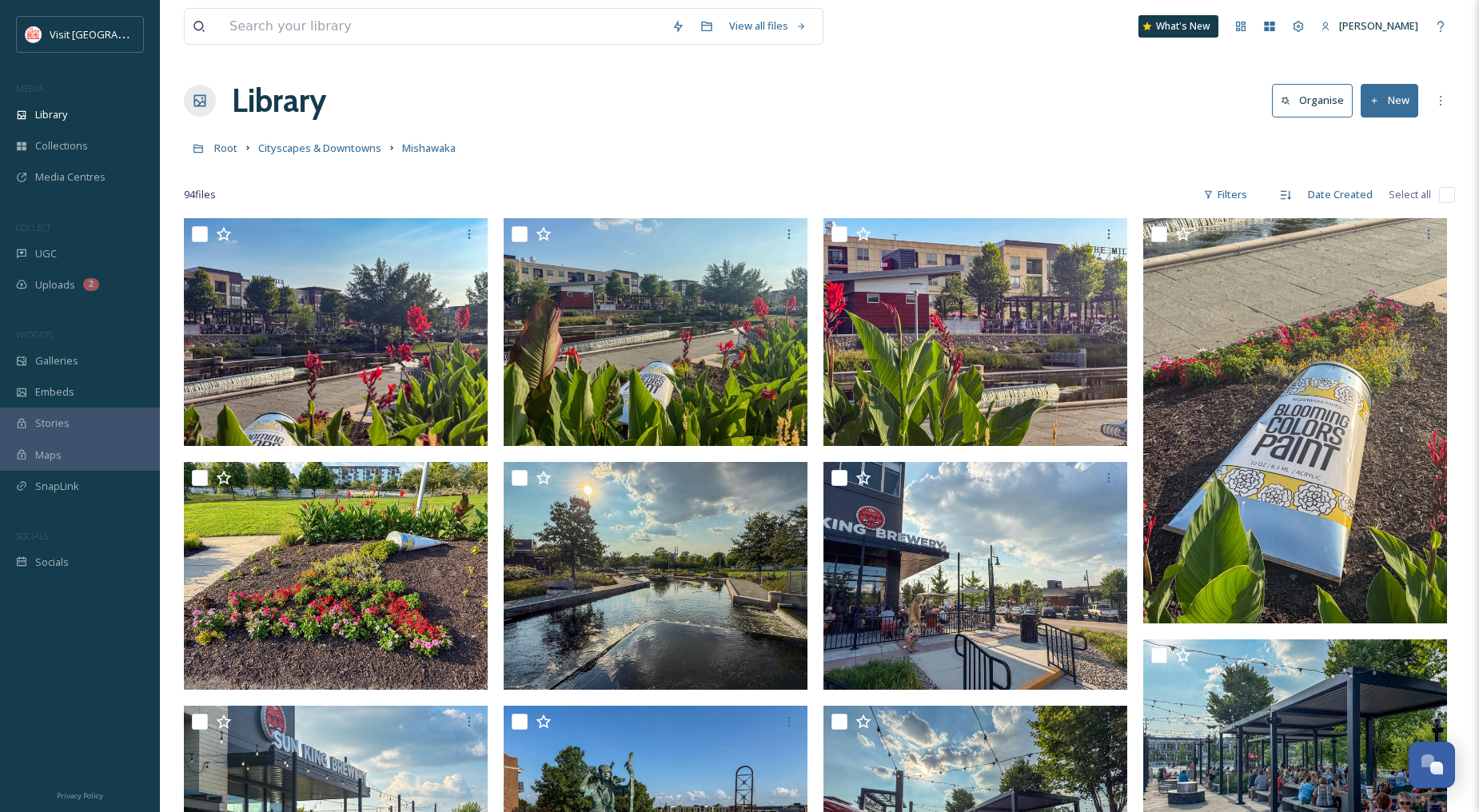
click at [1404, 101] on button "New" at bounding box center [1389, 101] width 58 height 33
click at [1353, 125] on div "File Upload" at bounding box center [1372, 137] width 90 height 31
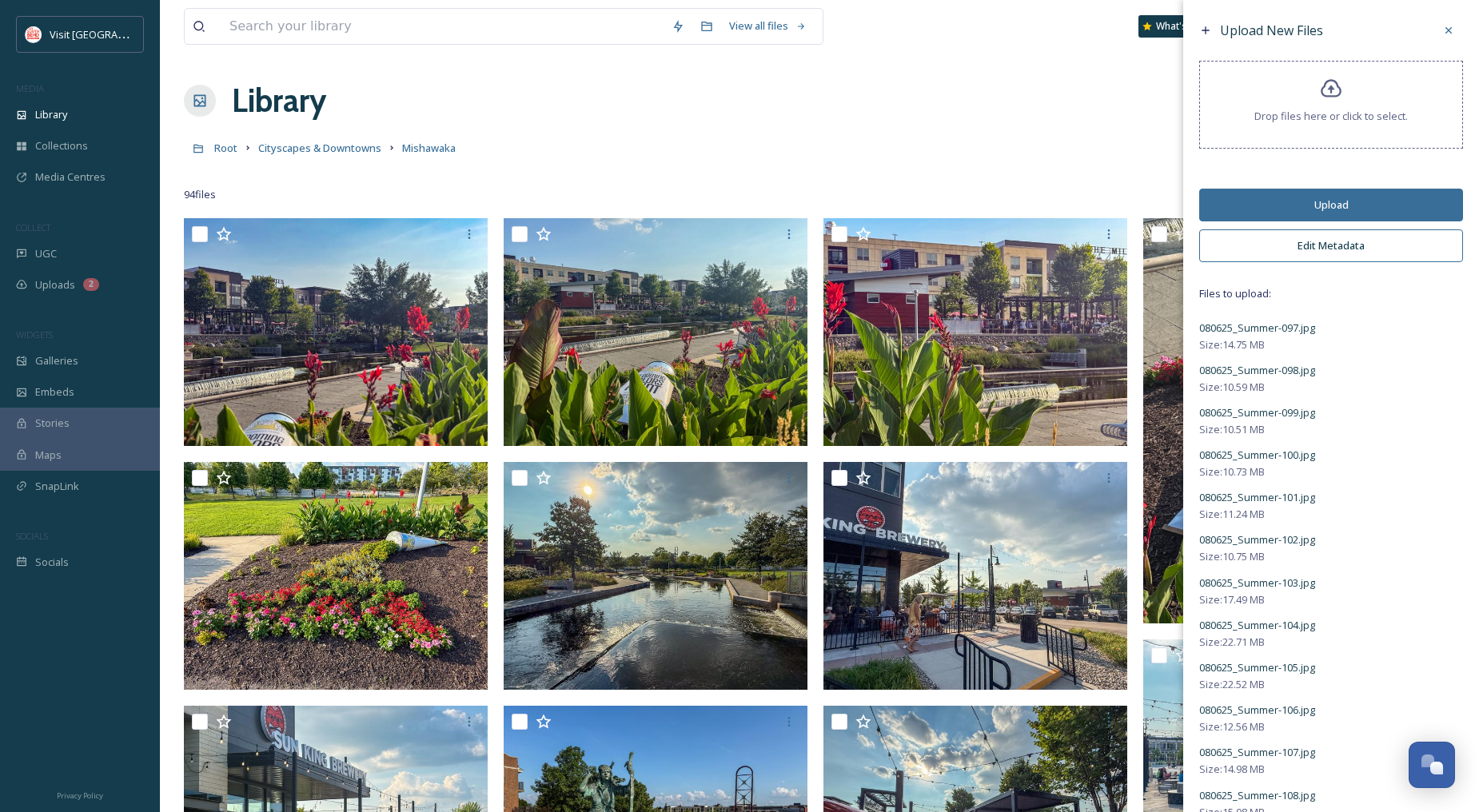
click at [1327, 242] on button "Edit Metadata" at bounding box center [1330, 246] width 264 height 33
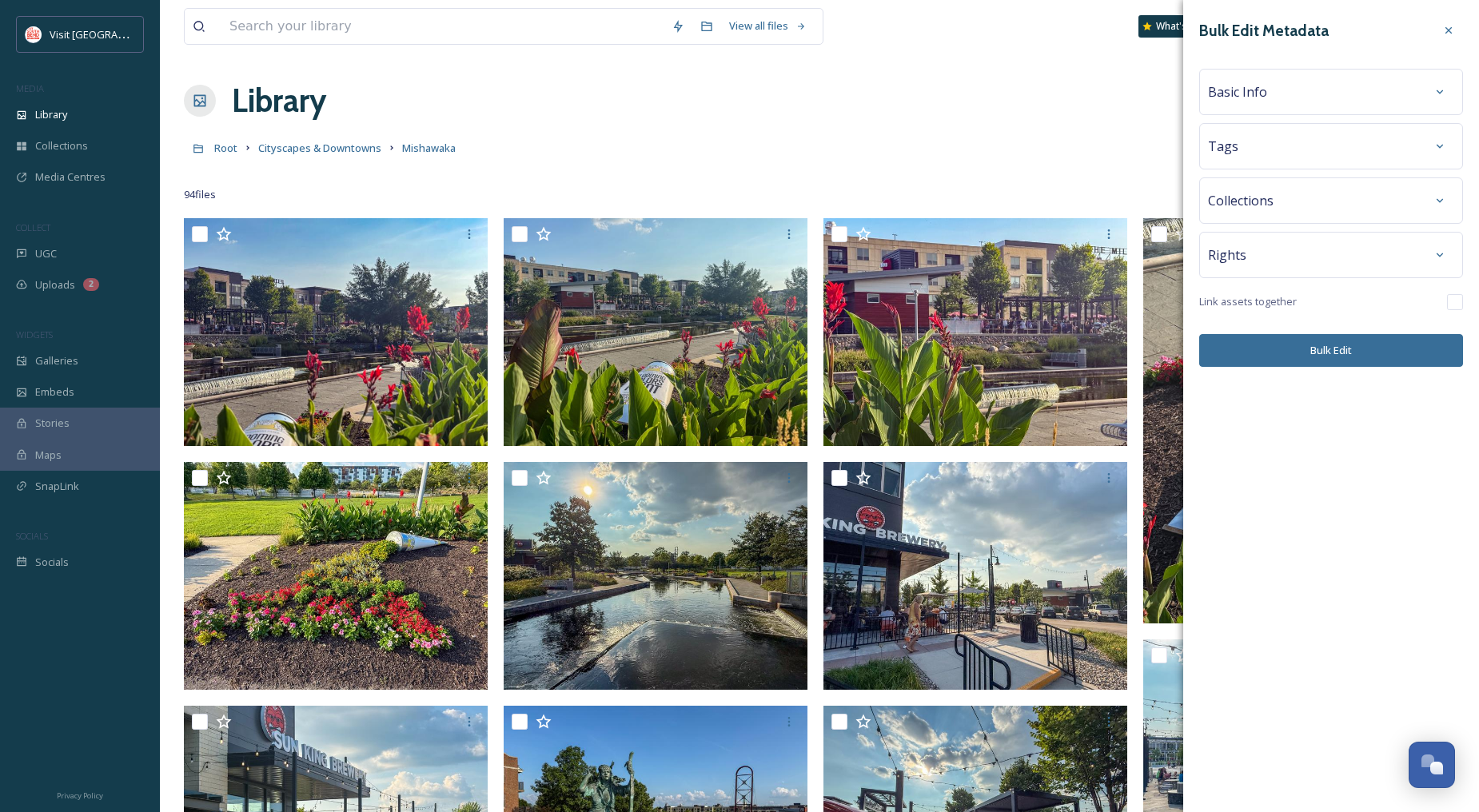
click at [1274, 92] on div "Basic Info" at bounding box center [1331, 91] width 247 height 28
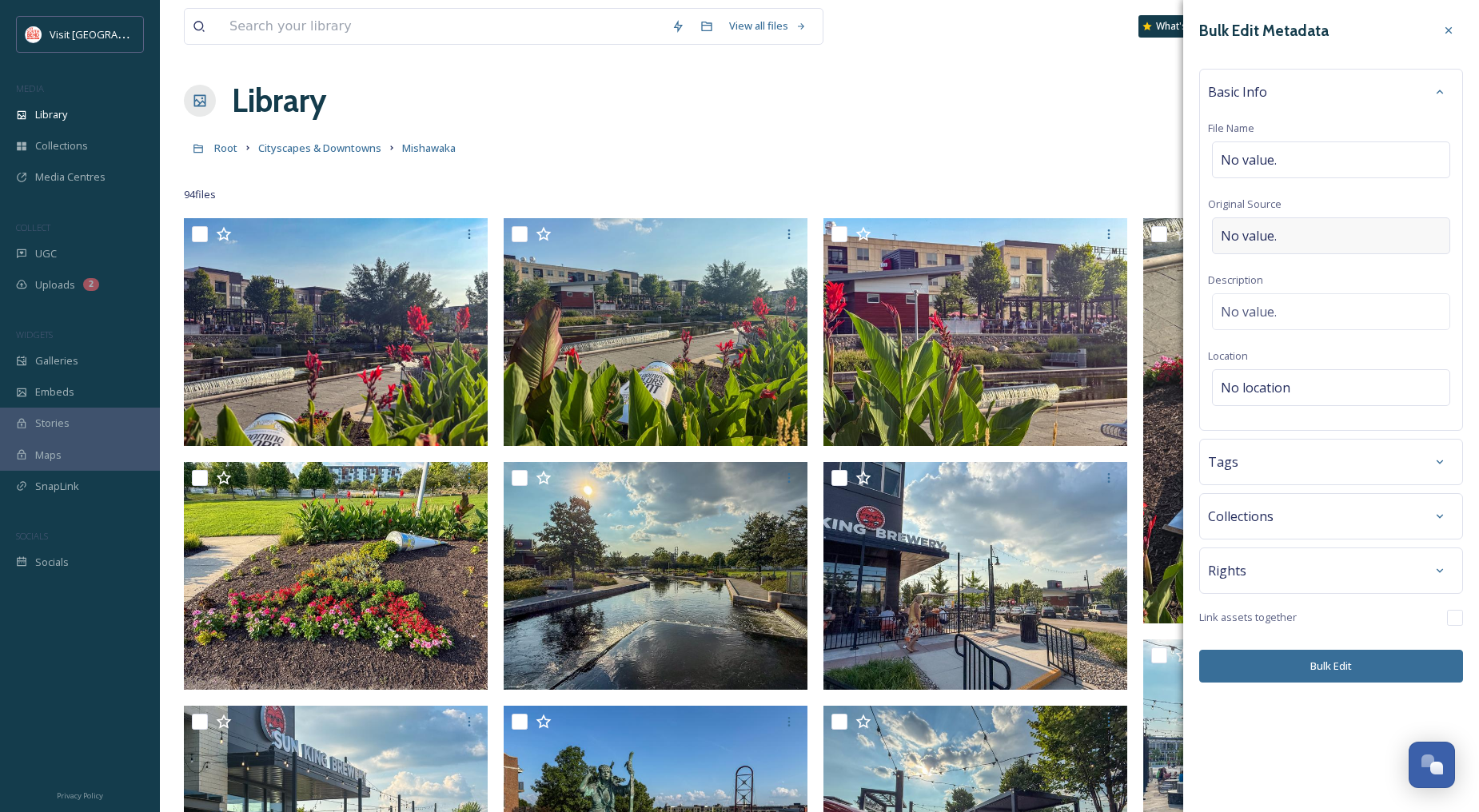
click at [1261, 226] on span "No value." at bounding box center [1248, 235] width 56 height 19
type input "[PERSON_NAME]"
click at [1305, 308] on div "No value." at bounding box center [1330, 308] width 238 height 37
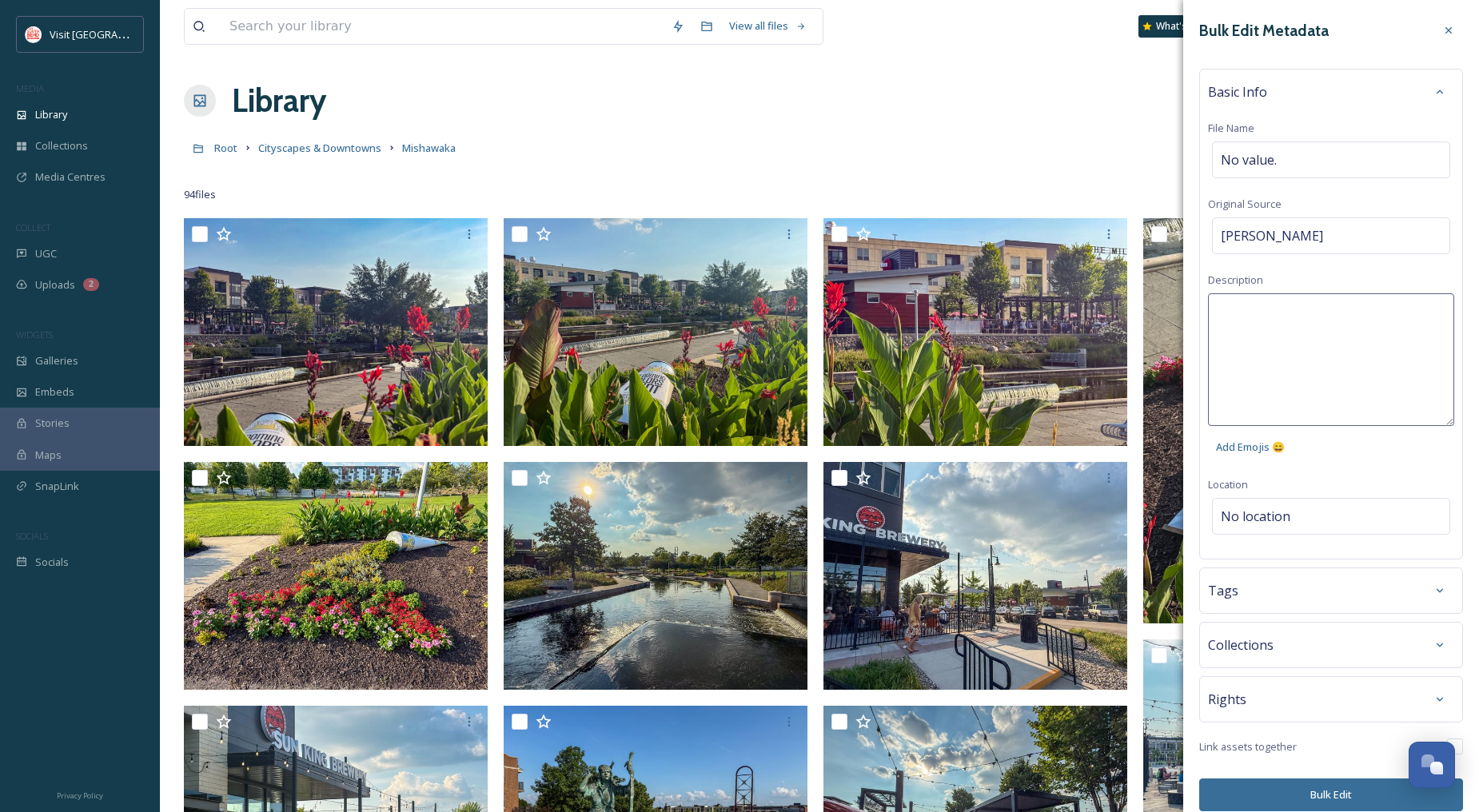
click at [1319, 308] on textarea at bounding box center [1331, 359] width 247 height 132
type textarea "Mishawaka Parks Outdoor dining Concert Running Summer 2025"
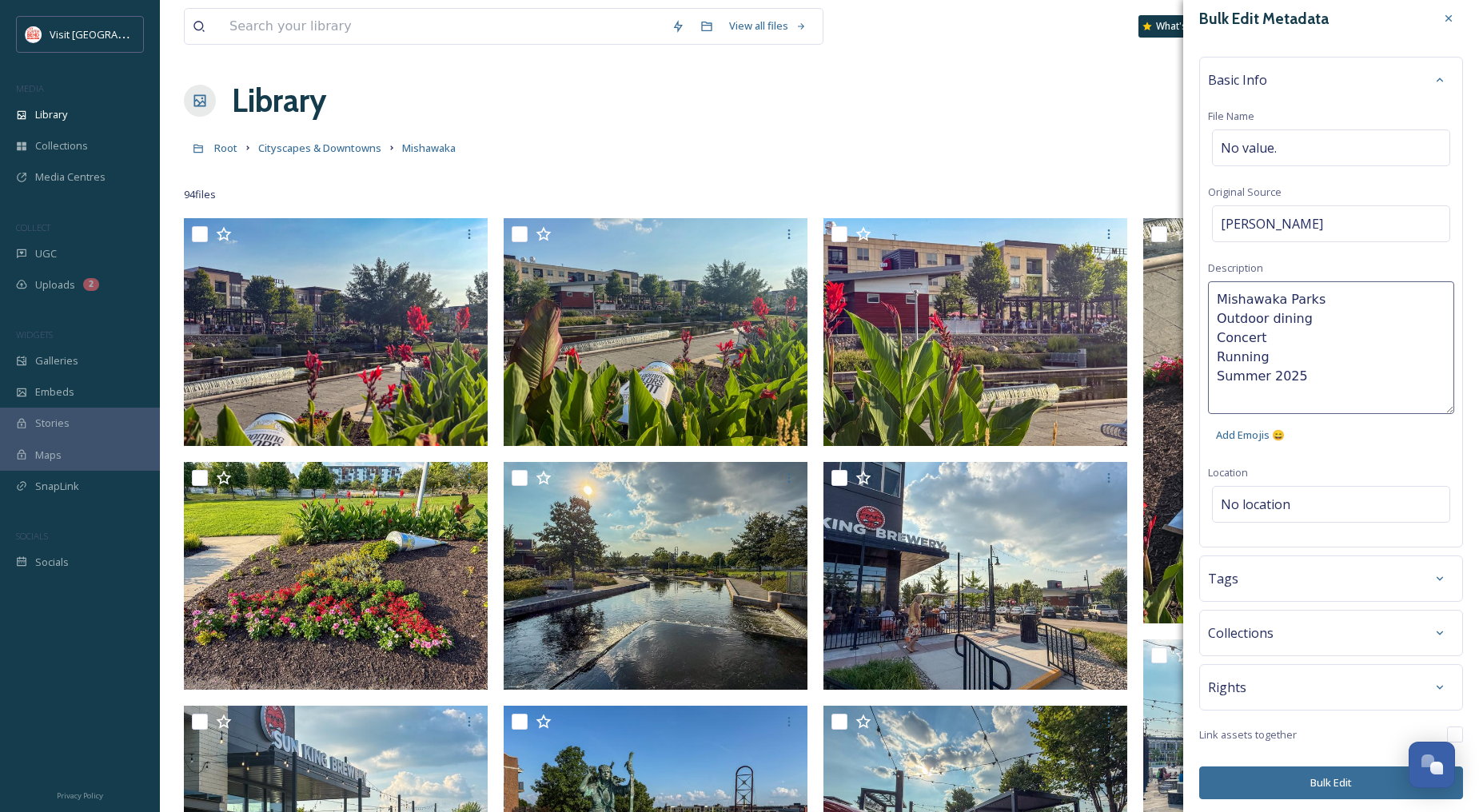
scroll to position [16, 0]
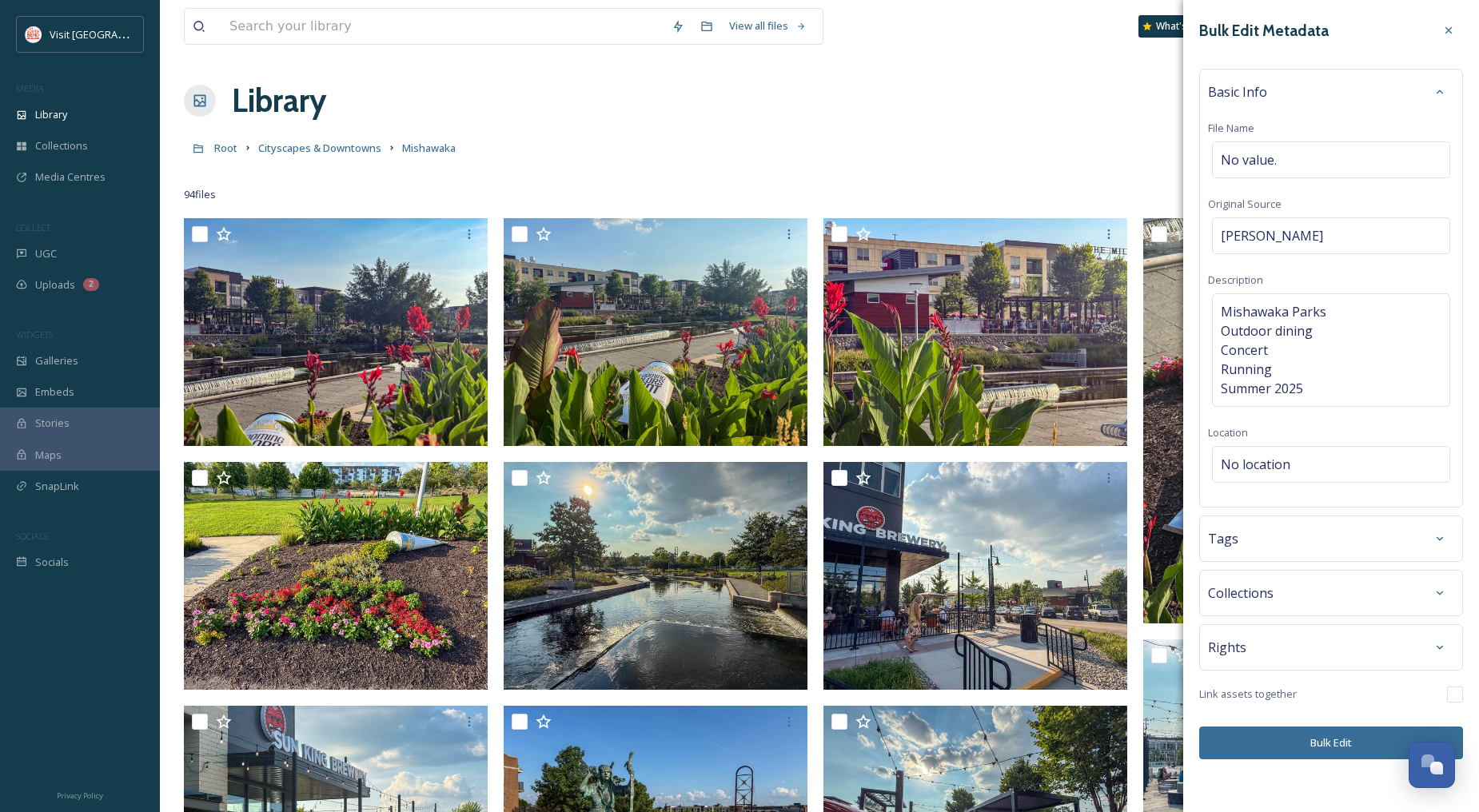
click at [1309, 784] on div "Bulk Edit Metadata Basic Info File Name No value. Original Source [PERSON_NAME]…" at bounding box center [1331, 406] width 296 height 812
click at [1341, 742] on button "Bulk Edit" at bounding box center [1330, 743] width 264 height 33
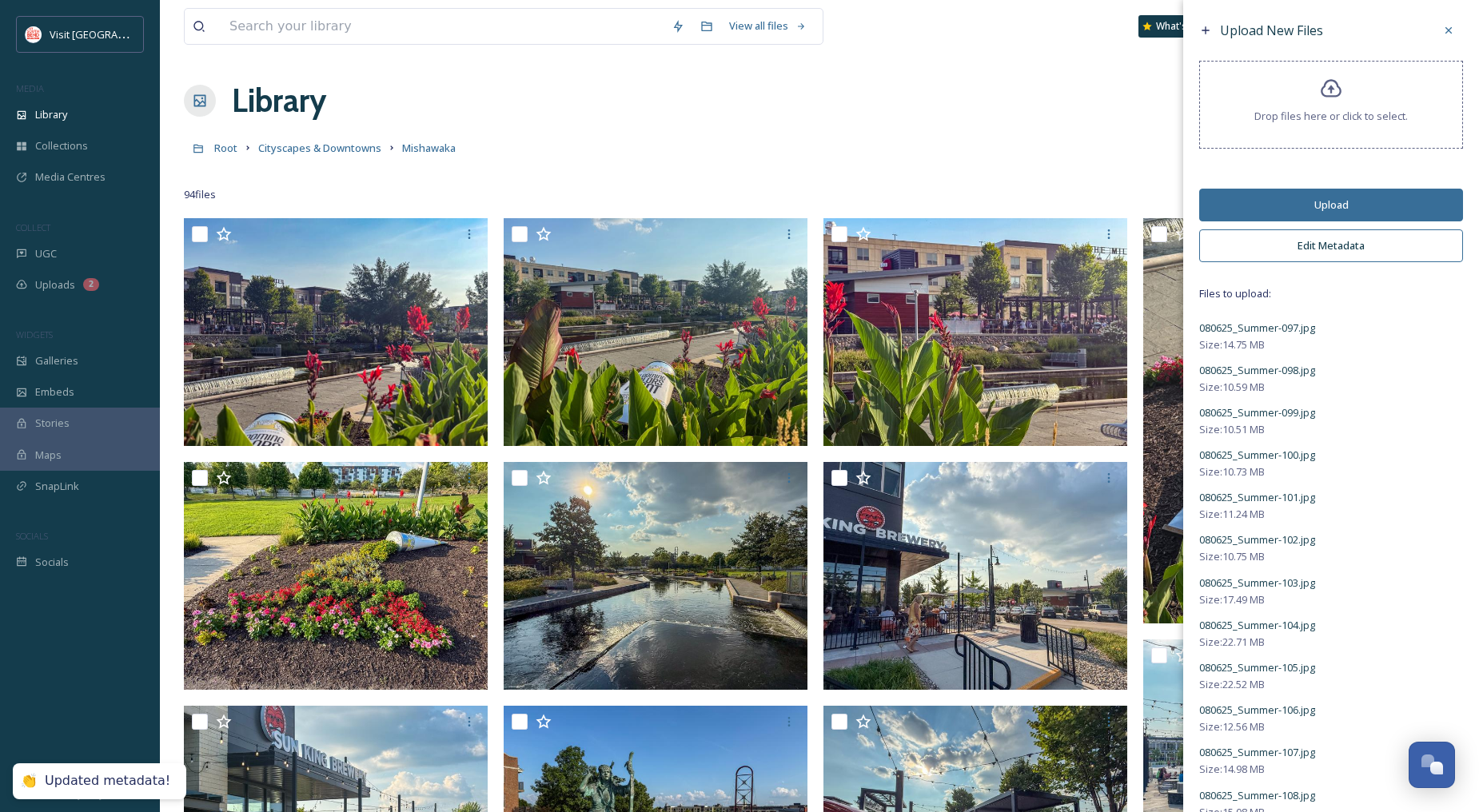
click at [1323, 208] on button "Upload" at bounding box center [1330, 205] width 264 height 33
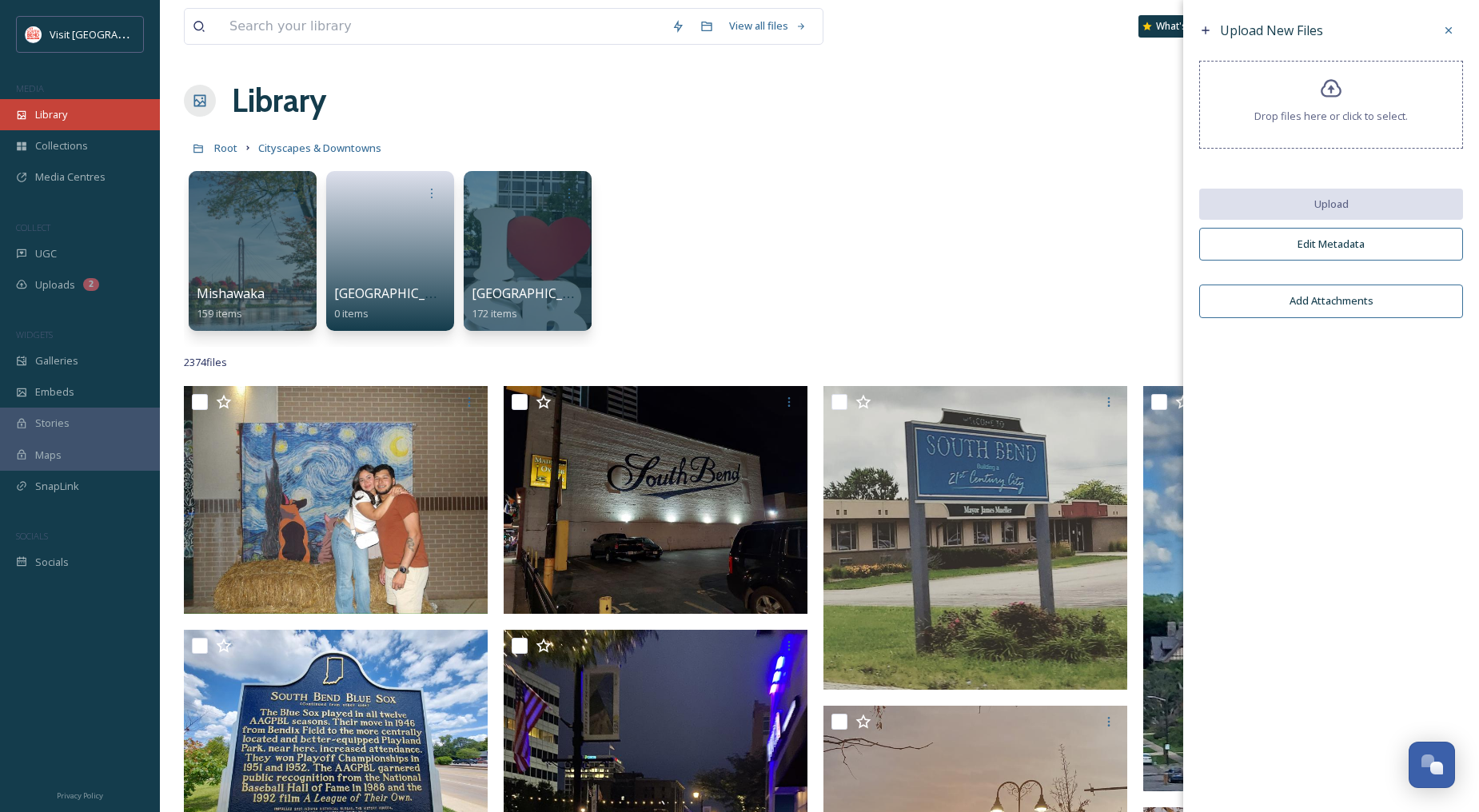
click at [52, 118] on span "Library" at bounding box center [51, 115] width 32 height 15
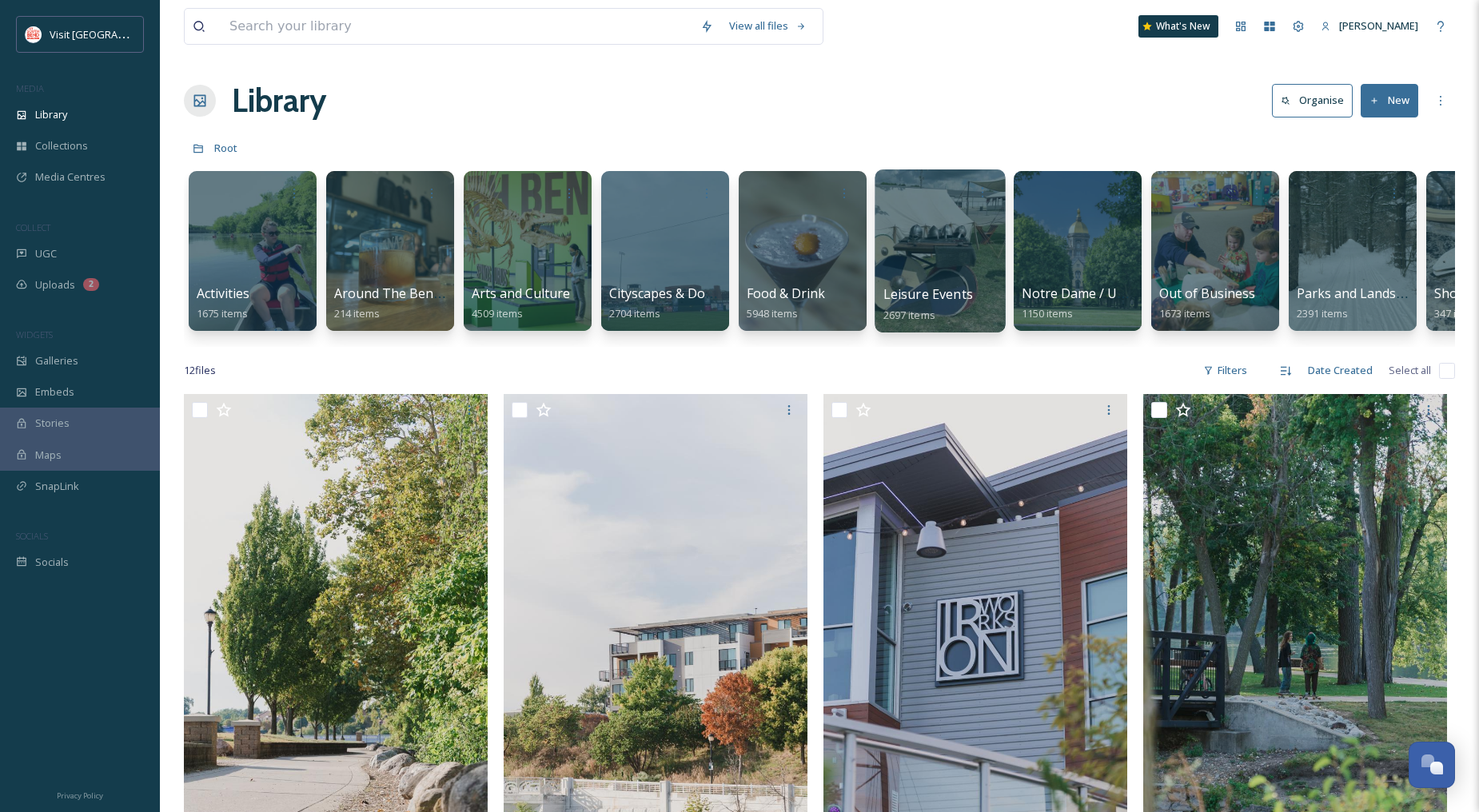
click at [903, 273] on div at bounding box center [940, 251] width 131 height 163
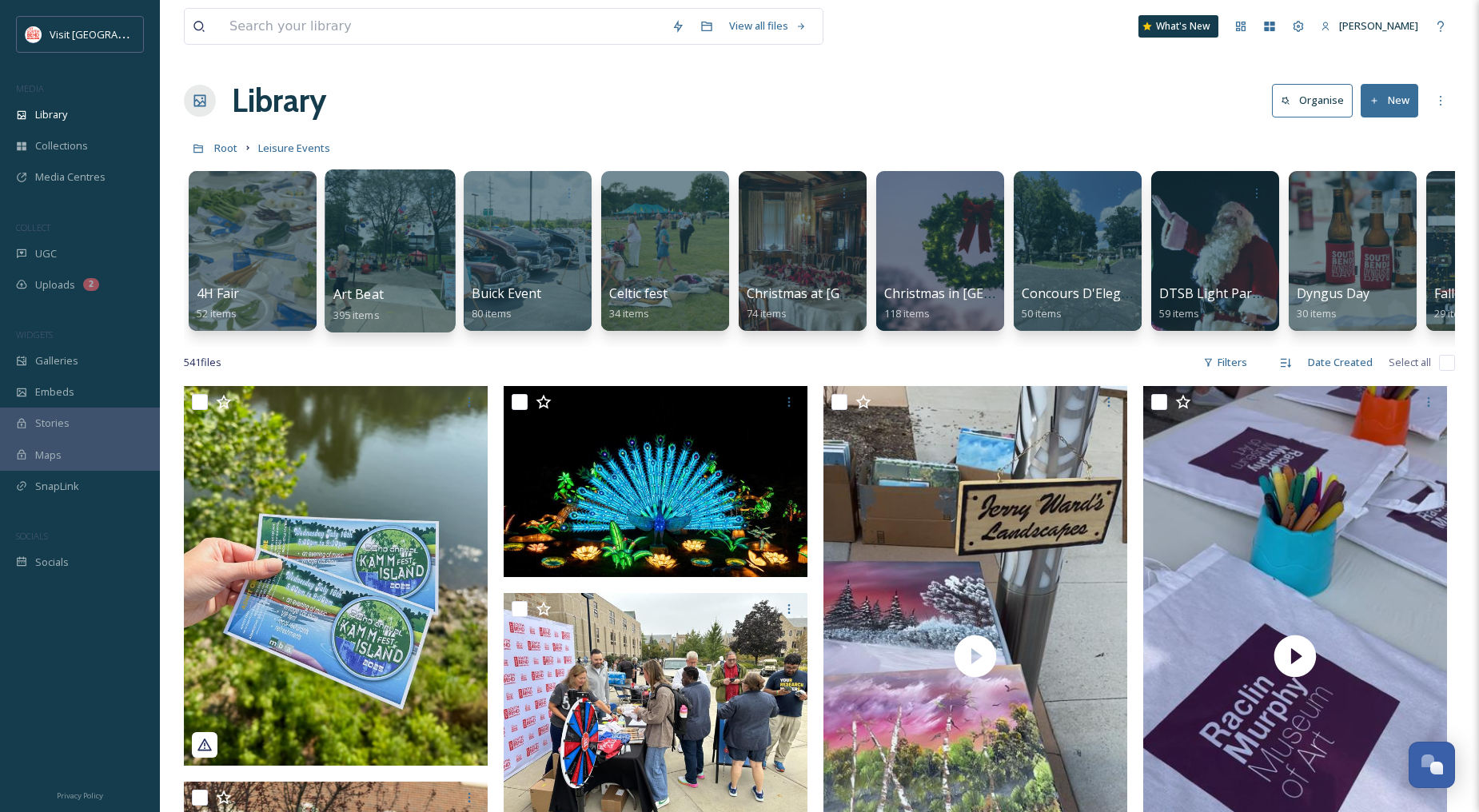
click at [382, 268] on div at bounding box center [390, 251] width 131 height 163
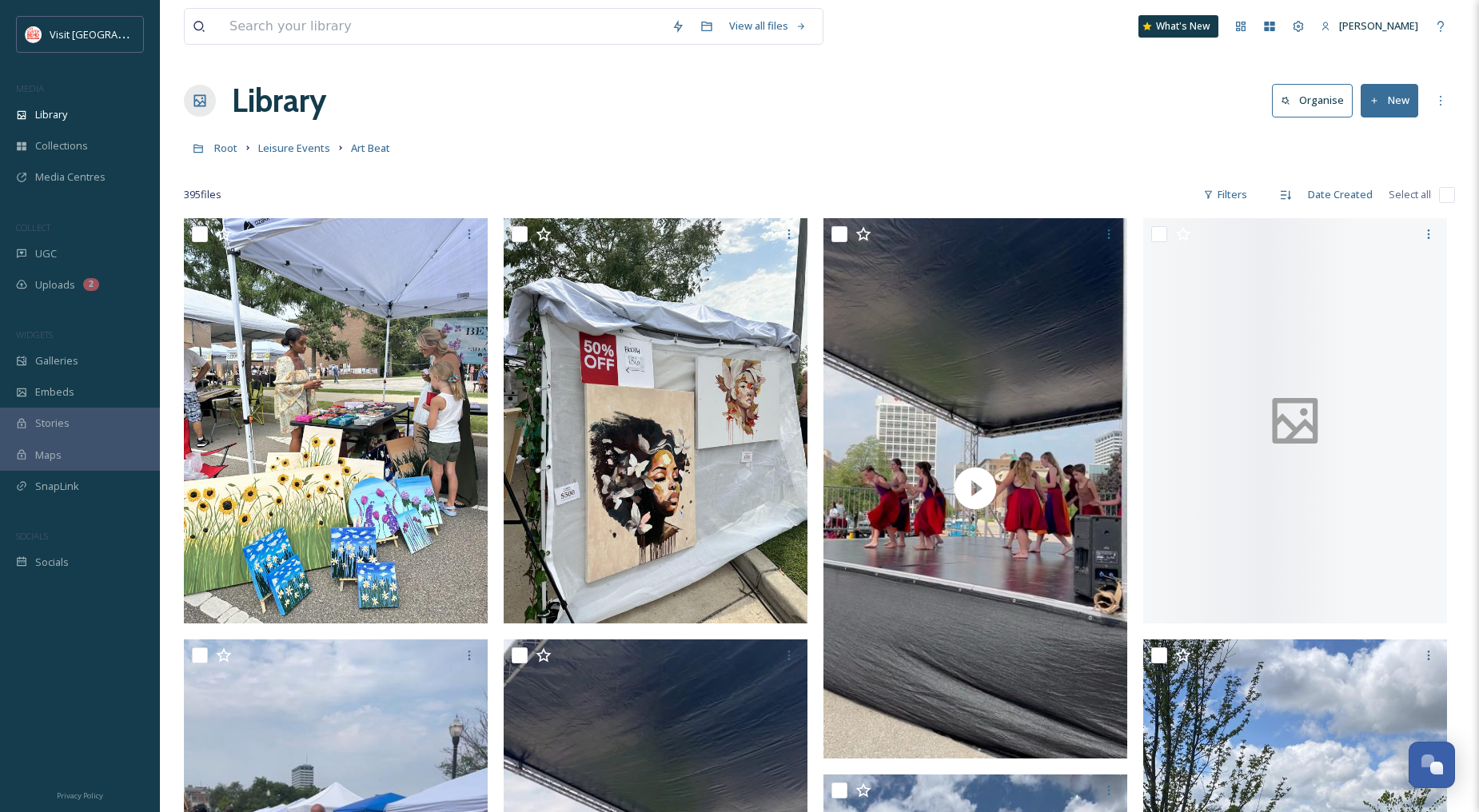
click at [1408, 104] on button "New" at bounding box center [1389, 101] width 58 height 33
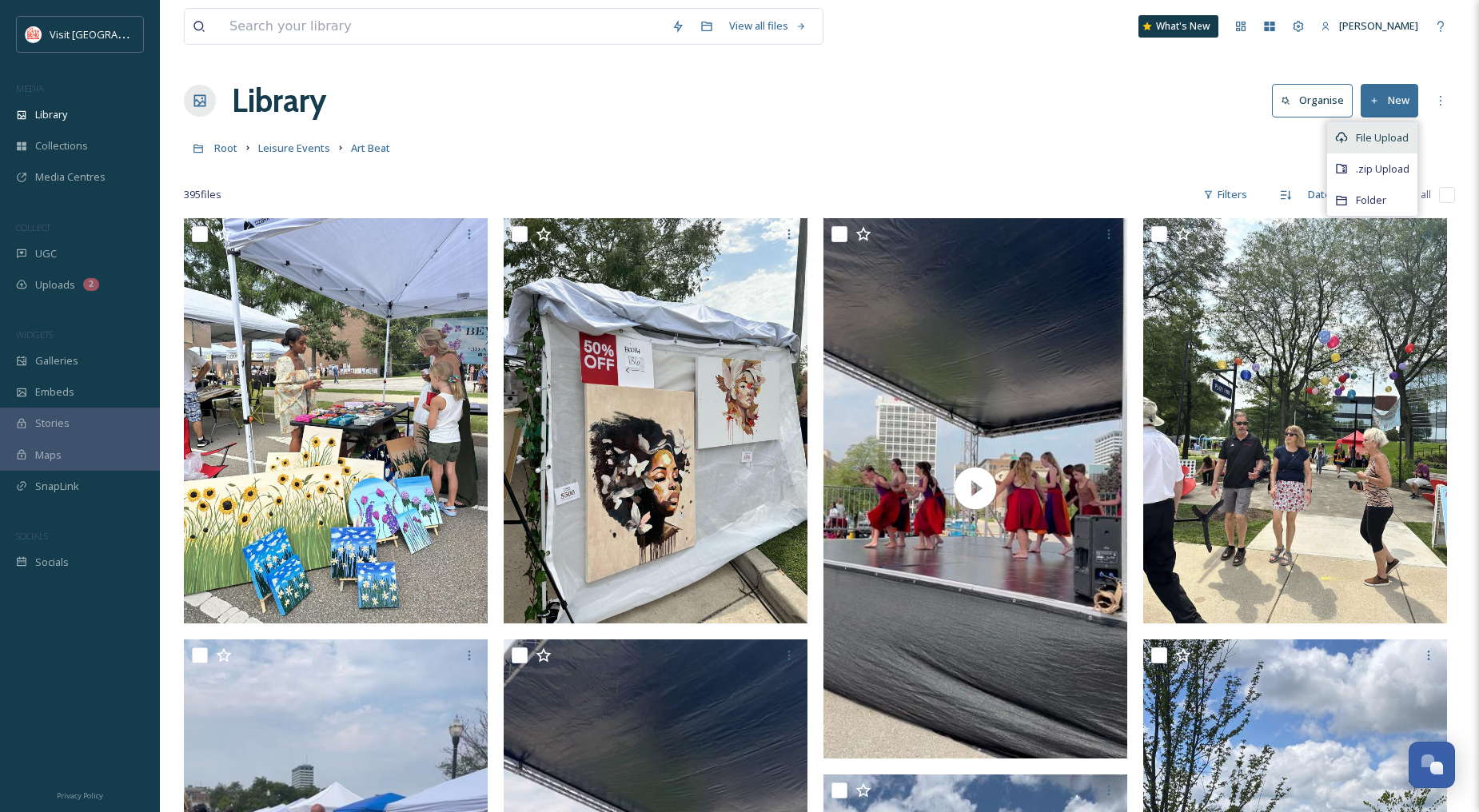
click at [1394, 138] on span "File Upload" at bounding box center [1382, 138] width 52 height 15
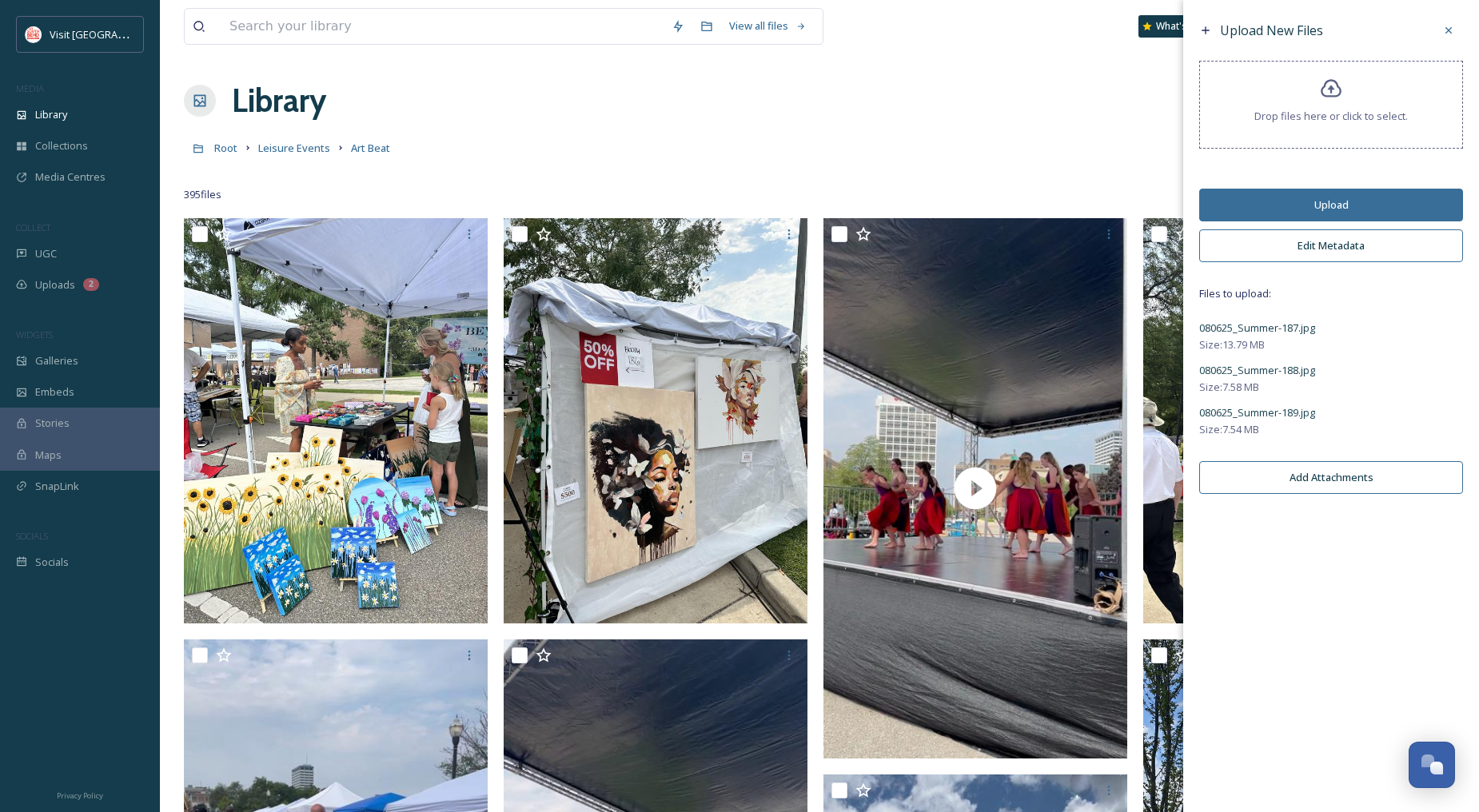
click at [1341, 245] on button "Edit Metadata" at bounding box center [1330, 246] width 264 height 33
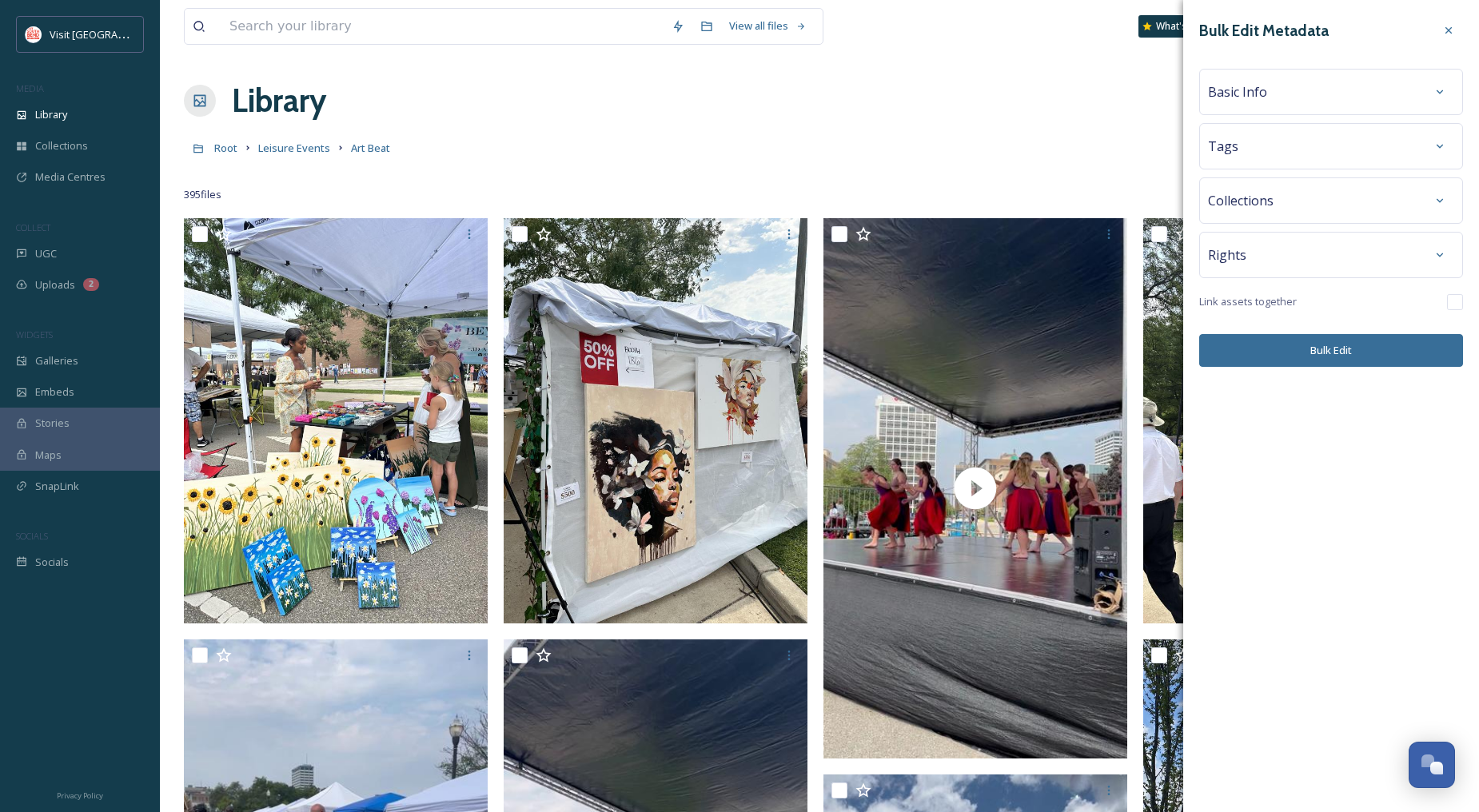
click at [1271, 139] on div "Tags" at bounding box center [1331, 145] width 247 height 28
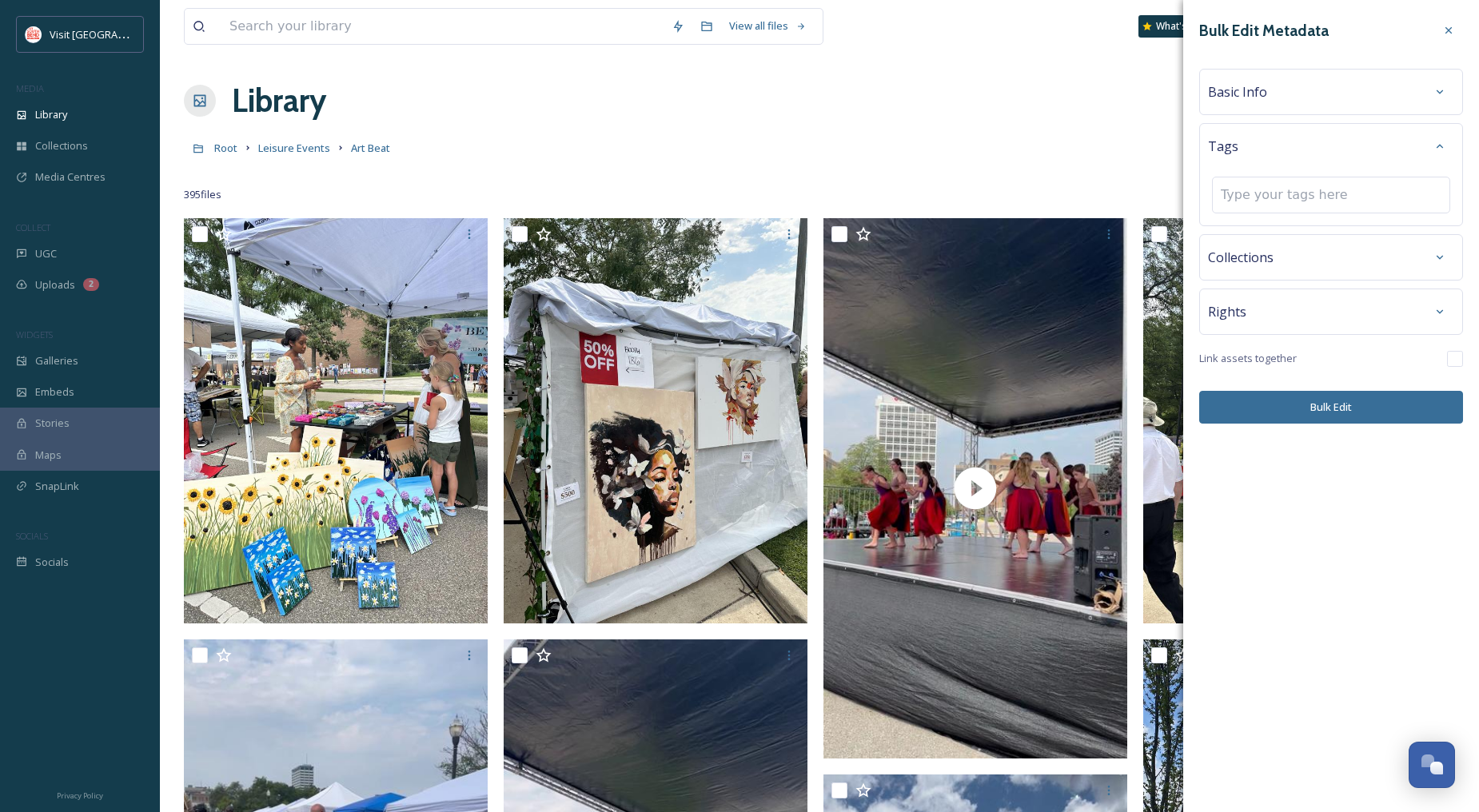
click at [1281, 95] on div "Basic Info" at bounding box center [1331, 91] width 247 height 28
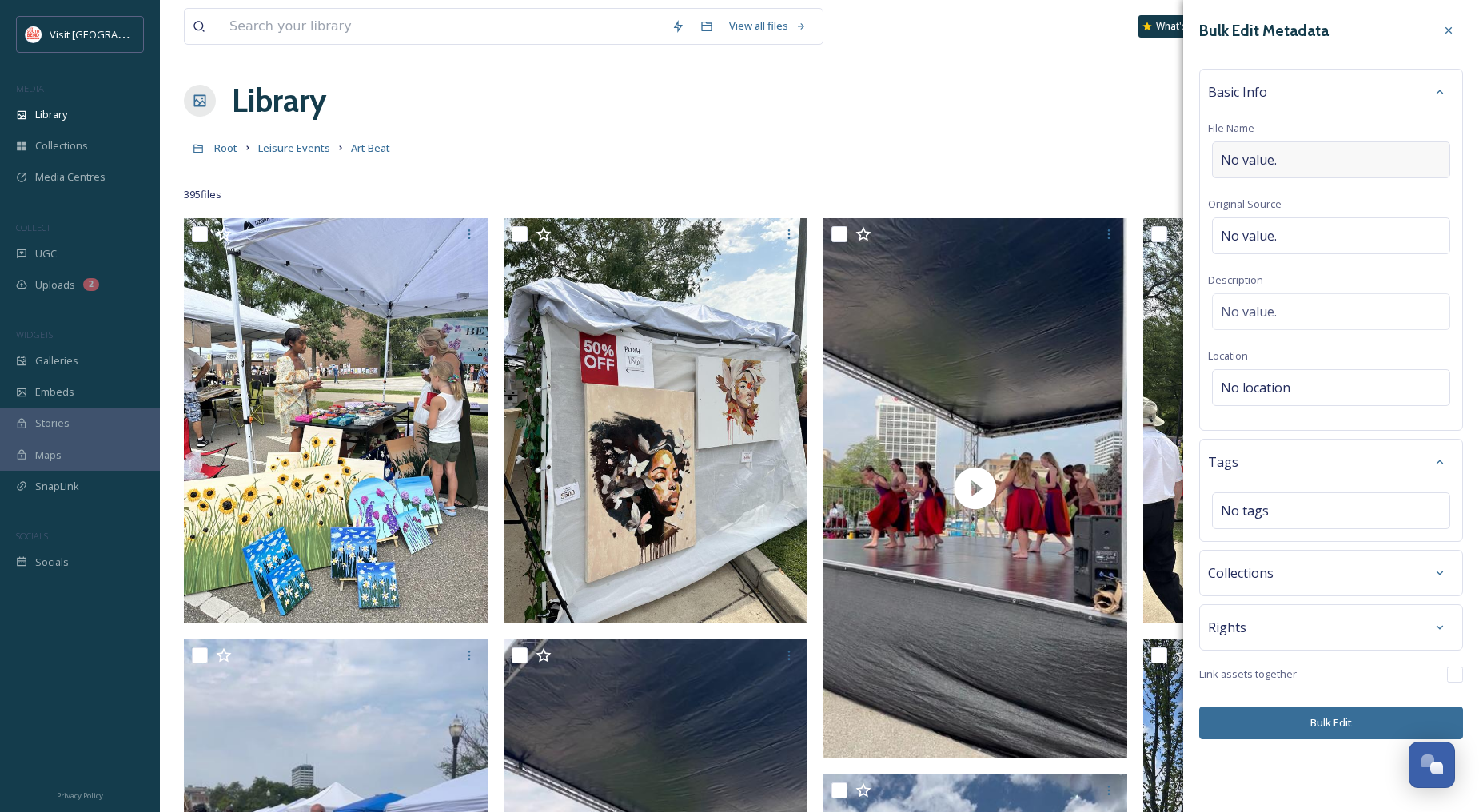
click at [1287, 160] on div "No value." at bounding box center [1330, 160] width 238 height 37
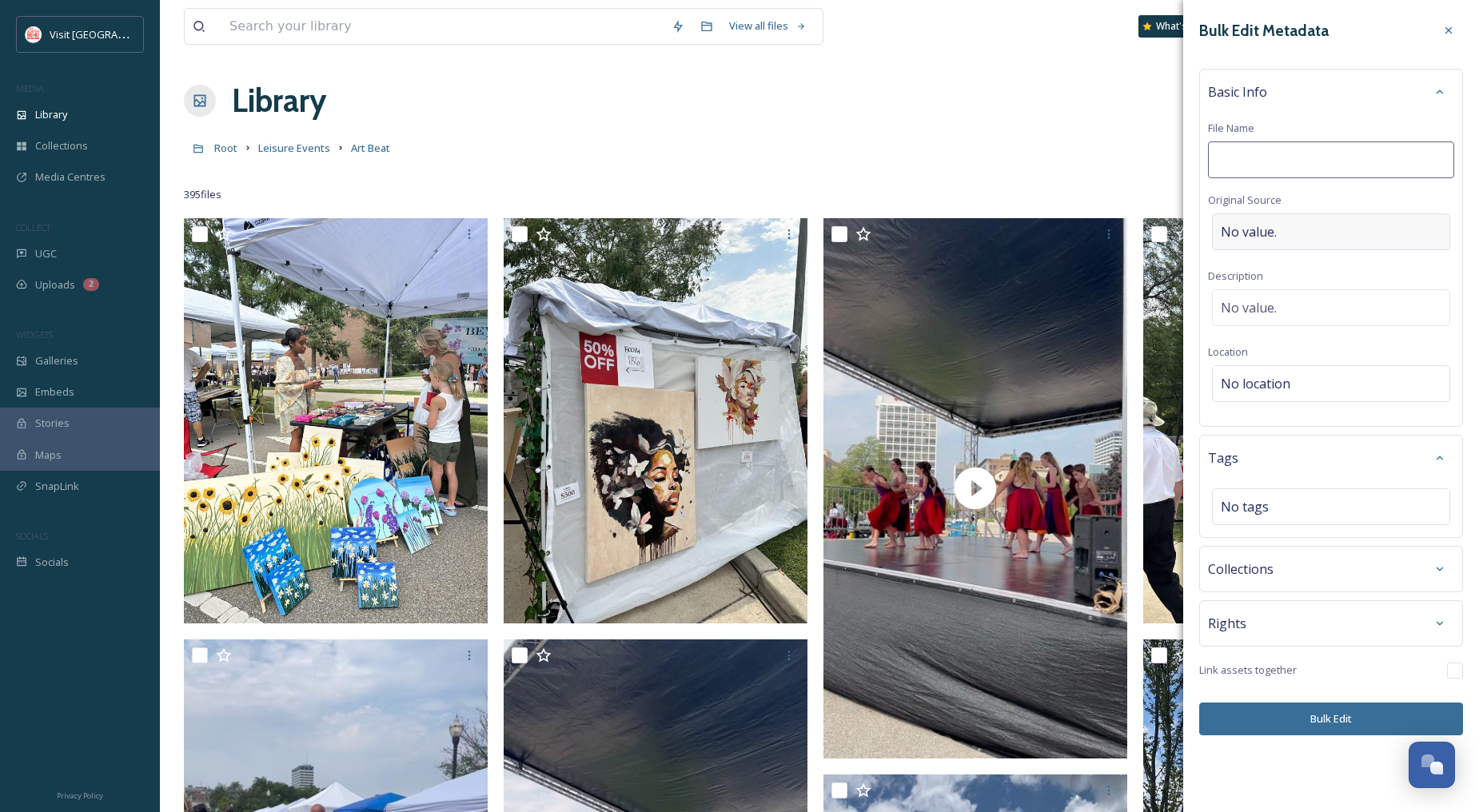
click at [1275, 223] on div "No value." at bounding box center [1330, 231] width 238 height 37
type input "[PERSON_NAME]"
click at [1285, 308] on div "No value." at bounding box center [1330, 308] width 238 height 37
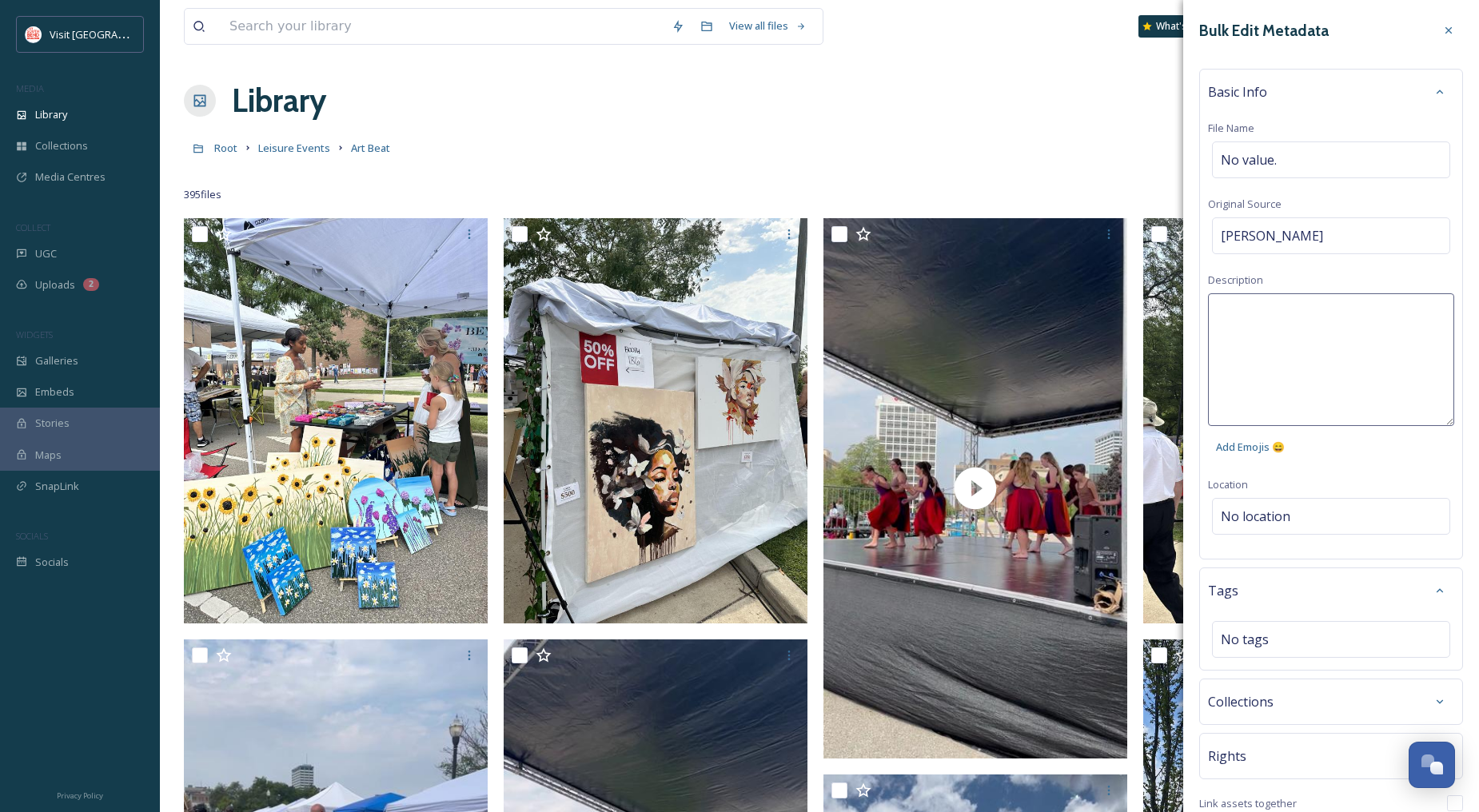
click at [1299, 320] on textarea at bounding box center [1331, 359] width 247 height 132
type textarea "Art Beat 2025"
click at [1378, 467] on div "Bulk Edit Metadata Basic Info File Name No value. Original Source [PERSON_NAME]…" at bounding box center [1331, 442] width 296 height 884
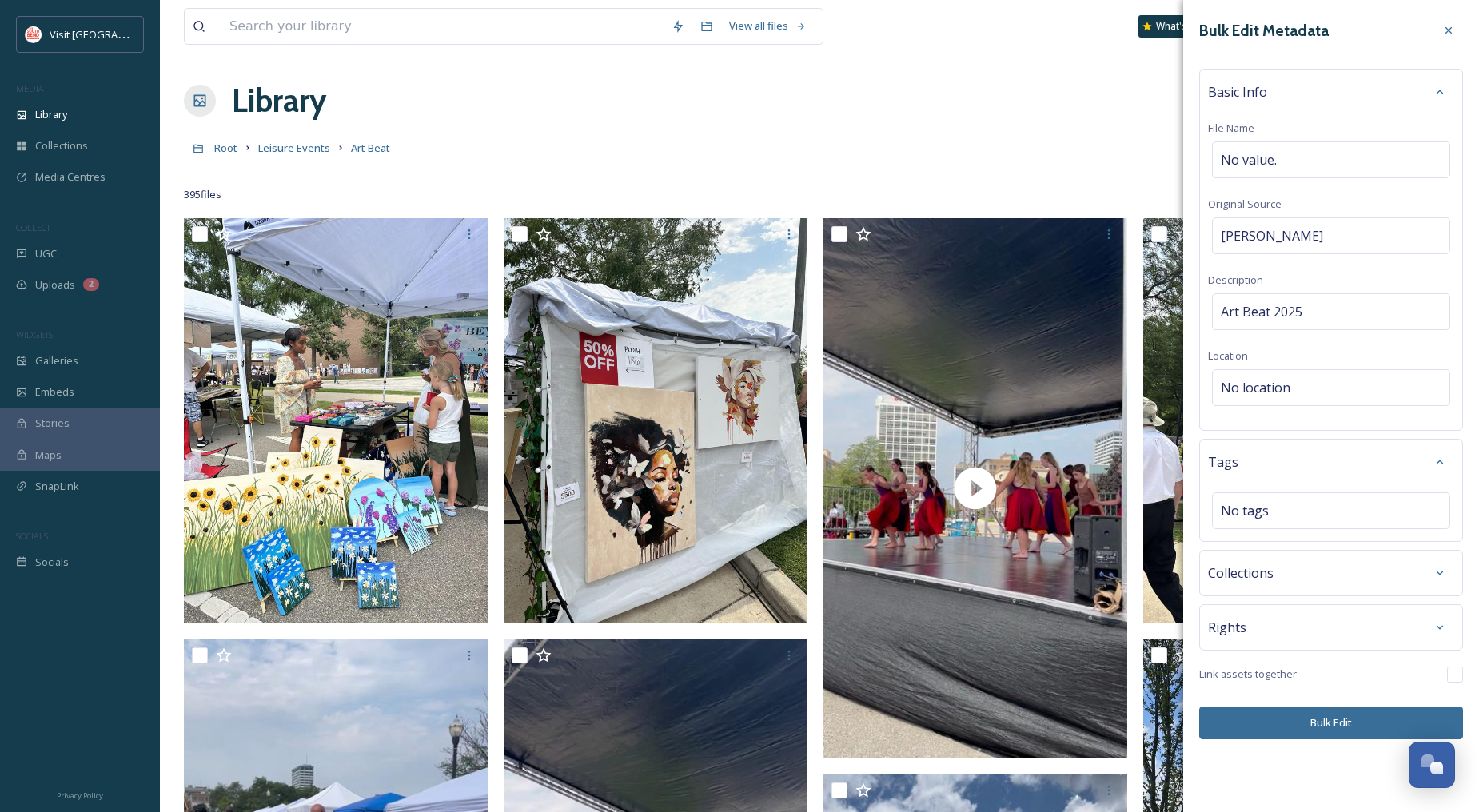
scroll to position [266, 0]
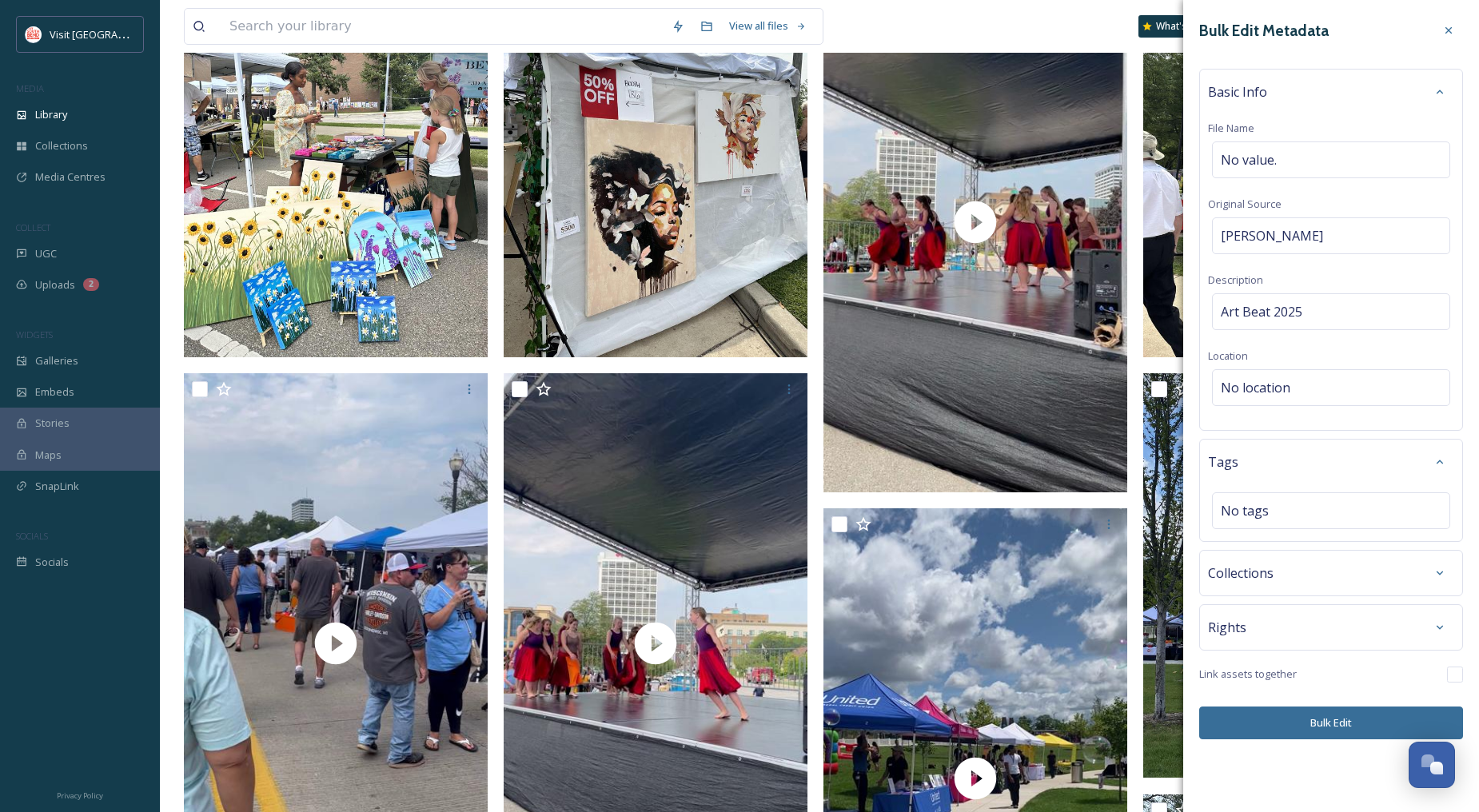
click at [1346, 724] on button "Bulk Edit" at bounding box center [1330, 723] width 264 height 33
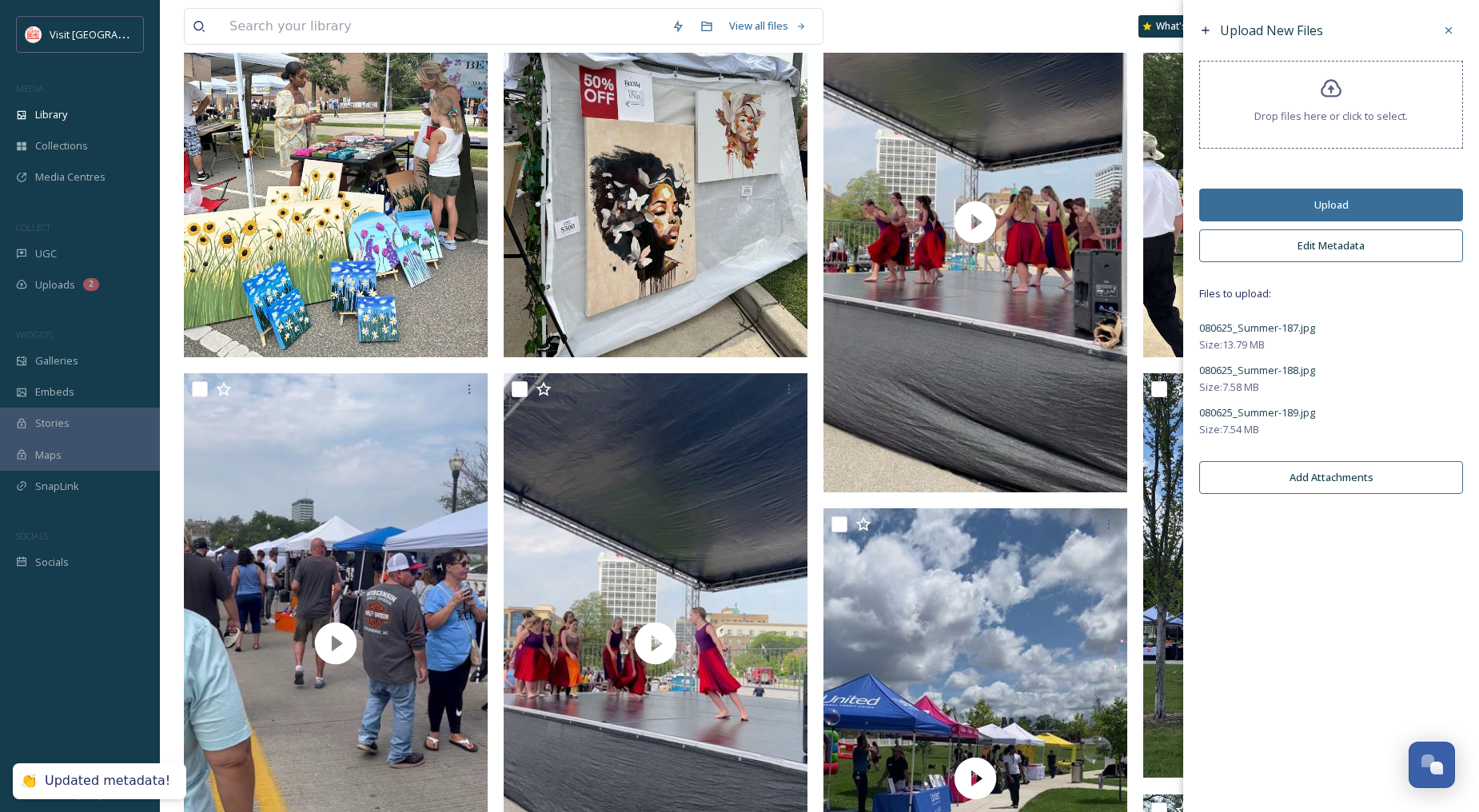
click at [1341, 201] on button "Upload" at bounding box center [1330, 205] width 264 height 33
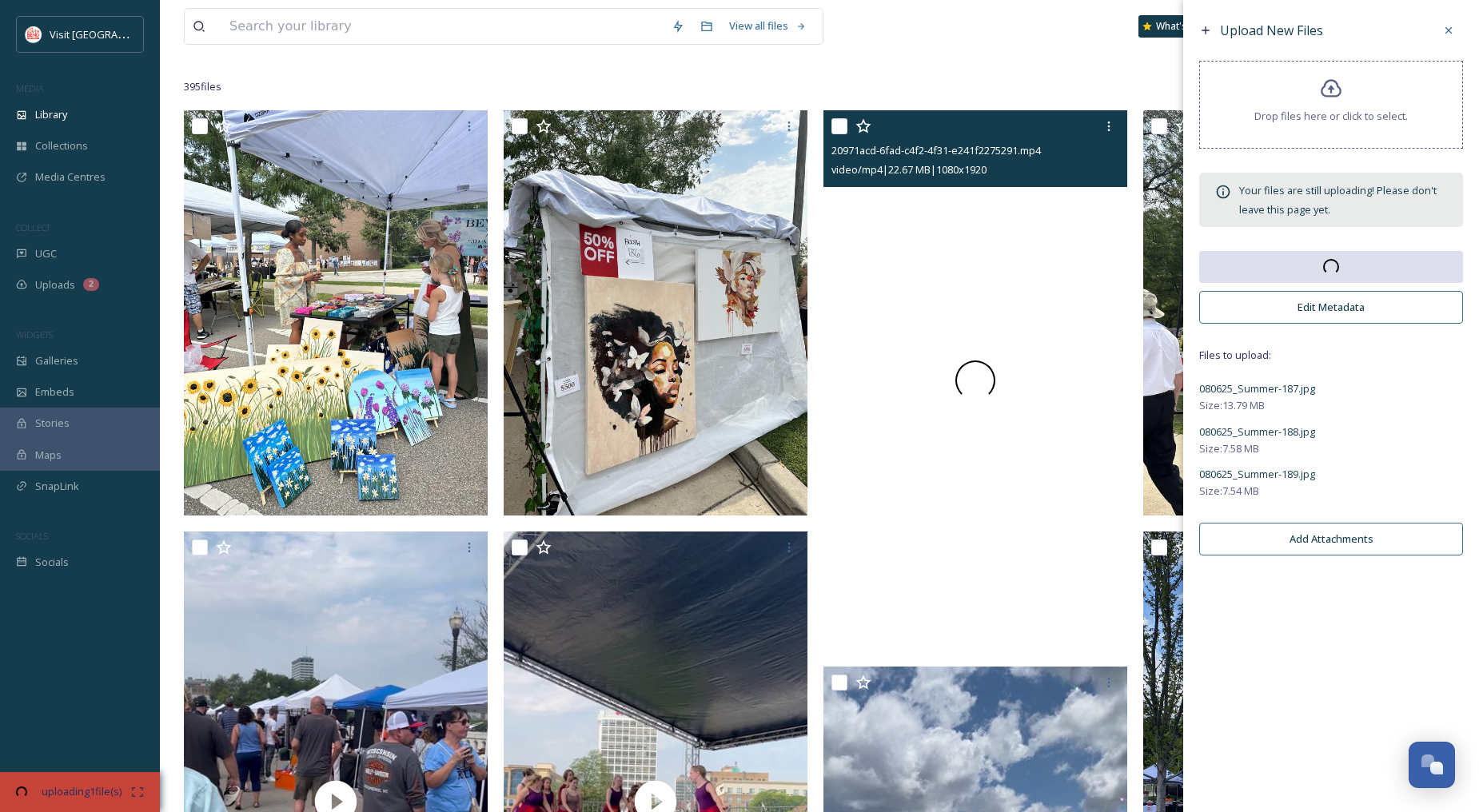
scroll to position [0, 0]
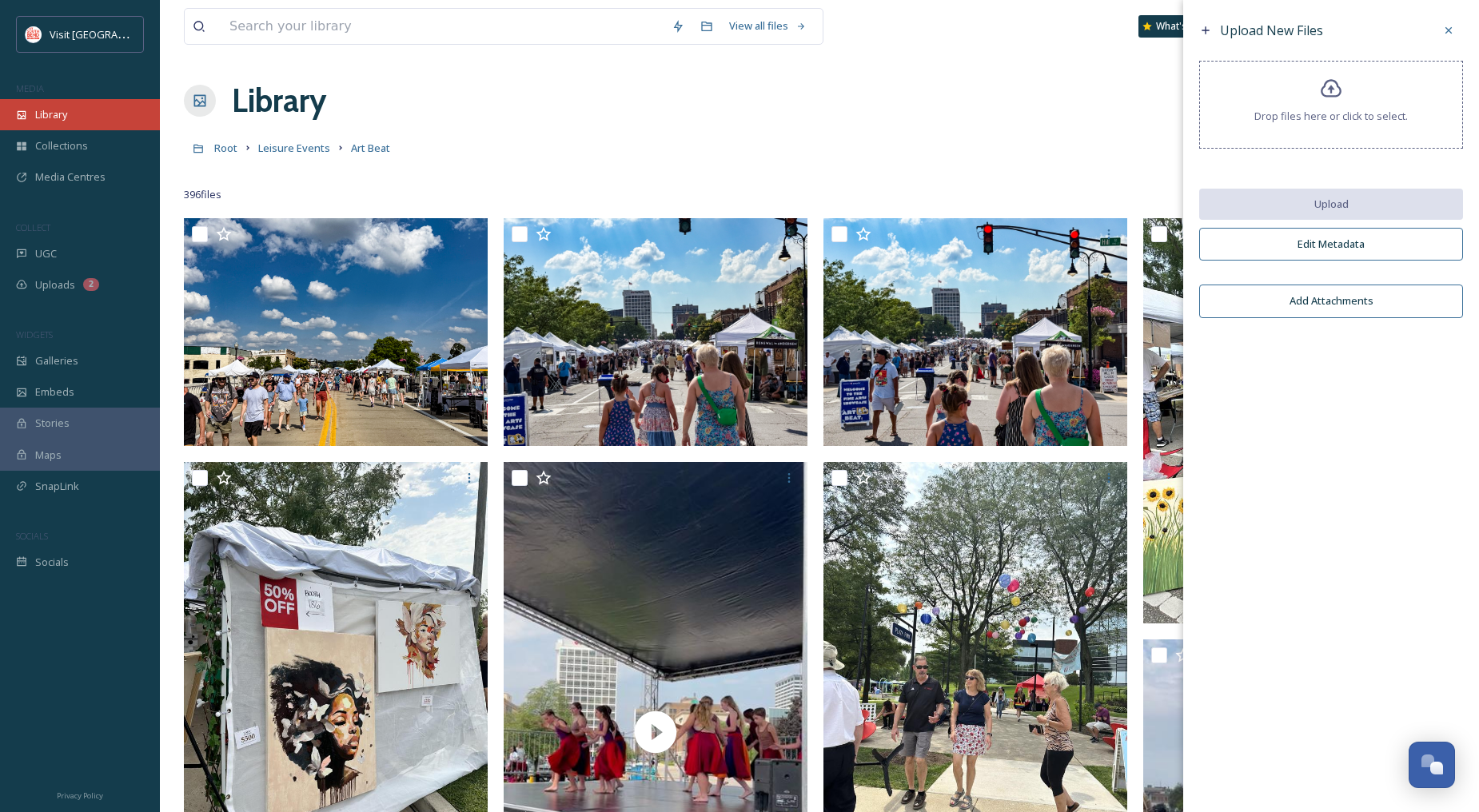
click at [66, 102] on div "Library" at bounding box center [80, 114] width 160 height 31
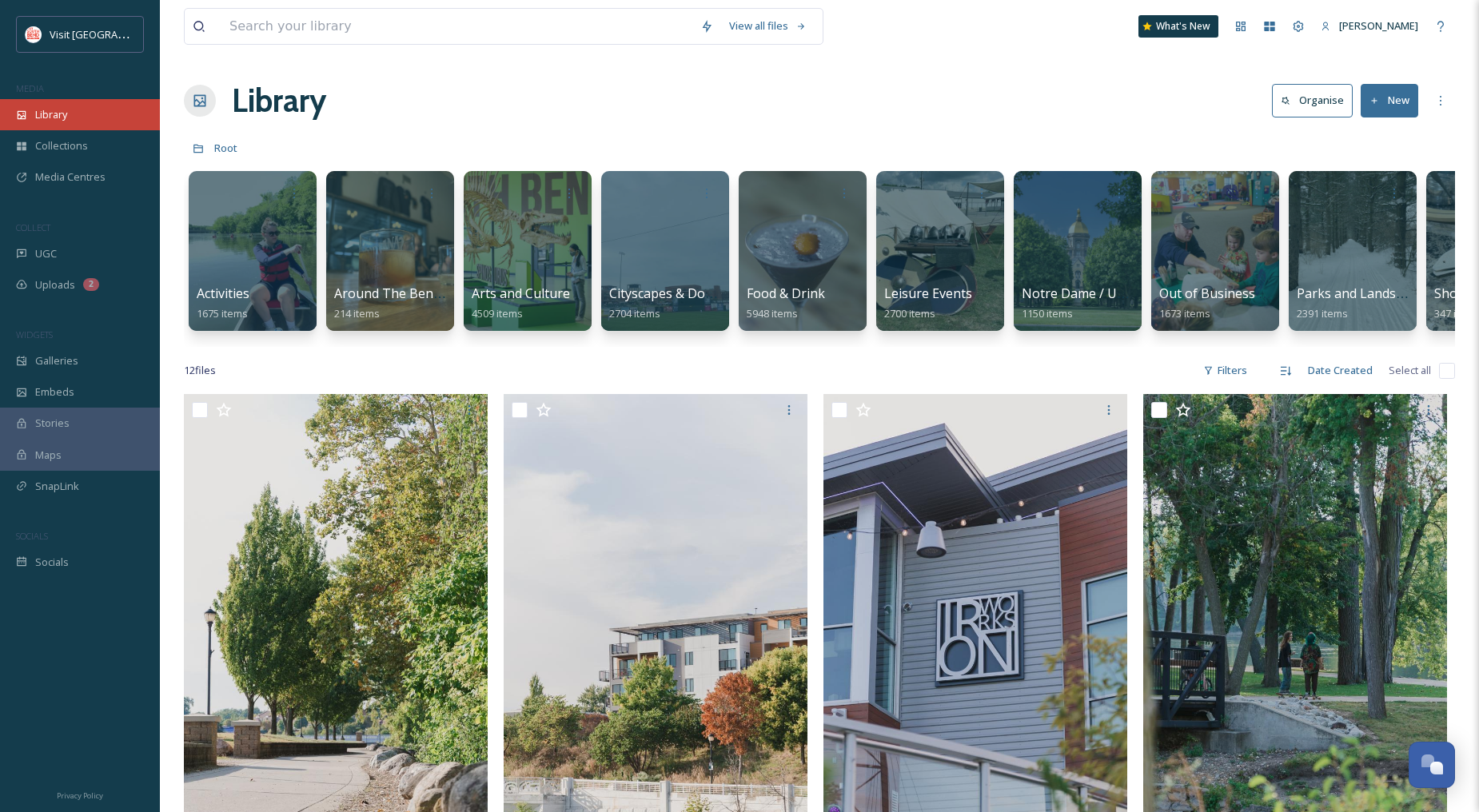
click at [26, 100] on div "Library" at bounding box center [80, 114] width 160 height 31
click at [1192, 267] on div at bounding box center [1215, 251] width 131 height 163
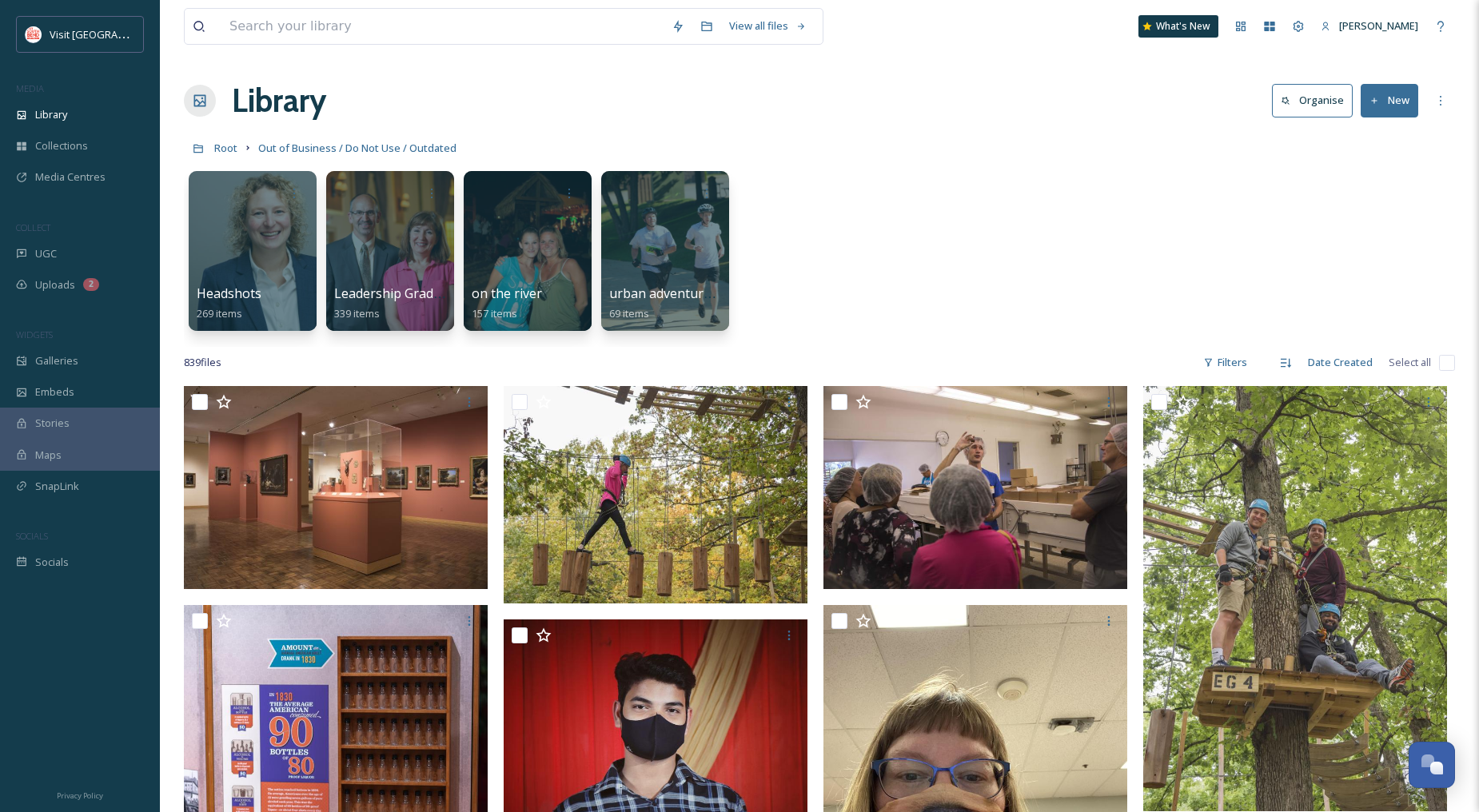
click at [289, 98] on h1 "Library" at bounding box center [279, 101] width 95 height 48
